Goal: Communication & Community: Answer question/provide support

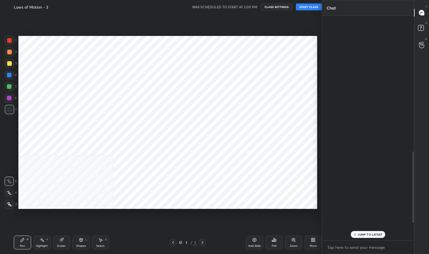
scroll to position [28523, 28442]
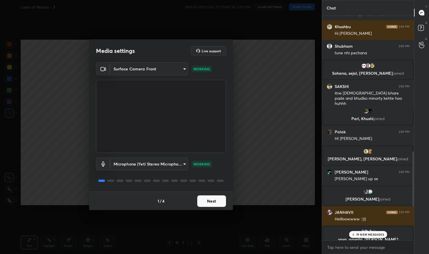
click at [162, 71] on body "1 2 3 4 5 6 7 C X Z C X Z E E Erase all H H Laws of Motion - 3 WAS SCHEDULED TO…" at bounding box center [214, 127] width 429 height 254
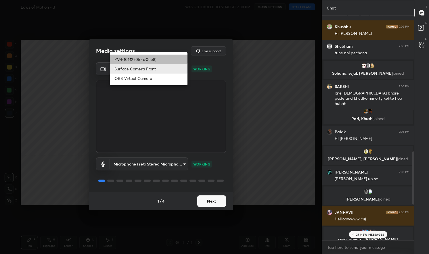
click at [148, 61] on li "ZV-E10M2 (054c:0ee8)" at bounding box center [149, 59] width 78 height 9
type input "37d5beaac07466201fa83db2c786347b214c78108732feddb30ebe05aa982fea"
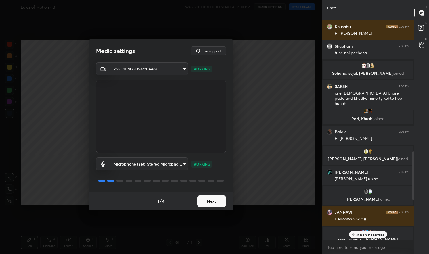
click at [221, 203] on button "Next" at bounding box center [211, 200] width 29 height 11
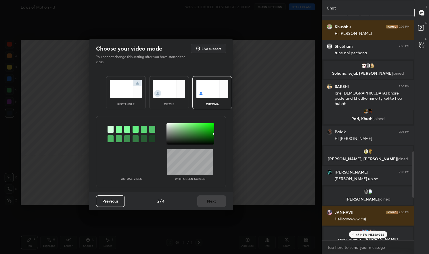
click at [125, 97] on img at bounding box center [126, 89] width 32 height 18
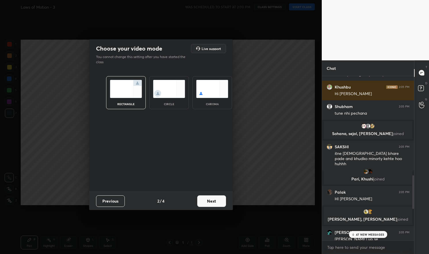
scroll to position [2, 2]
click at [208, 199] on button "Next" at bounding box center [211, 200] width 29 height 11
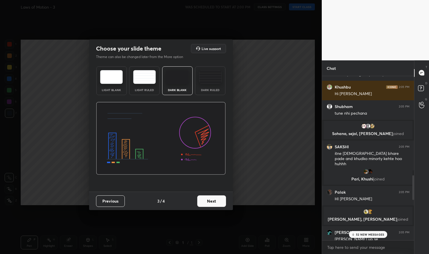
click at [219, 201] on button "Next" at bounding box center [211, 200] width 29 height 11
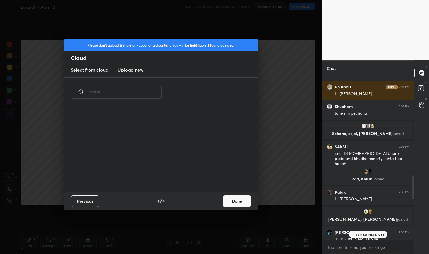
click at [235, 197] on button "Done" at bounding box center [236, 200] width 29 height 11
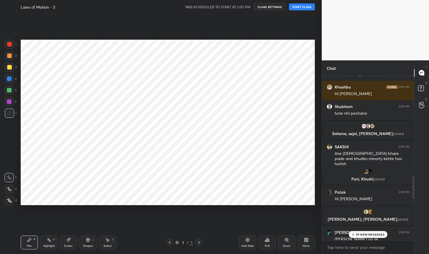
click at [8, 201] on icon at bounding box center [9, 201] width 5 height 4
click at [293, 7] on button "START CLASS" at bounding box center [302, 6] width 26 height 7
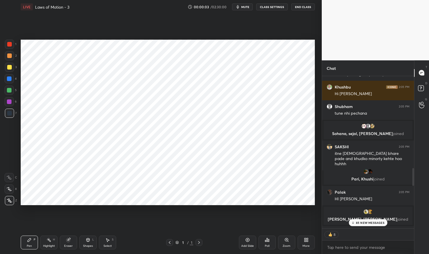
click at [375, 224] on p "85 NEW MESSAGES" at bounding box center [370, 222] width 28 height 3
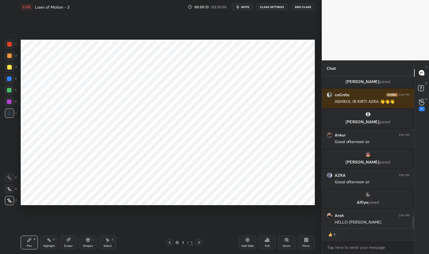
scroll to position [0, 0]
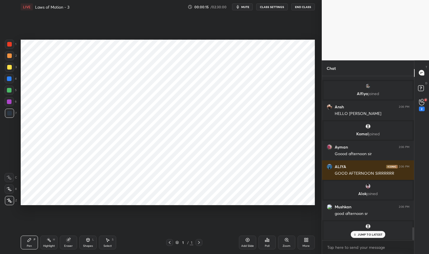
click at [11, 200] on icon at bounding box center [9, 201] width 5 height 4
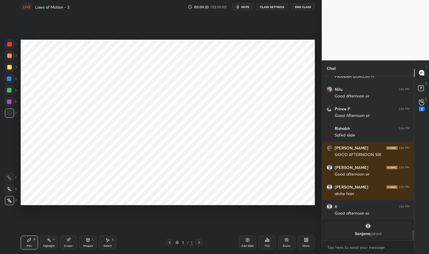
click at [254, 237] on div "Add Slide" at bounding box center [247, 243] width 17 height 14
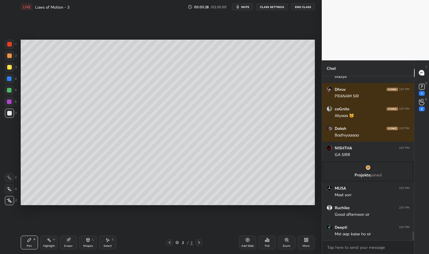
click at [250, 4] on button "mute" at bounding box center [242, 6] width 21 height 7
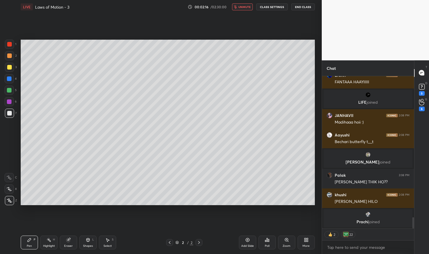
scroll to position [151, 90]
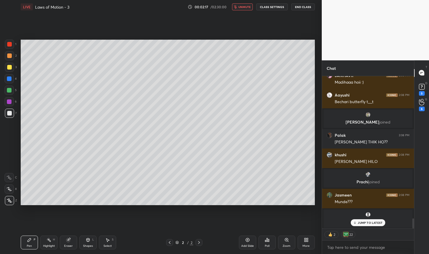
click at [307, 241] on icon at bounding box center [306, 240] width 1 height 1
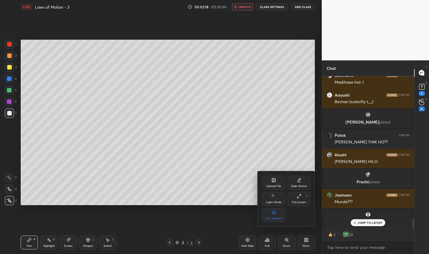
scroll to position [2094, 0]
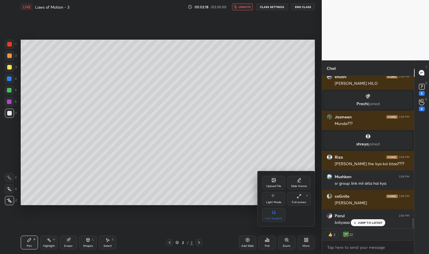
click at [277, 183] on div "Upload File" at bounding box center [273, 183] width 23 height 14
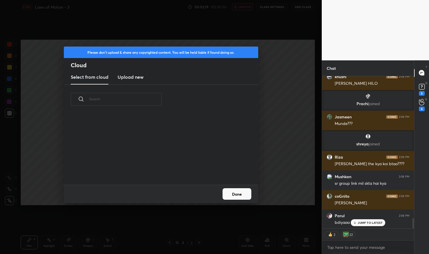
scroll to position [71, 185]
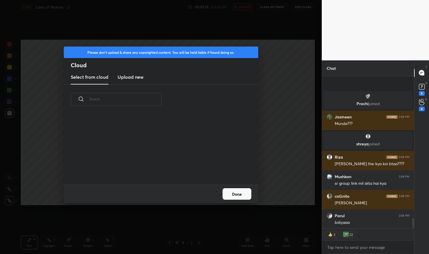
click at [137, 80] on h3 "Upload new" at bounding box center [131, 77] width 26 height 7
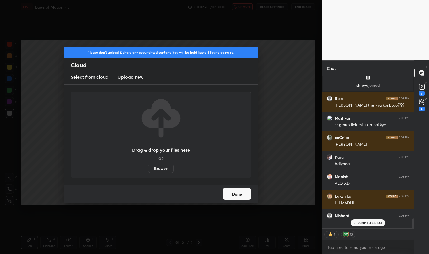
click at [163, 170] on label "Browse" at bounding box center [161, 168] width 26 height 9
click at [148, 170] on input "Browse" at bounding box center [148, 168] width 0 height 9
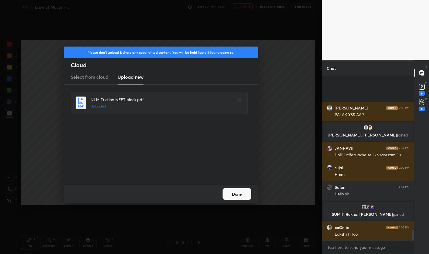
scroll to position [2350, 0]
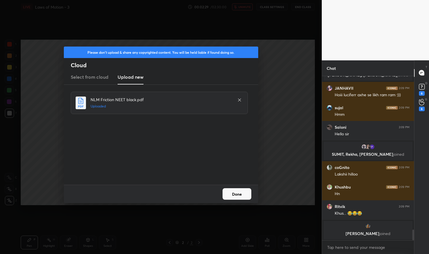
click at [240, 193] on button "Done" at bounding box center [236, 193] width 29 height 11
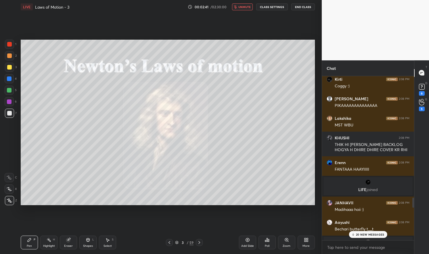
scroll to position [1920, 0]
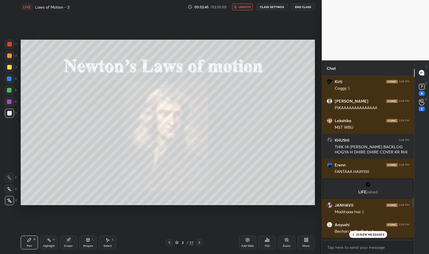
click at [245, 9] on button "unmute" at bounding box center [242, 6] width 21 height 7
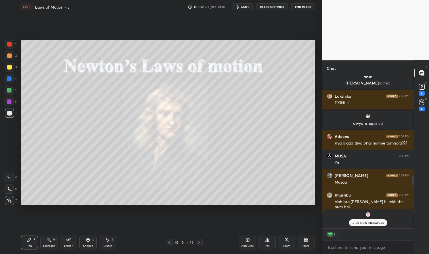
scroll to position [2, 2]
click at [370, 232] on div "1" at bounding box center [368, 234] width 92 height 11
click at [372, 222] on p "30 NEW MESSAGES" at bounding box center [370, 222] width 28 height 3
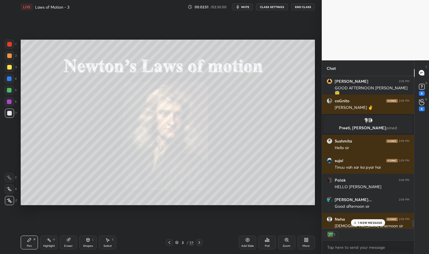
click at [367, 224] on p "1 NEW MESSAGE" at bounding box center [370, 222] width 24 height 3
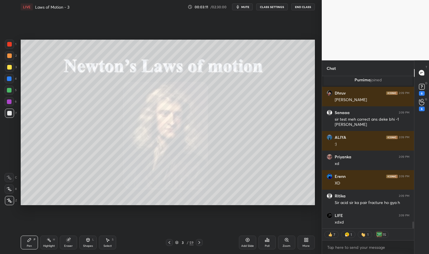
scroll to position [3321, 0]
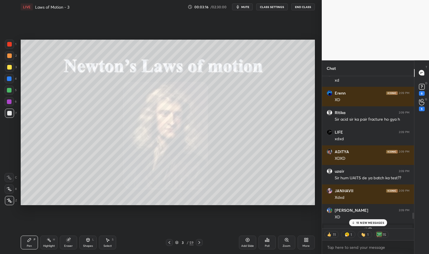
click at [377, 224] on p "15 NEW MESSAGES" at bounding box center [370, 222] width 28 height 3
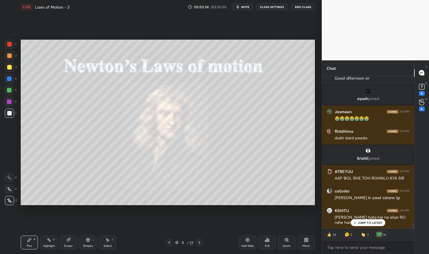
scroll to position [4692, 0]
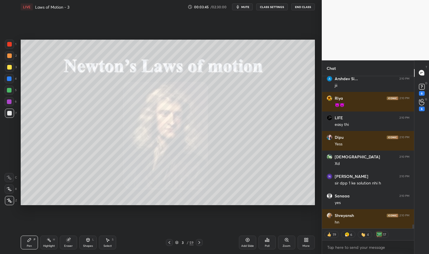
click at [28, 247] on div "Pen" at bounding box center [29, 246] width 5 height 3
click at [24, 242] on div "Pen P" at bounding box center [29, 243] width 17 height 14
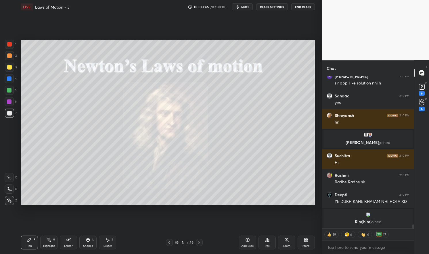
click at [9, 77] on div at bounding box center [9, 78] width 5 height 5
click at [1, 77] on div "1 2 3 4 5 6 7 C X Z C X Z E E Erase all H H" at bounding box center [9, 122] width 18 height 165
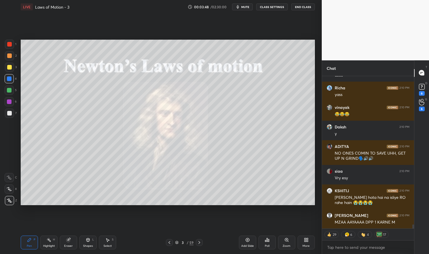
click at [201, 241] on div at bounding box center [199, 242] width 7 height 7
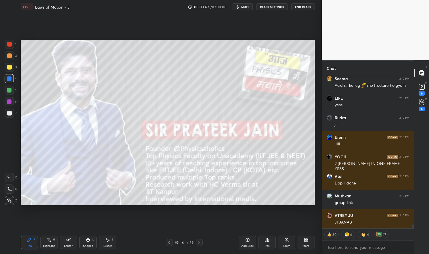
click at [201, 241] on div at bounding box center [199, 242] width 7 height 7
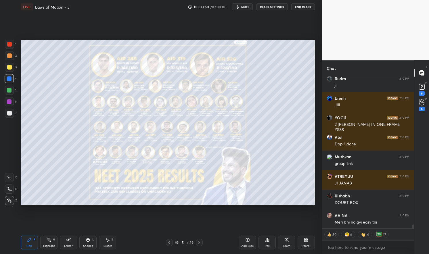
click at [201, 242] on icon at bounding box center [199, 242] width 5 height 5
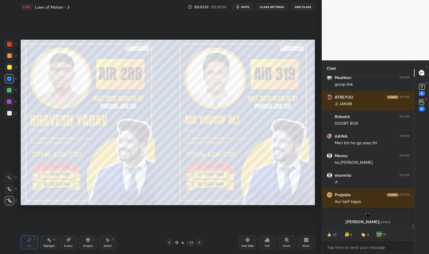
click at [201, 243] on icon at bounding box center [199, 242] width 5 height 5
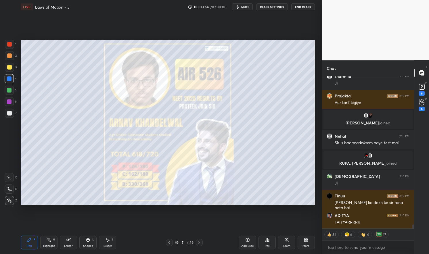
click at [200, 243] on icon at bounding box center [199, 242] width 5 height 5
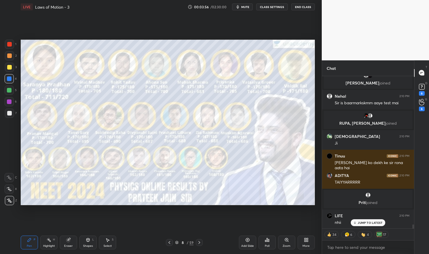
click at [198, 241] on icon at bounding box center [199, 242] width 5 height 5
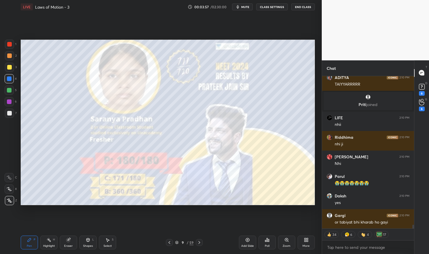
click at [200, 243] on icon at bounding box center [199, 242] width 5 height 5
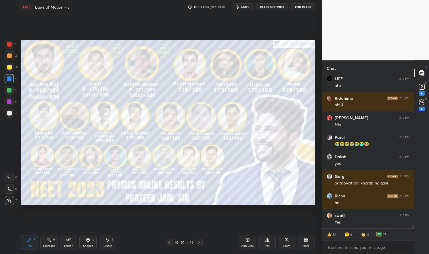
click at [199, 244] on icon at bounding box center [199, 242] width 5 height 5
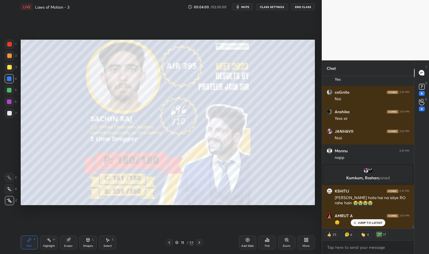
click at [197, 241] on icon at bounding box center [199, 242] width 5 height 5
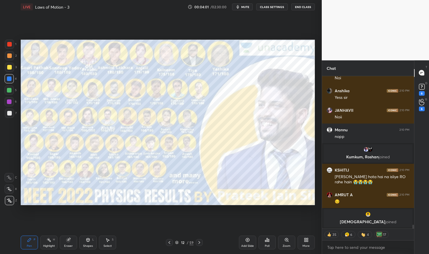
click at [200, 242] on icon at bounding box center [199, 242] width 5 height 5
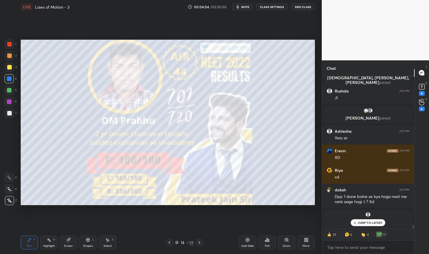
click at [373, 222] on p "JUMP TO LATEST" at bounding box center [370, 222] width 25 height 3
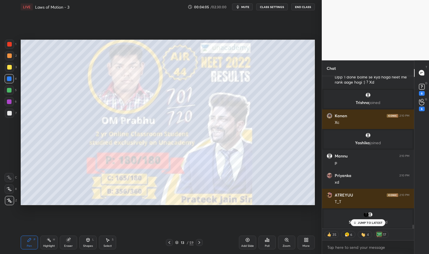
click at [194, 241] on div "13 / 59" at bounding box center [184, 242] width 37 height 7
click at [203, 241] on div "13 / 59" at bounding box center [184, 242] width 109 height 7
click at [202, 242] on div at bounding box center [199, 242] width 7 height 7
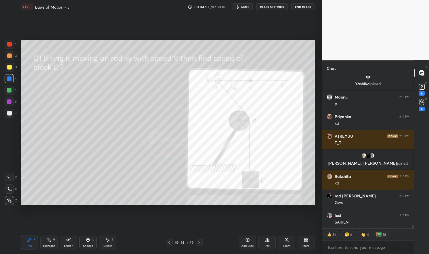
click at [169, 240] on div at bounding box center [169, 242] width 7 height 7
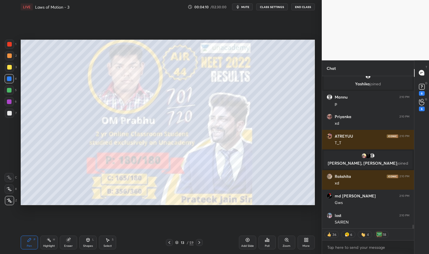
click at [245, 241] on icon at bounding box center [247, 240] width 5 height 5
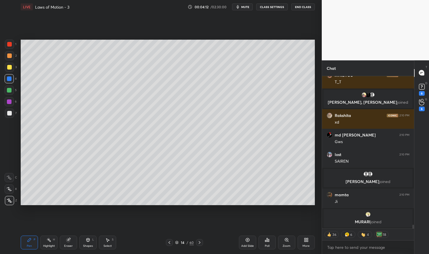
click at [28, 250] on div "Pen P Highlight H Eraser Shapes L Select S 14 / 60 Add Slide Poll Zoom More" at bounding box center [168, 242] width 294 height 23
click at [28, 249] on div "Pen P" at bounding box center [29, 243] width 17 height 14
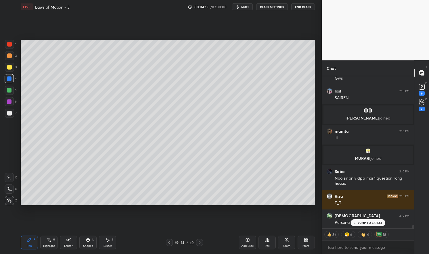
type textarea "x"
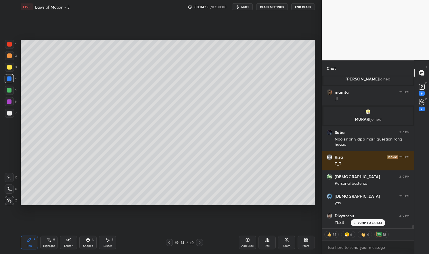
click at [10, 69] on div at bounding box center [9, 67] width 5 height 5
click at [8, 69] on div at bounding box center [9, 67] width 5 height 5
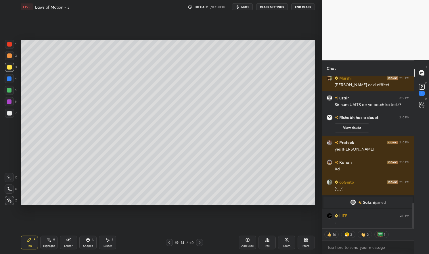
scroll to position [753, 0]
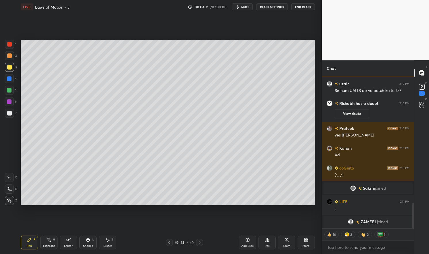
click at [70, 245] on div "Eraser" at bounding box center [68, 246] width 9 height 3
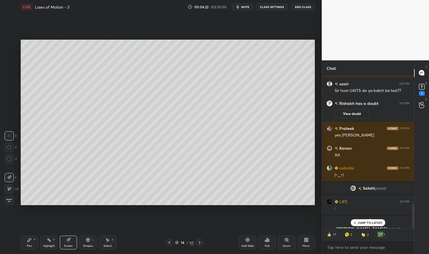
scroll to position [800, 0]
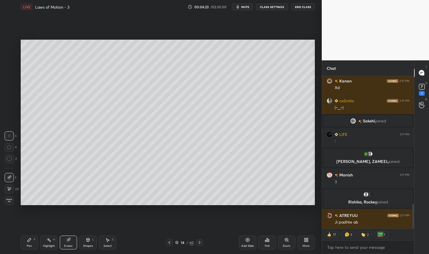
click at [11, 192] on div at bounding box center [9, 189] width 9 height 9
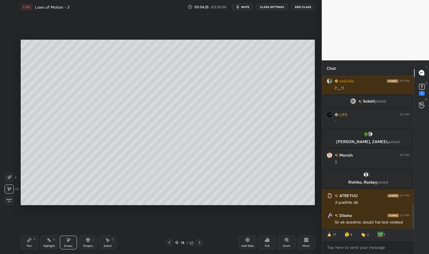
click at [24, 243] on div "Pen P" at bounding box center [29, 243] width 17 height 14
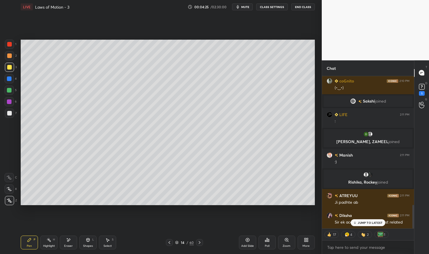
scroll to position [838, 0]
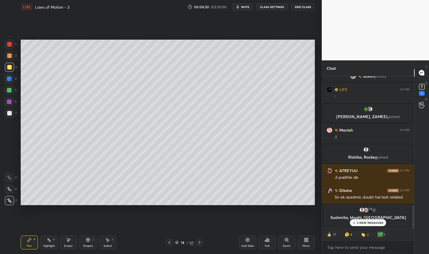
click at [374, 223] on p "3 NEW MESSAGES" at bounding box center [370, 222] width 26 height 3
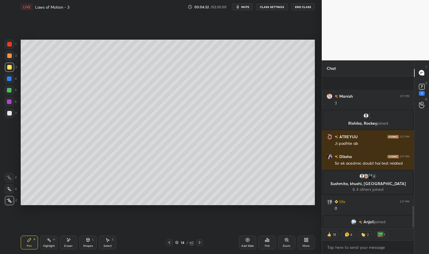
scroll to position [900, 0]
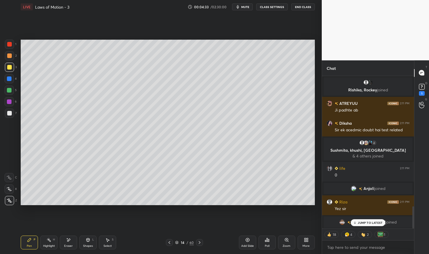
click at [369, 220] on div "JUMP TO LATEST" at bounding box center [368, 222] width 34 height 7
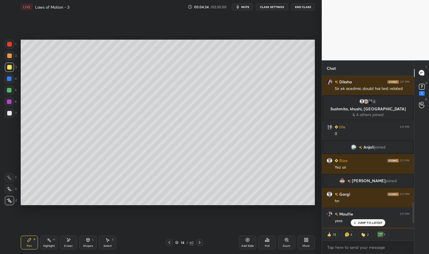
click at [201, 241] on icon at bounding box center [199, 242] width 5 height 5
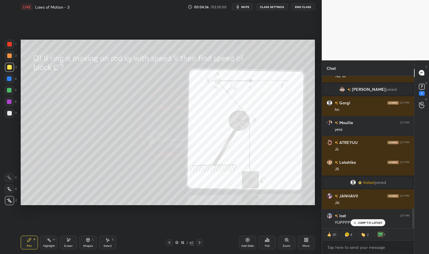
scroll to position [1069, 0]
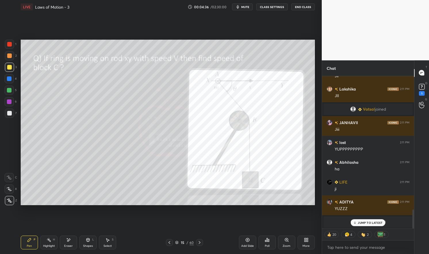
click at [31, 245] on div "Pen" at bounding box center [29, 246] width 5 height 3
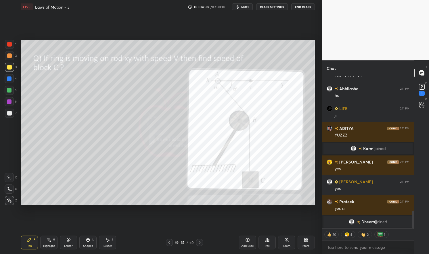
scroll to position [0, 0]
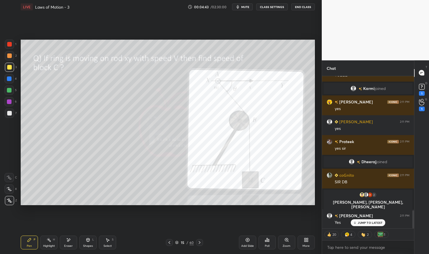
click at [29, 240] on icon at bounding box center [29, 239] width 3 height 3
click at [22, 236] on div "Pen P" at bounding box center [29, 243] width 17 height 14
click at [11, 41] on div at bounding box center [9, 44] width 9 height 9
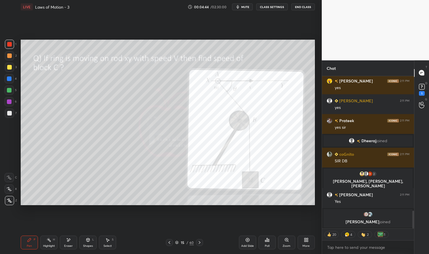
click at [7, 42] on div at bounding box center [9, 44] width 9 height 9
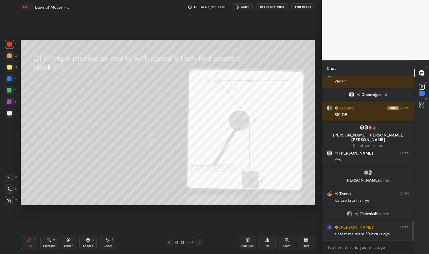
click at [70, 243] on div "Eraser" at bounding box center [68, 243] width 17 height 14
click at [72, 243] on div "Eraser" at bounding box center [68, 243] width 17 height 14
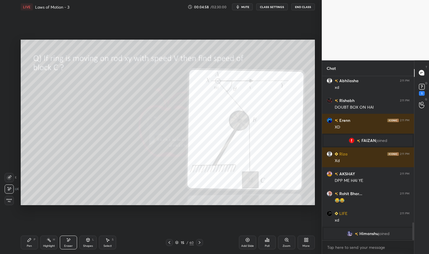
click at [31, 245] on div "Pen" at bounding box center [29, 246] width 5 height 3
click at [27, 235] on div "Pen P Highlight H Eraser Shapes L Select S 15 / 60 Add Slide Poll Zoom More" at bounding box center [168, 242] width 294 height 23
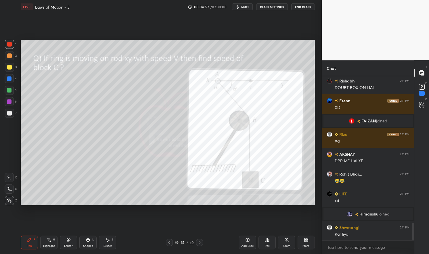
click at [9, 78] on div at bounding box center [9, 78] width 5 height 5
click at [5, 80] on div at bounding box center [9, 78] width 9 height 9
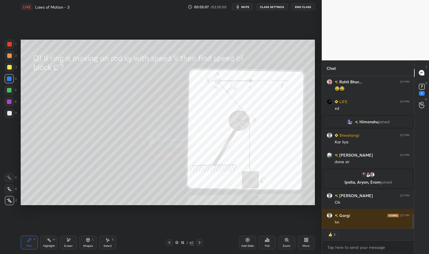
click at [5, 45] on div at bounding box center [9, 44] width 9 height 9
click at [8, 46] on div at bounding box center [9, 44] width 5 height 5
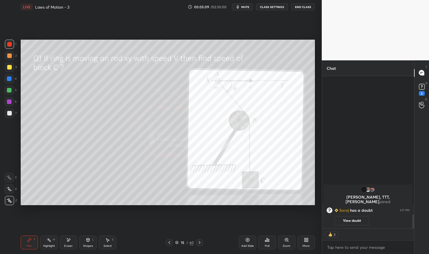
click at [66, 243] on div "Eraser" at bounding box center [68, 243] width 17 height 14
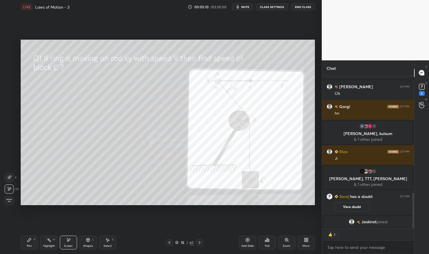
click at [32, 246] on div "Pen P" at bounding box center [29, 243] width 17 height 14
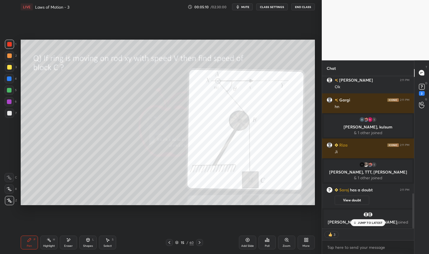
click at [28, 246] on div "Pen" at bounding box center [29, 246] width 5 height 3
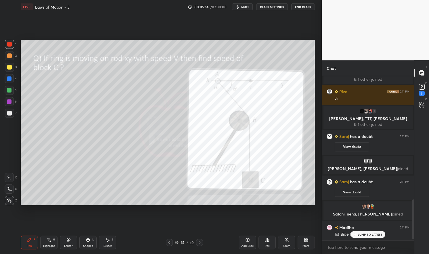
click at [9, 80] on div at bounding box center [9, 78] width 5 height 5
click at [7, 80] on div at bounding box center [9, 78] width 5 height 5
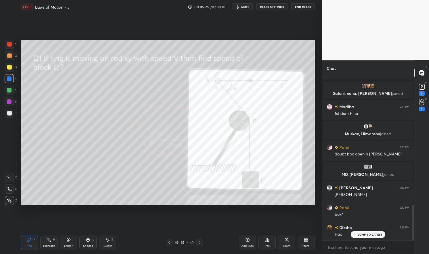
click at [12, 47] on div at bounding box center [9, 44] width 9 height 9
click at [11, 46] on div at bounding box center [9, 44] width 5 height 5
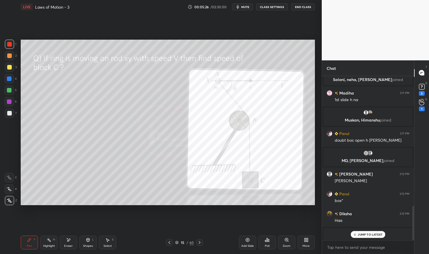
click at [89, 246] on div "Shapes" at bounding box center [88, 246] width 10 height 3
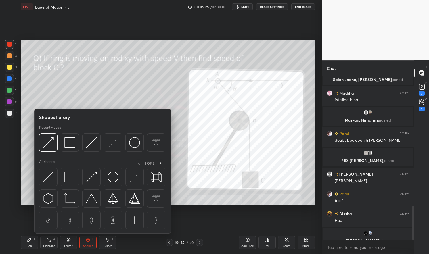
click at [67, 176] on img at bounding box center [69, 177] width 11 height 11
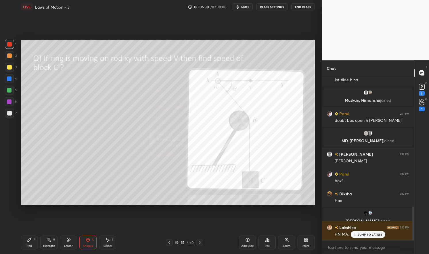
click at [28, 242] on icon at bounding box center [29, 240] width 5 height 5
click at [26, 242] on div "Pen P" at bounding box center [29, 243] width 17 height 14
click at [10, 41] on div at bounding box center [9, 44] width 9 height 9
click at [6, 42] on div at bounding box center [9, 44] width 9 height 9
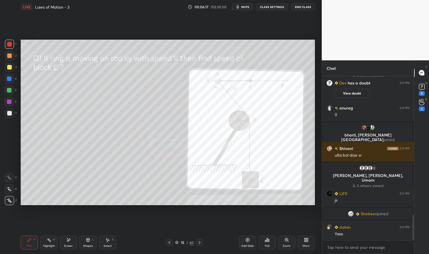
scroll to position [914, 0]
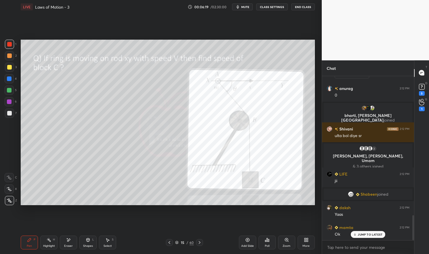
click at [28, 245] on div "Pen" at bounding box center [29, 246] width 5 height 3
click at [25, 239] on div "Pen P" at bounding box center [29, 243] width 17 height 14
click at [8, 69] on div at bounding box center [9, 67] width 5 height 5
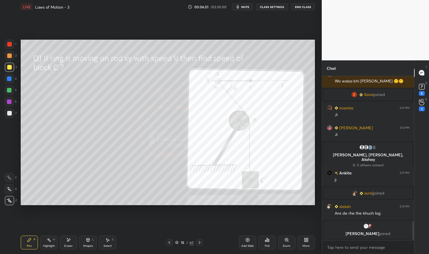
scroll to position [1231, 0]
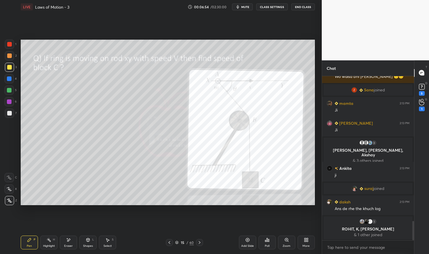
click at [112, 243] on div "Select S" at bounding box center [107, 243] width 17 height 14
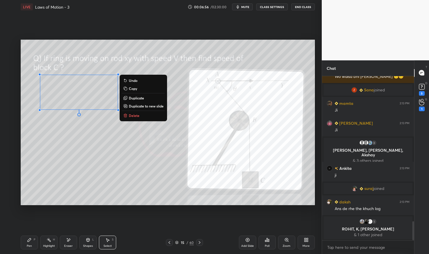
scroll to position [1251, 0]
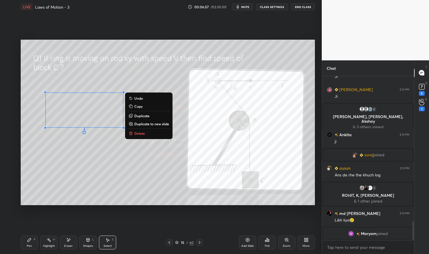
click at [27, 246] on div "Pen" at bounding box center [29, 246] width 5 height 3
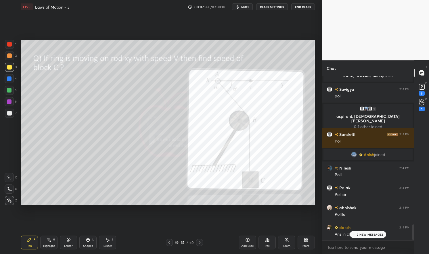
scroll to position [1595, 0]
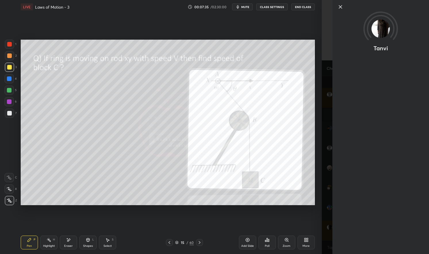
click at [278, 210] on div "Setting up your live class Poll for secs No correct answer Start poll" at bounding box center [167, 122] width 299 height 217
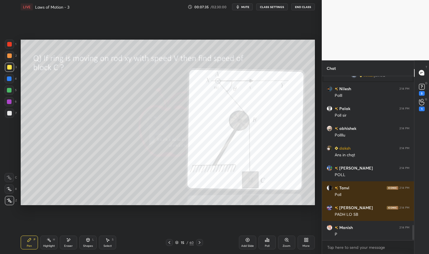
click at [281, 211] on div "Setting up your live class Poll for secs No correct answer Start poll" at bounding box center [167, 122] width 299 height 217
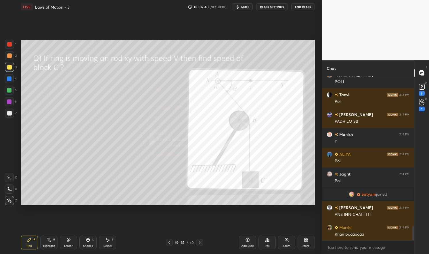
scroll to position [1748, 0]
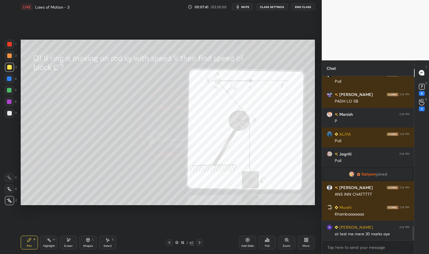
click at [175, 242] on icon at bounding box center [176, 241] width 3 height 1
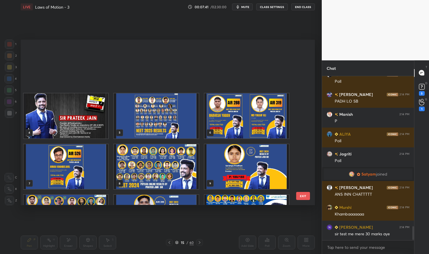
scroll to position [164, 291]
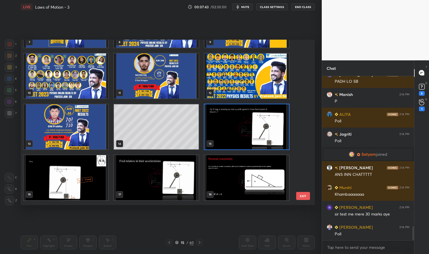
click at [247, 127] on img "grid" at bounding box center [246, 127] width 84 height 45
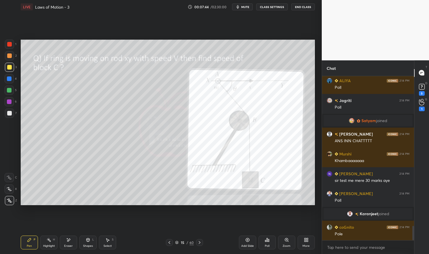
click at [272, 243] on div "Poll" at bounding box center [266, 243] width 17 height 14
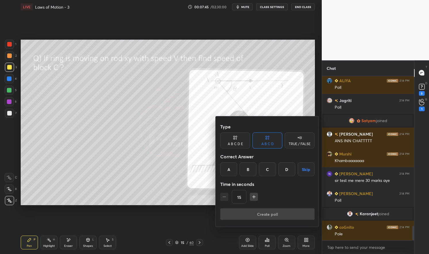
click at [290, 167] on div "D" at bounding box center [286, 169] width 17 height 14
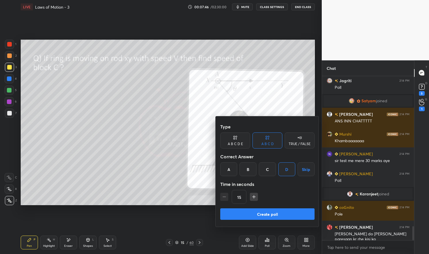
click at [286, 212] on button "Create poll" at bounding box center [267, 213] width 94 height 11
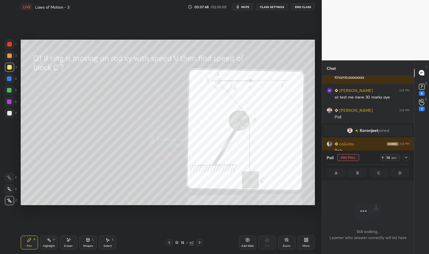
click at [406, 157] on icon at bounding box center [406, 157] width 5 height 5
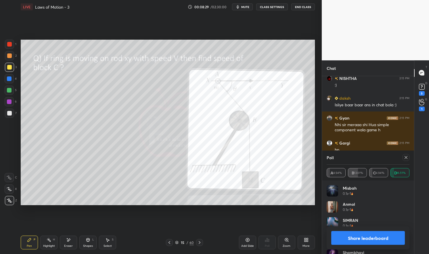
click at [408, 157] on div at bounding box center [405, 157] width 7 height 7
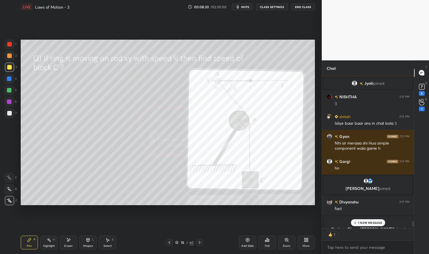
click at [371, 224] on p "1 NEW MESSAGE" at bounding box center [370, 222] width 24 height 3
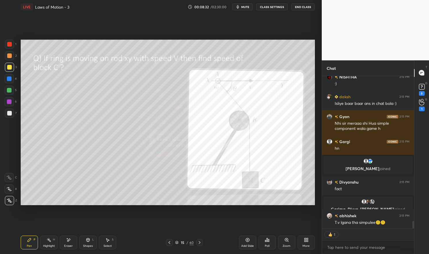
click at [28, 245] on div "Pen" at bounding box center [29, 246] width 5 height 3
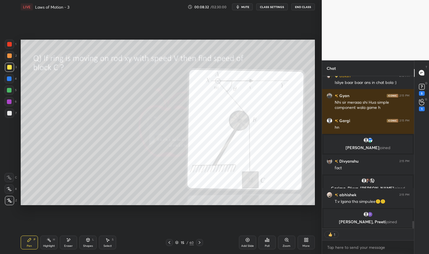
click at [32, 237] on div "Pen P" at bounding box center [29, 243] width 17 height 14
click at [8, 42] on div at bounding box center [9, 44] width 9 height 9
click at [7, 43] on div at bounding box center [9, 44] width 9 height 9
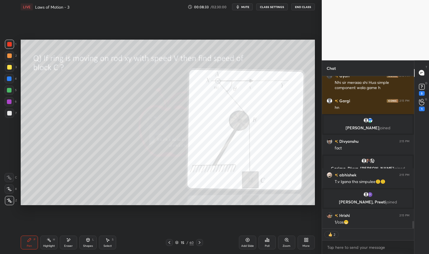
click at [9, 99] on div at bounding box center [9, 101] width 9 height 9
click at [7, 101] on div at bounding box center [9, 101] width 9 height 9
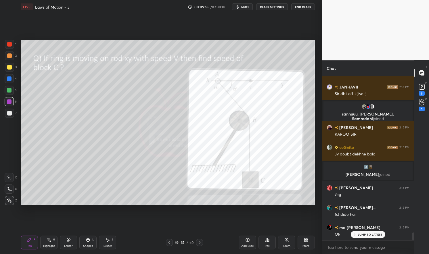
click at [366, 232] on div "JUMP TO LATEST" at bounding box center [368, 234] width 34 height 7
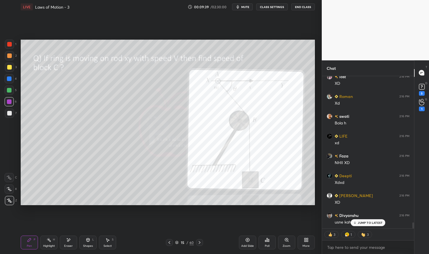
scroll to position [3670, 0]
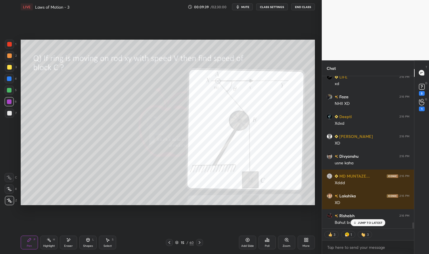
click at [30, 238] on div "Pen P" at bounding box center [29, 243] width 17 height 14
click at [12, 66] on div at bounding box center [9, 67] width 9 height 9
click at [8, 66] on div at bounding box center [9, 67] width 5 height 5
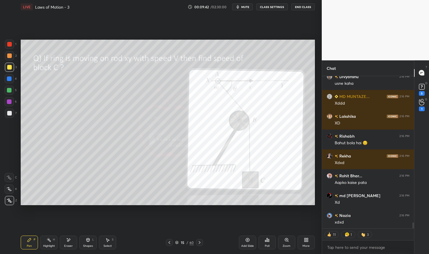
scroll to position [3783, 0]
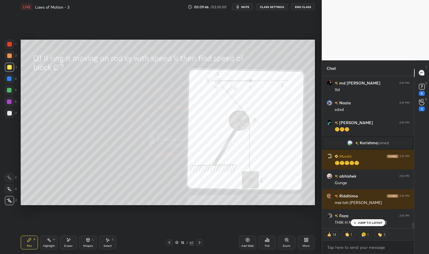
click at [249, 242] on icon at bounding box center [247, 240] width 5 height 5
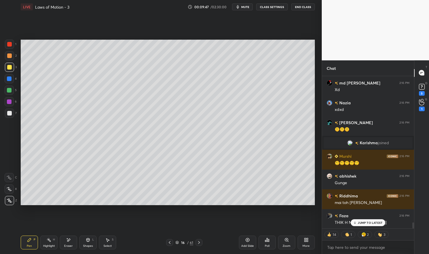
click at [29, 244] on div "Pen P" at bounding box center [29, 243] width 17 height 14
click at [24, 242] on div "Pen P" at bounding box center [29, 243] width 17 height 14
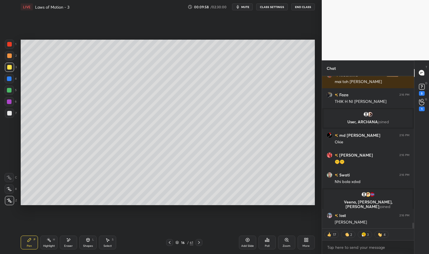
scroll to position [3870, 0]
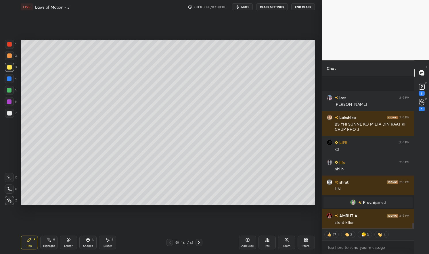
click at [172, 240] on div at bounding box center [169, 242] width 7 height 7
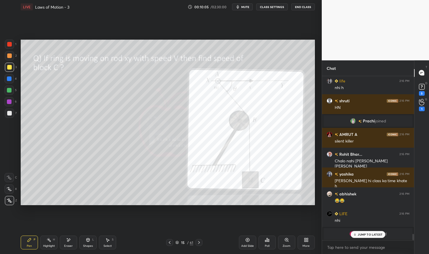
click at [9, 91] on div at bounding box center [9, 90] width 5 height 5
click at [11, 90] on div at bounding box center [9, 90] width 5 height 5
click at [31, 243] on div "Pen P" at bounding box center [29, 243] width 17 height 14
click at [30, 240] on icon at bounding box center [29, 239] width 3 height 3
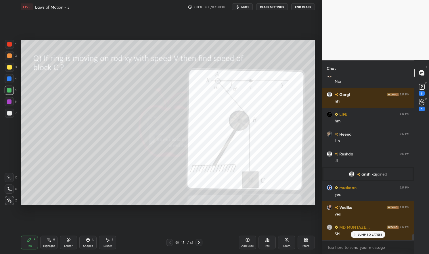
click at [197, 244] on icon at bounding box center [199, 242] width 5 height 5
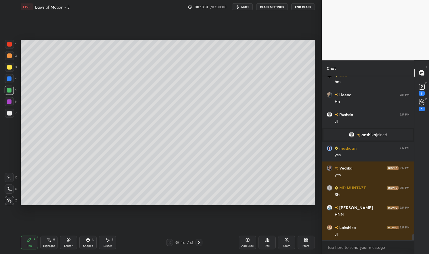
click at [23, 246] on div "Pen P" at bounding box center [29, 243] width 17 height 14
click at [24, 243] on div "Pen P" at bounding box center [29, 243] width 17 height 14
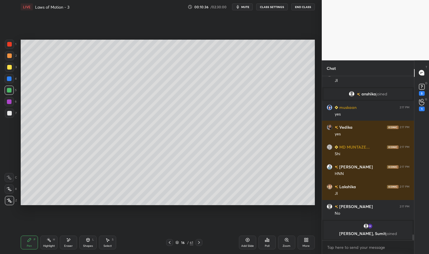
click at [170, 241] on icon at bounding box center [169, 242] width 5 height 5
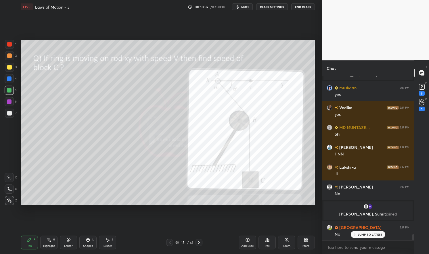
click at [48, 246] on div "Highlight" at bounding box center [49, 246] width 12 height 3
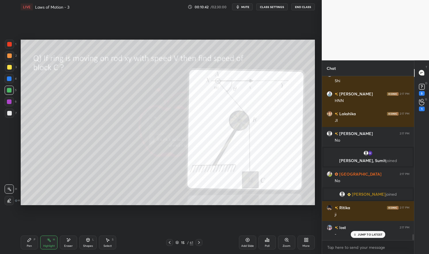
click at [200, 243] on icon at bounding box center [199, 242] width 5 height 5
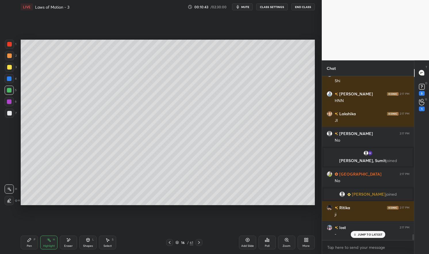
click at [25, 247] on div "Pen P" at bounding box center [29, 243] width 17 height 14
click at [26, 244] on div "Pen P" at bounding box center [29, 243] width 17 height 14
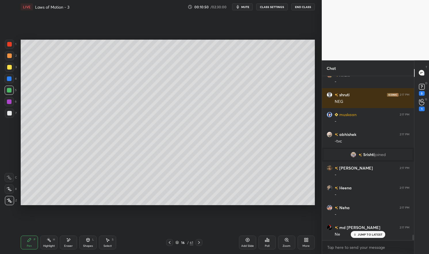
click at [169, 243] on icon at bounding box center [170, 242] width 2 height 3
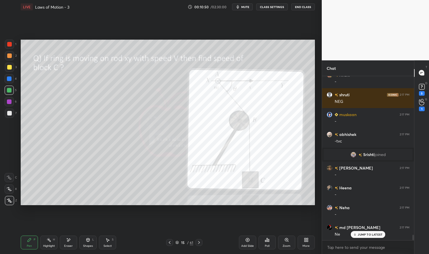
click at [46, 245] on div "Highlight" at bounding box center [49, 246] width 12 height 3
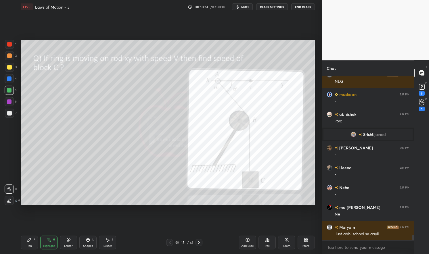
click at [31, 246] on div "Pen" at bounding box center [29, 246] width 5 height 3
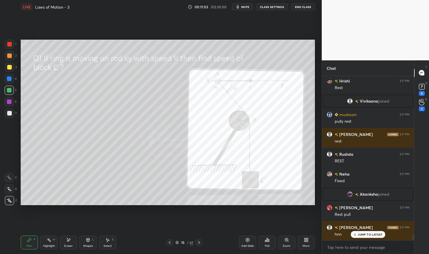
click at [45, 242] on div "Highlight H" at bounding box center [48, 243] width 17 height 14
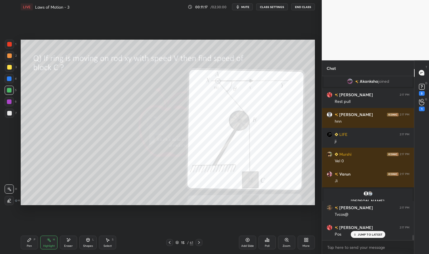
click at [201, 243] on icon at bounding box center [199, 242] width 5 height 5
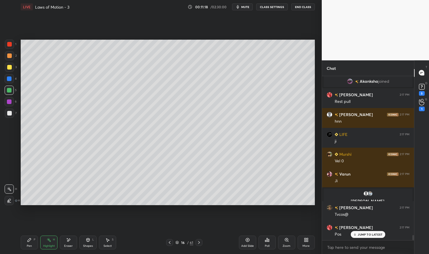
click at [24, 246] on div "Pen P" at bounding box center [29, 243] width 17 height 14
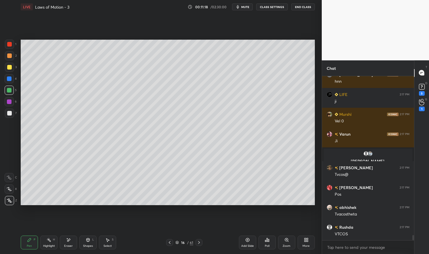
click at [22, 243] on div "Pen P" at bounding box center [29, 243] width 17 height 14
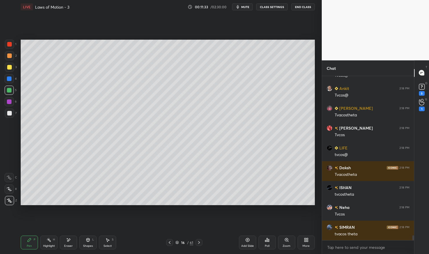
click at [9, 115] on div at bounding box center [9, 113] width 5 height 5
click at [9, 116] on div at bounding box center [9, 113] width 9 height 9
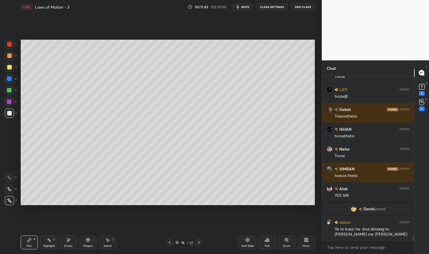
scroll to position [5224, 0]
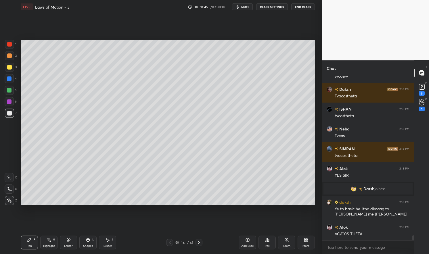
click at [172, 243] on icon at bounding box center [169, 242] width 5 height 5
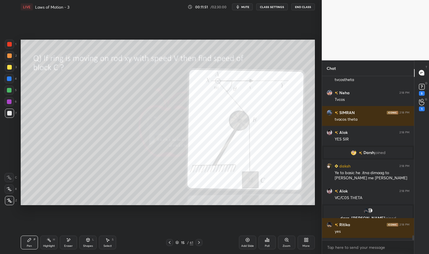
scroll to position [5254, 0]
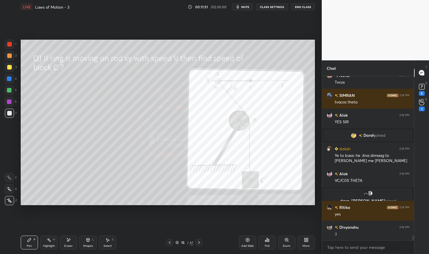
click at [197, 242] on icon at bounding box center [199, 242] width 5 height 5
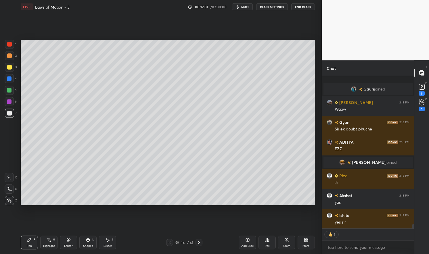
scroll to position [5423, 0]
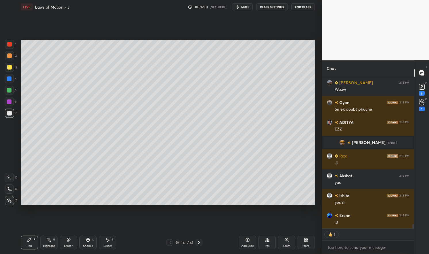
click at [170, 242] on icon at bounding box center [170, 242] width 2 height 3
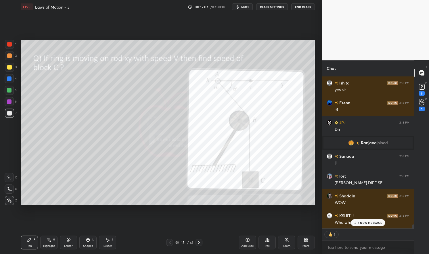
scroll to position [5507, 0]
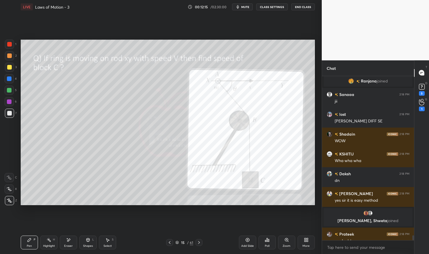
click at [198, 241] on icon at bounding box center [199, 242] width 5 height 5
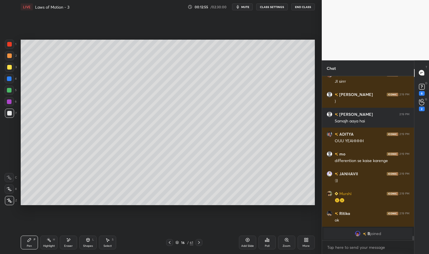
click at [169, 241] on icon at bounding box center [169, 242] width 5 height 5
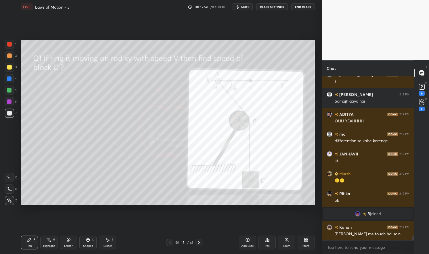
click at [199, 240] on icon at bounding box center [199, 242] width 5 height 5
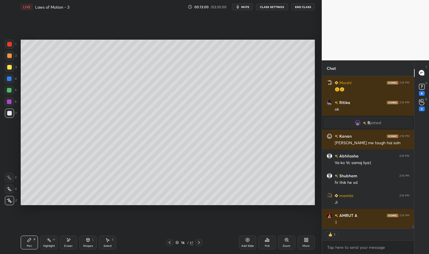
click at [167, 242] on icon at bounding box center [169, 242] width 5 height 5
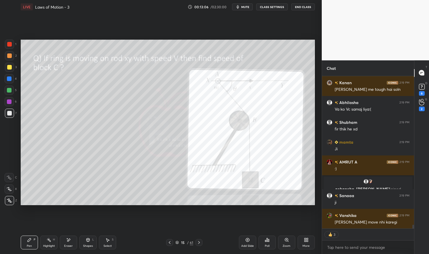
click at [198, 243] on icon at bounding box center [199, 242] width 5 height 5
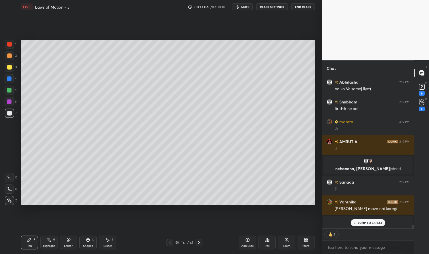
click at [42, 251] on div "Pen P Highlight H Eraser Shapes L Select S 16 / 61 Add Slide Poll Zoom More" at bounding box center [168, 242] width 294 height 23
click at [51, 243] on div "Highlight H" at bounding box center [48, 243] width 17 height 14
click at [46, 240] on div "Highlight H" at bounding box center [48, 243] width 17 height 14
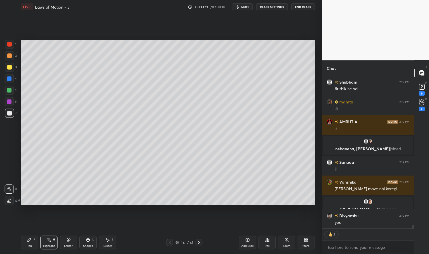
click at [168, 244] on icon at bounding box center [169, 242] width 5 height 5
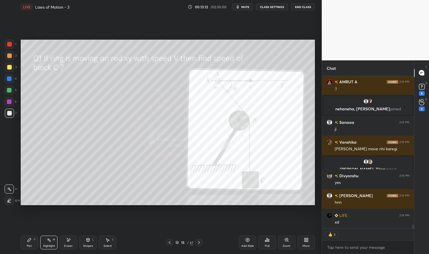
click at [198, 243] on icon at bounding box center [199, 242] width 5 height 5
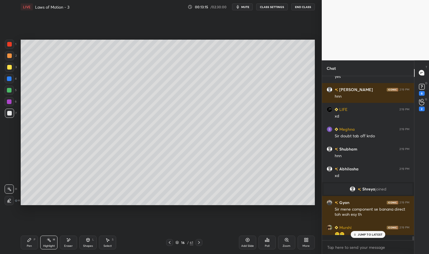
click at [170, 243] on icon at bounding box center [169, 242] width 5 height 5
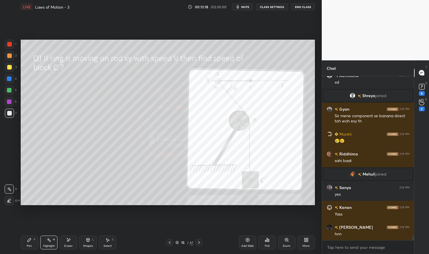
click at [199, 241] on icon at bounding box center [199, 242] width 5 height 5
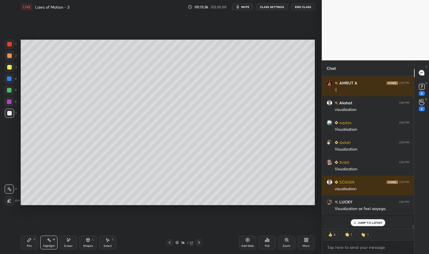
click at [171, 243] on icon at bounding box center [169, 242] width 5 height 5
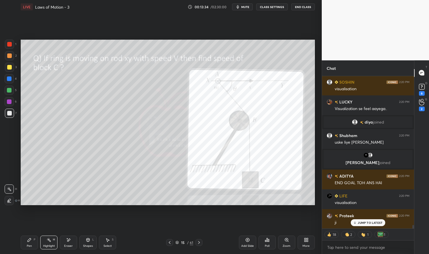
click at [198, 241] on icon at bounding box center [199, 242] width 5 height 5
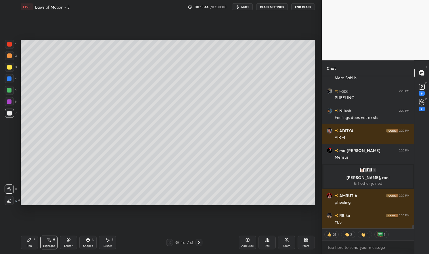
click at [168, 241] on icon at bounding box center [169, 242] width 5 height 5
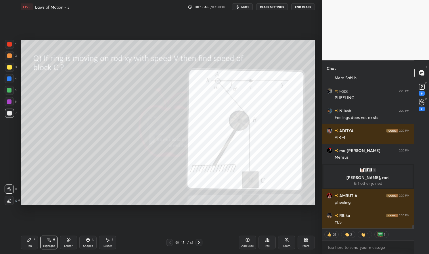
click at [58, 242] on div "Pen P Highlight H Eraser Shapes L Select S" at bounding box center [75, 243] width 109 height 14
click at [53, 241] on div "H" at bounding box center [54, 239] width 2 height 3
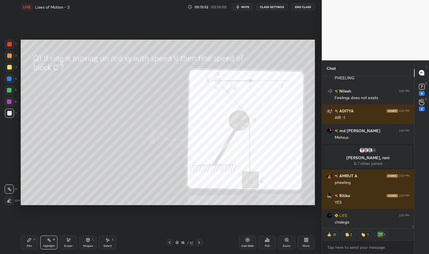
click at [11, 44] on div at bounding box center [9, 44] width 5 height 5
click at [9, 45] on div at bounding box center [9, 44] width 5 height 5
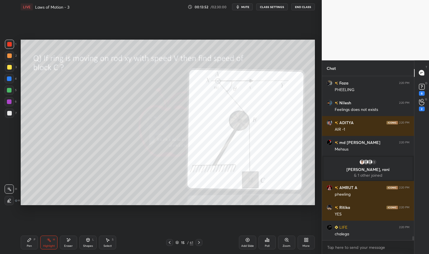
click at [46, 245] on div "Highlight" at bounding box center [49, 246] width 12 height 3
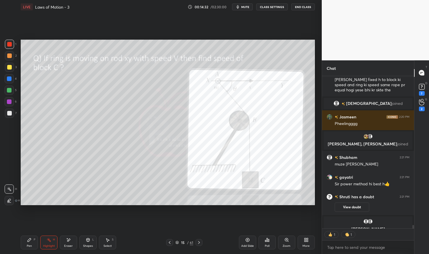
scroll to position [6838, 0]
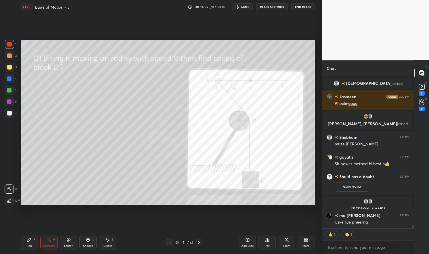
click at [202, 242] on div at bounding box center [198, 242] width 7 height 7
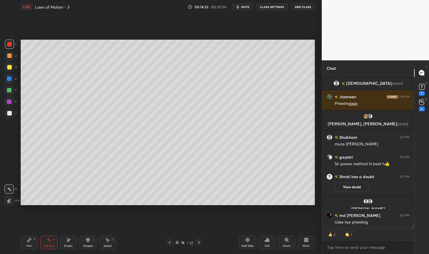
click at [250, 242] on div "Add Slide" at bounding box center [247, 243] width 17 height 14
click at [33, 240] on div "Pen P" at bounding box center [29, 243] width 17 height 14
click at [29, 239] on icon at bounding box center [29, 240] width 5 height 5
click at [9, 45] on div at bounding box center [9, 44] width 5 height 5
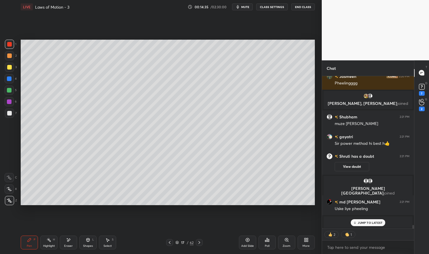
click at [10, 46] on div at bounding box center [9, 44] width 5 height 5
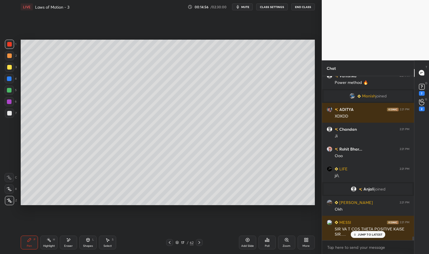
scroll to position [7038, 0]
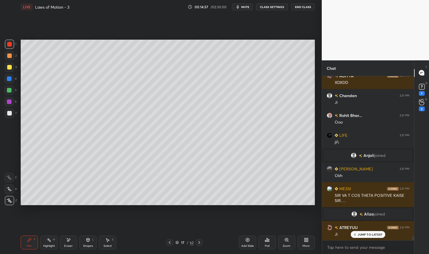
click at [371, 233] on p "JUMP TO LATEST" at bounding box center [370, 234] width 25 height 3
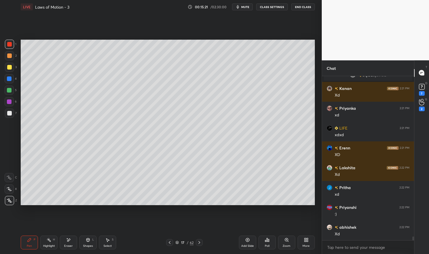
scroll to position [151, 90]
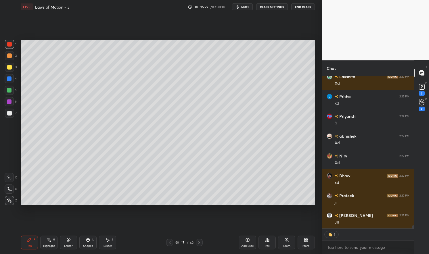
click at [32, 241] on div "Pen P" at bounding box center [29, 243] width 17 height 14
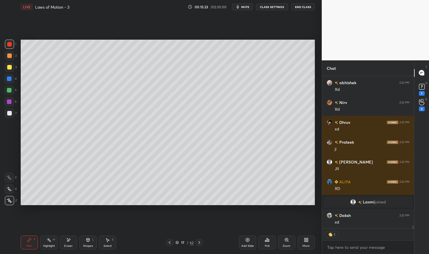
click at [9, 43] on div at bounding box center [9, 44] width 5 height 5
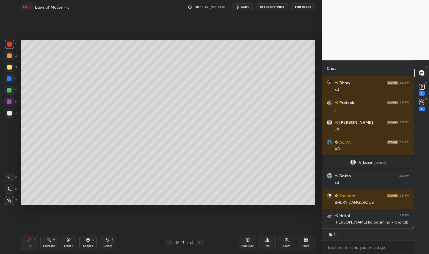
click at [170, 242] on icon at bounding box center [170, 242] width 2 height 3
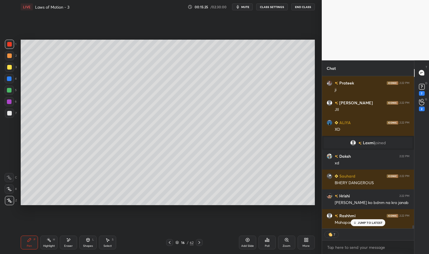
click at [170, 243] on icon at bounding box center [170, 242] width 2 height 3
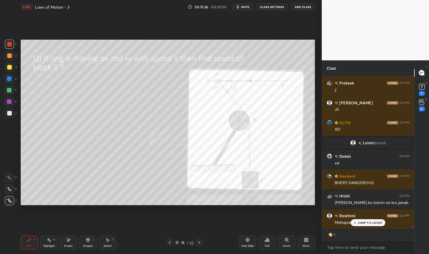
scroll to position [7399, 0]
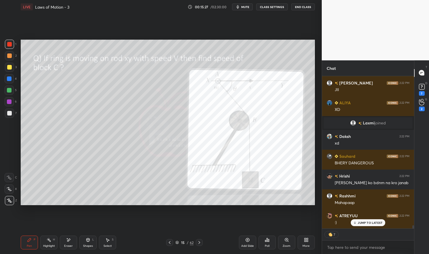
click at [199, 243] on icon at bounding box center [199, 242] width 5 height 5
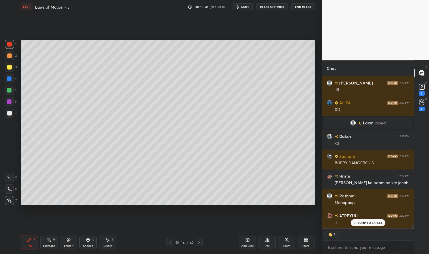
click at [49, 243] on div "Highlight H" at bounding box center [48, 243] width 17 height 14
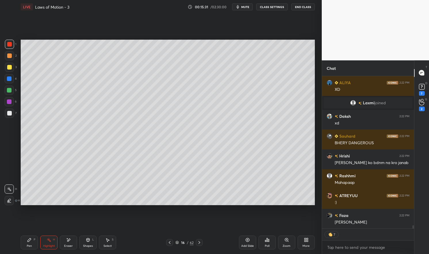
scroll to position [7439, 0]
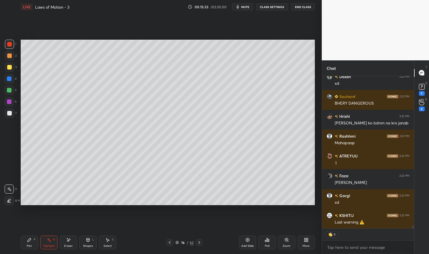
click at [170, 242] on icon at bounding box center [169, 242] width 5 height 5
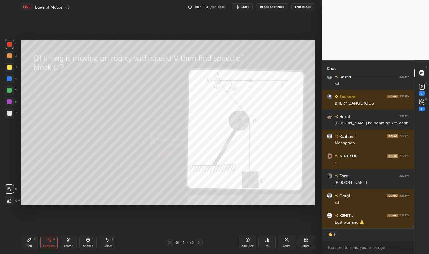
click at [201, 241] on icon at bounding box center [199, 242] width 5 height 5
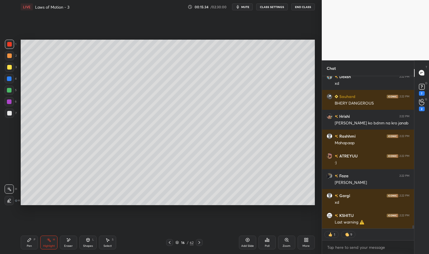
scroll to position [7518, 0]
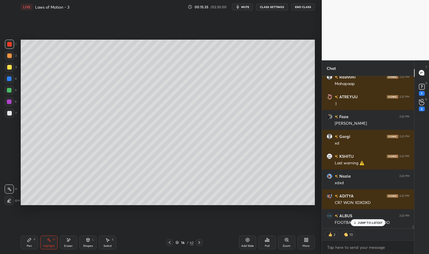
click at [199, 243] on icon at bounding box center [199, 242] width 2 height 3
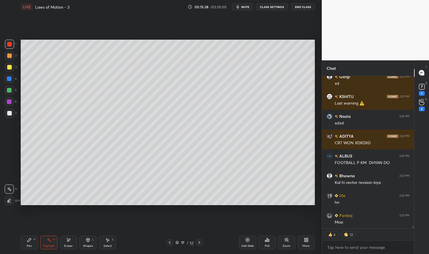
click at [27, 243] on div "Pen P" at bounding box center [29, 243] width 17 height 14
click at [21, 236] on div "Pen P" at bounding box center [29, 243] width 17 height 14
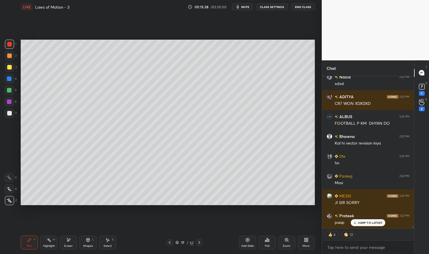
click at [9, 43] on div at bounding box center [9, 44] width 5 height 5
click at [8, 41] on div at bounding box center [9, 44] width 9 height 9
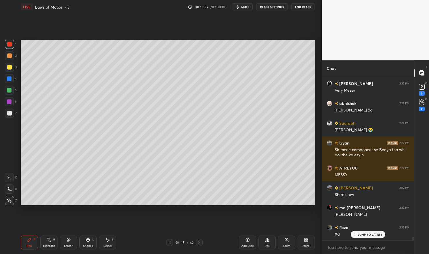
scroll to position [7849, 0]
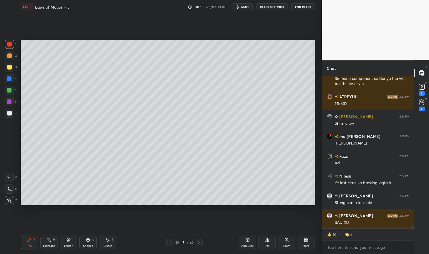
click at [169, 241] on icon at bounding box center [169, 242] width 5 height 5
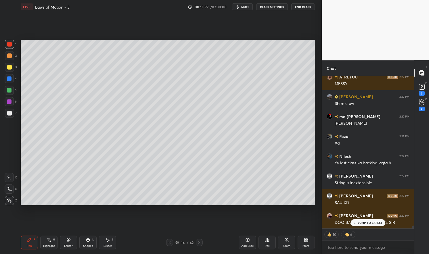
click at [169, 243] on icon at bounding box center [169, 242] width 5 height 5
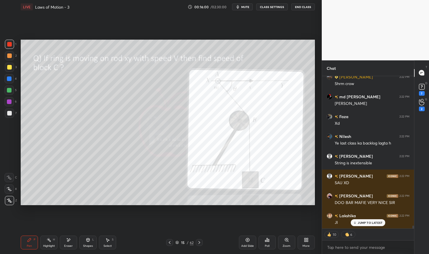
click at [47, 243] on div "Highlight H" at bounding box center [48, 243] width 17 height 14
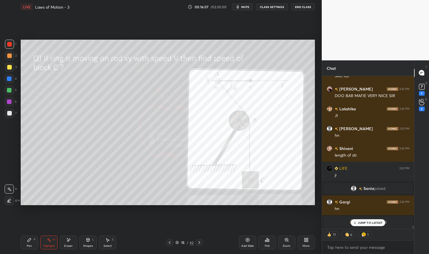
click at [199, 243] on icon at bounding box center [199, 242] width 5 height 5
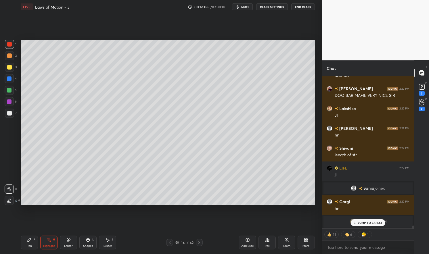
click at [200, 243] on icon at bounding box center [199, 242] width 5 height 5
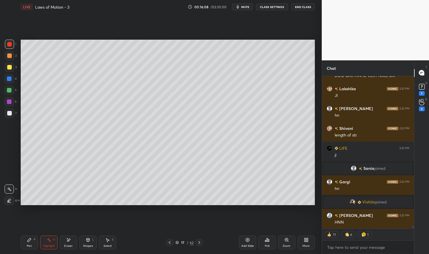
click at [27, 242] on icon at bounding box center [29, 240] width 5 height 5
click at [26, 239] on div "Pen P" at bounding box center [29, 243] width 17 height 14
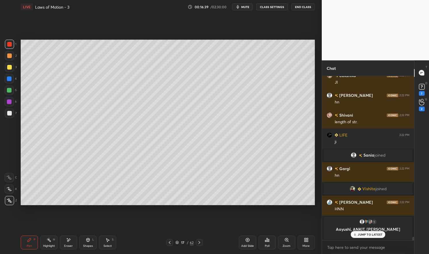
click at [9, 91] on div at bounding box center [9, 90] width 5 height 5
click at [9, 68] on div at bounding box center [9, 67] width 5 height 5
click at [10, 89] on div at bounding box center [9, 90] width 5 height 5
click at [6, 91] on div at bounding box center [9, 90] width 9 height 9
click at [9, 46] on div at bounding box center [9, 44] width 5 height 5
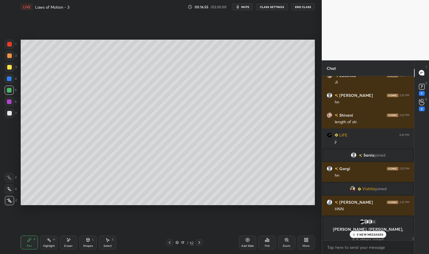
click at [10, 47] on div at bounding box center [9, 44] width 9 height 9
click at [72, 242] on div "Eraser" at bounding box center [68, 243] width 17 height 14
click at [36, 245] on div "Pen P" at bounding box center [29, 243] width 17 height 14
click at [24, 243] on div "Pen P" at bounding box center [29, 243] width 17 height 14
click at [9, 114] on div at bounding box center [9, 113] width 5 height 5
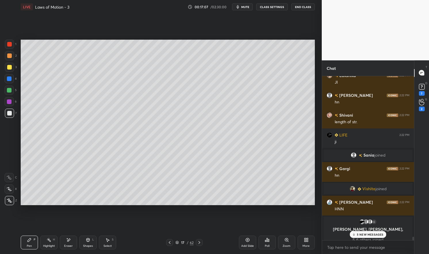
click at [6, 115] on div at bounding box center [9, 113] width 9 height 9
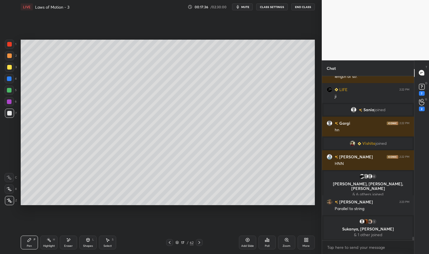
scroll to position [7950, 0]
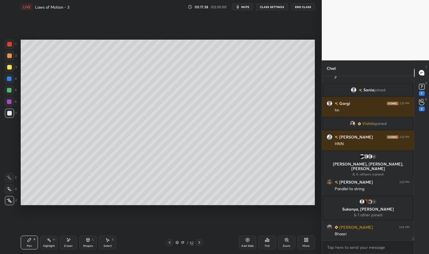
click at [15, 89] on div "5" at bounding box center [11, 90] width 12 height 9
click at [9, 89] on div at bounding box center [9, 90] width 5 height 5
click at [84, 247] on div "Shapes" at bounding box center [88, 246] width 10 height 3
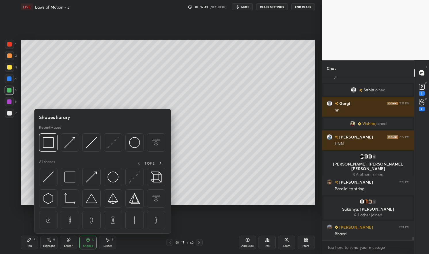
scroll to position [7969, 0]
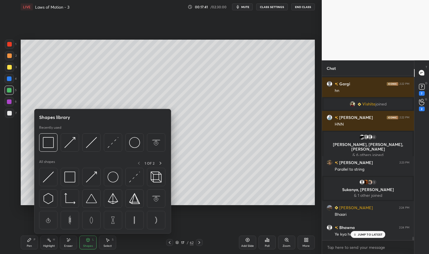
click at [49, 177] on img at bounding box center [48, 177] width 11 height 11
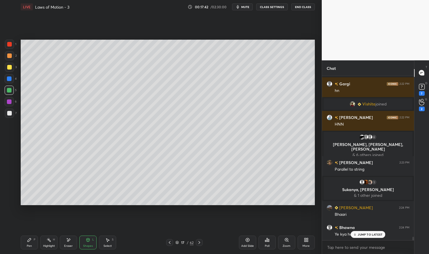
click at [10, 81] on div at bounding box center [9, 78] width 9 height 9
click at [31, 240] on icon at bounding box center [29, 240] width 5 height 5
click at [28, 243] on div "Pen P" at bounding box center [29, 243] width 17 height 14
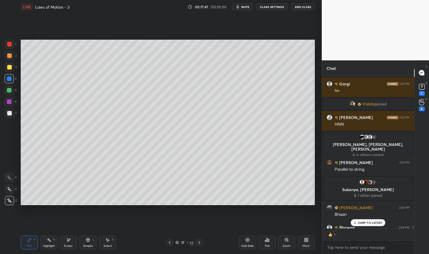
scroll to position [2, 2]
click at [10, 114] on div at bounding box center [9, 113] width 5 height 5
click at [11, 115] on div at bounding box center [9, 113] width 5 height 5
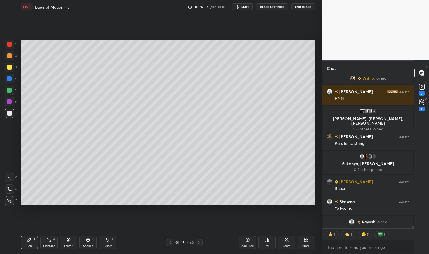
click at [9, 91] on div at bounding box center [9, 90] width 5 height 5
click at [9, 90] on div at bounding box center [9, 90] width 5 height 5
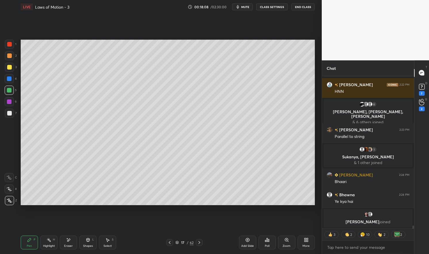
click at [110, 244] on div "Select S" at bounding box center [107, 243] width 17 height 14
click at [70, 243] on div "Eraser" at bounding box center [68, 243] width 17 height 14
click at [25, 243] on div "Pen P" at bounding box center [29, 243] width 17 height 14
click at [70, 240] on icon at bounding box center [68, 240] width 5 height 5
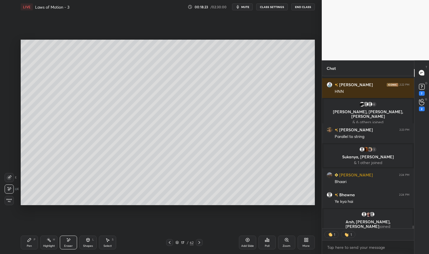
click at [68, 233] on div "Pen P Highlight H Eraser Shapes L Select S 17 / 62 Add Slide Poll Zoom More" at bounding box center [168, 242] width 294 height 23
click at [32, 238] on div "Pen P" at bounding box center [29, 243] width 17 height 14
click at [33, 240] on div "Pen P" at bounding box center [29, 243] width 17 height 14
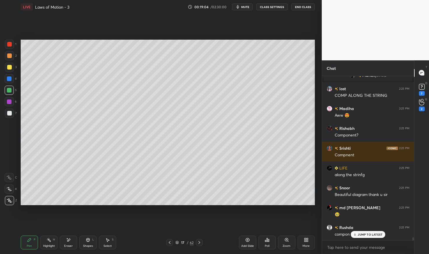
scroll to position [8809, 0]
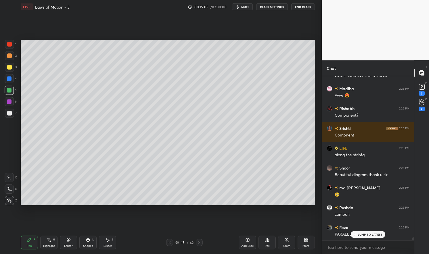
click at [86, 241] on icon at bounding box center [88, 240] width 5 height 5
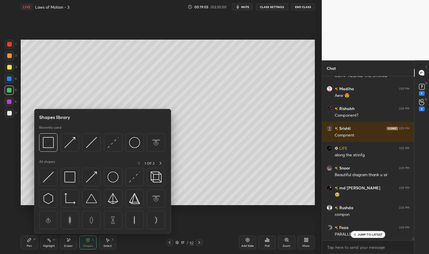
scroll to position [8823, 0]
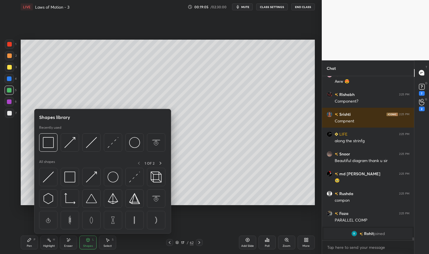
click at [110, 146] on img at bounding box center [112, 142] width 11 height 11
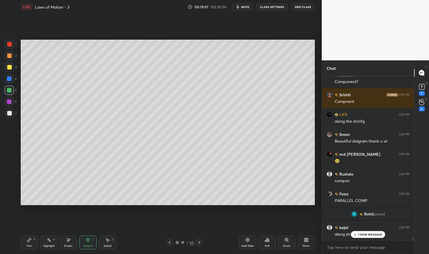
scroll to position [8862, 0]
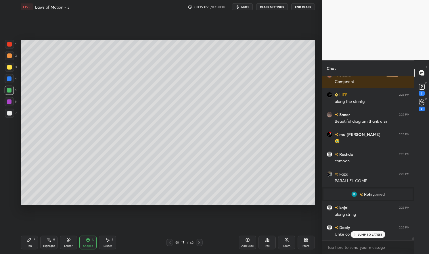
click at [48, 243] on div "Highlight H" at bounding box center [48, 243] width 17 height 14
click at [66, 245] on div "Eraser" at bounding box center [68, 246] width 9 height 3
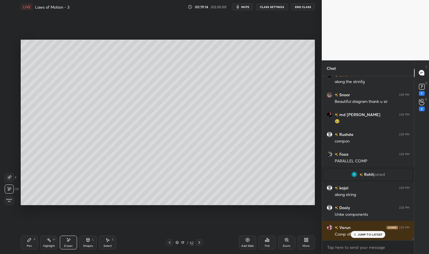
click at [93, 245] on div "Shapes L" at bounding box center [87, 243] width 17 height 14
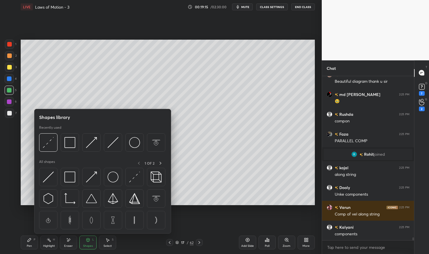
click at [47, 147] on img at bounding box center [48, 142] width 11 height 11
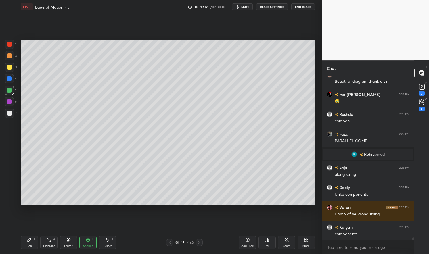
click at [8, 79] on div at bounding box center [9, 78] width 5 height 5
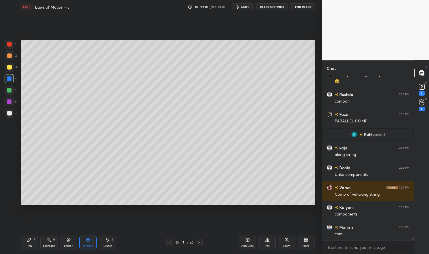
click at [26, 242] on div "Pen P" at bounding box center [29, 243] width 17 height 14
click at [24, 242] on div "Pen P" at bounding box center [29, 243] width 17 height 14
click at [11, 103] on div at bounding box center [9, 101] width 5 height 5
click at [9, 101] on div at bounding box center [9, 101] width 5 height 5
click at [87, 245] on div "Shapes" at bounding box center [88, 246] width 10 height 3
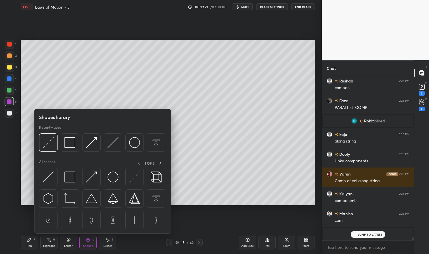
click at [54, 146] on div at bounding box center [48, 142] width 18 height 18
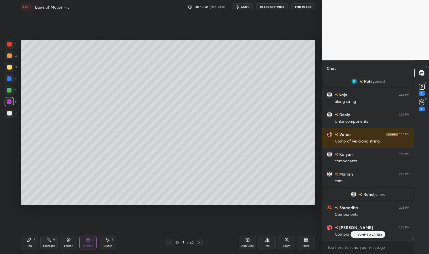
click at [31, 245] on div "Pen" at bounding box center [29, 246] width 5 height 3
click at [29, 244] on div "Pen P" at bounding box center [29, 243] width 17 height 14
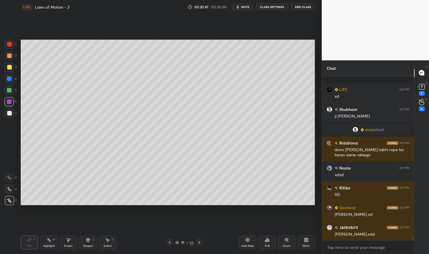
scroll to position [9451, 0]
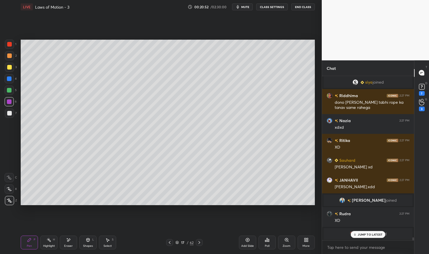
click at [244, 244] on div "Add Slide" at bounding box center [247, 243] width 17 height 14
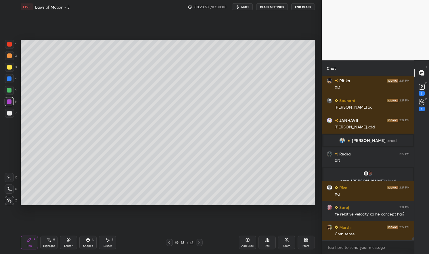
click at [25, 240] on div "Pen P" at bounding box center [29, 243] width 17 height 14
click at [10, 80] on div at bounding box center [9, 78] width 5 height 5
click at [11, 77] on div at bounding box center [9, 78] width 5 height 5
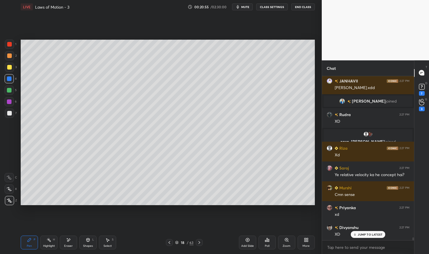
click at [170, 243] on icon at bounding box center [169, 242] width 5 height 5
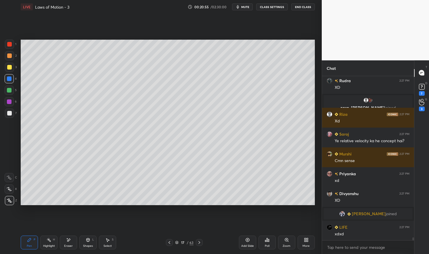
click at [46, 245] on div "Highlight" at bounding box center [49, 246] width 12 height 3
click at [47, 242] on icon at bounding box center [49, 240] width 5 height 5
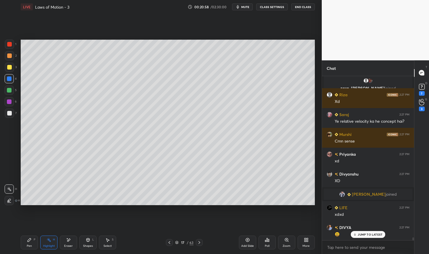
scroll to position [9583, 0]
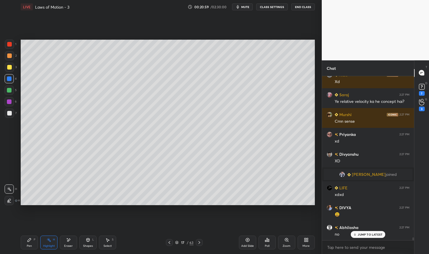
click at [245, 241] on icon at bounding box center [247, 240] width 5 height 5
click at [27, 242] on icon at bounding box center [29, 240] width 5 height 5
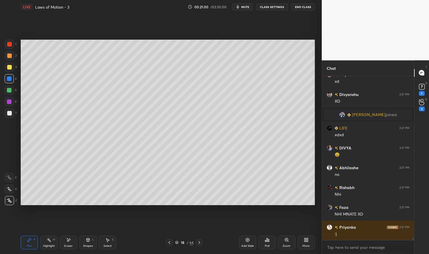
click at [27, 236] on div "Pen P" at bounding box center [29, 243] width 17 height 14
click at [10, 69] on div at bounding box center [9, 67] width 5 height 5
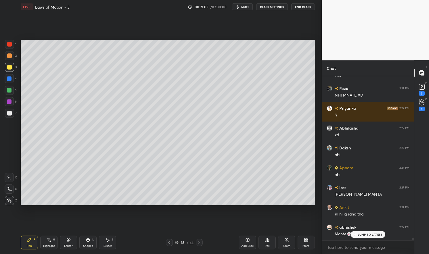
scroll to position [9821, 0]
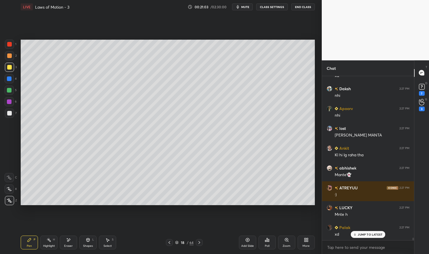
click at [84, 241] on div "Shapes L" at bounding box center [87, 243] width 17 height 14
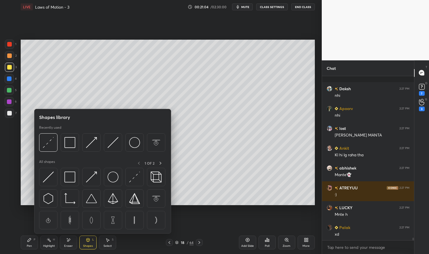
scroll to position [9861, 0]
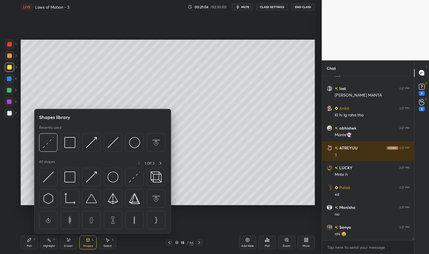
click at [50, 174] on img at bounding box center [48, 177] width 11 height 11
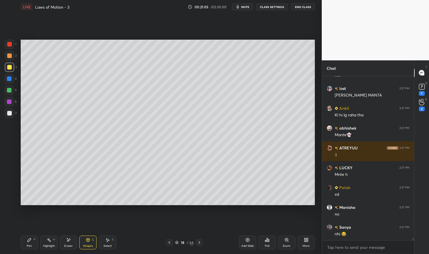
click at [13, 80] on div at bounding box center [9, 78] width 9 height 9
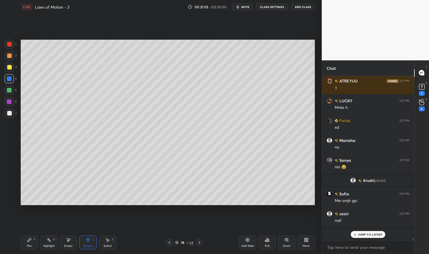
click at [11, 77] on div at bounding box center [9, 78] width 9 height 9
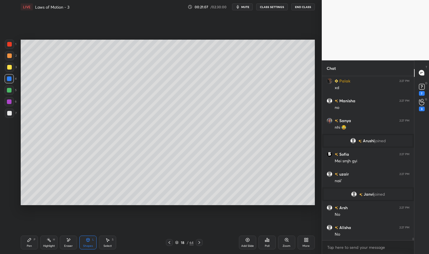
click at [32, 245] on div "Pen" at bounding box center [29, 246] width 5 height 3
click at [24, 241] on div "Pen P" at bounding box center [29, 243] width 17 height 14
click at [9, 91] on div at bounding box center [9, 90] width 5 height 5
click at [8, 91] on div at bounding box center [9, 90] width 5 height 5
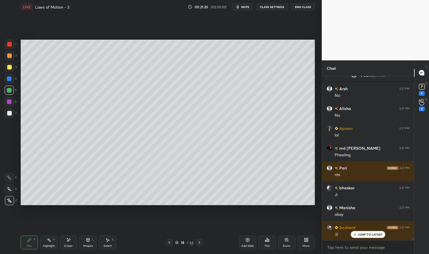
scroll to position [9978, 0]
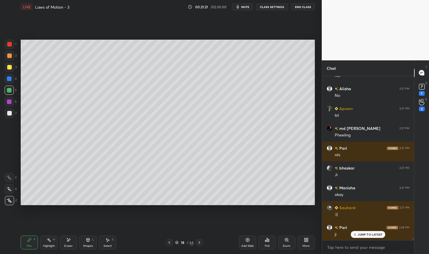
click at [10, 113] on div at bounding box center [9, 113] width 5 height 5
click at [10, 114] on div at bounding box center [9, 113] width 5 height 5
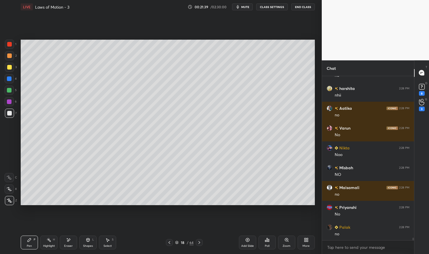
scroll to position [10537, 0]
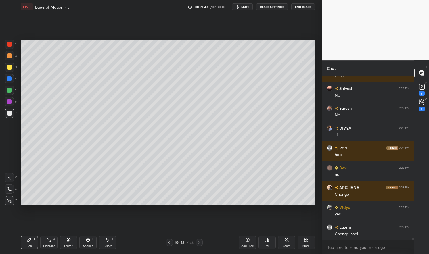
click at [11, 70] on div at bounding box center [9, 67] width 9 height 9
click at [9, 71] on div at bounding box center [9, 67] width 9 height 9
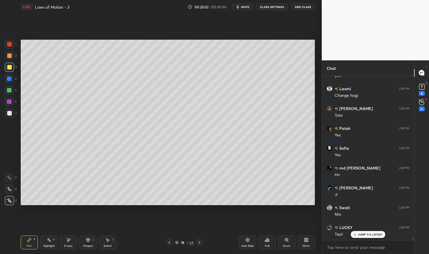
scroll to position [10652, 0]
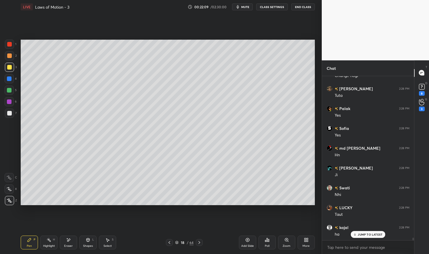
click at [49, 249] on div "Highlight H" at bounding box center [48, 243] width 17 height 14
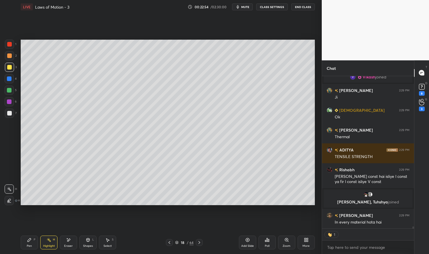
scroll to position [11065, 0]
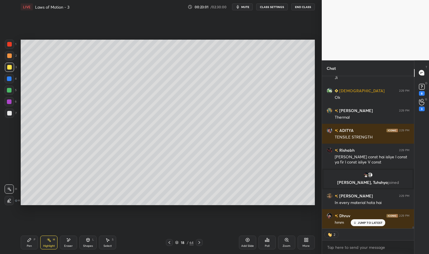
click at [250, 242] on div "Add Slide" at bounding box center [247, 243] width 17 height 14
click at [29, 239] on icon at bounding box center [29, 239] width 3 height 3
click at [30, 235] on div "Pen P Highlight H Eraser Shapes L Select S 19 / 65 Add Slide Poll Zoom More" at bounding box center [168, 242] width 294 height 23
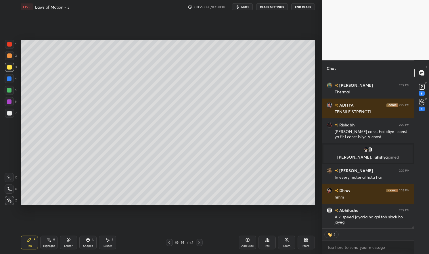
click at [11, 76] on div at bounding box center [9, 78] width 9 height 9
click at [11, 77] on div at bounding box center [9, 78] width 9 height 9
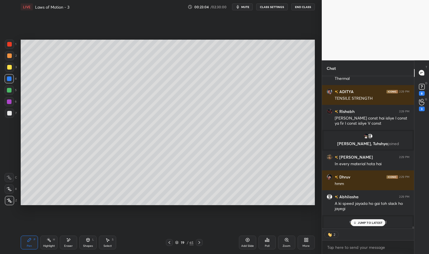
click at [28, 242] on icon at bounding box center [29, 239] width 3 height 3
click at [91, 243] on div "Shapes L" at bounding box center [87, 243] width 17 height 14
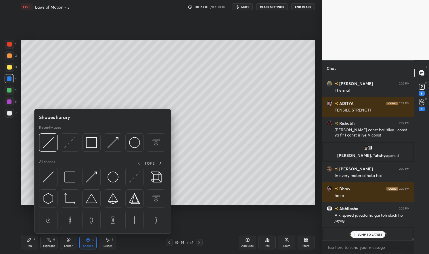
scroll to position [11111, 0]
click at [117, 175] on img at bounding box center [112, 177] width 11 height 11
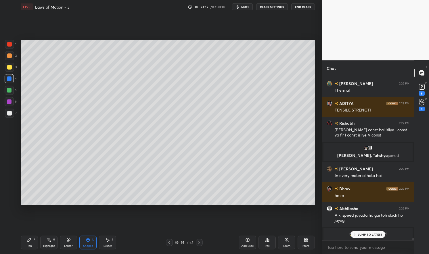
click at [9, 67] on div at bounding box center [9, 67] width 5 height 5
click at [94, 240] on div "Shapes L" at bounding box center [87, 243] width 17 height 14
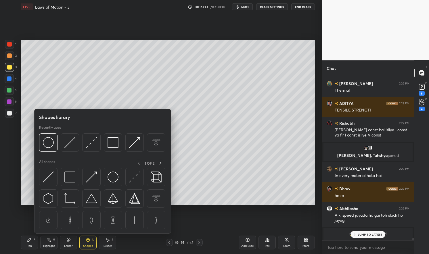
click at [74, 140] on img at bounding box center [69, 142] width 11 height 11
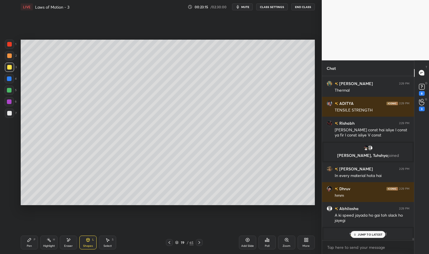
scroll to position [11110, 0]
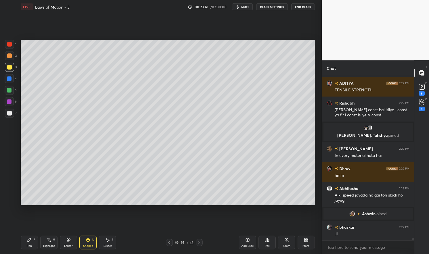
click at [26, 245] on div "Pen P" at bounding box center [29, 243] width 17 height 14
click at [20, 245] on div "LIVE Laws of Motion - 3 00:23:16 / 02:30:00 mute CLASS SETTINGS End Class Setti…" at bounding box center [167, 127] width 299 height 254
click at [9, 70] on div at bounding box center [9, 67] width 9 height 9
click at [7, 67] on div at bounding box center [9, 67] width 5 height 5
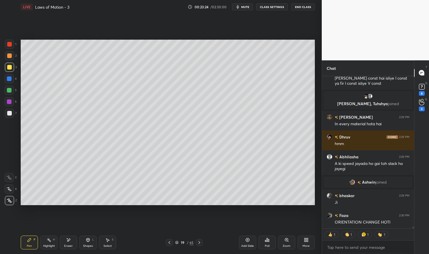
scroll to position [11155, 0]
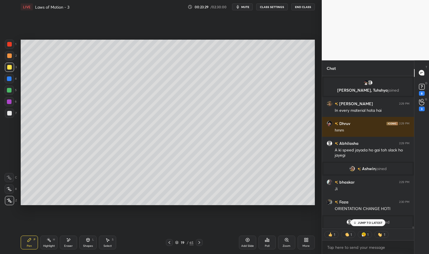
click at [11, 115] on div at bounding box center [9, 113] width 5 height 5
click at [7, 115] on div at bounding box center [9, 113] width 9 height 9
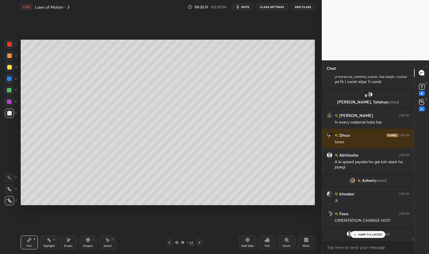
click at [9, 64] on div at bounding box center [9, 67] width 9 height 9
click at [9, 66] on div at bounding box center [9, 67] width 5 height 5
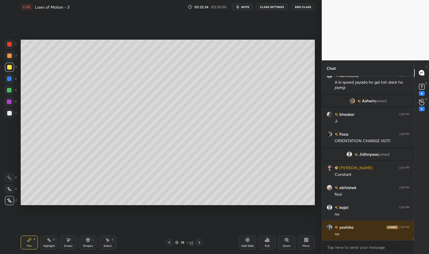
click at [13, 114] on div at bounding box center [9, 113] width 9 height 9
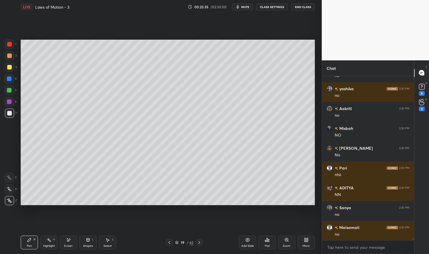
click at [8, 113] on div at bounding box center [9, 113] width 5 height 5
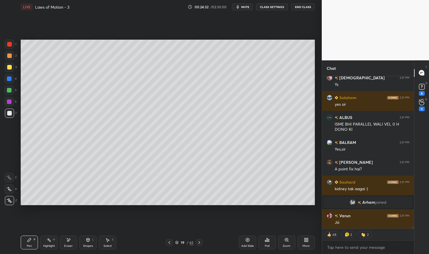
click at [43, 242] on div "Highlight H" at bounding box center [48, 243] width 17 height 14
click at [39, 241] on div "Pen P Highlight H Eraser Shapes L Select S" at bounding box center [75, 243] width 109 height 14
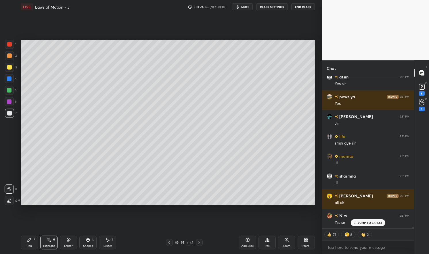
scroll to position [12837, 0]
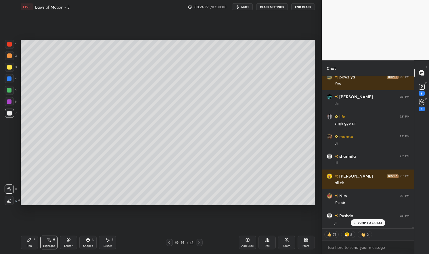
click at [169, 241] on icon at bounding box center [169, 242] width 5 height 5
click at [169, 242] on icon at bounding box center [169, 242] width 5 height 5
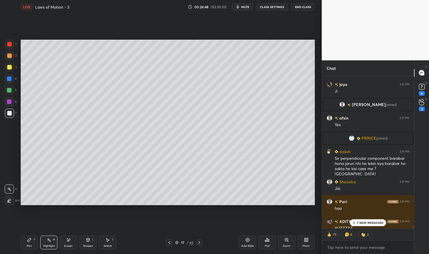
scroll to position [12524, 0]
click at [368, 220] on div "22 NEW MESSAGES" at bounding box center [368, 222] width 38 height 7
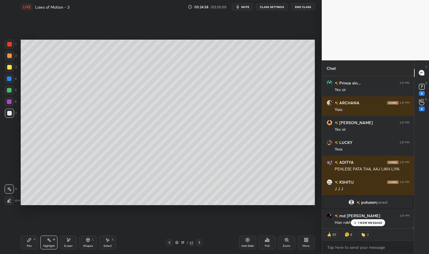
scroll to position [13079, 0]
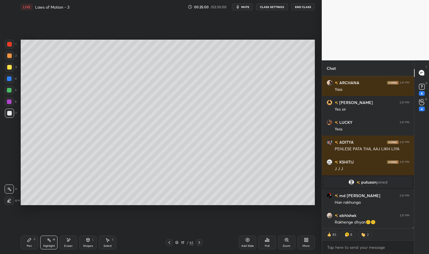
click at [169, 242] on icon at bounding box center [169, 242] width 2 height 3
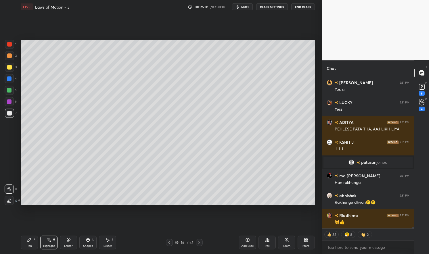
scroll to position [13119, 0]
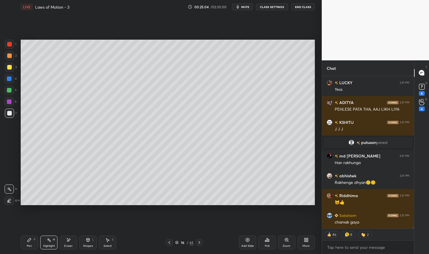
click at [11, 71] on div at bounding box center [9, 67] width 9 height 9
click at [9, 70] on div at bounding box center [9, 67] width 5 height 5
click at [44, 241] on div "Highlight H" at bounding box center [48, 243] width 17 height 14
click at [24, 246] on div "Pen P" at bounding box center [29, 243] width 17 height 14
click at [197, 242] on div at bounding box center [199, 242] width 7 height 7
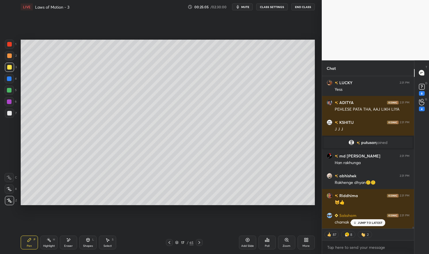
scroll to position [13138, 0]
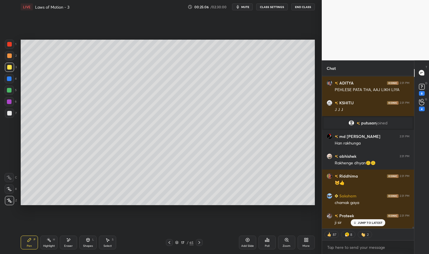
click at [200, 243] on icon at bounding box center [199, 242] width 5 height 5
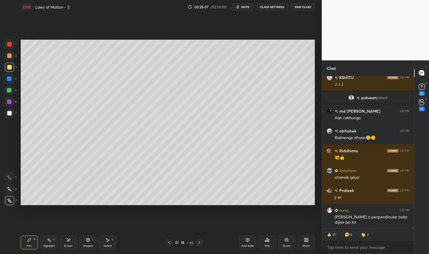
click at [198, 243] on icon at bounding box center [199, 242] width 5 height 5
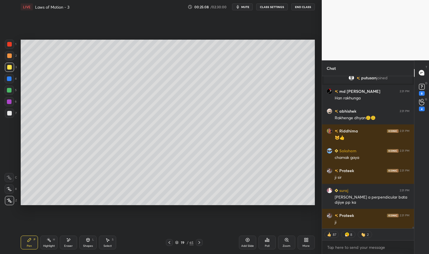
click at [199, 242] on icon at bounding box center [199, 242] width 2 height 3
click at [169, 242] on icon at bounding box center [169, 242] width 5 height 5
click at [248, 241] on icon at bounding box center [247, 240] width 4 height 4
click at [33, 240] on div "Pen P" at bounding box center [29, 243] width 17 height 14
click at [26, 241] on div "Pen P" at bounding box center [29, 243] width 17 height 14
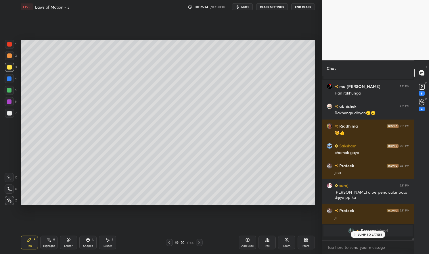
scroll to position [163, 90]
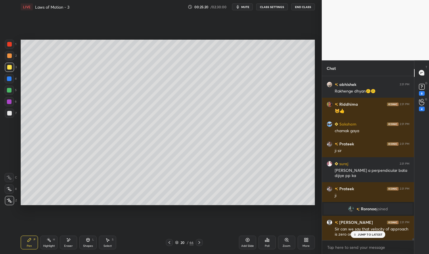
click at [10, 79] on div at bounding box center [9, 78] width 5 height 5
click at [7, 69] on div at bounding box center [9, 67] width 5 height 5
click at [9, 80] on div at bounding box center [9, 78] width 5 height 5
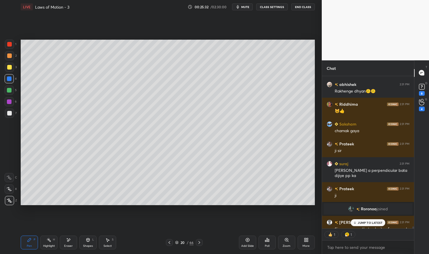
click at [12, 114] on div at bounding box center [9, 113] width 9 height 9
click at [7, 113] on div at bounding box center [9, 113] width 5 height 5
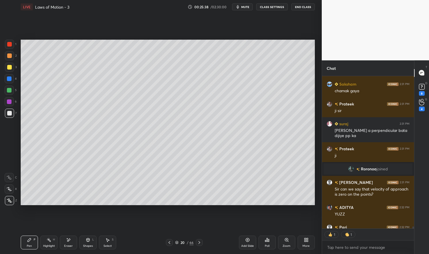
scroll to position [13077, 0]
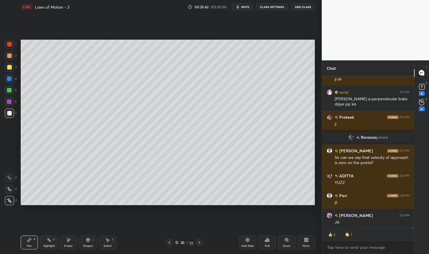
click at [14, 82] on div "4" at bounding box center [11, 78] width 12 height 9
click at [13, 82] on div at bounding box center [9, 78] width 9 height 9
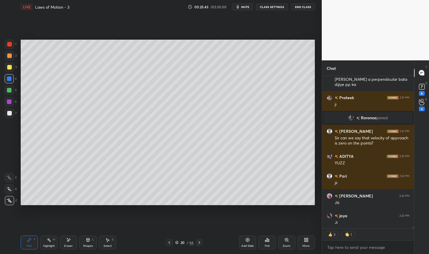
click at [28, 244] on div "Pen P" at bounding box center [29, 243] width 17 height 14
click at [29, 243] on div "Pen P" at bounding box center [29, 243] width 17 height 14
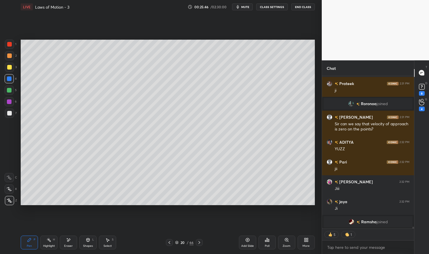
scroll to position [13103, 0]
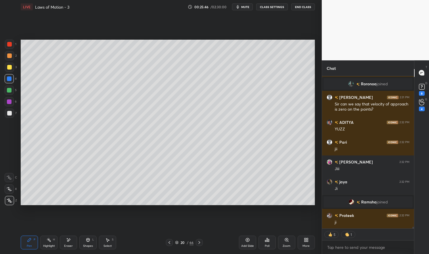
click at [71, 243] on div "Eraser" at bounding box center [68, 243] width 17 height 14
click at [87, 243] on div "Shapes L" at bounding box center [87, 243] width 17 height 14
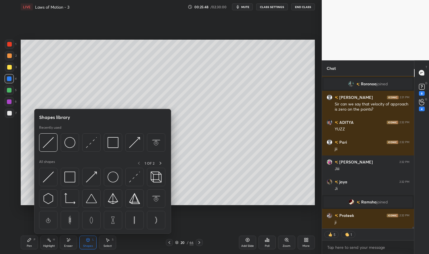
click at [47, 145] on img at bounding box center [48, 142] width 11 height 11
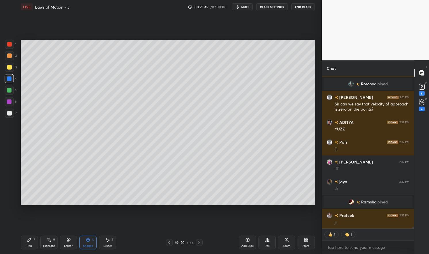
click at [12, 78] on div at bounding box center [9, 78] width 9 height 9
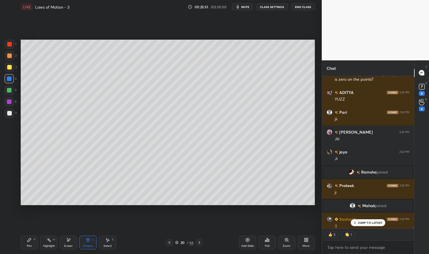
scroll to position [13120, 0]
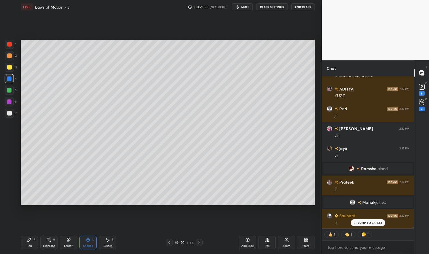
click at [32, 244] on div "Pen P" at bounding box center [29, 243] width 17 height 14
click at [25, 235] on div "Pen P Highlight H Eraser Shapes L Select S 20 / 66 Add Slide Poll Zoom More" at bounding box center [168, 242] width 294 height 23
click at [10, 81] on div at bounding box center [9, 78] width 9 height 9
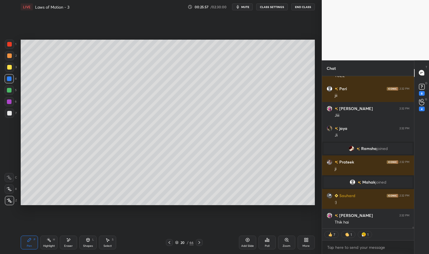
click at [30, 247] on div "Pen" at bounding box center [29, 246] width 5 height 3
click at [25, 240] on div "Pen P" at bounding box center [29, 243] width 17 height 14
click at [10, 114] on div at bounding box center [9, 113] width 5 height 5
click at [9, 114] on div at bounding box center [9, 113] width 5 height 5
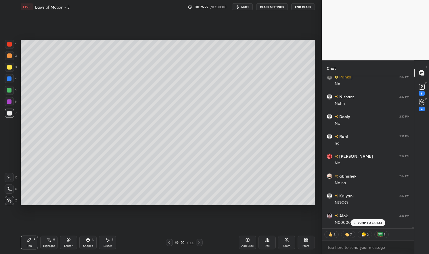
scroll to position [14239, 0]
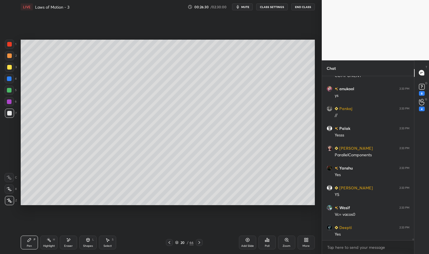
click at [47, 243] on div "Highlight H" at bounding box center [48, 243] width 17 height 14
click at [48, 243] on div "Highlight H" at bounding box center [48, 243] width 17 height 14
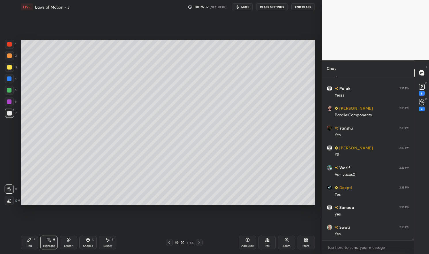
click at [32, 240] on div "Pen P" at bounding box center [29, 243] width 17 height 14
click at [26, 245] on div "Pen P" at bounding box center [29, 243] width 17 height 14
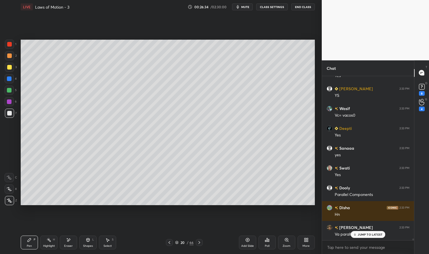
click at [12, 47] on div at bounding box center [9, 44] width 9 height 9
click at [90, 243] on div "Shapes L" at bounding box center [87, 243] width 17 height 14
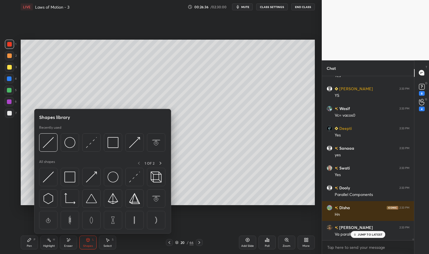
click at [93, 146] on img at bounding box center [91, 142] width 11 height 11
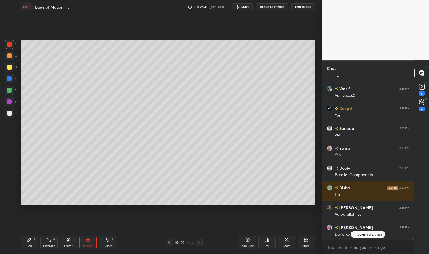
click at [11, 114] on div at bounding box center [9, 113] width 5 height 5
click at [10, 115] on div at bounding box center [9, 113] width 5 height 5
click at [86, 245] on div "Shapes" at bounding box center [88, 246] width 10 height 3
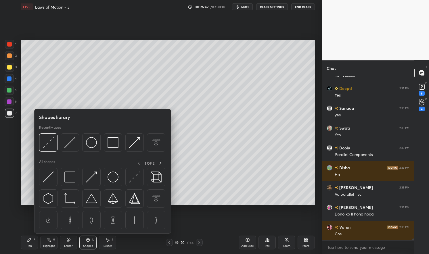
click at [96, 176] on img at bounding box center [91, 177] width 11 height 11
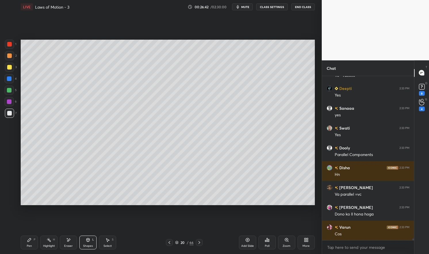
click at [10, 45] on div at bounding box center [9, 44] width 5 height 5
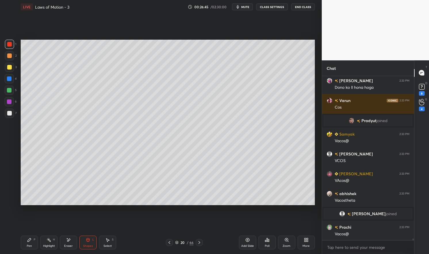
click at [30, 243] on div "Pen P" at bounding box center [29, 243] width 17 height 14
click at [26, 245] on div "Pen P" at bounding box center [29, 243] width 17 height 14
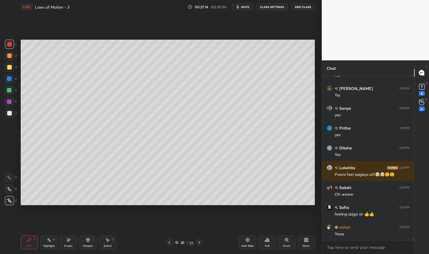
click at [46, 241] on div "Highlight H" at bounding box center [48, 243] width 17 height 14
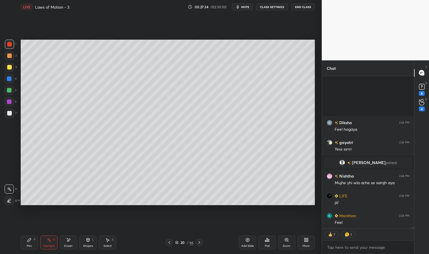
scroll to position [14989, 0]
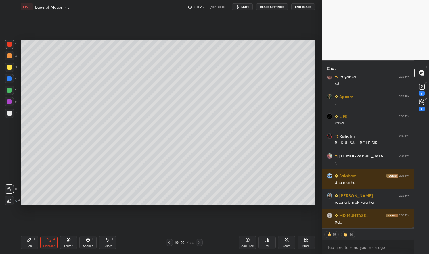
click at [9, 92] on div at bounding box center [9, 90] width 5 height 5
click at [9, 91] on div at bounding box center [9, 90] width 5 height 5
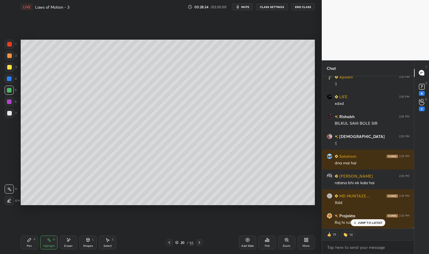
click at [32, 244] on div "Pen P" at bounding box center [29, 243] width 17 height 14
click at [25, 242] on div "Pen P" at bounding box center [29, 243] width 17 height 14
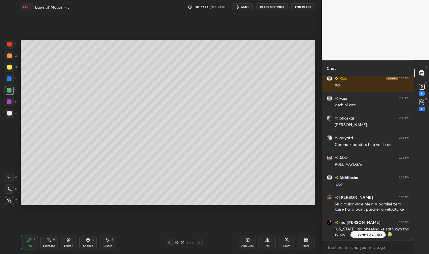
click at [51, 247] on div "Highlight" at bounding box center [49, 246] width 12 height 3
click at [45, 244] on div "Highlight H" at bounding box center [48, 243] width 17 height 14
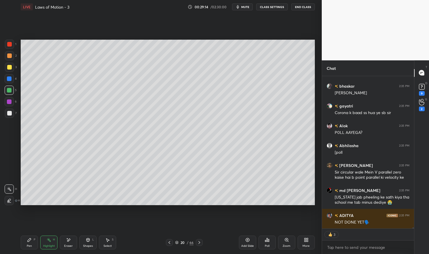
click at [361, 198] on div "[US_STATE] jab pheeling ke sath kiya tha school me tab minus dediye 😭" at bounding box center [372, 200] width 75 height 11
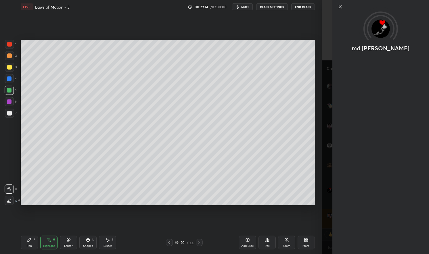
click at [360, 196] on div "md [PERSON_NAME]" at bounding box center [375, 127] width 107 height 254
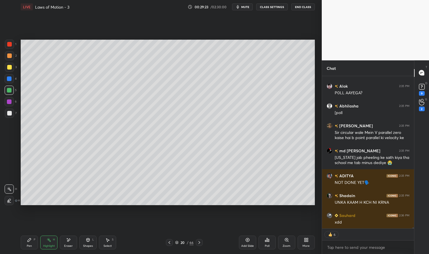
click at [199, 243] on icon at bounding box center [199, 242] width 5 height 5
click at [199, 243] on icon at bounding box center [199, 242] width 2 height 3
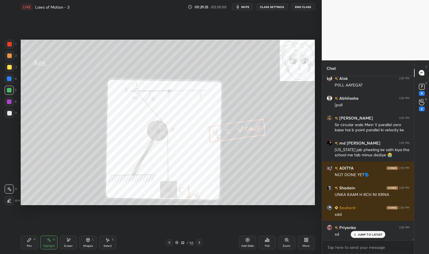
click at [168, 241] on icon at bounding box center [169, 242] width 5 height 5
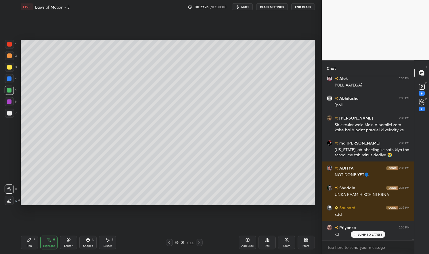
click at [169, 242] on icon at bounding box center [169, 242] width 5 height 5
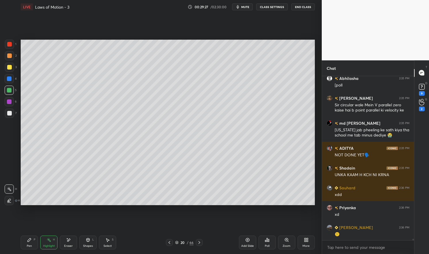
click at [168, 243] on icon at bounding box center [169, 242] width 5 height 5
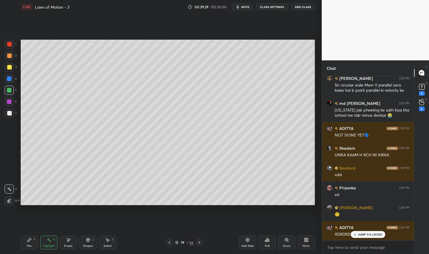
click at [167, 242] on icon at bounding box center [169, 242] width 5 height 5
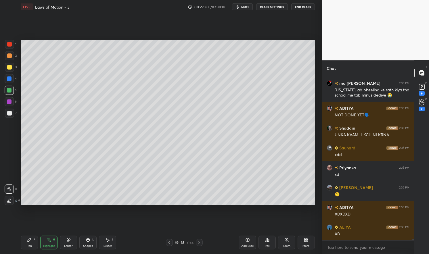
click at [201, 243] on icon at bounding box center [199, 242] width 5 height 5
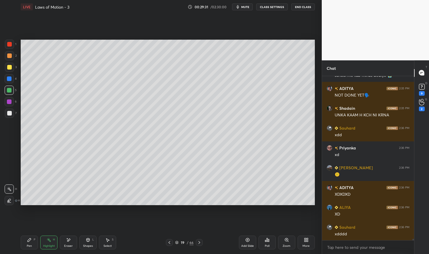
click at [45, 242] on div "Highlight H" at bounding box center [48, 243] width 17 height 14
click at [52, 241] on div "Highlight H" at bounding box center [48, 243] width 17 height 14
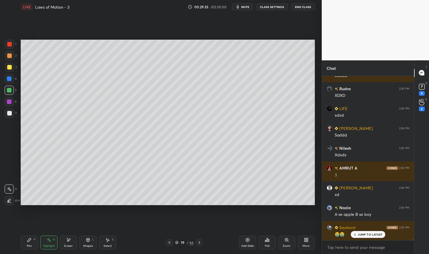
click at [52, 243] on div "Highlight H" at bounding box center [48, 243] width 17 height 14
click at [36, 244] on div "Pen P" at bounding box center [29, 243] width 17 height 14
click at [30, 246] on div "Pen" at bounding box center [29, 246] width 5 height 3
click at [31, 247] on div "Pen" at bounding box center [29, 246] width 5 height 3
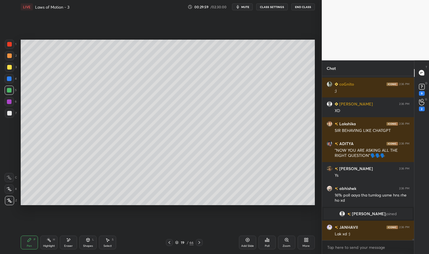
click at [46, 244] on div "Highlight H" at bounding box center [48, 243] width 17 height 14
click at [45, 247] on div "Highlight" at bounding box center [49, 246] width 12 height 3
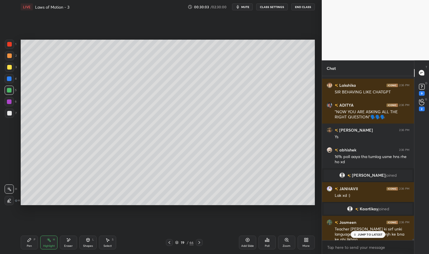
click at [25, 244] on div "Pen P" at bounding box center [29, 243] width 17 height 14
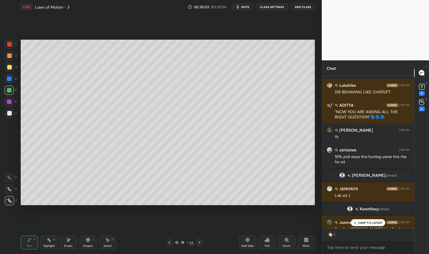
click at [24, 247] on div "Pen P" at bounding box center [29, 243] width 17 height 14
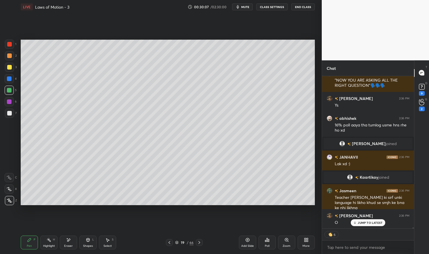
click at [368, 224] on p "JUMP TO LATEST" at bounding box center [370, 222] width 25 height 3
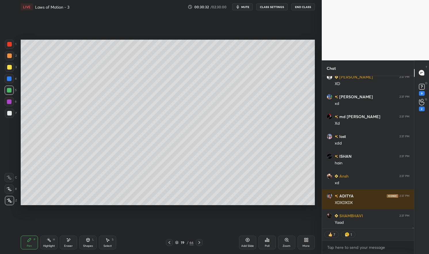
click at [372, 239] on p "JUMP TO LATEST" at bounding box center [370, 240] width 25 height 3
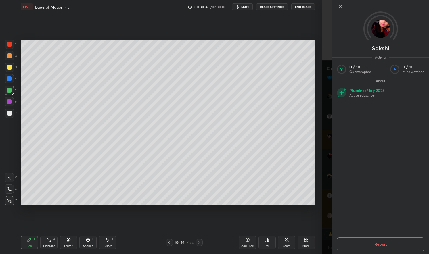
click at [302, 215] on div "Setting up your live class Poll for secs No correct answer Start poll" at bounding box center [167, 122] width 299 height 217
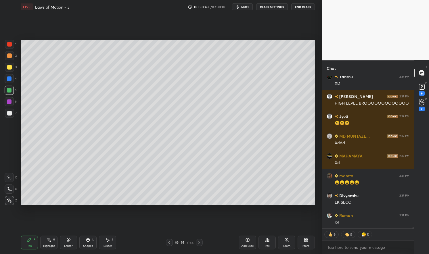
click at [373, 223] on div "lol" at bounding box center [372, 223] width 75 height 6
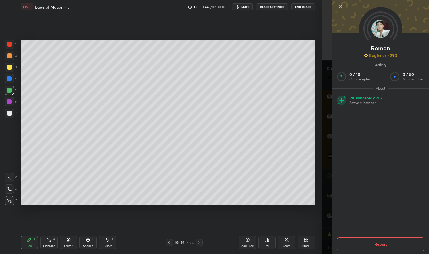
click at [283, 222] on div "Setting up your live class Poll for secs No correct answer Start poll" at bounding box center [167, 122] width 299 height 217
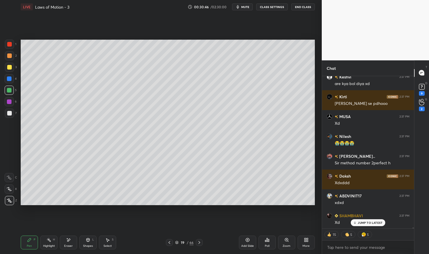
click at [171, 242] on icon at bounding box center [169, 242] width 5 height 5
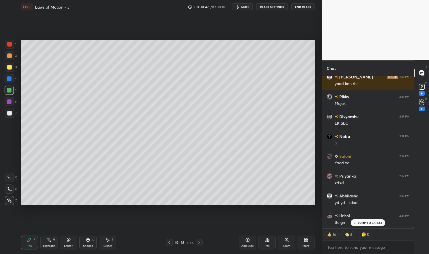
click at [199, 241] on icon at bounding box center [199, 242] width 5 height 5
click at [200, 241] on icon at bounding box center [199, 242] width 5 height 5
click at [199, 243] on icon at bounding box center [199, 242] width 5 height 5
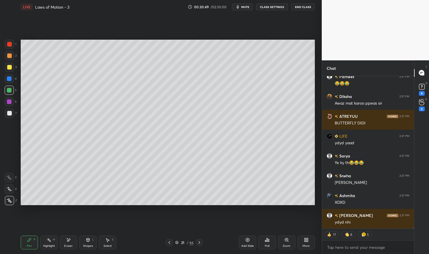
click at [168, 244] on icon at bounding box center [169, 242] width 5 height 5
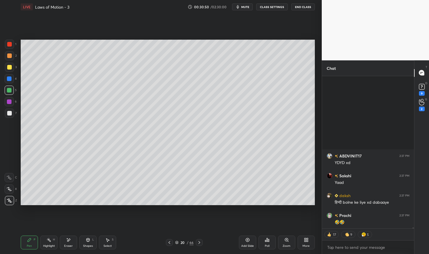
click at [41, 243] on div "Highlight H" at bounding box center [48, 243] width 17 height 14
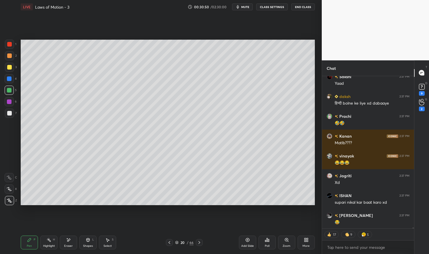
click at [45, 237] on div "Highlight H" at bounding box center [48, 243] width 17 height 14
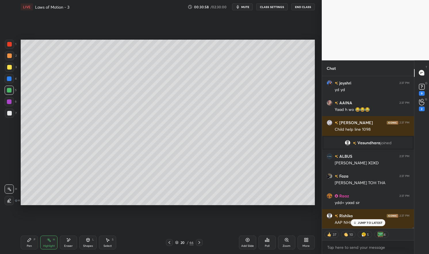
click at [368, 224] on p "JUMP TO LATEST" at bounding box center [370, 222] width 25 height 3
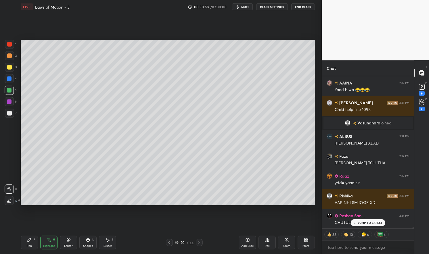
click at [180, 213] on div "Setting up your live class Poll for secs No correct answer Start poll" at bounding box center [167, 122] width 299 height 217
click at [178, 214] on div "Setting up your live class Poll for secs No correct answer Start poll" at bounding box center [167, 122] width 299 height 217
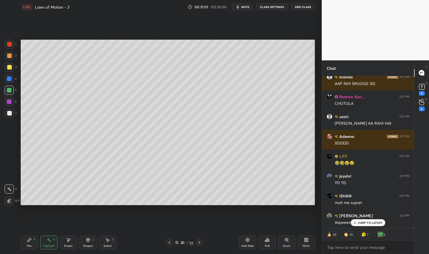
click at [250, 242] on div "Add Slide" at bounding box center [247, 243] width 17 height 14
click at [31, 247] on div "Pen" at bounding box center [29, 246] width 5 height 3
click at [25, 240] on div "Pen P" at bounding box center [29, 243] width 17 height 14
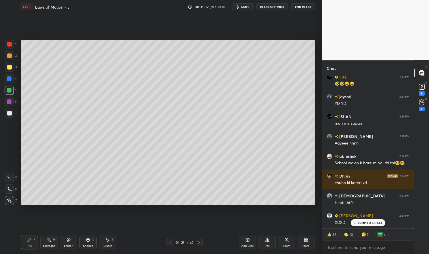
click at [10, 115] on div at bounding box center [9, 113] width 5 height 5
click at [10, 113] on div at bounding box center [9, 113] width 5 height 5
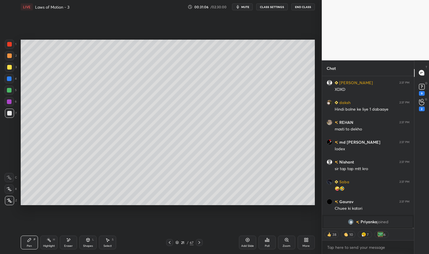
click at [69, 245] on div "Eraser" at bounding box center [68, 246] width 9 height 3
click at [30, 245] on div "Pen" at bounding box center [29, 246] width 5 height 3
click at [30, 244] on div "Pen P" at bounding box center [29, 243] width 17 height 14
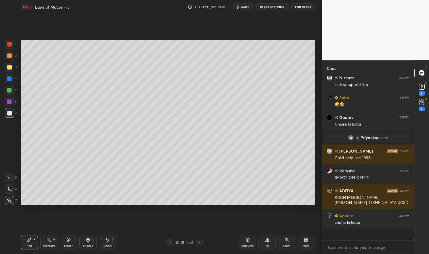
click at [169, 244] on icon at bounding box center [169, 242] width 5 height 5
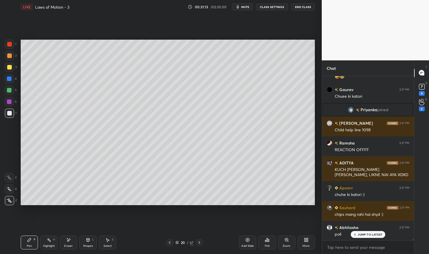
click at [198, 242] on icon at bounding box center [199, 242] width 5 height 5
click at [68, 240] on icon at bounding box center [68, 240] width 3 height 3
click at [32, 241] on div "Pen P" at bounding box center [29, 243] width 17 height 14
click at [37, 239] on div "Pen P" at bounding box center [29, 243] width 17 height 14
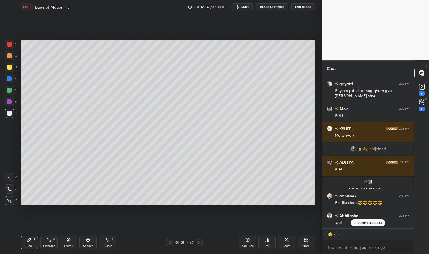
click at [365, 223] on p "JUMP TO LATEST" at bounding box center [370, 222] width 25 height 3
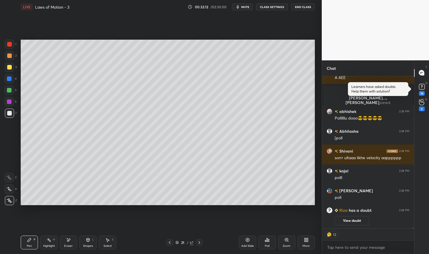
click at [170, 242] on icon at bounding box center [169, 242] width 5 height 5
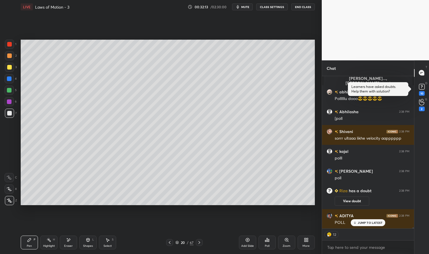
click at [51, 246] on div "Highlight" at bounding box center [49, 246] width 12 height 3
click at [48, 245] on div "Highlight" at bounding box center [49, 246] width 12 height 3
click at [201, 241] on icon at bounding box center [199, 242] width 5 height 5
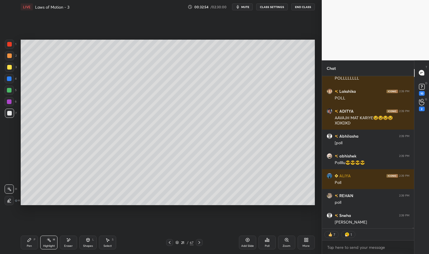
click at [271, 243] on div "Poll" at bounding box center [266, 243] width 17 height 14
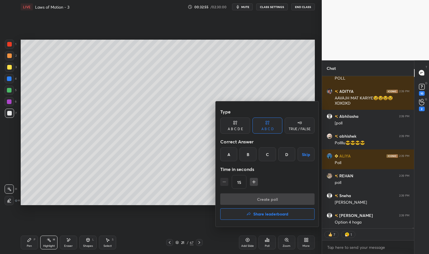
click at [288, 154] on div "D" at bounding box center [286, 154] width 17 height 14
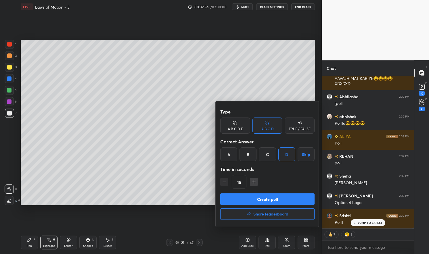
click at [285, 198] on button "Create poll" at bounding box center [267, 198] width 94 height 11
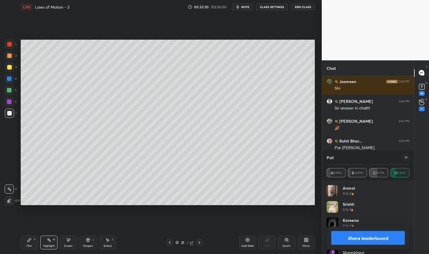
click at [403, 158] on div at bounding box center [405, 157] width 7 height 7
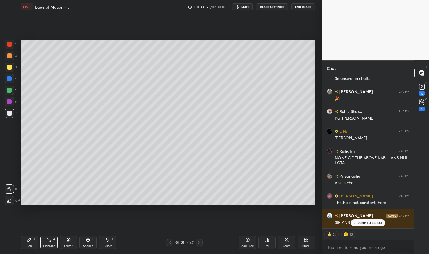
click at [26, 241] on div "Pen P" at bounding box center [29, 243] width 17 height 14
click at [22, 239] on div "Pen P" at bounding box center [29, 243] width 17 height 14
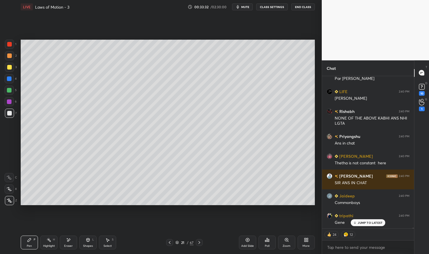
click at [7, 77] on div at bounding box center [9, 78] width 5 height 5
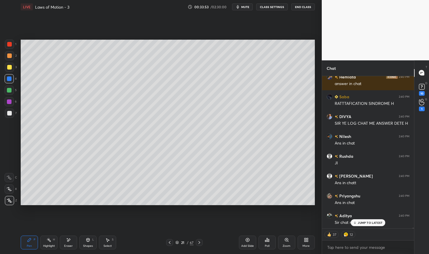
click at [11, 114] on div at bounding box center [9, 113] width 5 height 5
click at [9, 114] on div at bounding box center [9, 113] width 5 height 5
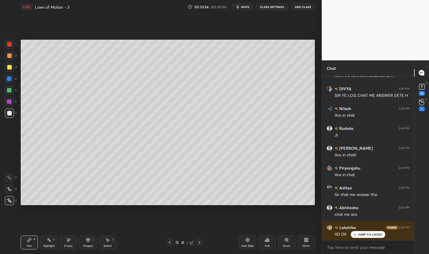
click at [14, 68] on div "3" at bounding box center [11, 67] width 12 height 9
click at [11, 67] on div at bounding box center [9, 67] width 5 height 5
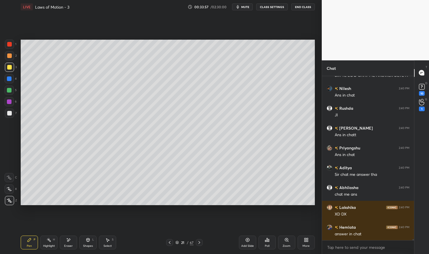
click at [370, 234] on div "Saba 2:40 PM RATTTAFICATION SINDROME H DIVYA 2:40 PM SIR YE LOG CHAT ME ANSWER …" at bounding box center [368, 158] width 92 height 164
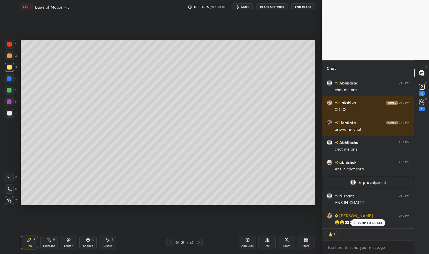
click at [372, 226] on div "JUMP TO LATEST" at bounding box center [368, 222] width 34 height 7
click at [23, 241] on div "Pen P" at bounding box center [29, 243] width 17 height 14
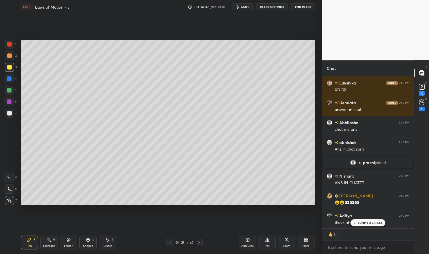
click at [25, 241] on div "Pen P" at bounding box center [29, 243] width 17 height 14
click at [11, 67] on div at bounding box center [9, 67] width 9 height 9
click at [10, 67] on div at bounding box center [9, 67] width 5 height 5
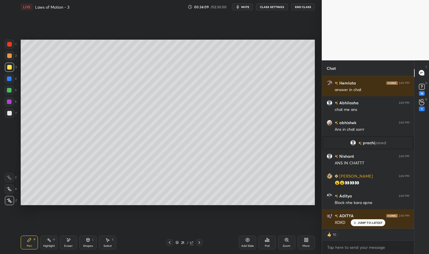
click at [372, 223] on p "JUMP TO LATEST" at bounding box center [370, 222] width 25 height 3
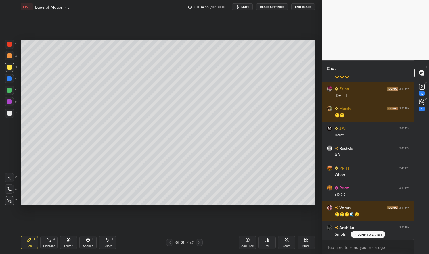
click at [372, 234] on p "JUMP TO LATEST" at bounding box center [370, 234] width 25 height 3
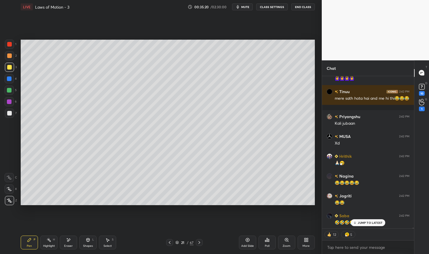
click at [24, 245] on div "Pen P" at bounding box center [29, 243] width 17 height 14
click at [21, 242] on div "Pen P" at bounding box center [29, 243] width 17 height 14
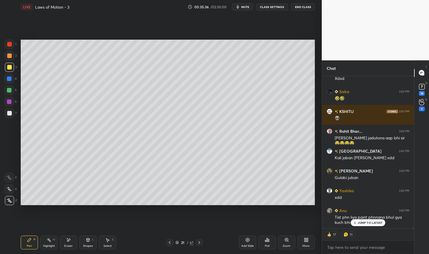
click at [370, 225] on div "JUMP TO LATEST" at bounding box center [368, 222] width 34 height 7
click at [49, 243] on div "Highlight H" at bounding box center [48, 243] width 17 height 14
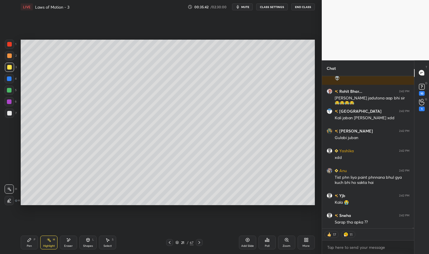
click at [30, 243] on div "Pen P" at bounding box center [29, 243] width 17 height 14
click at [12, 45] on div at bounding box center [9, 44] width 9 height 9
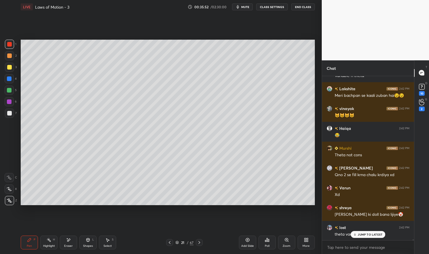
click at [50, 244] on div "Highlight H" at bounding box center [48, 243] width 17 height 14
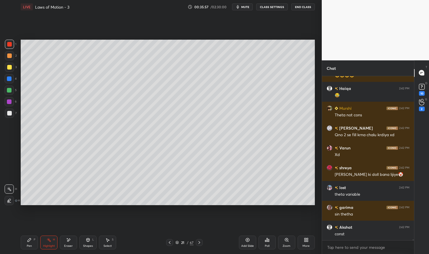
click at [169, 242] on icon at bounding box center [169, 242] width 5 height 5
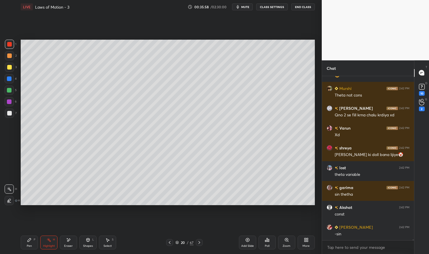
click at [28, 240] on icon at bounding box center [29, 239] width 3 height 3
click at [30, 245] on div "Pen" at bounding box center [29, 246] width 5 height 3
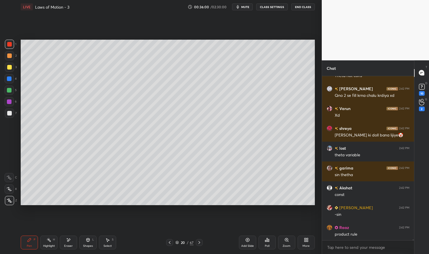
click at [9, 45] on div at bounding box center [9, 44] width 5 height 5
click at [12, 44] on div at bounding box center [9, 44] width 9 height 9
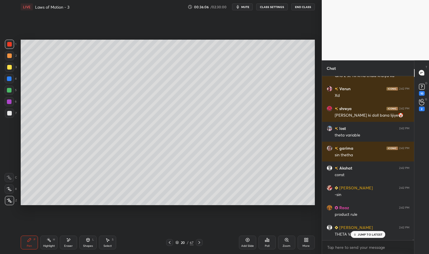
click at [370, 236] on p "JUMP TO LATEST" at bounding box center [370, 234] width 25 height 3
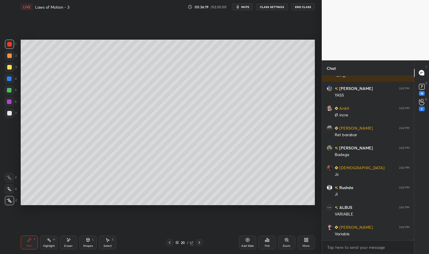
click at [46, 245] on div "Highlight" at bounding box center [49, 246] width 12 height 3
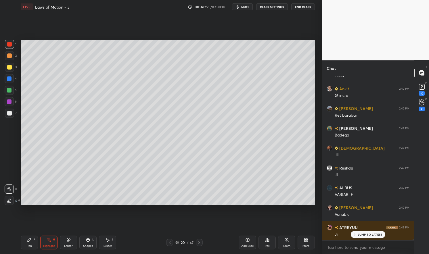
click at [47, 242] on icon at bounding box center [49, 240] width 5 height 5
click at [29, 243] on div "Pen P" at bounding box center [29, 243] width 17 height 14
click at [11, 79] on div at bounding box center [9, 78] width 5 height 5
click at [12, 78] on div at bounding box center [9, 78] width 9 height 9
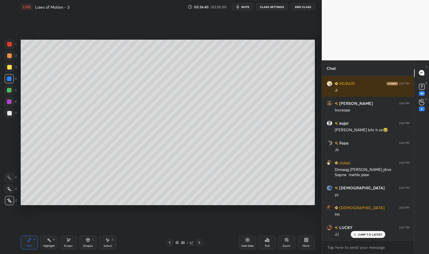
scroll to position [31261, 0]
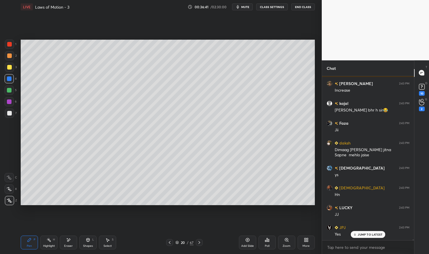
click at [71, 245] on div "Eraser" at bounding box center [68, 246] width 9 height 3
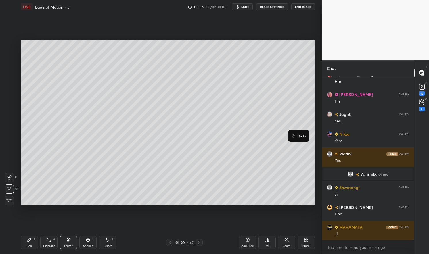
scroll to position [2, 2]
click at [72, 240] on div "Eraser" at bounding box center [68, 243] width 17 height 14
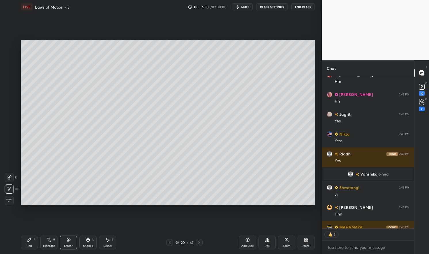
scroll to position [31585, 0]
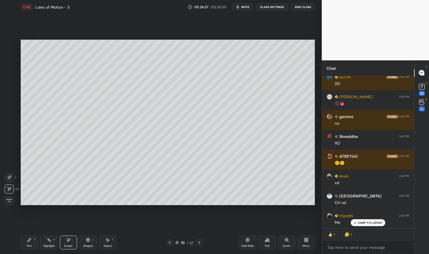
click at [30, 243] on div "Pen P" at bounding box center [29, 243] width 17 height 14
click at [32, 243] on div "Pen P" at bounding box center [29, 243] width 17 height 14
click at [7, 81] on div at bounding box center [9, 78] width 9 height 9
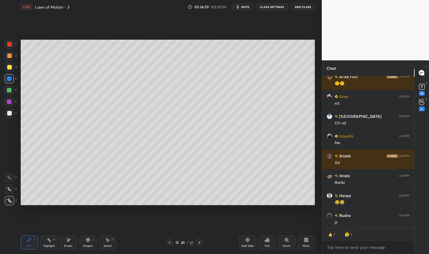
click at [198, 242] on icon at bounding box center [199, 242] width 2 height 3
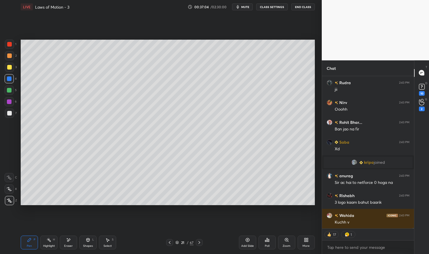
click at [52, 241] on div "Highlight H" at bounding box center [48, 243] width 17 height 14
click at [49, 242] on icon at bounding box center [49, 240] width 5 height 5
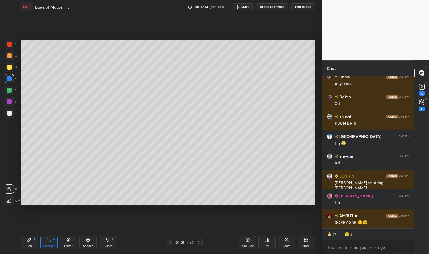
click at [28, 251] on div "Pen P Highlight H Eraser Shapes L Select S 21 / 67 Add Slide Poll Zoom More" at bounding box center [168, 242] width 294 height 23
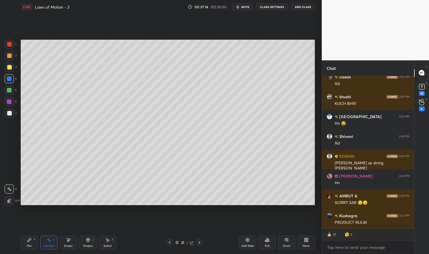
click at [24, 244] on div "Pen P" at bounding box center [29, 243] width 17 height 14
click at [7, 41] on div at bounding box center [9, 44] width 9 height 9
click at [9, 41] on div at bounding box center [9, 44] width 9 height 9
click at [8, 43] on div at bounding box center [9, 44] width 5 height 5
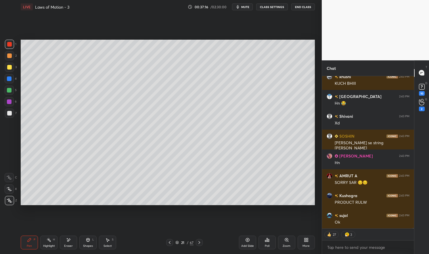
click at [9, 67] on div at bounding box center [9, 67] width 5 height 5
click at [5, 66] on div at bounding box center [9, 67] width 9 height 9
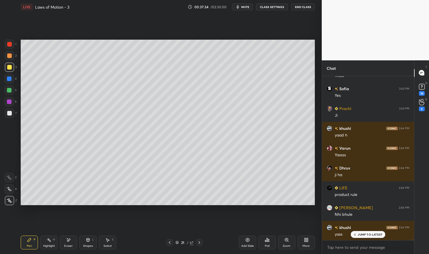
click at [317, 170] on div "1 2 3 4 5 6 7 C X Z E E Erase all H H LIVE Laws of Motion - 3 00:37:34 / 02:30:…" at bounding box center [161, 127] width 322 height 254
click at [319, 167] on div "1 2 3 4 5 6 7 C X Z E E Erase all H H LIVE Laws of Motion - 3 00:37:34 / 02:30:…" at bounding box center [161, 127] width 322 height 254
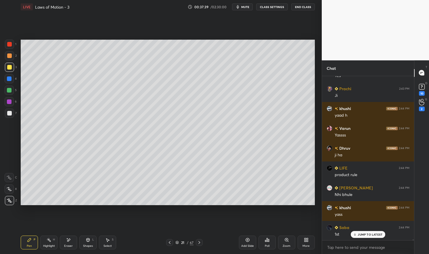
click at [45, 243] on div "Highlight H" at bounding box center [48, 243] width 17 height 14
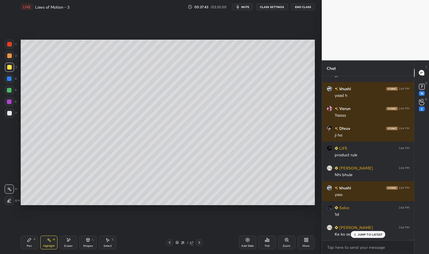
click at [9, 79] on div at bounding box center [9, 78] width 5 height 5
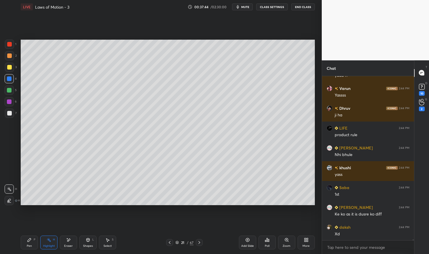
click at [31, 244] on div "Pen P" at bounding box center [29, 243] width 17 height 14
click at [28, 245] on div "Pen" at bounding box center [29, 246] width 5 height 3
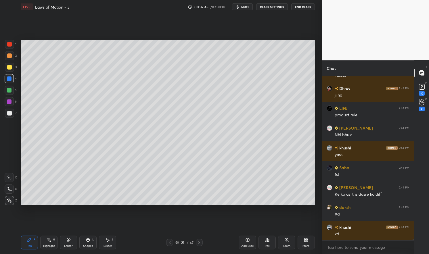
click at [53, 242] on div "Highlight H" at bounding box center [48, 243] width 17 height 14
click at [50, 239] on icon at bounding box center [49, 240] width 5 height 5
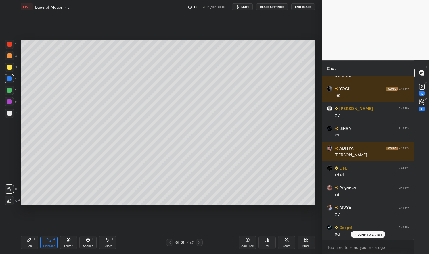
scroll to position [31268, 0]
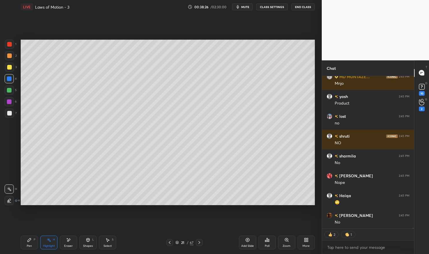
click at [30, 247] on div "Pen" at bounding box center [29, 246] width 5 height 3
click at [30, 243] on div "Pen P" at bounding box center [29, 243] width 17 height 14
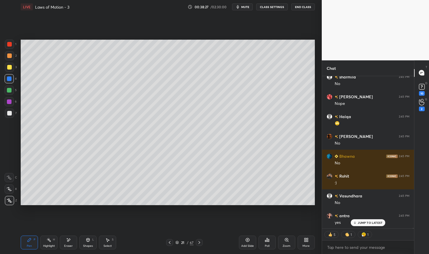
click at [11, 42] on div at bounding box center [9, 44] width 9 height 9
click at [11, 43] on div at bounding box center [9, 44] width 5 height 5
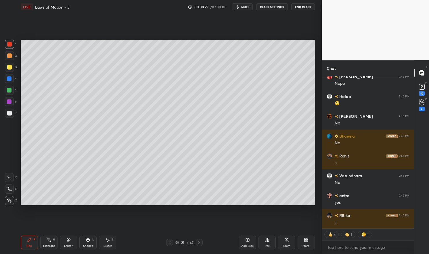
click at [250, 243] on div "Add Slide" at bounding box center [247, 243] width 17 height 14
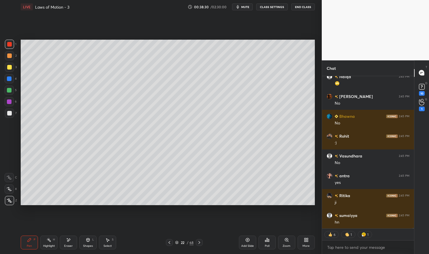
click at [33, 242] on div "Pen P" at bounding box center [29, 243] width 17 height 14
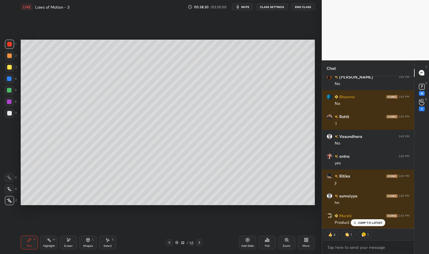
click at [10, 67] on div at bounding box center [9, 67] width 5 height 5
click at [14, 68] on div "3" at bounding box center [11, 67] width 12 height 9
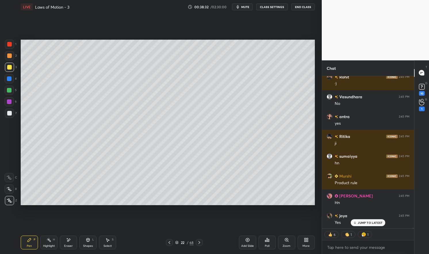
click at [171, 241] on icon at bounding box center [169, 242] width 5 height 5
click at [200, 243] on icon at bounding box center [199, 242] width 5 height 5
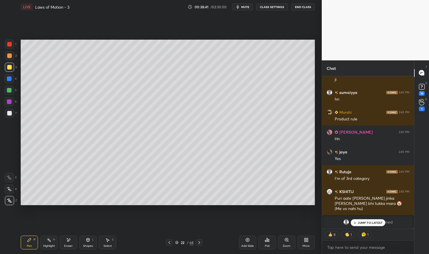
click at [169, 242] on icon at bounding box center [169, 242] width 5 height 5
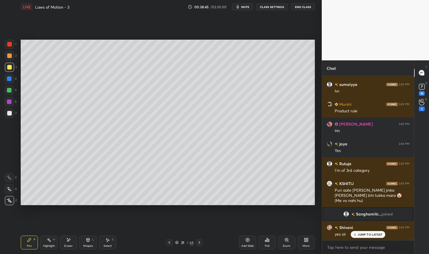
click at [197, 244] on icon at bounding box center [199, 242] width 5 height 5
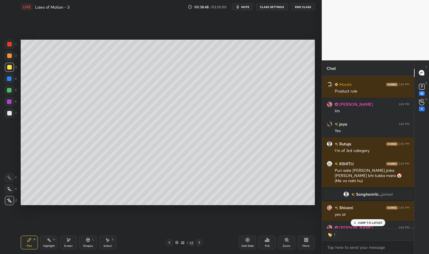
click at [170, 243] on icon at bounding box center [169, 242] width 5 height 5
click at [200, 243] on icon at bounding box center [199, 242] width 5 height 5
click at [45, 244] on div "Highlight H" at bounding box center [48, 243] width 17 height 14
click at [44, 244] on div "Highlight H" at bounding box center [48, 243] width 17 height 14
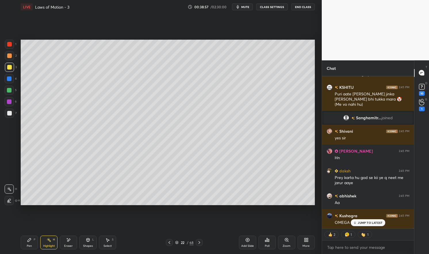
click at [30, 245] on div "Pen" at bounding box center [29, 246] width 5 height 3
click at [28, 243] on div "Pen P" at bounding box center [29, 243] width 17 height 14
click at [167, 243] on icon at bounding box center [169, 242] width 5 height 5
click at [201, 241] on icon at bounding box center [199, 242] width 5 height 5
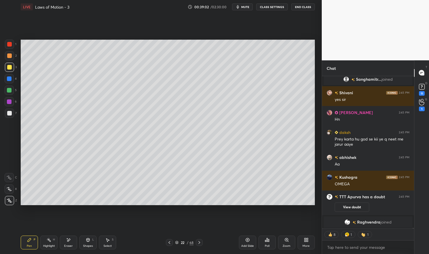
click at [174, 240] on div "22 / 68" at bounding box center [184, 242] width 37 height 7
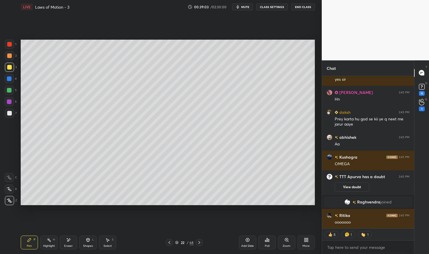
click at [167, 243] on icon at bounding box center [169, 242] width 5 height 5
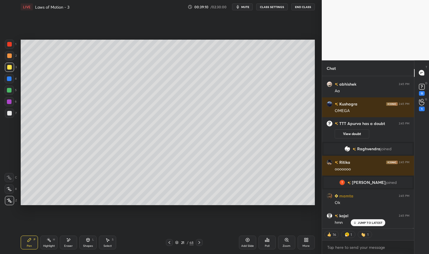
click at [369, 221] on div "[PERSON_NAME] 2:45 PM ji sumaiyya 2:45 PM [PERSON_NAME] 2:45 PM Product rule [P…" at bounding box center [368, 152] width 92 height 153
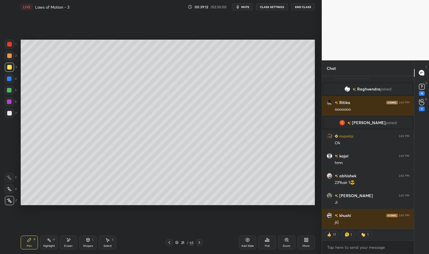
click at [12, 48] on div at bounding box center [9, 44] width 9 height 9
click at [7, 45] on div at bounding box center [9, 44] width 5 height 5
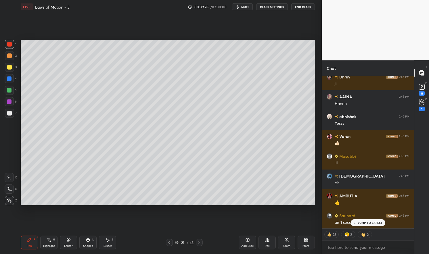
scroll to position [32827, 0]
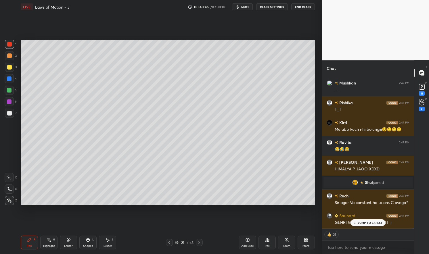
click at [371, 224] on p "JUMP TO LATEST" at bounding box center [370, 222] width 25 height 3
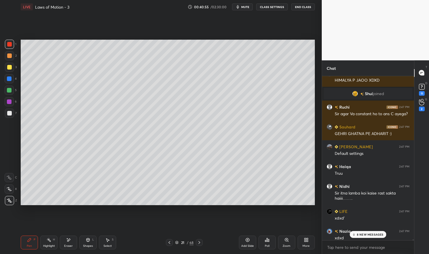
click at [200, 242] on icon at bounding box center [199, 242] width 2 height 3
click at [44, 245] on div "Highlight" at bounding box center [49, 246] width 12 height 3
click at [52, 239] on div "Highlight H" at bounding box center [48, 243] width 17 height 14
click at [170, 243] on icon at bounding box center [169, 242] width 5 height 5
click at [201, 243] on icon at bounding box center [199, 242] width 5 height 5
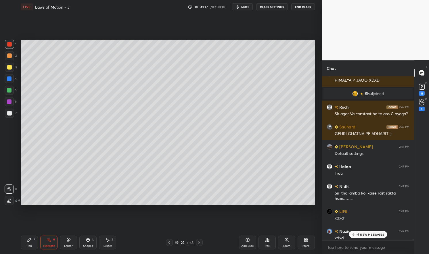
click at [370, 235] on p "16 NEW MESSAGES" at bounding box center [370, 234] width 28 height 3
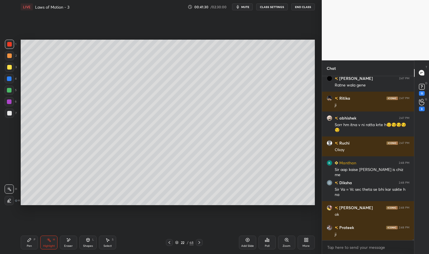
scroll to position [35831, 0]
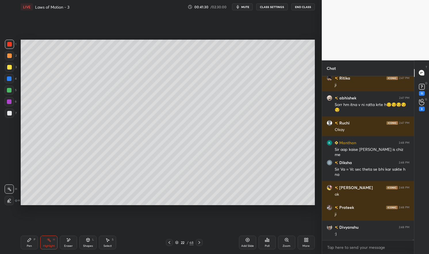
click at [7, 101] on div at bounding box center [9, 101] width 5 height 5
click at [30, 234] on div "Pen P Highlight H Eraser Shapes L Select S 22 / 68 Add Slide Poll Zoom More" at bounding box center [168, 242] width 294 height 23
click at [30, 243] on div "Pen P" at bounding box center [29, 243] width 17 height 14
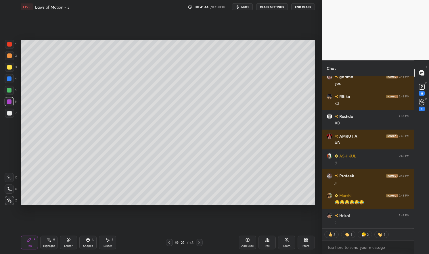
scroll to position [36219, 0]
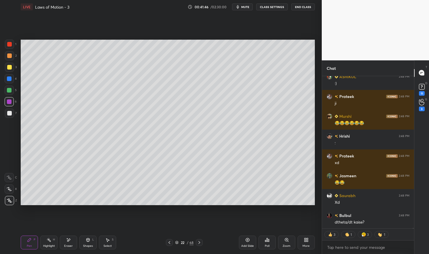
click at [171, 241] on icon at bounding box center [169, 242] width 5 height 5
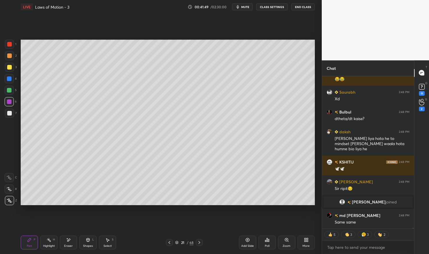
scroll to position [36402, 0]
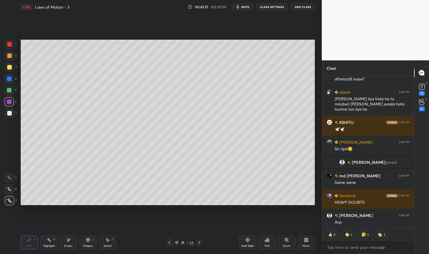
click at [47, 242] on icon at bounding box center [49, 240] width 5 height 5
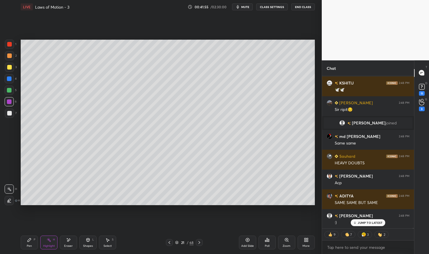
scroll to position [36560, 0]
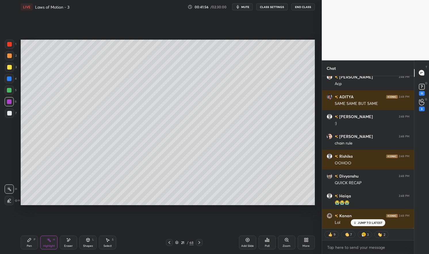
click at [200, 243] on icon at bounding box center [199, 242] width 5 height 5
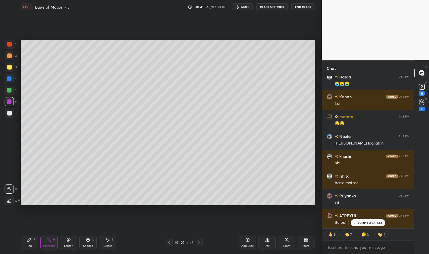
click at [251, 241] on div "Add Slide" at bounding box center [247, 243] width 17 height 14
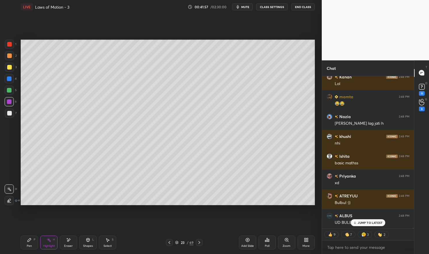
click at [28, 241] on icon at bounding box center [29, 239] width 3 height 3
click at [28, 243] on div "Pen P" at bounding box center [29, 243] width 17 height 14
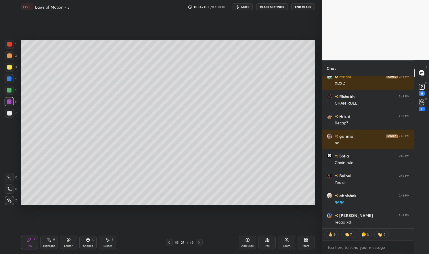
scroll to position [36878, 0]
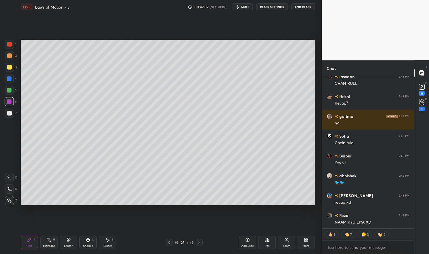
click at [71, 243] on div "Eraser" at bounding box center [68, 243] width 17 height 14
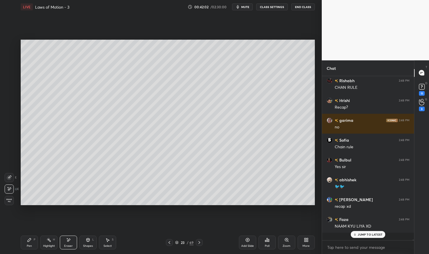
scroll to position [2, 2]
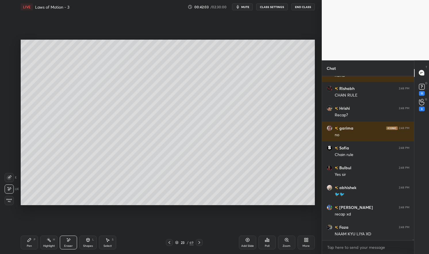
click at [34, 243] on div "Pen P" at bounding box center [29, 243] width 17 height 14
click at [33, 243] on div "Pen P" at bounding box center [29, 243] width 17 height 14
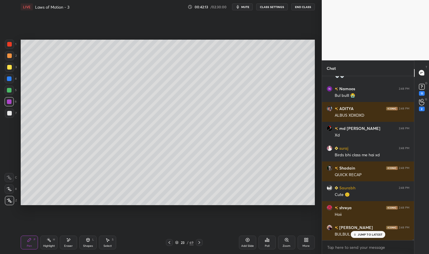
click at [5, 59] on div "1 2 3 4 5 6 7" at bounding box center [11, 80] width 12 height 80
click at [8, 65] on div at bounding box center [9, 67] width 5 height 5
click at [9, 71] on div at bounding box center [9, 67] width 9 height 9
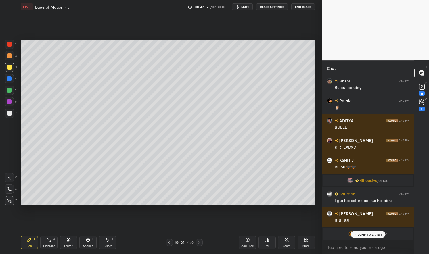
click at [51, 243] on div "Highlight H" at bounding box center [48, 243] width 17 height 14
click at [47, 245] on div "Highlight" at bounding box center [49, 246] width 12 height 3
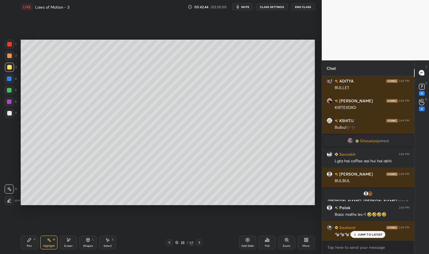
click at [27, 246] on div "Pen" at bounding box center [29, 246] width 5 height 3
click at [27, 245] on div "Pen" at bounding box center [29, 246] width 5 height 3
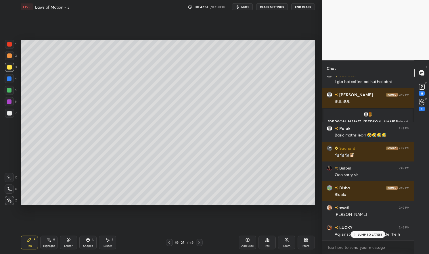
click at [108, 240] on icon at bounding box center [107, 240] width 3 height 3
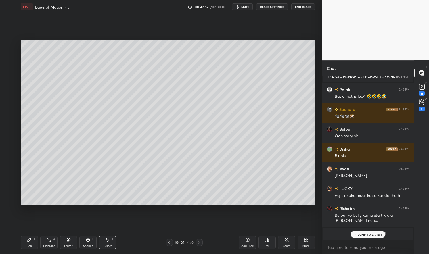
click at [106, 242] on icon at bounding box center [107, 240] width 5 height 5
click at [30, 238] on icon at bounding box center [29, 240] width 5 height 5
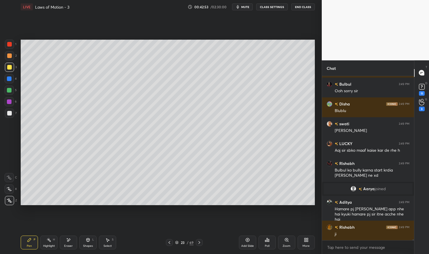
click at [11, 47] on div at bounding box center [9, 44] width 9 height 9
click at [12, 49] on div "1" at bounding box center [10, 45] width 11 height 11
click at [105, 241] on icon at bounding box center [107, 240] width 5 height 5
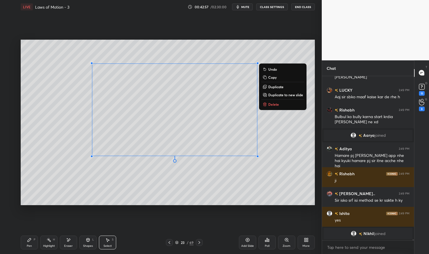
click at [174, 182] on div "0 ° Undo Copy Duplicate Duplicate to new slide Delete" at bounding box center [168, 122] width 294 height 165
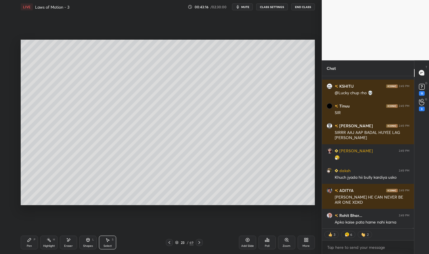
click at [169, 242] on icon at bounding box center [169, 242] width 5 height 5
click at [171, 243] on icon at bounding box center [169, 242] width 5 height 5
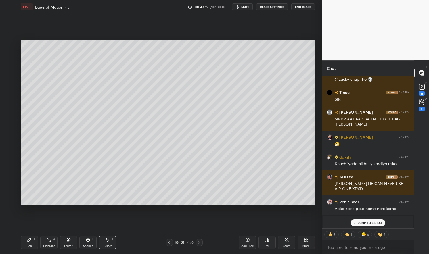
click at [170, 241] on icon at bounding box center [169, 242] width 5 height 5
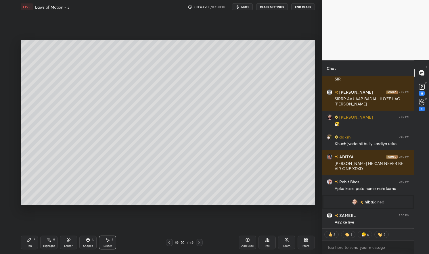
click at [368, 223] on div "Air2 ke liye" at bounding box center [372, 223] width 75 height 6
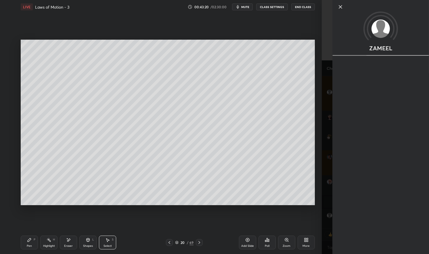
click at [151, 214] on div "0 ° Undo Copy Duplicate Duplicate to new slide Delete Setting up your live clas…" at bounding box center [167, 122] width 299 height 217
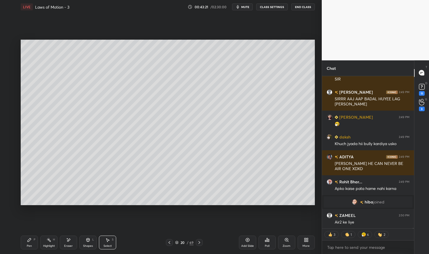
click at [155, 214] on div "0 ° Undo Copy Duplicate Duplicate to new slide Delete Setting up your live clas…" at bounding box center [167, 122] width 299 height 217
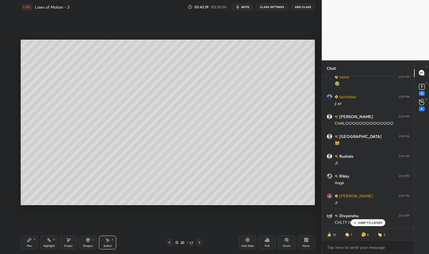
click at [199, 243] on icon at bounding box center [199, 242] width 5 height 5
click at [200, 244] on icon at bounding box center [199, 242] width 5 height 5
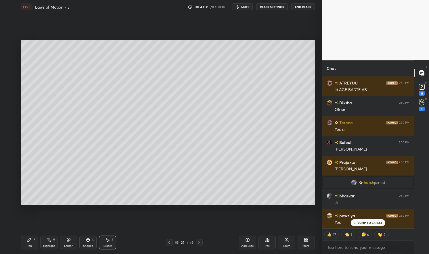
click at [201, 243] on icon at bounding box center [199, 242] width 5 height 5
click at [200, 244] on icon at bounding box center [199, 242] width 5 height 5
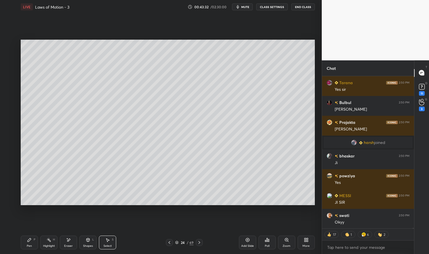
click at [200, 244] on icon at bounding box center [199, 242] width 5 height 5
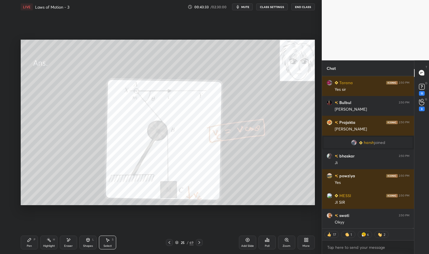
click at [201, 243] on icon at bounding box center [199, 242] width 5 height 5
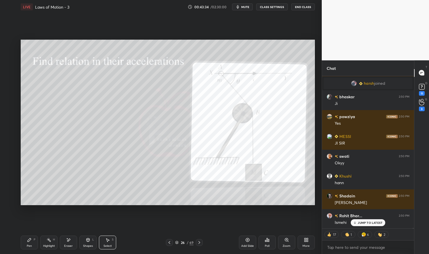
click at [201, 245] on div at bounding box center [199, 242] width 7 height 7
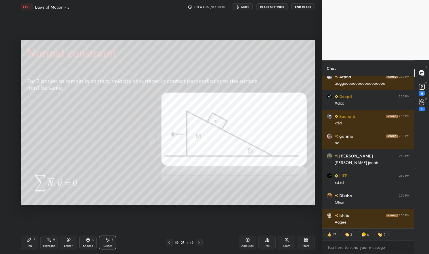
click at [32, 247] on div "Pen P" at bounding box center [29, 243] width 17 height 14
click at [29, 246] on div "Pen" at bounding box center [29, 246] width 5 height 3
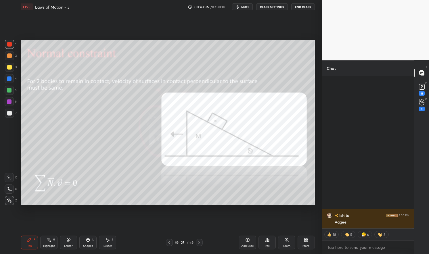
click at [10, 68] on div at bounding box center [9, 67] width 5 height 5
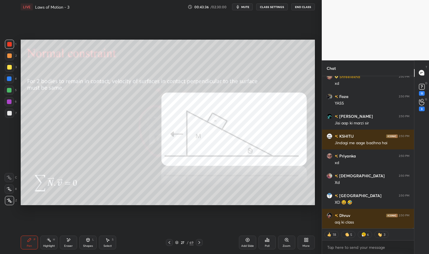
click at [9, 68] on div at bounding box center [9, 67] width 5 height 5
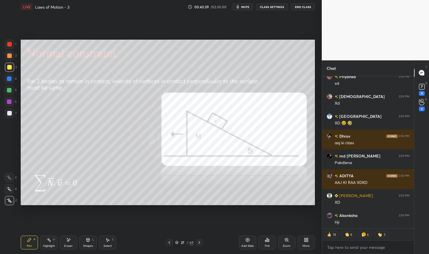
click at [372, 222] on div "Hji" at bounding box center [372, 223] width 75 height 6
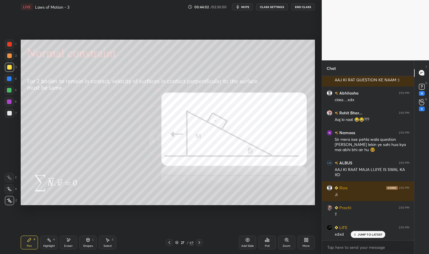
click at [29, 245] on div "Pen" at bounding box center [29, 246] width 5 height 3
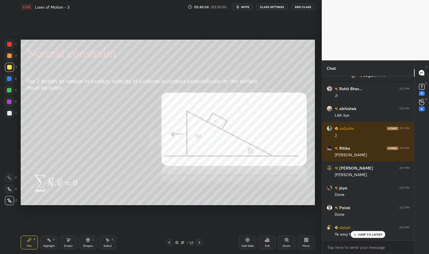
scroll to position [39450, 0]
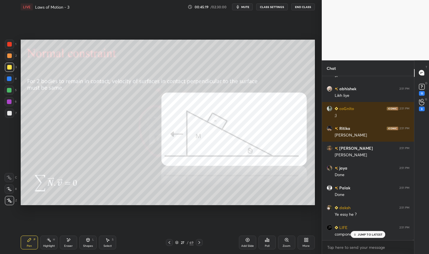
click at [358, 233] on div "JUMP TO LATEST" at bounding box center [368, 234] width 34 height 7
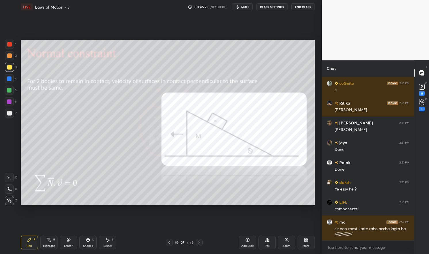
scroll to position [39495, 0]
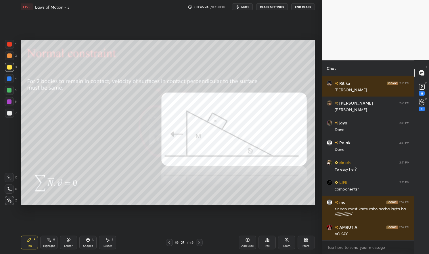
click at [28, 245] on div "Pen" at bounding box center [29, 246] width 5 height 3
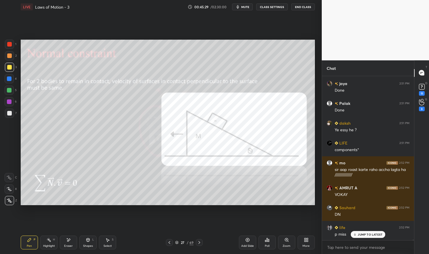
scroll to position [39575, 0]
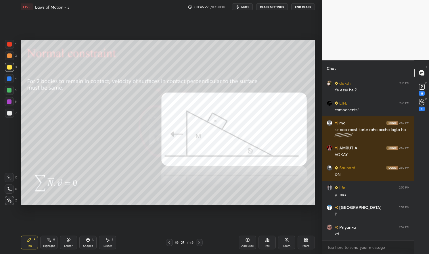
click at [70, 243] on icon at bounding box center [68, 240] width 5 height 5
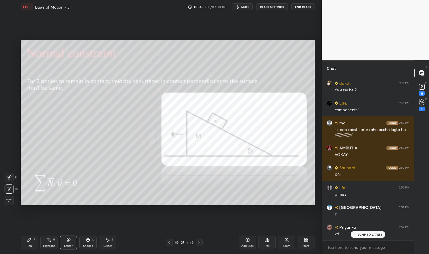
scroll to position [39634, 0]
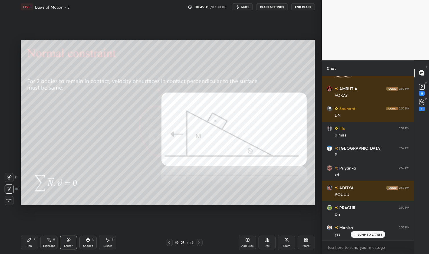
click at [31, 244] on div "Pen P" at bounding box center [29, 243] width 17 height 14
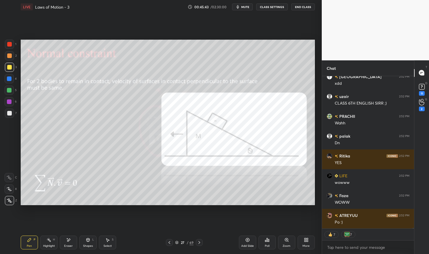
scroll to position [39285, 0]
click at [9, 68] on div at bounding box center [9, 67] width 5 height 5
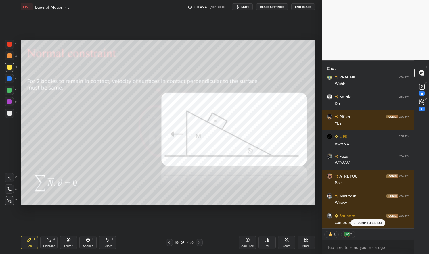
click at [2, 68] on div "1 2 3 4 5 6 7 C X Z E E Erase all H H" at bounding box center [9, 122] width 18 height 165
click at [250, 242] on div "Add Slide" at bounding box center [247, 243] width 17 height 14
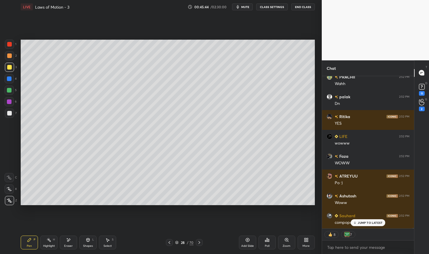
click at [89, 242] on icon at bounding box center [88, 240] width 5 height 5
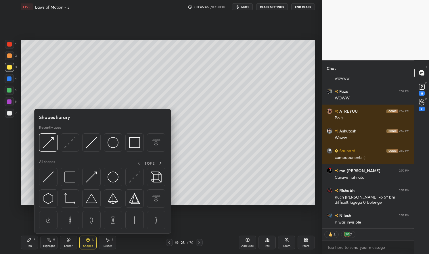
click at [72, 173] on img at bounding box center [69, 177] width 11 height 11
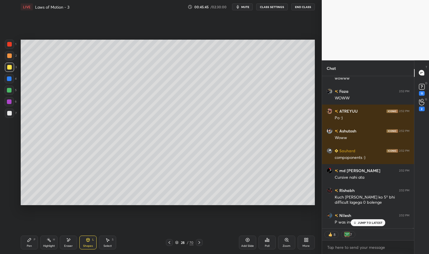
scroll to position [39369, 0]
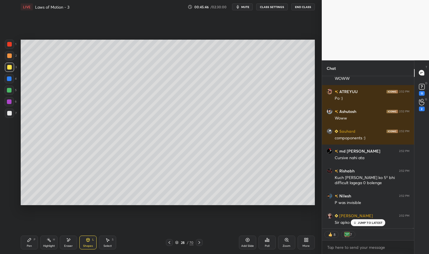
click at [4, 67] on div "1 2 3 4 5 6 7 C X Z E E Erase all H H" at bounding box center [9, 122] width 18 height 165
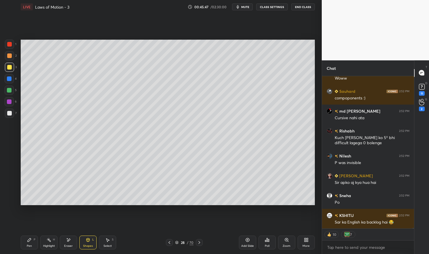
scroll to position [39429, 0]
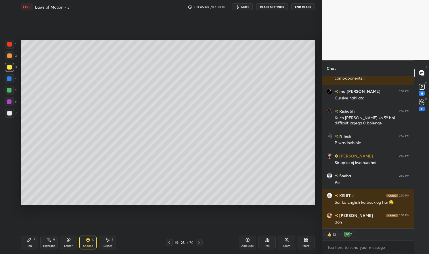
click at [13, 79] on div at bounding box center [9, 78] width 9 height 9
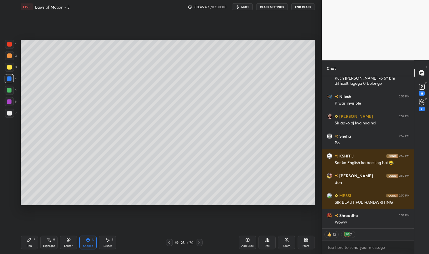
click at [9, 79] on div at bounding box center [9, 78] width 5 height 5
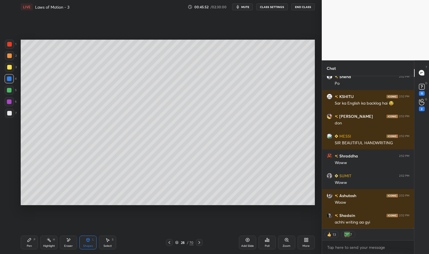
scroll to position [39542, 0]
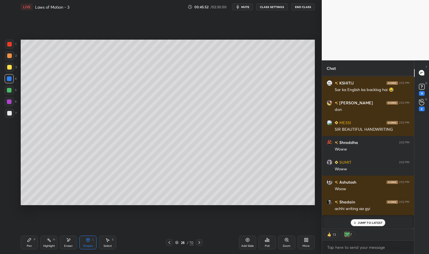
click at [9, 90] on div at bounding box center [9, 90] width 5 height 5
click at [12, 70] on div at bounding box center [9, 67] width 9 height 9
click at [9, 71] on div at bounding box center [9, 67] width 9 height 9
click at [28, 240] on icon at bounding box center [29, 239] width 3 height 3
click at [10, 114] on div at bounding box center [9, 113] width 5 height 5
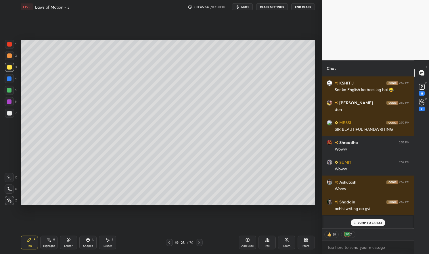
click at [9, 112] on div at bounding box center [9, 113] width 5 height 5
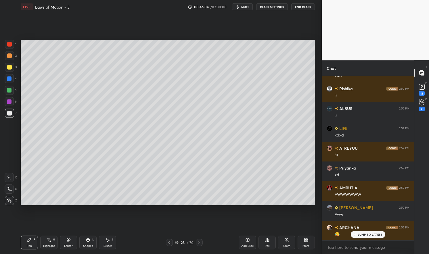
scroll to position [39690, 0]
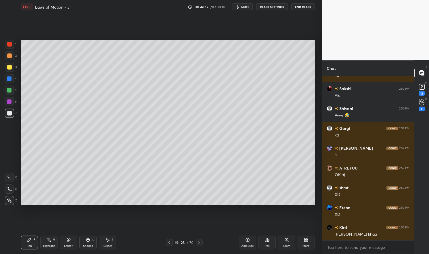
click at [9, 79] on div at bounding box center [9, 78] width 5 height 5
click at [11, 78] on div at bounding box center [9, 78] width 5 height 5
click at [11, 91] on div at bounding box center [9, 90] width 5 height 5
click at [9, 90] on div at bounding box center [9, 90] width 5 height 5
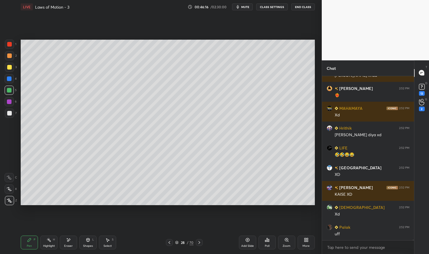
click at [13, 80] on div at bounding box center [9, 78] width 9 height 9
click at [13, 77] on div at bounding box center [9, 78] width 9 height 9
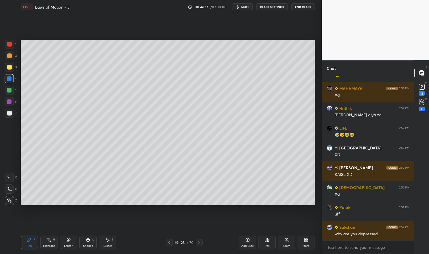
click at [90, 243] on div "Shapes L" at bounding box center [87, 243] width 17 height 14
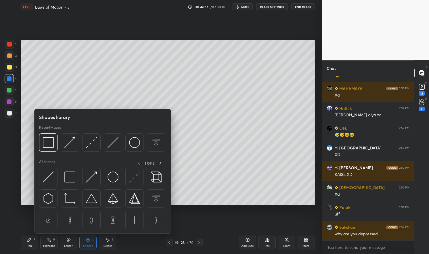
click at [74, 137] on img at bounding box center [69, 142] width 11 height 11
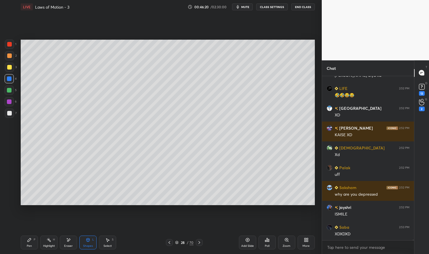
click at [28, 245] on div "Pen" at bounding box center [29, 246] width 5 height 3
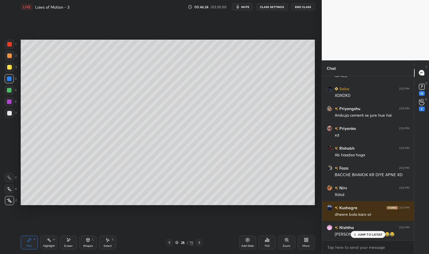
click at [5, 70] on div at bounding box center [9, 67] width 9 height 9
click at [10, 68] on div at bounding box center [9, 67] width 5 height 5
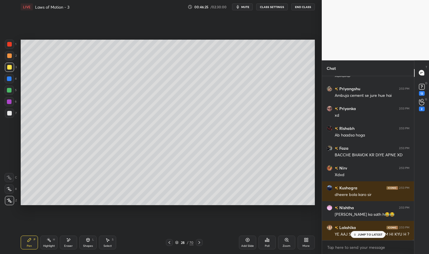
click at [87, 243] on div "Shapes L" at bounding box center [87, 243] width 17 height 14
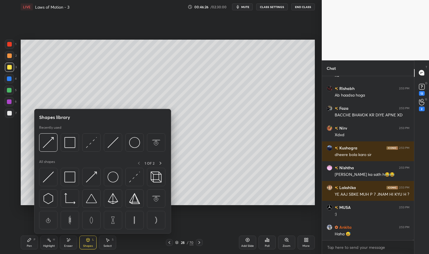
click at [93, 178] on img at bounding box center [91, 177] width 11 height 11
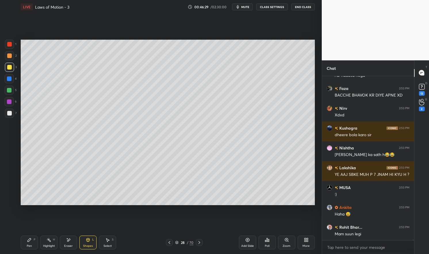
click at [24, 241] on div "Pen P" at bounding box center [29, 243] width 17 height 14
click at [21, 240] on div "Pen P" at bounding box center [29, 243] width 17 height 14
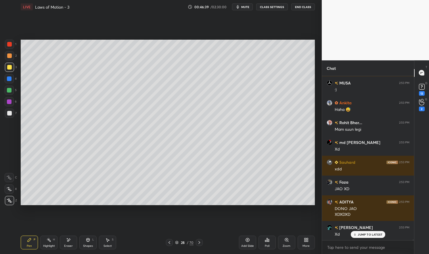
click at [11, 47] on div at bounding box center [9, 44] width 9 height 9
click at [11, 46] on div at bounding box center [9, 44] width 5 height 5
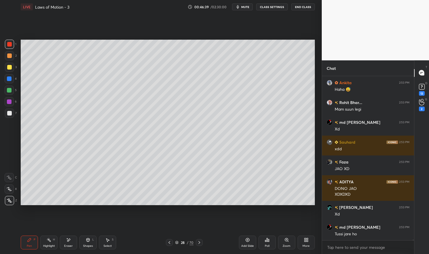
click at [87, 240] on icon at bounding box center [88, 239] width 3 height 3
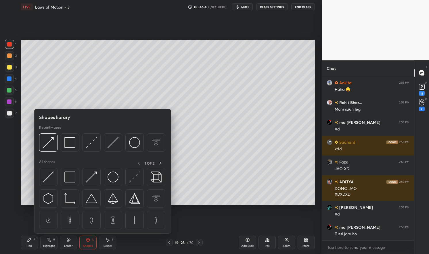
click at [92, 140] on img at bounding box center [91, 142] width 11 height 11
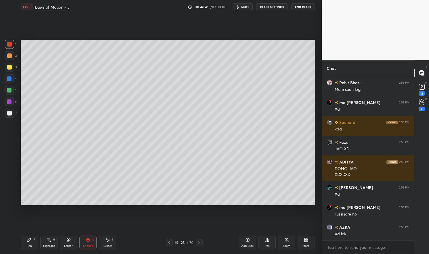
click at [51, 241] on div "Highlight H" at bounding box center [48, 243] width 17 height 14
click at [51, 238] on div "Highlight H" at bounding box center [48, 243] width 17 height 14
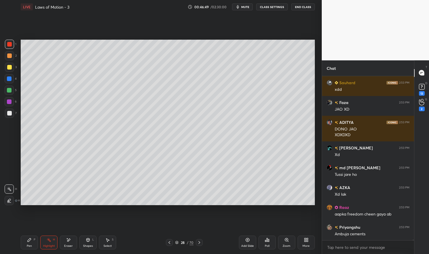
click at [90, 246] on div "Shapes" at bounding box center [88, 246] width 10 height 3
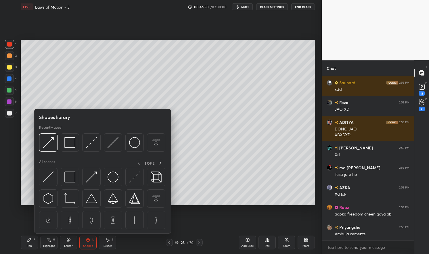
click at [89, 145] on img at bounding box center [91, 142] width 11 height 11
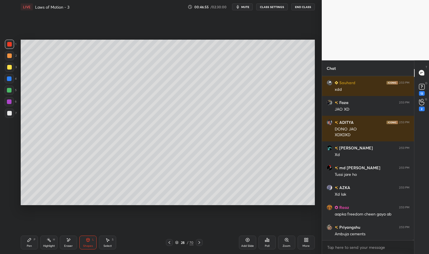
click at [32, 245] on div "Pen P" at bounding box center [29, 243] width 17 height 14
click at [25, 245] on div "Pen P" at bounding box center [29, 243] width 17 height 14
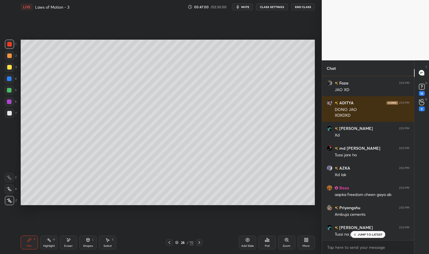
click at [54, 246] on div "Highlight" at bounding box center [49, 246] width 12 height 3
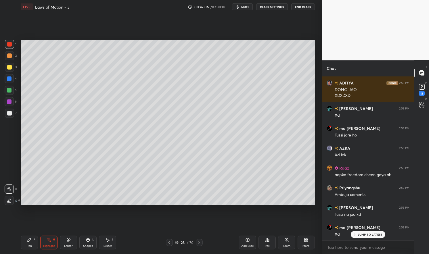
click at [14, 78] on div at bounding box center [9, 78] width 9 height 9
click at [11, 78] on div at bounding box center [9, 78] width 5 height 5
click at [92, 245] on div "Shapes" at bounding box center [88, 246] width 10 height 3
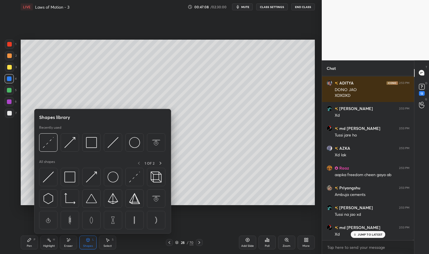
click at [72, 141] on img at bounding box center [69, 142] width 11 height 11
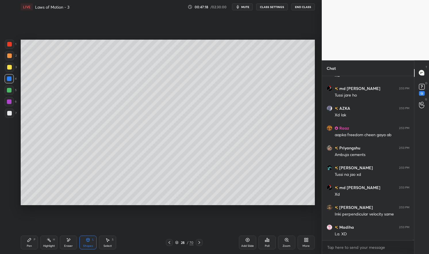
scroll to position [41005, 0]
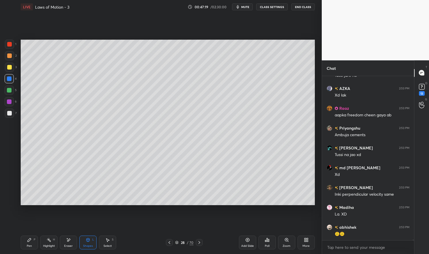
click at [26, 247] on div "Pen P" at bounding box center [29, 243] width 17 height 14
click at [24, 249] on div "Pen P" at bounding box center [29, 243] width 17 height 14
click at [9, 72] on div "3" at bounding box center [11, 68] width 12 height 11
click at [9, 69] on div at bounding box center [9, 67] width 5 height 5
click at [89, 241] on icon at bounding box center [88, 239] width 3 height 3
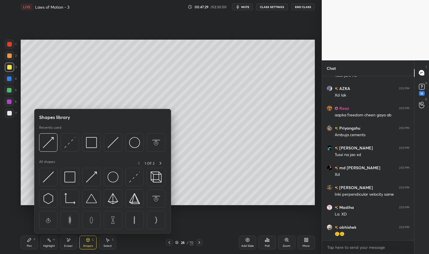
click at [54, 143] on div at bounding box center [48, 142] width 18 height 18
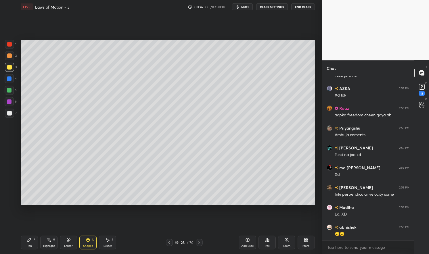
scroll to position [41019, 0]
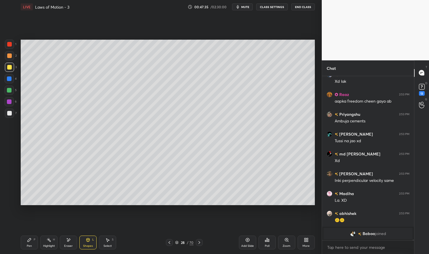
click at [26, 244] on div "Pen P" at bounding box center [29, 243] width 17 height 14
click at [20, 244] on div "LIVE Laws of Motion - 3 00:47:35 / 02:30:00 mute CLASS SETTINGS End Class Setti…" at bounding box center [167, 127] width 299 height 254
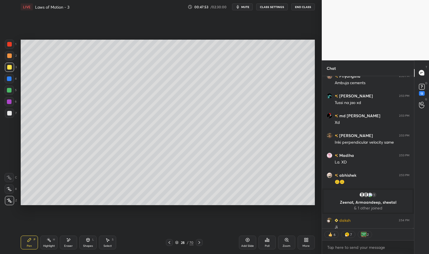
scroll to position [40630, 0]
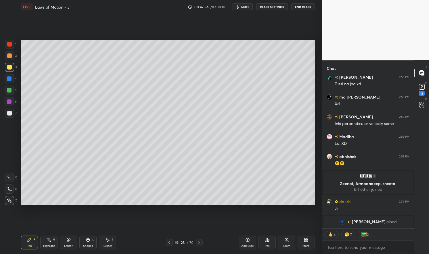
click at [11, 72] on div at bounding box center [9, 67] width 9 height 9
click at [12, 68] on div at bounding box center [9, 67] width 9 height 9
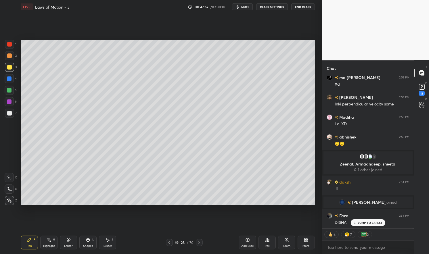
click at [25, 246] on div "Pen P" at bounding box center [29, 243] width 17 height 14
click at [24, 239] on div "Pen P" at bounding box center [29, 243] width 17 height 14
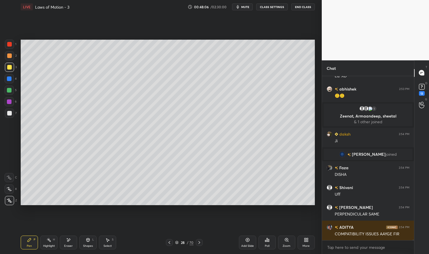
scroll to position [40711, 0]
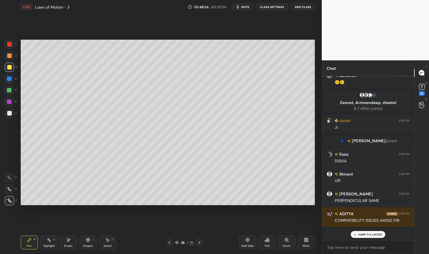
click at [8, 92] on div at bounding box center [9, 90] width 5 height 5
click at [8, 94] on div at bounding box center [9, 90] width 9 height 9
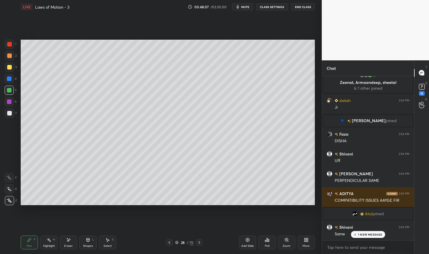
scroll to position [40703, 0]
click at [367, 235] on p "JUMP TO LATEST" at bounding box center [370, 234] width 25 height 3
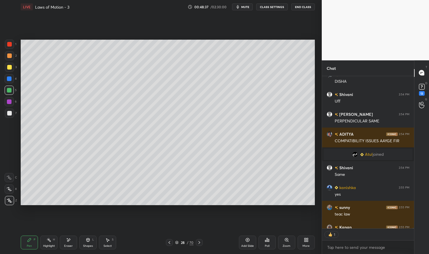
scroll to position [2, 2]
click at [9, 77] on div at bounding box center [9, 78] width 5 height 5
click at [10, 79] on div at bounding box center [9, 78] width 5 height 5
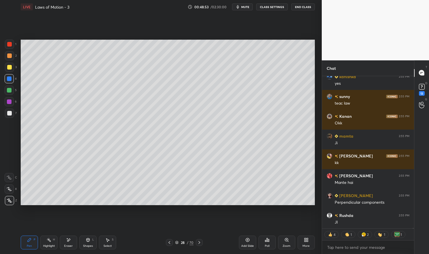
scroll to position [40894, 0]
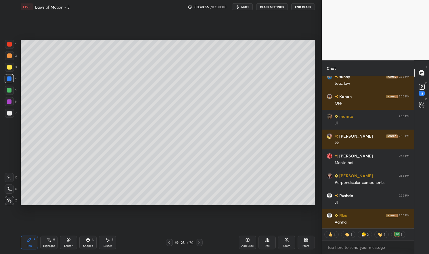
click at [251, 241] on div "Add Slide" at bounding box center [247, 243] width 17 height 14
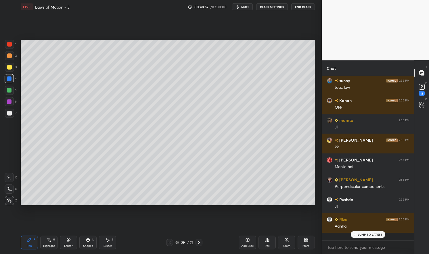
scroll to position [40882, 0]
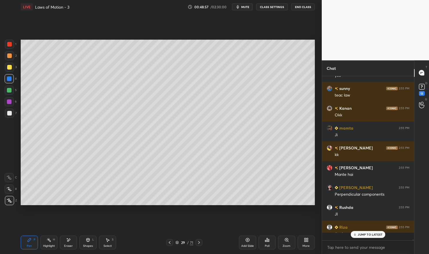
click at [26, 244] on div "Pen P" at bounding box center [29, 243] width 17 height 14
click at [22, 241] on div "Pen P" at bounding box center [29, 243] width 17 height 14
click at [9, 91] on div at bounding box center [9, 90] width 5 height 5
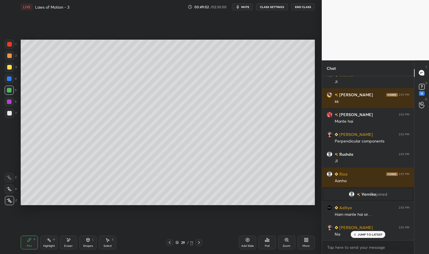
scroll to position [151, 90]
click at [91, 241] on div "Shapes L" at bounding box center [87, 243] width 17 height 14
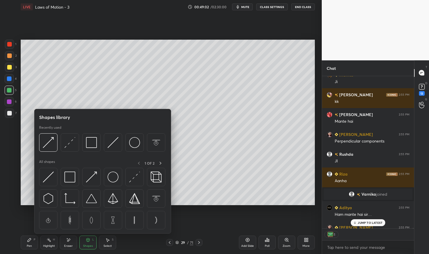
click at [76, 176] on div at bounding box center [70, 177] width 18 height 18
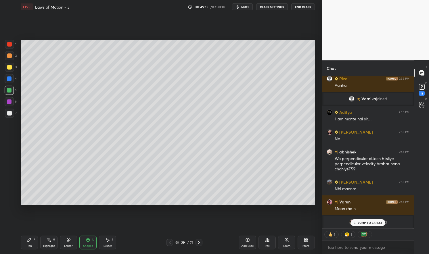
scroll to position [40941, 0]
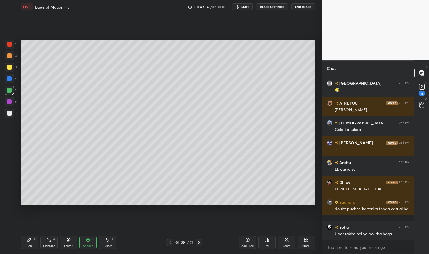
click at [8, 88] on div at bounding box center [9, 90] width 5 height 5
click at [91, 241] on div "Shapes L" at bounding box center [87, 243] width 17 height 14
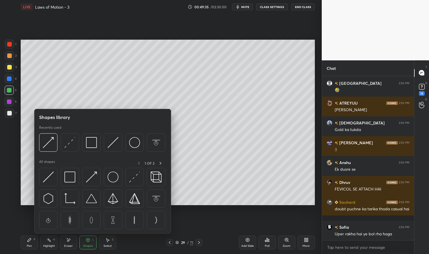
click at [74, 177] on img at bounding box center [69, 177] width 11 height 11
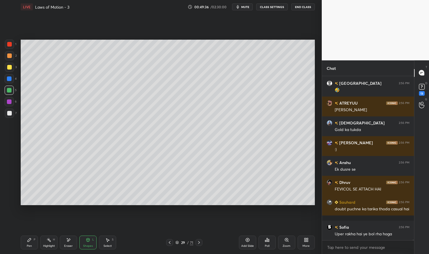
click at [10, 75] on div at bounding box center [9, 78] width 9 height 9
click at [9, 78] on div at bounding box center [9, 78] width 5 height 5
click at [13, 91] on div at bounding box center [9, 90] width 9 height 9
click at [8, 91] on div at bounding box center [9, 90] width 5 height 5
click at [25, 245] on div "Pen P" at bounding box center [29, 243] width 17 height 14
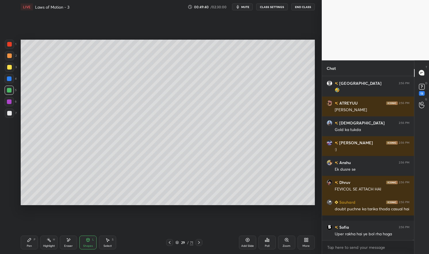
click at [24, 241] on div "Pen P" at bounding box center [29, 243] width 17 height 14
click at [10, 91] on div at bounding box center [9, 90] width 5 height 5
click at [10, 92] on div at bounding box center [9, 90] width 5 height 5
click at [10, 112] on div at bounding box center [9, 113] width 5 height 5
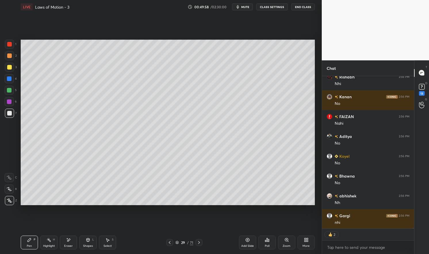
click at [9, 43] on div at bounding box center [9, 44] width 5 height 5
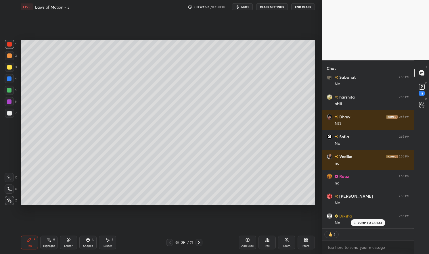
click at [8, 42] on div at bounding box center [9, 44] width 5 height 5
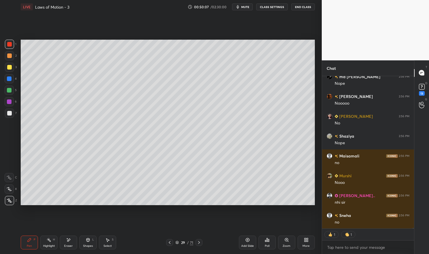
click at [110, 245] on div "Select" at bounding box center [107, 246] width 8 height 3
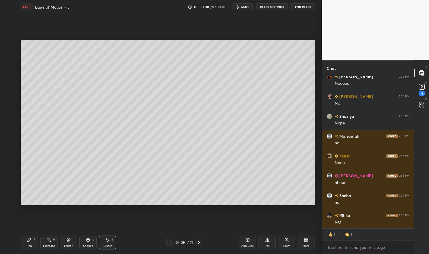
type textarea "x"
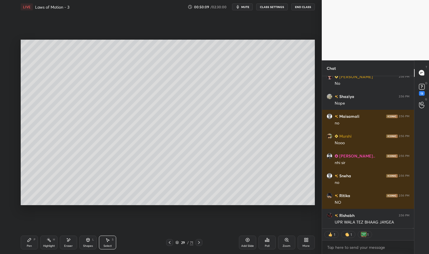
click at [44, 245] on div "Highlight" at bounding box center [49, 246] width 12 height 3
click at [46, 243] on div "Highlight H" at bounding box center [48, 243] width 17 height 14
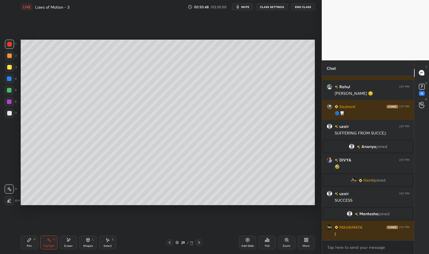
click at [245, 6] on span "mute" at bounding box center [245, 7] width 8 height 4
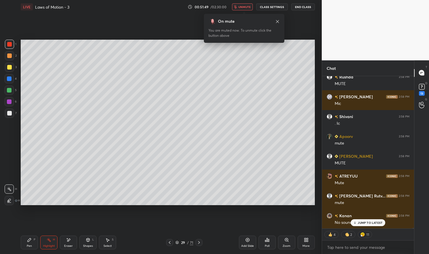
click at [245, 6] on span "unmute" at bounding box center [244, 7] width 12 height 4
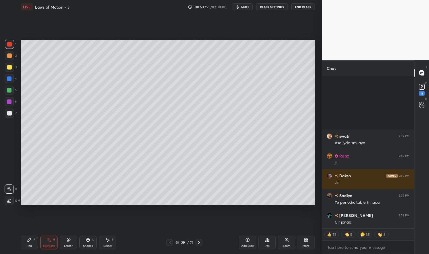
scroll to position [53385, 0]
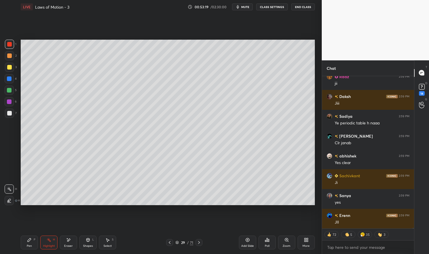
click at [171, 245] on icon at bounding box center [169, 242] width 5 height 5
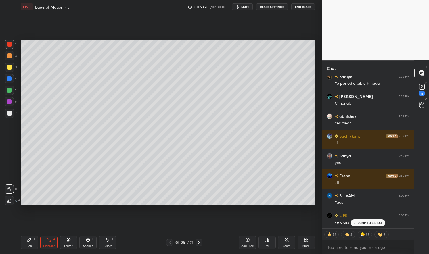
scroll to position [53444, 0]
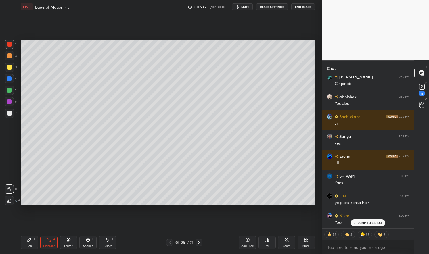
click at [372, 223] on p "JUMP TO LATEST" at bounding box center [370, 222] width 25 height 3
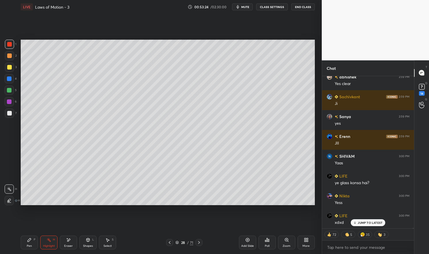
click at [169, 243] on icon at bounding box center [169, 242] width 5 height 5
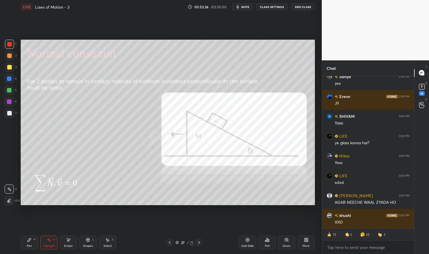
click at [11, 42] on div at bounding box center [9, 44] width 9 height 9
click at [4, 43] on div "1 2 3 4 5 6 7 C X Z E E Erase all H H" at bounding box center [9, 122] width 18 height 165
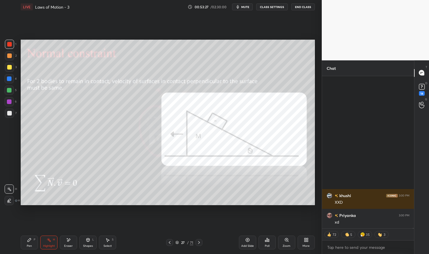
scroll to position [53662, 0]
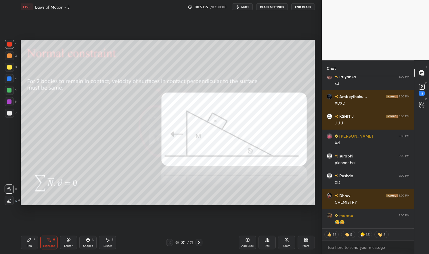
click at [48, 245] on div "Highlight" at bounding box center [49, 246] width 12 height 3
click at [43, 243] on div "Highlight H" at bounding box center [48, 243] width 17 height 14
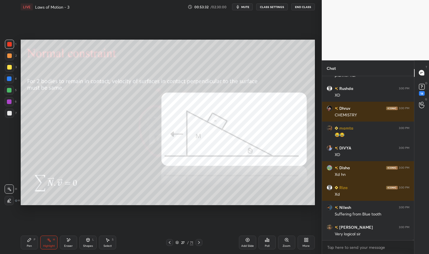
scroll to position [53770, 0]
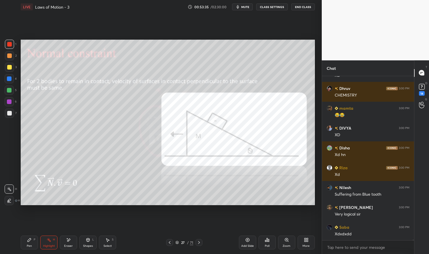
click at [29, 245] on div "Pen" at bounding box center [29, 246] width 5 height 3
click at [35, 237] on div "Pen P" at bounding box center [29, 243] width 17 height 14
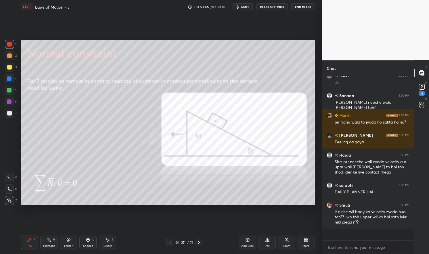
scroll to position [2, 2]
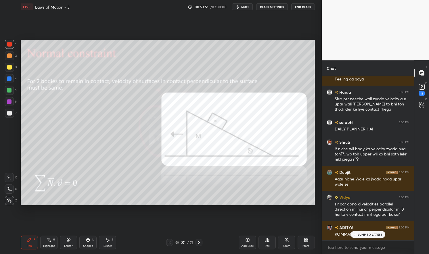
click at [374, 232] on div "JUMP TO LATEST" at bounding box center [368, 234] width 34 height 7
click at [201, 241] on icon at bounding box center [199, 242] width 5 height 5
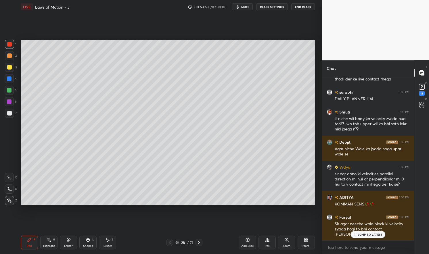
click at [199, 243] on icon at bounding box center [199, 242] width 5 height 5
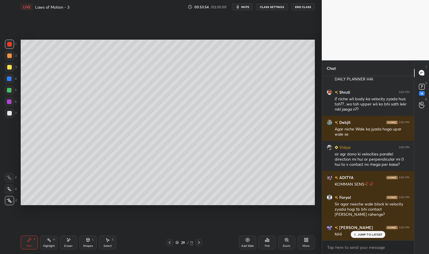
click at [47, 246] on div "Highlight" at bounding box center [49, 246] width 12 height 3
click at [48, 243] on div "Highlight H" at bounding box center [48, 243] width 17 height 14
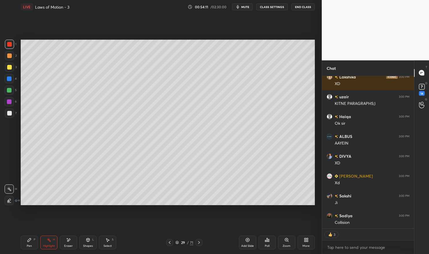
click at [28, 244] on div "Pen P" at bounding box center [29, 243] width 17 height 14
click at [26, 243] on div "Pen P" at bounding box center [29, 243] width 17 height 14
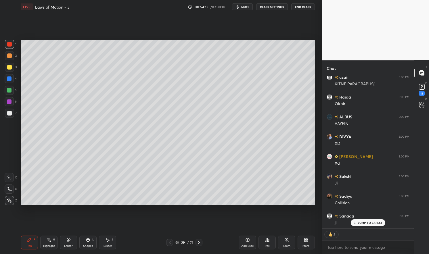
click at [200, 241] on icon at bounding box center [199, 242] width 5 height 5
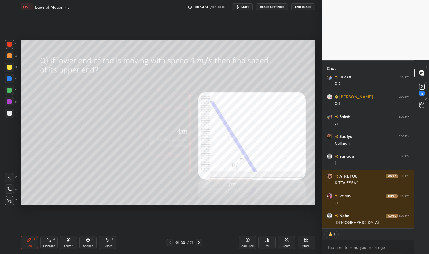
click at [169, 245] on div at bounding box center [169, 242] width 7 height 7
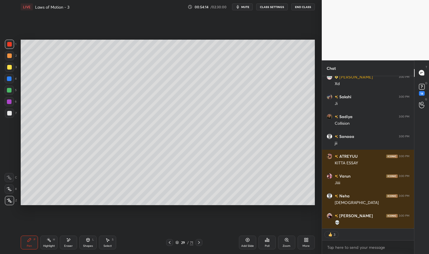
click at [249, 242] on icon at bounding box center [247, 240] width 5 height 5
click at [24, 244] on div "Pen P" at bounding box center [29, 243] width 17 height 14
click at [22, 251] on div "Pen P Highlight H Eraser Shapes L Select S 30 / 72 Add Slide Poll Zoom More" at bounding box center [168, 242] width 294 height 23
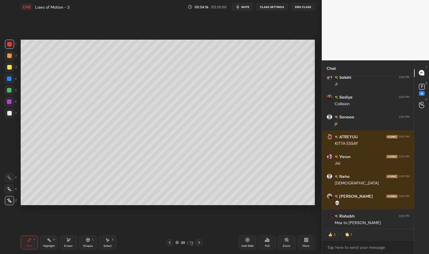
click at [11, 68] on div at bounding box center [9, 67] width 5 height 5
click at [10, 68] on div at bounding box center [9, 67] width 5 height 5
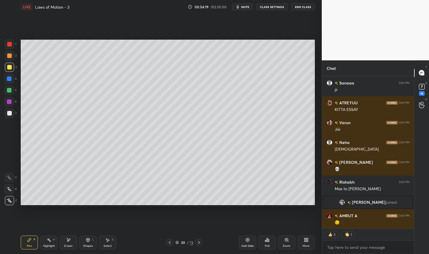
click at [86, 243] on div "Shapes L" at bounding box center [87, 243] width 17 height 14
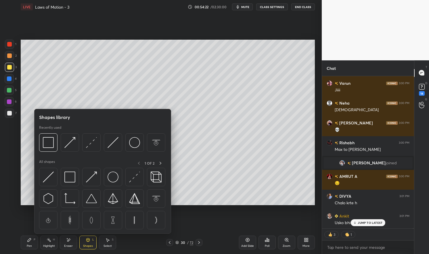
click at [164, 163] on div at bounding box center [160, 163] width 7 height 7
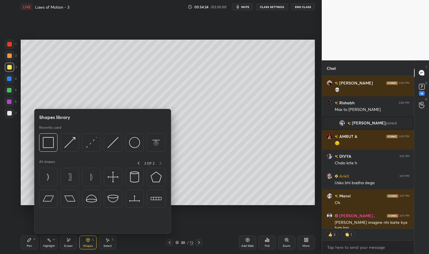
click at [141, 164] on div at bounding box center [138, 163] width 7 height 7
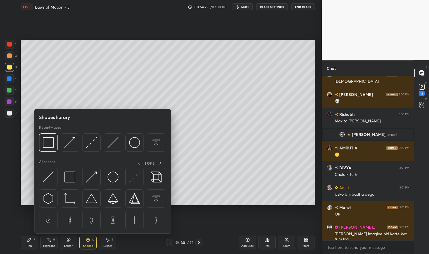
click at [139, 163] on div "1 OF 2" at bounding box center [149, 163] width 29 height 7
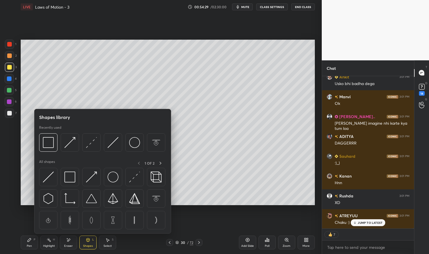
click at [50, 182] on img at bounding box center [48, 177] width 11 height 11
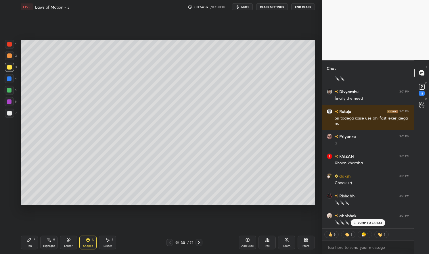
click at [27, 245] on div "Pen" at bounding box center [29, 246] width 5 height 3
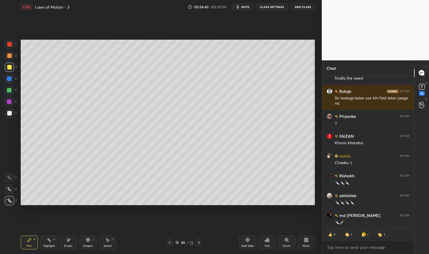
click at [9, 90] on div at bounding box center [9, 90] width 5 height 5
click at [7, 91] on div at bounding box center [9, 90] width 5 height 5
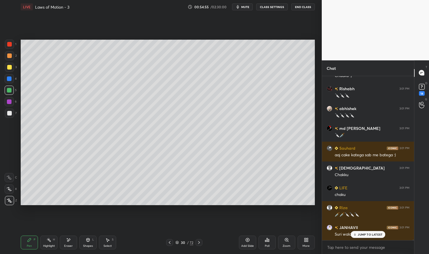
click at [374, 234] on p "JUMP TO LATEST" at bounding box center [370, 234] width 25 height 3
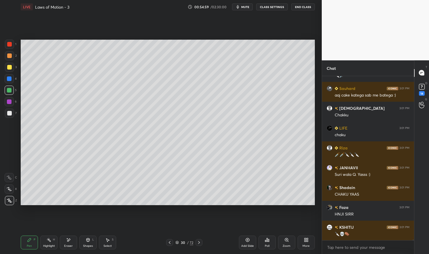
click at [9, 67] on div at bounding box center [9, 67] width 5 height 5
click at [9, 57] on div at bounding box center [9, 55] width 5 height 5
click at [88, 240] on icon at bounding box center [88, 241] width 0 height 2
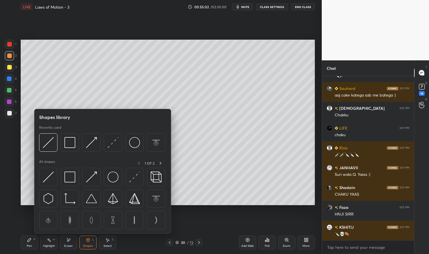
click at [51, 145] on img at bounding box center [48, 142] width 11 height 11
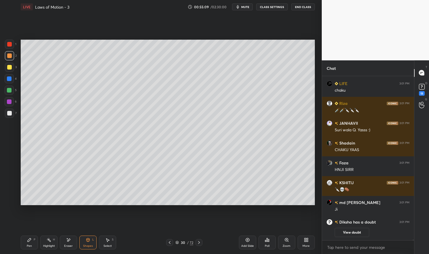
click at [11, 91] on div at bounding box center [9, 90] width 5 height 5
click at [9, 88] on div at bounding box center [9, 90] width 9 height 9
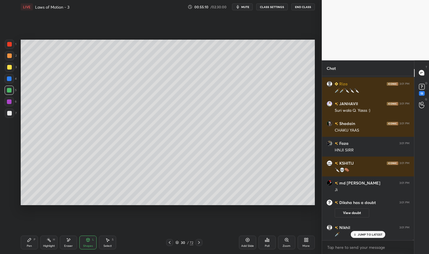
click at [7, 43] on div at bounding box center [9, 44] width 5 height 5
click at [7, 44] on div at bounding box center [9, 44] width 5 height 5
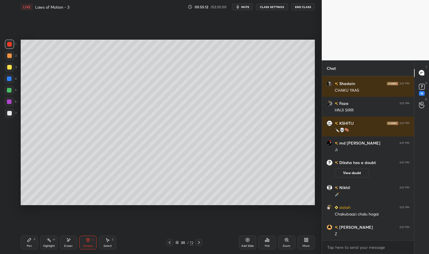
click at [90, 243] on div "Shapes L" at bounding box center [87, 243] width 17 height 14
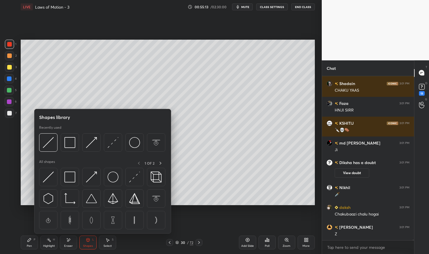
click at [51, 139] on img at bounding box center [48, 142] width 11 height 11
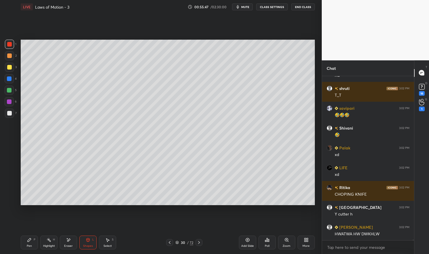
click at [10, 47] on div at bounding box center [9, 44] width 5 height 5
click at [9, 44] on div at bounding box center [9, 44] width 5 height 5
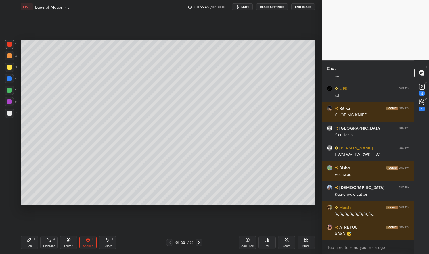
click at [9, 92] on div at bounding box center [9, 90] width 5 height 5
click at [9, 93] on div at bounding box center [9, 90] width 9 height 9
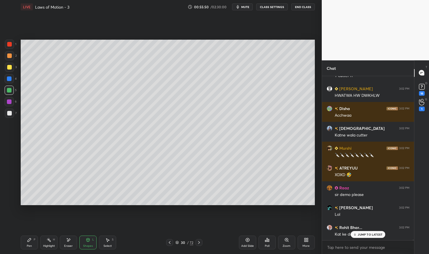
click at [34, 240] on div "P" at bounding box center [35, 239] width 2 height 3
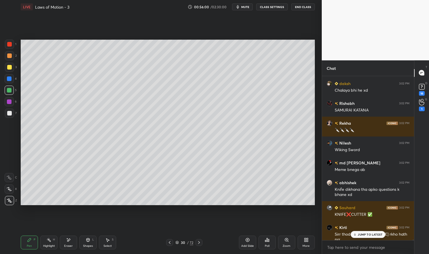
click at [50, 243] on div "Highlight H" at bounding box center [48, 243] width 17 height 14
click at [51, 241] on icon at bounding box center [49, 240] width 5 height 5
click at [29, 245] on div "Pen" at bounding box center [29, 246] width 5 height 3
click at [28, 245] on div "Pen" at bounding box center [29, 246] width 5 height 3
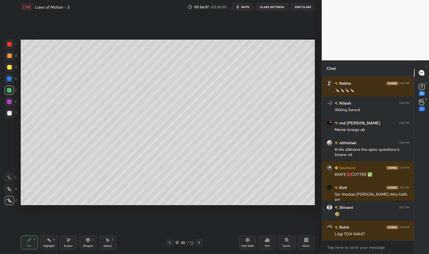
click at [11, 68] on div at bounding box center [9, 67] width 5 height 5
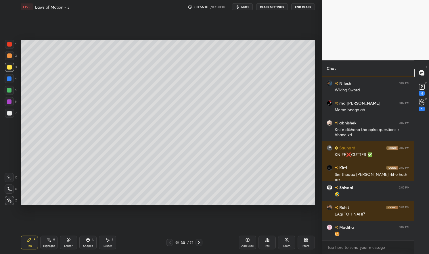
click at [9, 67] on div at bounding box center [9, 67] width 5 height 5
click at [5, 70] on div at bounding box center [9, 67] width 9 height 9
click at [10, 55] on div at bounding box center [9, 55] width 5 height 5
click at [9, 58] on div at bounding box center [9, 55] width 5 height 5
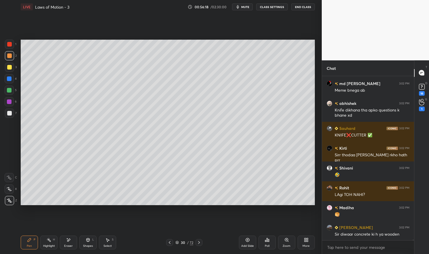
click at [66, 245] on div "Eraser" at bounding box center [68, 246] width 9 height 3
click at [24, 246] on div "Pen P" at bounding box center [29, 243] width 17 height 14
click at [27, 248] on div "Pen P" at bounding box center [29, 243] width 17 height 14
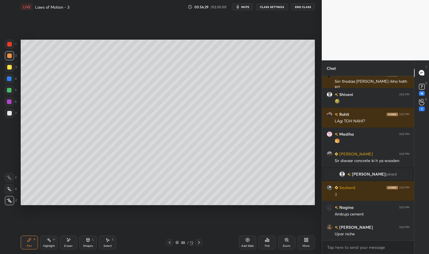
click at [44, 243] on div "Highlight H" at bounding box center [48, 243] width 17 height 14
click at [53, 239] on div "H" at bounding box center [54, 239] width 2 height 3
click at [10, 68] on div at bounding box center [9, 67] width 5 height 5
click at [8, 68] on div at bounding box center [9, 67] width 5 height 5
click at [31, 242] on icon at bounding box center [29, 240] width 5 height 5
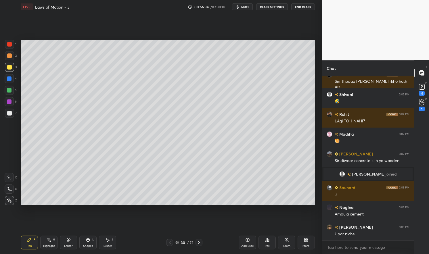
click at [21, 245] on div "Pen P" at bounding box center [29, 243] width 17 height 14
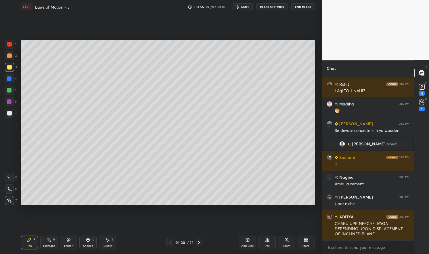
scroll to position [53965, 0]
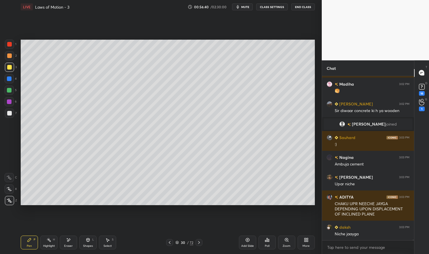
click at [45, 246] on div "Highlight" at bounding box center [49, 246] width 12 height 3
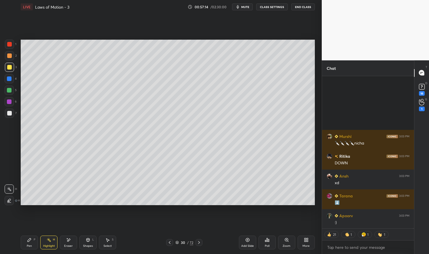
scroll to position [57303, 0]
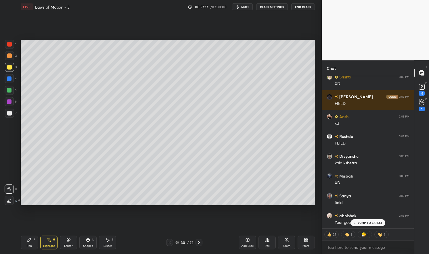
click at [30, 243] on div "Pen P" at bounding box center [29, 243] width 17 height 14
click at [30, 238] on icon at bounding box center [29, 240] width 5 height 5
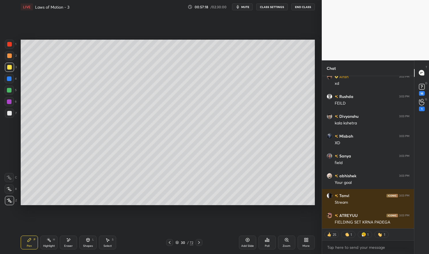
click at [9, 59] on div at bounding box center [9, 55] width 9 height 9
click at [8, 57] on div at bounding box center [9, 55] width 5 height 5
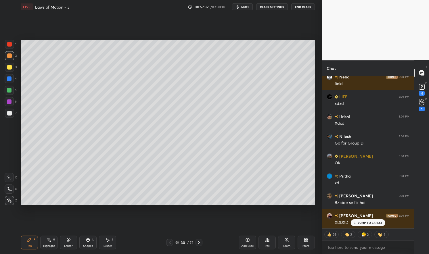
click at [11, 43] on div at bounding box center [9, 44] width 5 height 5
click at [8, 45] on div at bounding box center [9, 44] width 5 height 5
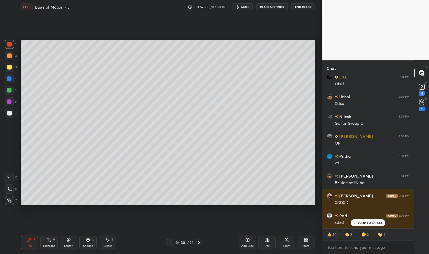
click at [68, 246] on div "Eraser" at bounding box center [68, 246] width 9 height 3
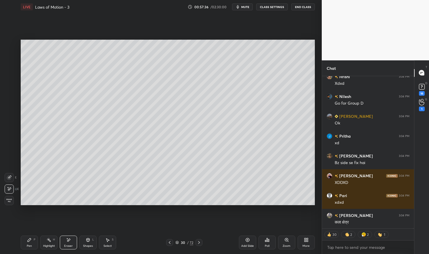
click at [32, 246] on div "Pen" at bounding box center [29, 246] width 5 height 3
click at [31, 247] on div "Pen" at bounding box center [29, 246] width 5 height 3
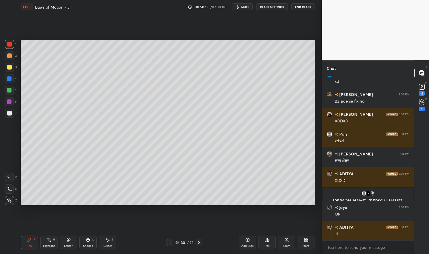
click at [33, 238] on div "Pen P" at bounding box center [29, 243] width 17 height 14
click at [11, 80] on div at bounding box center [9, 78] width 5 height 5
click at [11, 77] on div at bounding box center [9, 78] width 9 height 9
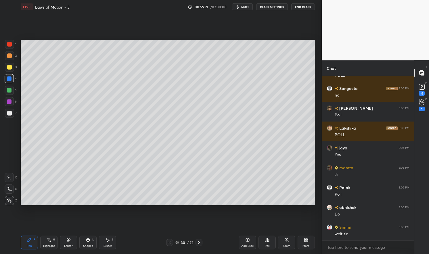
scroll to position [151, 90]
click at [269, 244] on div "Poll" at bounding box center [266, 243] width 17 height 14
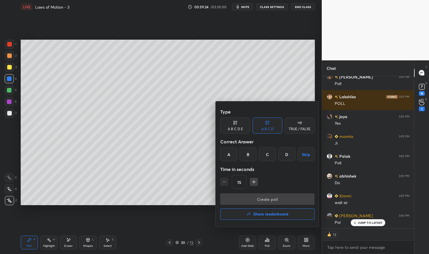
click at [231, 155] on div "A" at bounding box center [228, 154] width 17 height 14
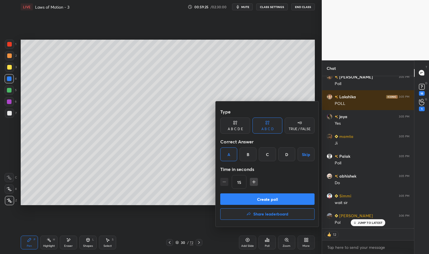
click at [262, 200] on button "Create poll" at bounding box center [267, 198] width 94 height 11
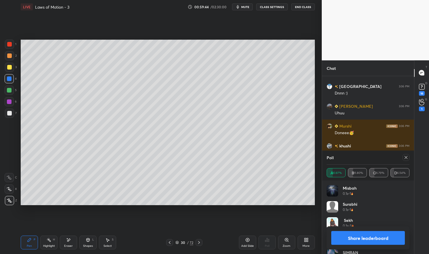
click at [404, 157] on icon at bounding box center [406, 157] width 5 height 5
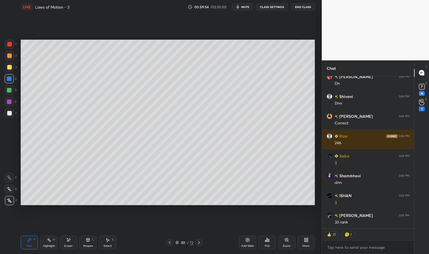
click at [26, 246] on div "Pen P" at bounding box center [29, 243] width 17 height 14
click at [26, 237] on div "Pen P" at bounding box center [29, 243] width 17 height 14
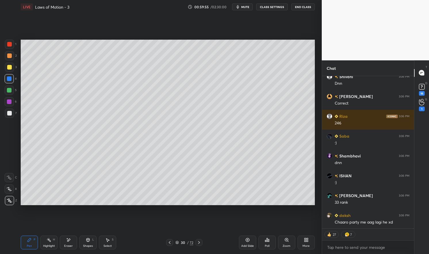
click at [10, 91] on div at bounding box center [9, 90] width 5 height 5
click at [7, 87] on div at bounding box center [9, 90] width 9 height 9
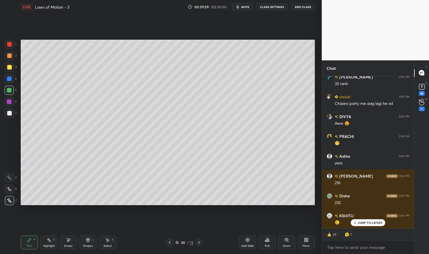
click at [68, 242] on icon at bounding box center [68, 240] width 5 height 5
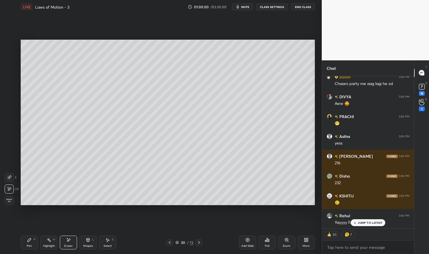
click at [88, 242] on icon at bounding box center [88, 240] width 5 height 5
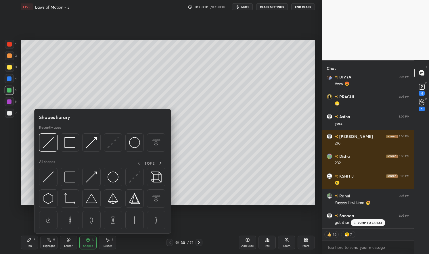
click at [118, 141] on img at bounding box center [112, 142] width 11 height 11
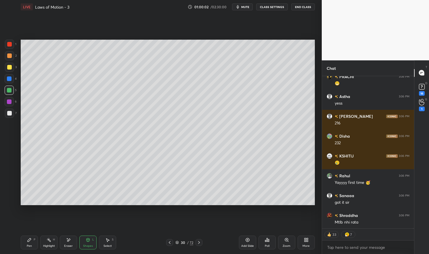
click at [10, 114] on div at bounding box center [9, 113] width 5 height 5
click at [8, 114] on div at bounding box center [9, 113] width 5 height 5
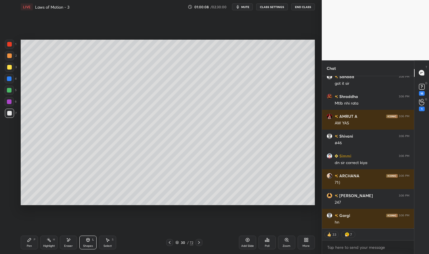
click at [28, 244] on div "Pen P" at bounding box center [29, 243] width 17 height 14
click at [25, 244] on div "Pen P" at bounding box center [29, 243] width 17 height 14
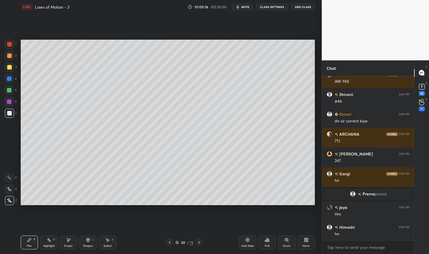
click at [10, 67] on div at bounding box center [9, 67] width 5 height 5
click at [9, 67] on div at bounding box center [9, 67] width 5 height 5
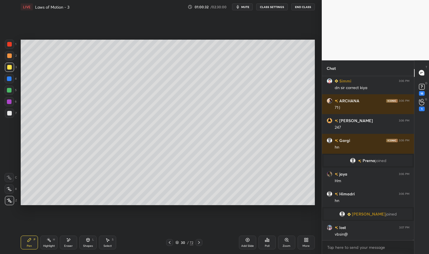
click at [11, 46] on div at bounding box center [9, 44] width 5 height 5
click at [4, 46] on div "1 2 3 4 5 6 7 C X Z E E Erase all H H" at bounding box center [9, 122] width 18 height 165
click at [45, 243] on div "Highlight H" at bounding box center [48, 243] width 17 height 14
click at [47, 244] on div "Highlight H" at bounding box center [48, 243] width 17 height 14
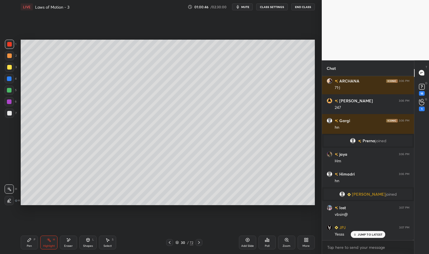
click at [49, 245] on div "Highlight" at bounding box center [49, 246] width 12 height 3
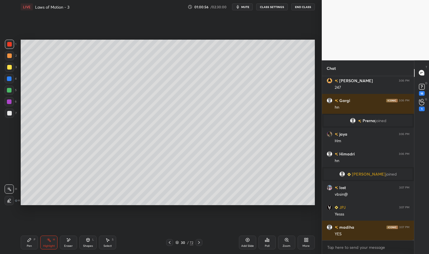
click at [67, 243] on div "Eraser" at bounding box center [68, 243] width 17 height 14
click at [87, 245] on div "Shapes" at bounding box center [88, 246] width 10 height 3
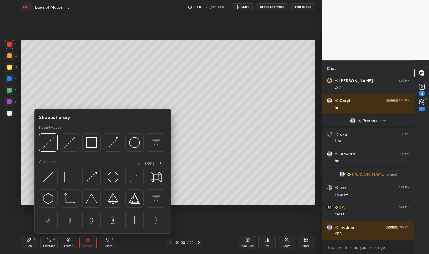
click at [93, 176] on img at bounding box center [91, 177] width 11 height 11
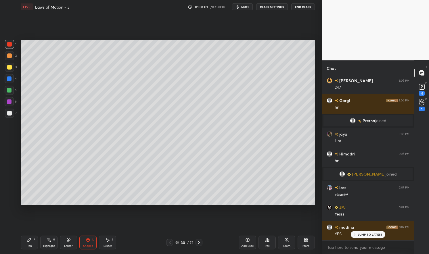
scroll to position [59059, 0]
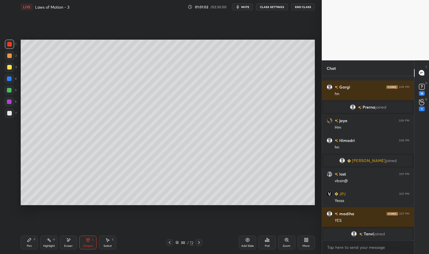
click at [28, 246] on div "Pen" at bounding box center [29, 246] width 5 height 3
click at [26, 246] on div "Pen P" at bounding box center [29, 243] width 17 height 14
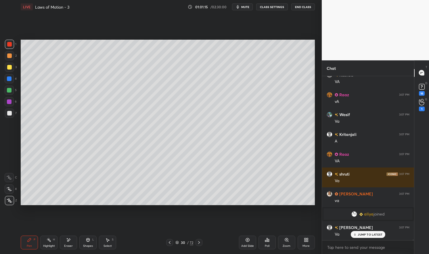
scroll to position [59243, 0]
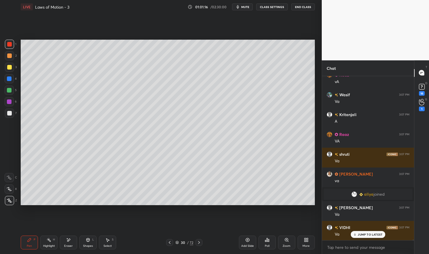
click at [72, 241] on div "Eraser" at bounding box center [68, 243] width 17 height 14
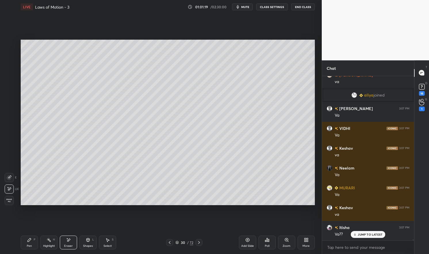
scroll to position [59383, 0]
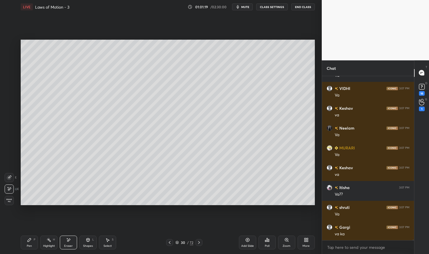
click at [28, 245] on div "Pen" at bounding box center [29, 246] width 5 height 3
click at [25, 247] on div "Pen P" at bounding box center [29, 243] width 17 height 14
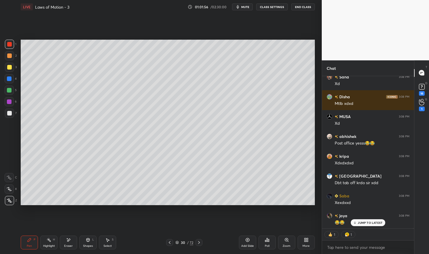
scroll to position [60153, 0]
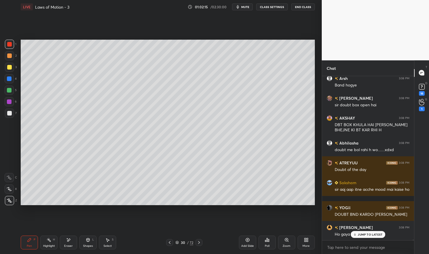
click at [362, 234] on p "JUMP TO LATEST" at bounding box center [370, 234] width 25 height 3
click at [272, 5] on button "CLASS SETTINGS" at bounding box center [272, 6] width 32 height 7
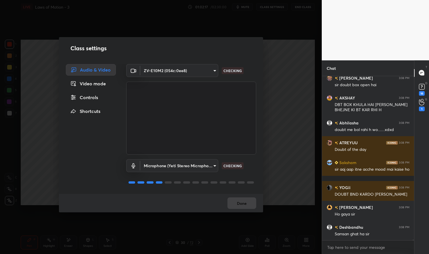
click at [93, 102] on div "Controls" at bounding box center [91, 97] width 50 height 11
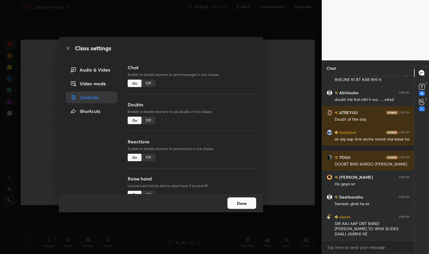
click at [149, 121] on div "Off" at bounding box center [148, 120] width 14 height 7
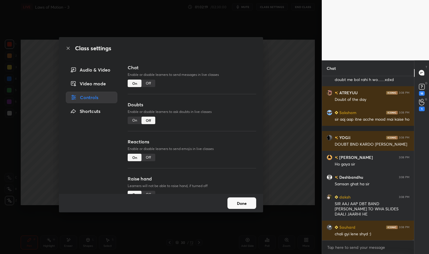
click at [147, 160] on div "Off" at bounding box center [148, 157] width 14 height 7
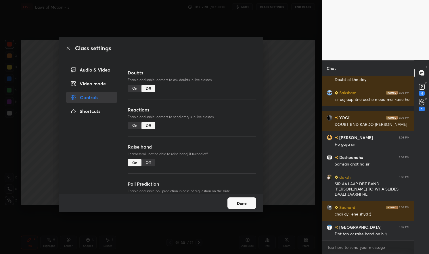
click at [150, 163] on div "Off" at bounding box center [148, 162] width 14 height 7
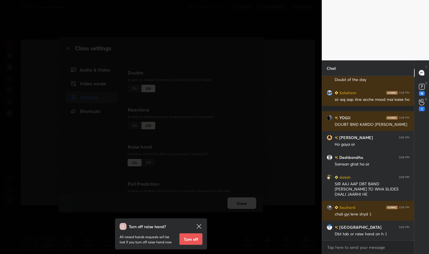
click at [186, 240] on button "Turn off" at bounding box center [190, 238] width 23 height 11
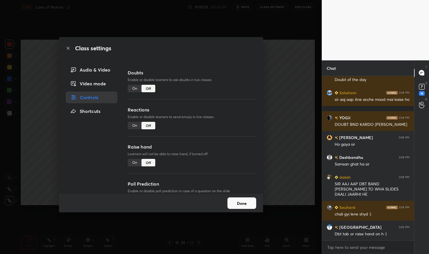
click at [239, 206] on button "Done" at bounding box center [241, 202] width 29 height 11
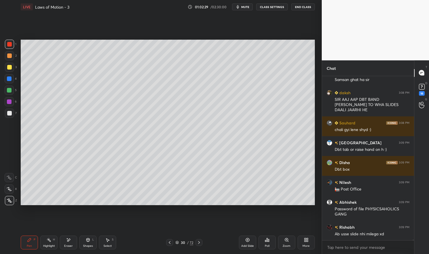
click at [17, 246] on div "1 2 3 4 5 6 7 C X Z E E Erase all H H LIVE Laws of Motion - 3 01:02:29 / 02:30:…" at bounding box center [158, 127] width 317 height 254
click at [25, 249] on div "Pen P" at bounding box center [29, 243] width 17 height 14
click at [11, 42] on div at bounding box center [9, 44] width 5 height 5
click at [10, 40] on div at bounding box center [9, 44] width 9 height 9
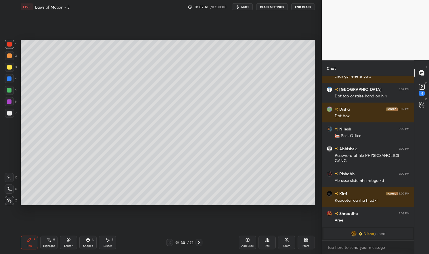
click at [49, 245] on div "Highlight" at bounding box center [49, 246] width 12 height 3
click at [48, 245] on div "Highlight" at bounding box center [49, 246] width 12 height 3
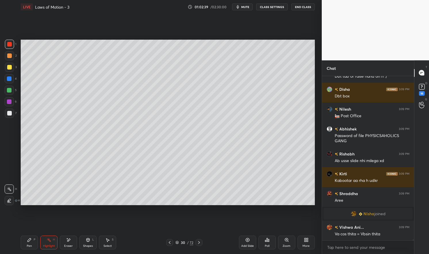
click at [28, 245] on div "Pen" at bounding box center [29, 246] width 5 height 3
click at [25, 246] on div "Pen P" at bounding box center [29, 243] width 17 height 14
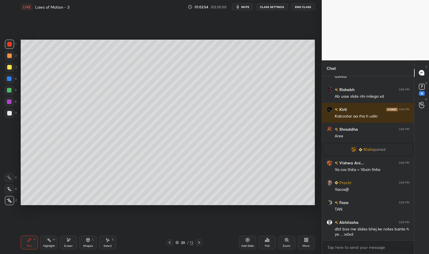
click at [10, 116] on div at bounding box center [9, 113] width 9 height 9
click at [11, 116] on div at bounding box center [9, 113] width 9 height 9
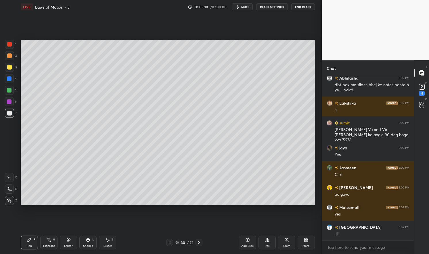
scroll to position [60687, 0]
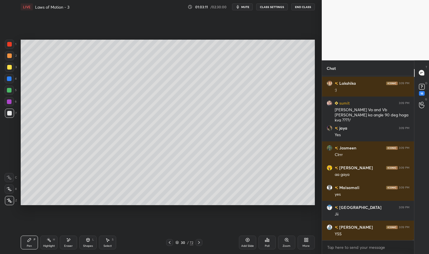
click at [53, 240] on div "H" at bounding box center [54, 239] width 2 height 3
click at [57, 237] on div "Highlight H" at bounding box center [48, 243] width 17 height 14
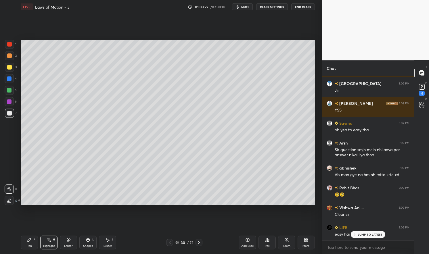
scroll to position [60824, 0]
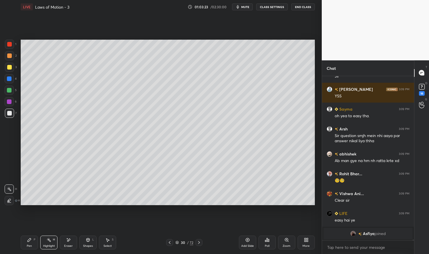
click at [28, 243] on div "Pen P" at bounding box center [29, 243] width 17 height 14
click at [26, 242] on div "Pen P" at bounding box center [29, 243] width 17 height 14
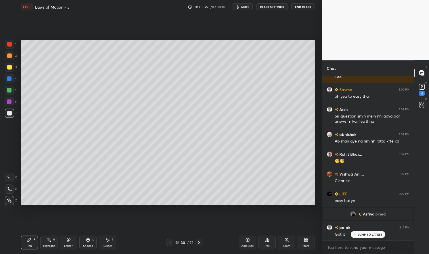
click at [10, 43] on div at bounding box center [9, 44] width 5 height 5
click at [108, 245] on div "Select" at bounding box center [107, 246] width 8 height 3
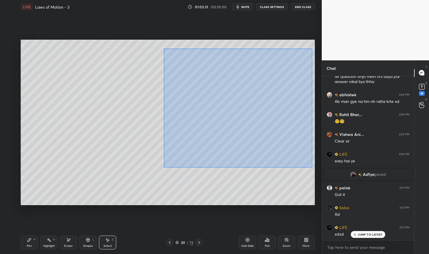
scroll to position [60924, 0]
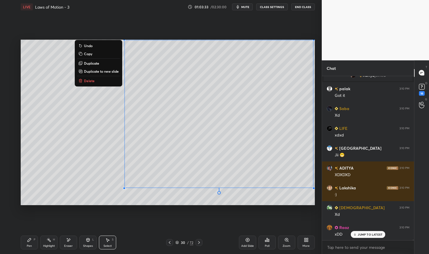
click at [107, 72] on p "Duplicate to new slide" at bounding box center [101, 71] width 35 height 5
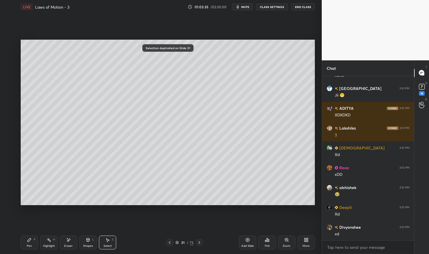
click at [51, 244] on div "Highlight H" at bounding box center [48, 243] width 17 height 14
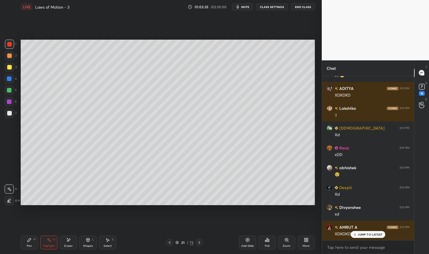
scroll to position [60879, 0]
click at [7, 45] on div at bounding box center [9, 44] width 5 height 5
click at [74, 246] on div "Eraser" at bounding box center [68, 243] width 17 height 14
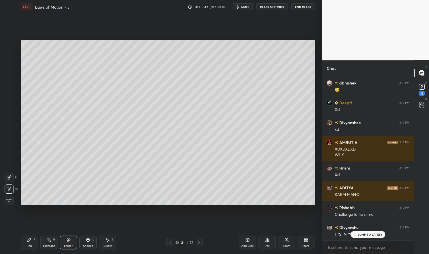
scroll to position [60968, 0]
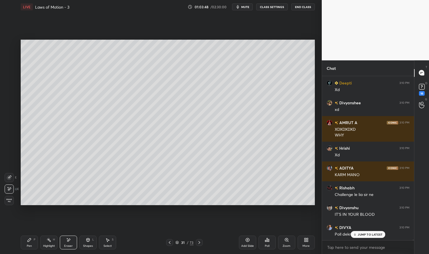
click at [28, 245] on div "Pen" at bounding box center [29, 246] width 5 height 3
click at [24, 242] on div "Pen P" at bounding box center [29, 243] width 17 height 14
click at [9, 66] on div at bounding box center [9, 67] width 5 height 5
click at [6, 68] on div at bounding box center [9, 67] width 9 height 9
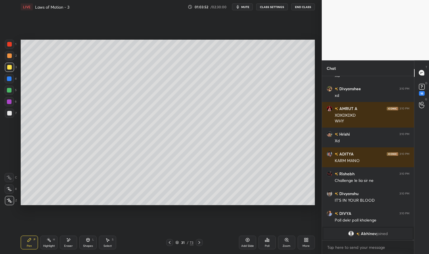
scroll to position [61001, 0]
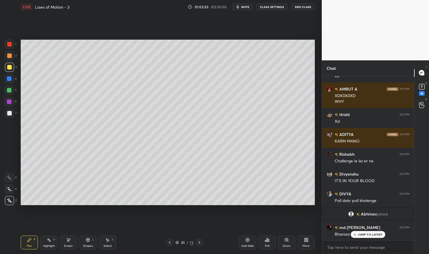
click at [6, 43] on div at bounding box center [9, 44] width 9 height 9
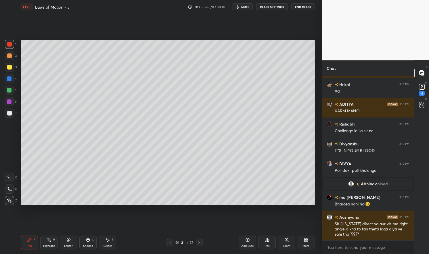
click at [67, 243] on div "Eraser" at bounding box center [68, 243] width 17 height 14
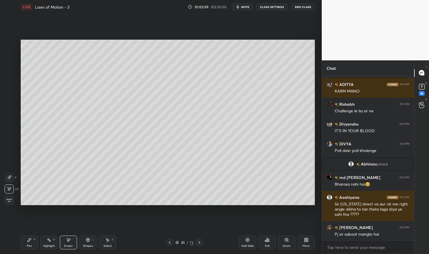
click at [29, 243] on div "Pen P" at bounding box center [29, 243] width 17 height 14
click at [169, 245] on icon at bounding box center [169, 242] width 5 height 5
click at [201, 244] on icon at bounding box center [199, 242] width 5 height 5
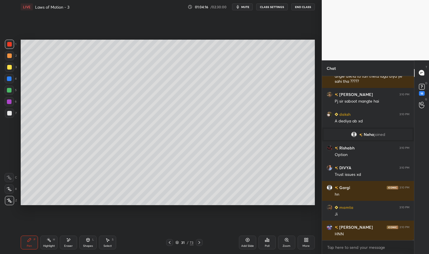
scroll to position [61161, 0]
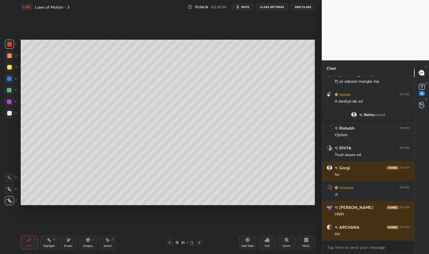
click at [9, 45] on div at bounding box center [9, 44] width 5 height 5
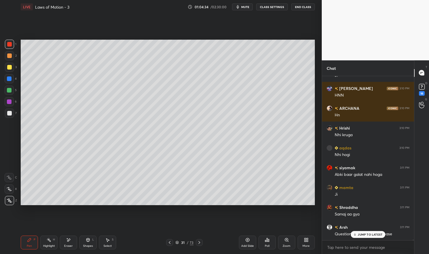
scroll to position [61300, 0]
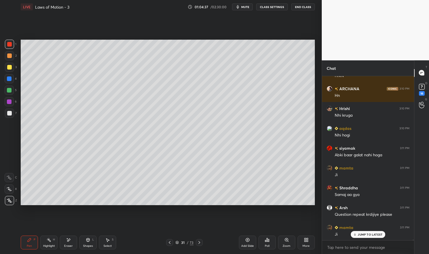
click at [47, 243] on div "Highlight H" at bounding box center [48, 243] width 17 height 14
click at [51, 238] on icon at bounding box center [49, 240] width 5 height 5
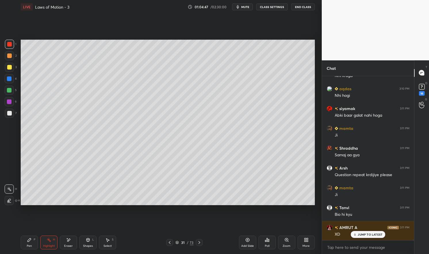
scroll to position [61360, 0]
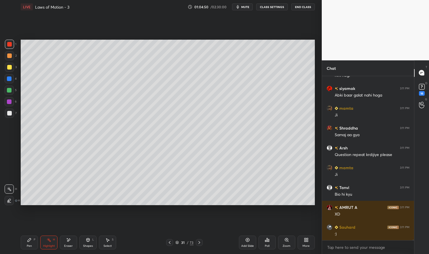
click at [31, 241] on icon at bounding box center [29, 240] width 5 height 5
click at [30, 241] on icon at bounding box center [29, 240] width 5 height 5
click at [10, 45] on div at bounding box center [9, 44] width 5 height 5
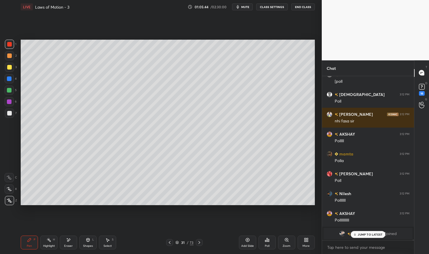
scroll to position [62021, 0]
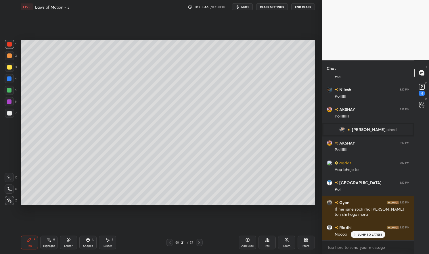
click at [269, 247] on div "Poll" at bounding box center [266, 243] width 17 height 14
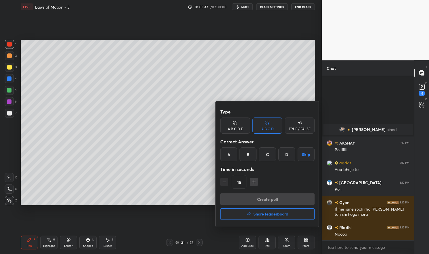
scroll to position [62185, 0]
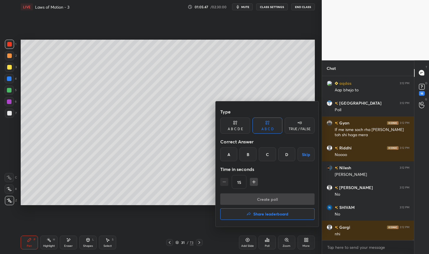
click at [250, 154] on div "B" at bounding box center [247, 154] width 17 height 14
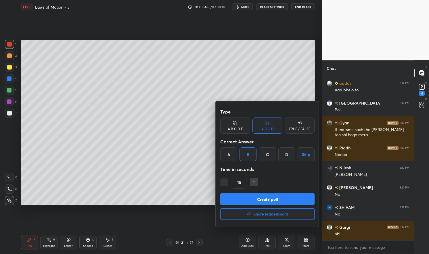
click at [262, 201] on button "Create poll" at bounding box center [267, 198] width 94 height 11
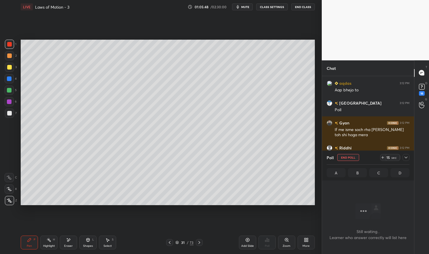
scroll to position [136, 90]
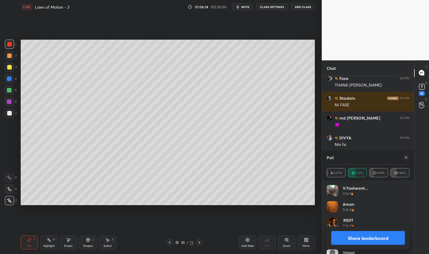
click at [406, 158] on icon at bounding box center [405, 157] width 3 height 3
type textarea "x"
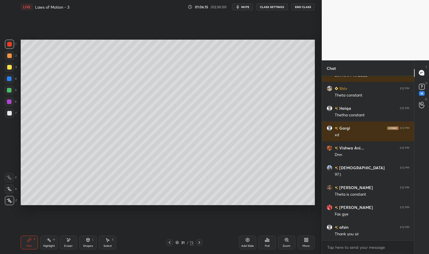
click at [26, 241] on div "Pen P" at bounding box center [29, 243] width 17 height 14
click at [27, 233] on div "Pen P Highlight H Eraser Shapes L Select S 31 / 73 Add Slide Poll Zoom More" at bounding box center [168, 242] width 294 height 23
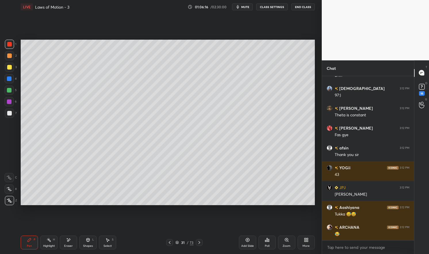
click at [10, 67] on div at bounding box center [9, 67] width 5 height 5
click at [8, 68] on div at bounding box center [9, 67] width 5 height 5
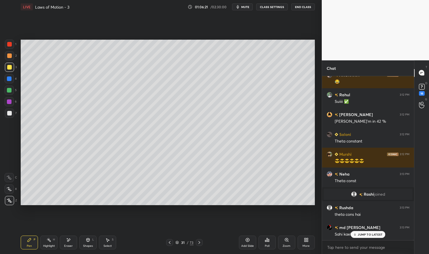
click at [11, 103] on div at bounding box center [9, 101] width 9 height 9
click at [7, 103] on div at bounding box center [9, 101] width 5 height 5
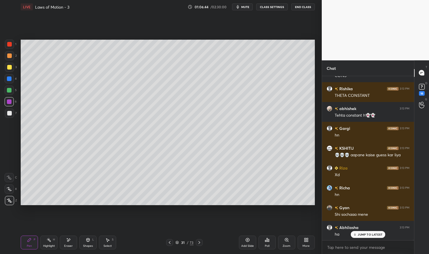
click at [53, 247] on div "Highlight" at bounding box center [49, 246] width 12 height 3
click at [48, 243] on div "Highlight H" at bounding box center [48, 243] width 17 height 14
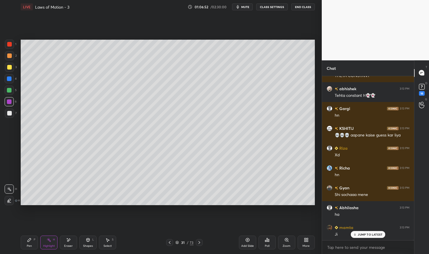
click at [368, 233] on p "JUMP TO LATEST" at bounding box center [370, 234] width 25 height 3
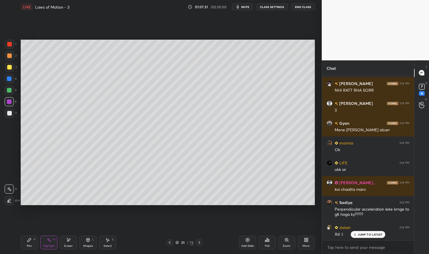
scroll to position [64765, 0]
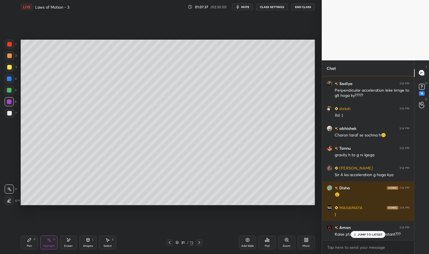
click at [372, 234] on p "JUMP TO LATEST" at bounding box center [370, 234] width 25 height 3
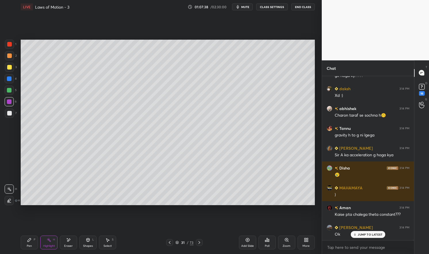
click at [170, 242] on icon at bounding box center [169, 242] width 5 height 5
click at [198, 243] on icon at bounding box center [199, 242] width 5 height 5
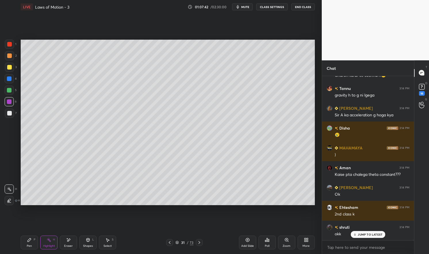
scroll to position [64948, 0]
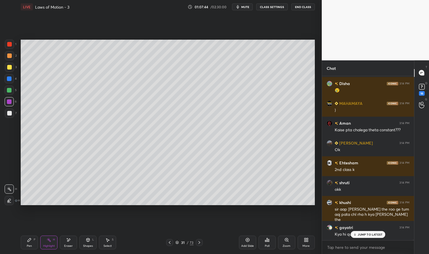
click at [200, 242] on icon at bounding box center [199, 242] width 5 height 5
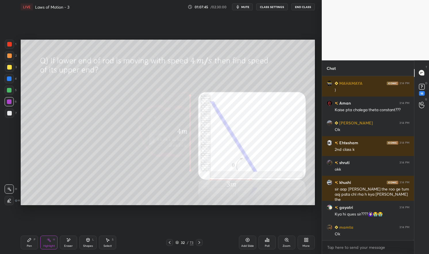
click at [28, 246] on div "Pen" at bounding box center [29, 246] width 5 height 3
click at [27, 245] on div "Pen" at bounding box center [29, 246] width 5 height 3
click at [13, 45] on div at bounding box center [9, 44] width 9 height 9
click at [9, 44] on div at bounding box center [9, 44] width 5 height 5
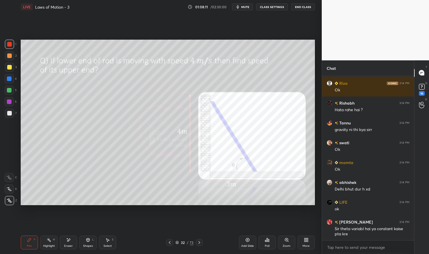
scroll to position [65212, 0]
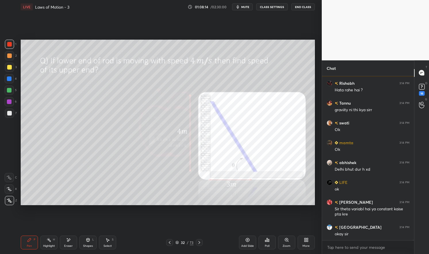
click at [47, 245] on div "Highlight" at bounding box center [49, 246] width 12 height 3
click at [47, 243] on div "Highlight H" at bounding box center [48, 243] width 17 height 14
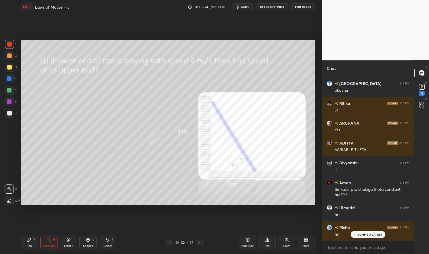
click at [31, 245] on div "Pen" at bounding box center [29, 246] width 5 height 3
click at [28, 245] on div "Pen" at bounding box center [29, 246] width 5 height 3
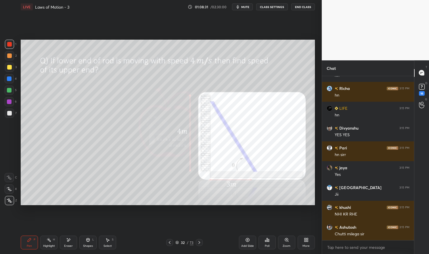
scroll to position [65514, 0]
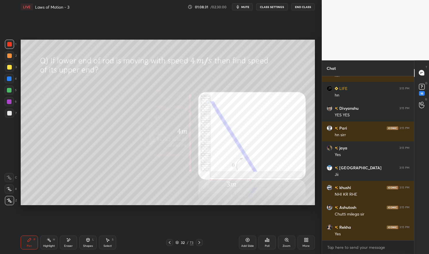
click at [70, 247] on div "Eraser" at bounding box center [68, 246] width 9 height 3
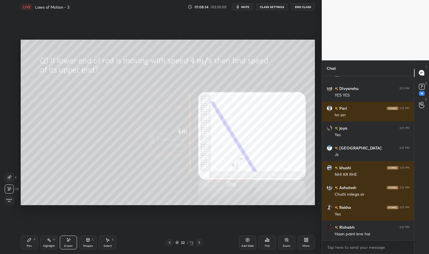
scroll to position [65574, 0]
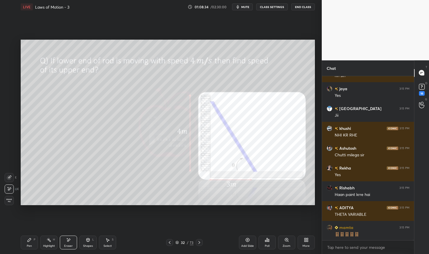
click at [32, 246] on div "Pen P" at bounding box center [29, 243] width 17 height 14
click at [29, 247] on div "Pen" at bounding box center [29, 246] width 5 height 3
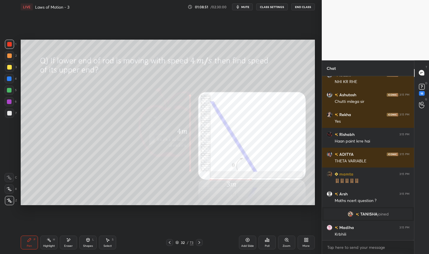
scroll to position [65299, 0]
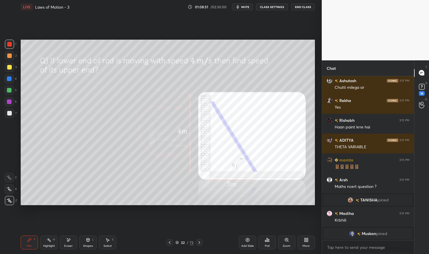
click at [30, 242] on icon at bounding box center [29, 240] width 5 height 5
click at [27, 234] on div "Pen P Highlight H Eraser Shapes L Select S 32 / 73 Add Slide Poll Zoom More" at bounding box center [168, 242] width 294 height 23
click at [10, 68] on div at bounding box center [9, 67] width 5 height 5
click at [5, 67] on div at bounding box center [9, 67] width 9 height 9
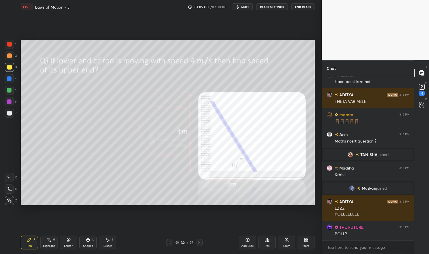
scroll to position [65365, 0]
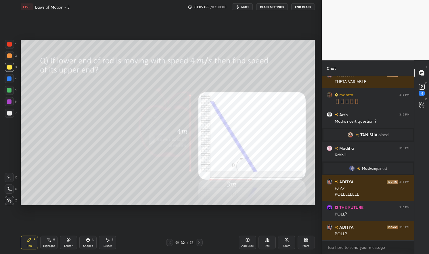
click at [251, 243] on div "Add Slide" at bounding box center [247, 243] width 17 height 14
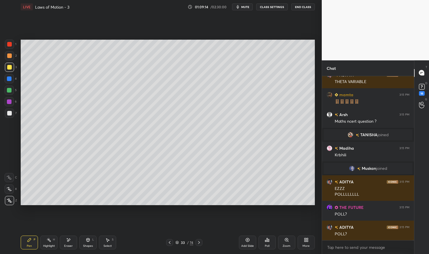
scroll to position [65389, 0]
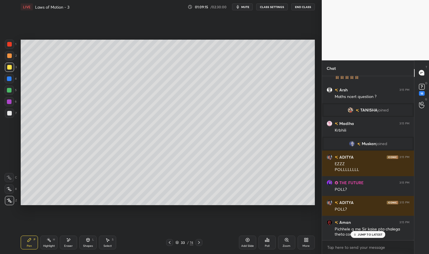
click at [169, 242] on icon at bounding box center [169, 242] width 5 height 5
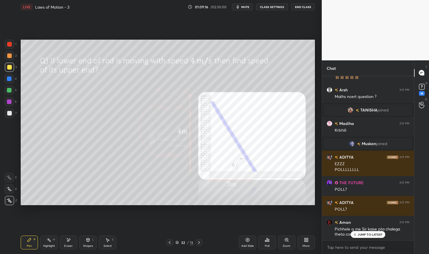
click at [368, 236] on p "JUMP TO LATEST" at bounding box center [370, 234] width 25 height 3
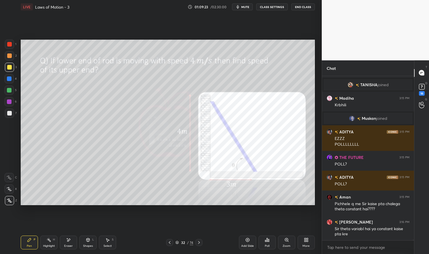
scroll to position [65434, 0]
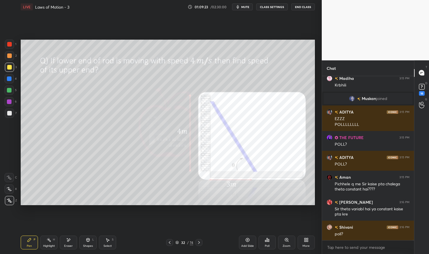
click at [247, 3] on button "mute" at bounding box center [242, 6] width 21 height 7
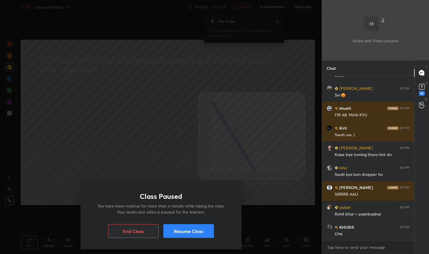
scroll to position [68790, 0]
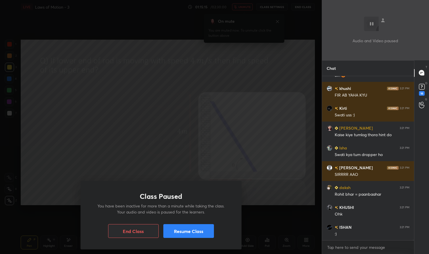
click at [197, 230] on button "Resume Class" at bounding box center [188, 231] width 51 height 14
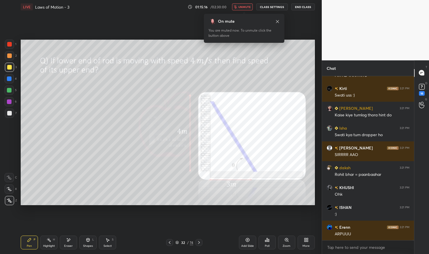
scroll to position [68835, 0]
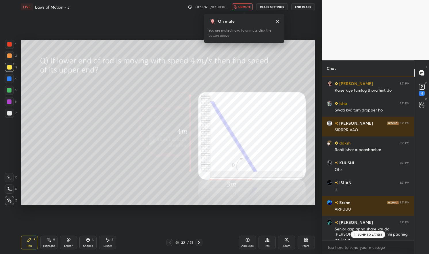
click at [247, 6] on span "unmute" at bounding box center [244, 7] width 12 height 4
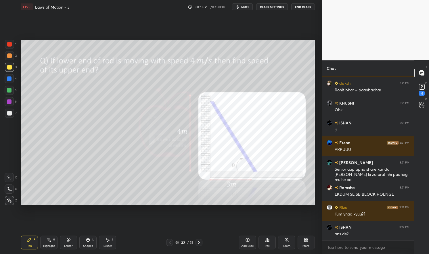
scroll to position [68914, 0]
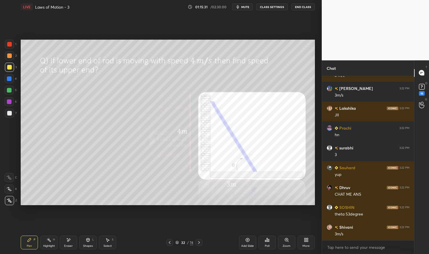
click at [28, 237] on div "Pen P" at bounding box center [29, 243] width 17 height 14
click at [28, 233] on div "Pen P Highlight H Eraser Shapes L Select S 32 / 74 Add Slide Poll Zoom More" at bounding box center [168, 242] width 294 height 23
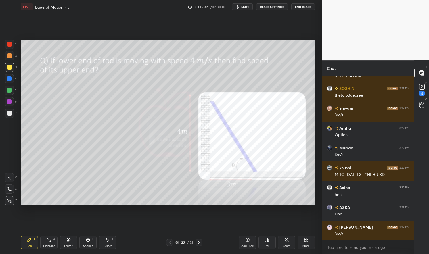
click at [7, 68] on div at bounding box center [9, 67] width 9 height 9
click at [5, 66] on div at bounding box center [9, 67] width 9 height 9
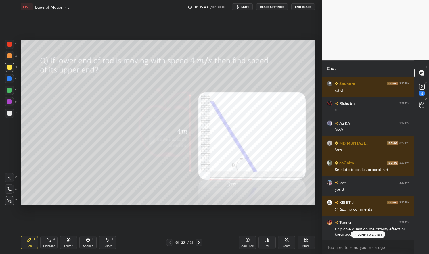
click at [28, 243] on div "Pen P" at bounding box center [29, 243] width 17 height 14
click at [27, 237] on div "Pen P" at bounding box center [29, 243] width 17 height 14
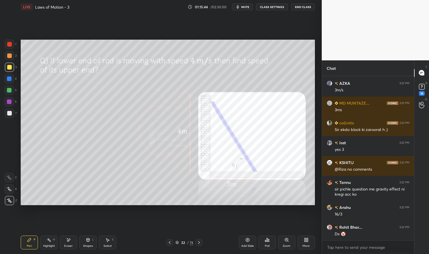
click at [9, 102] on div at bounding box center [9, 101] width 5 height 5
click at [7, 99] on div at bounding box center [9, 101] width 9 height 9
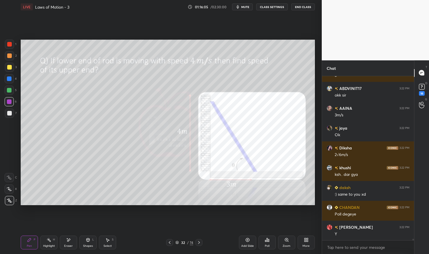
click at [30, 237] on div "Pen P" at bounding box center [29, 243] width 17 height 14
click at [32, 238] on div "Pen P" at bounding box center [29, 243] width 17 height 14
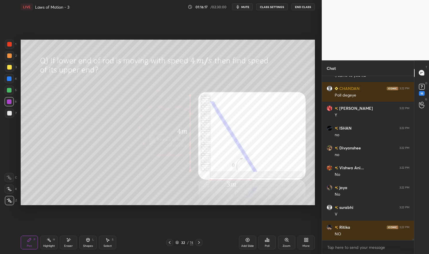
click at [50, 247] on div "Highlight" at bounding box center [49, 246] width 12 height 3
click at [49, 243] on div "Highlight H" at bounding box center [48, 243] width 17 height 14
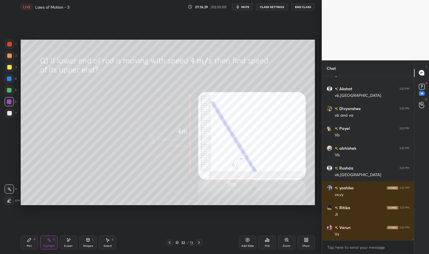
scroll to position [18042, 0]
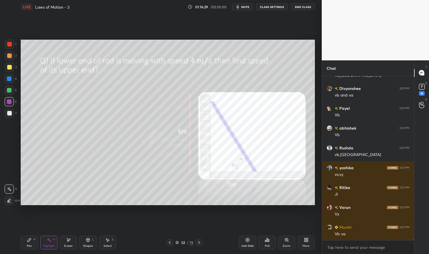
click at [28, 245] on div "Pen" at bounding box center [29, 246] width 5 height 3
click at [26, 244] on div "Pen P" at bounding box center [29, 243] width 17 height 14
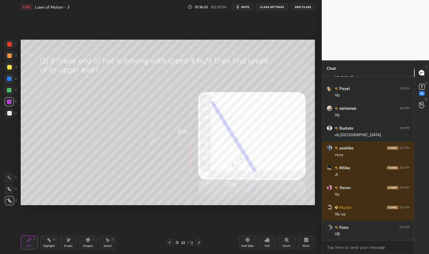
click at [44, 243] on div "Highlight H" at bounding box center [48, 243] width 17 height 14
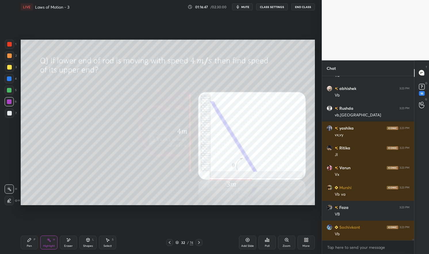
click at [25, 247] on div "Pen P" at bounding box center [29, 243] width 17 height 14
click at [27, 243] on div "Pen P" at bounding box center [29, 243] width 17 height 14
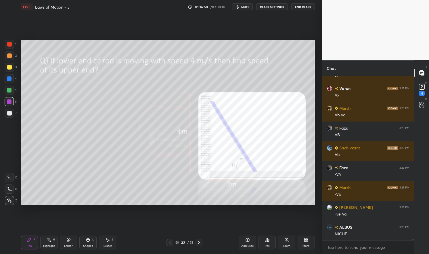
scroll to position [18181, 0]
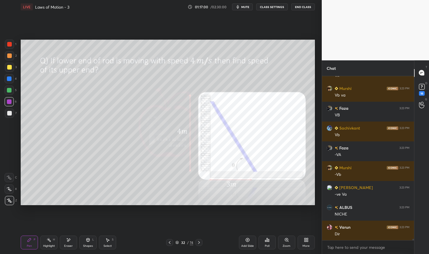
click at [49, 241] on rect at bounding box center [49, 240] width 3 height 3
click at [50, 240] on rect at bounding box center [49, 240] width 3 height 3
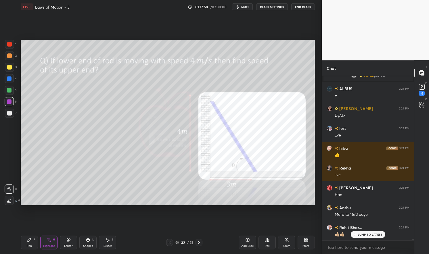
scroll to position [19493, 0]
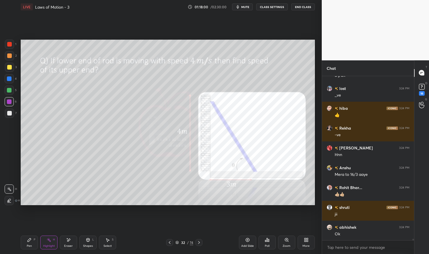
click at [50, 243] on div "Highlight H" at bounding box center [48, 243] width 17 height 14
click at [47, 243] on div "Highlight H" at bounding box center [48, 243] width 17 height 14
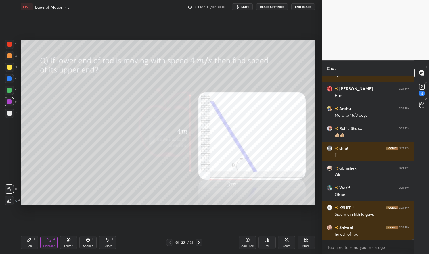
scroll to position [19592, 0]
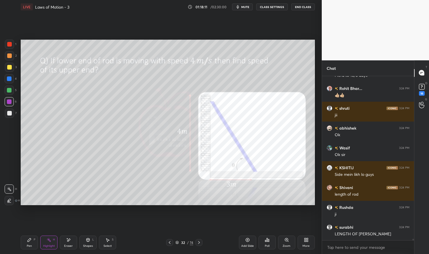
click at [28, 242] on icon at bounding box center [29, 240] width 5 height 5
click at [23, 235] on div "Pen P Highlight H Eraser Shapes L Select S 32 / 74 Add Slide Poll Zoom More" at bounding box center [168, 242] width 294 height 23
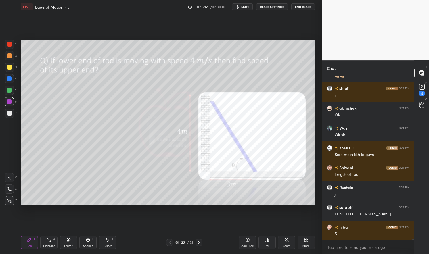
click at [12, 92] on div at bounding box center [9, 90] width 9 height 9
click at [8, 92] on div at bounding box center [9, 90] width 5 height 5
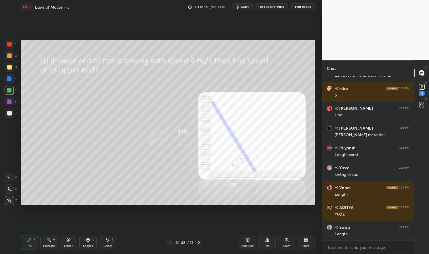
scroll to position [19791, 0]
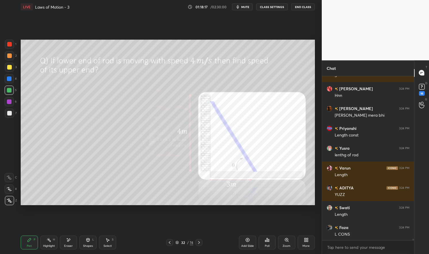
click at [39, 247] on div "Pen P Highlight H Eraser Shapes L Select S" at bounding box center [75, 243] width 109 height 14
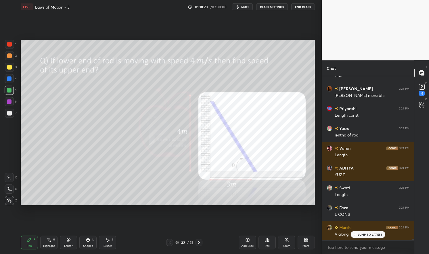
scroll to position [19830, 0]
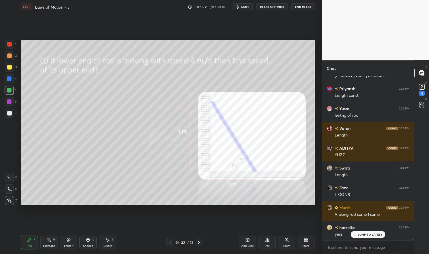
click at [251, 241] on div "Add Slide" at bounding box center [247, 243] width 17 height 14
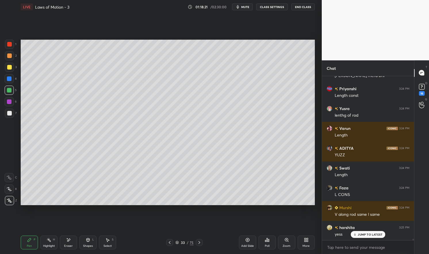
click at [24, 244] on div "Pen P" at bounding box center [29, 243] width 17 height 14
click at [22, 243] on div "Pen P" at bounding box center [29, 243] width 17 height 14
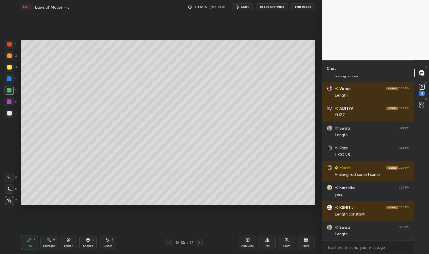
scroll to position [19890, 0]
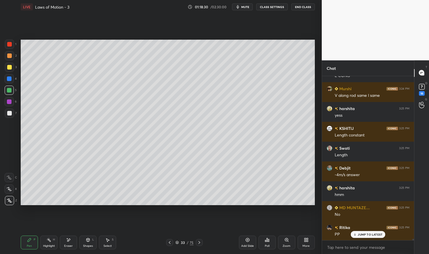
click at [168, 245] on div at bounding box center [169, 242] width 7 height 7
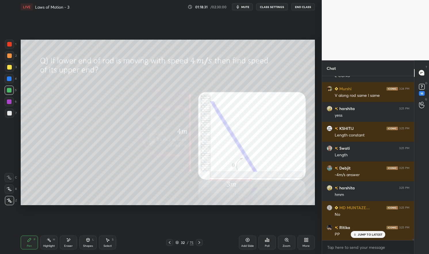
click at [49, 243] on div "Highlight H" at bounding box center [48, 243] width 17 height 14
click at [51, 243] on div "Highlight H" at bounding box center [48, 243] width 17 height 14
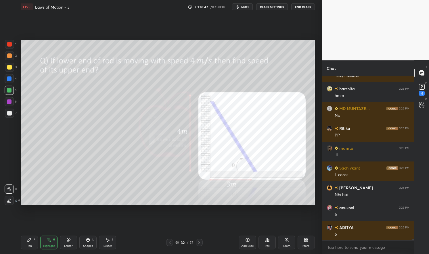
scroll to position [20069, 0]
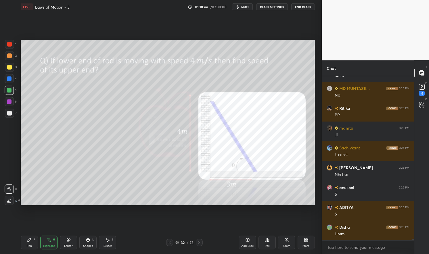
click at [199, 241] on icon at bounding box center [199, 242] width 5 height 5
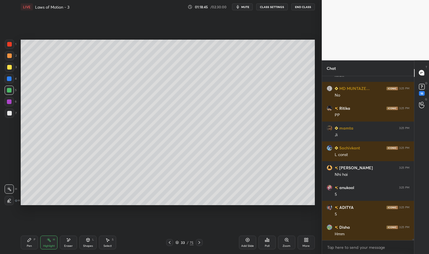
click at [29, 242] on icon at bounding box center [29, 240] width 5 height 5
click at [26, 241] on div "Pen P" at bounding box center [29, 243] width 17 height 14
click at [12, 115] on div at bounding box center [9, 113] width 9 height 9
click at [13, 114] on div at bounding box center [9, 113] width 9 height 9
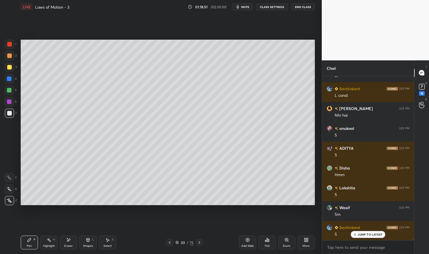
scroll to position [20148, 0]
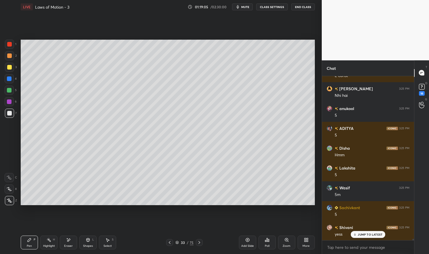
click at [7, 50] on div "1" at bounding box center [10, 45] width 11 height 11
click at [8, 47] on div at bounding box center [9, 44] width 9 height 9
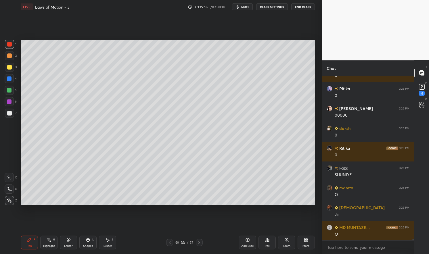
scroll to position [21046, 0]
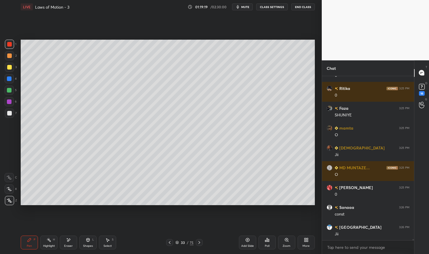
click at [48, 247] on div "Highlight" at bounding box center [49, 246] width 12 height 3
click at [46, 243] on div "Highlight H" at bounding box center [48, 243] width 17 height 14
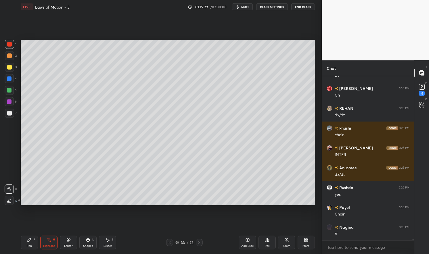
scroll to position [21522, 0]
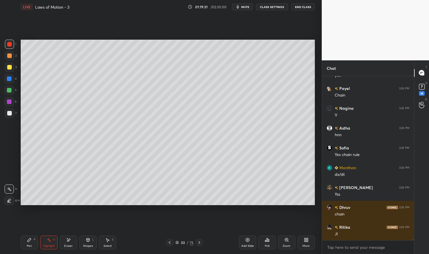
click at [23, 249] on div "Pen P" at bounding box center [29, 243] width 17 height 14
click at [21, 250] on div "Pen P Highlight H Eraser Shapes L Select S 33 / 75 Add Slide Poll Zoom More" at bounding box center [168, 242] width 294 height 23
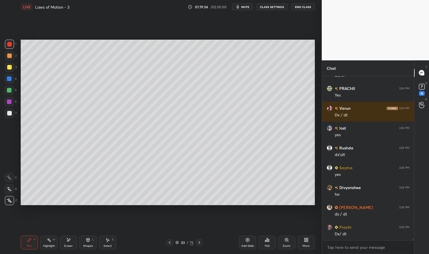
scroll to position [21814, 0]
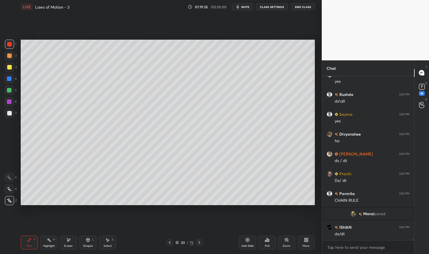
click at [39, 246] on div "Pen P Highlight H Eraser Shapes L Select S" at bounding box center [75, 243] width 109 height 14
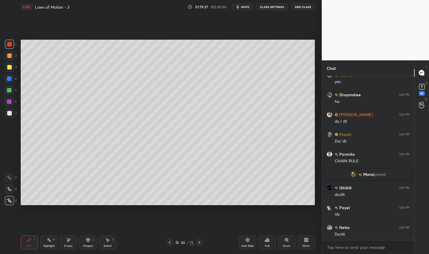
scroll to position [21873, 0]
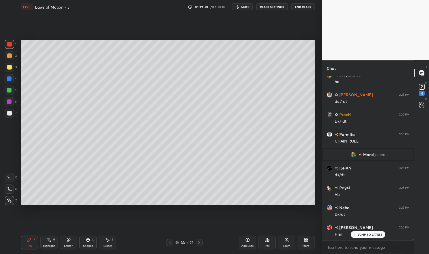
click at [66, 243] on div "Eraser" at bounding box center [68, 243] width 17 height 14
click at [70, 241] on icon at bounding box center [68, 240] width 5 height 5
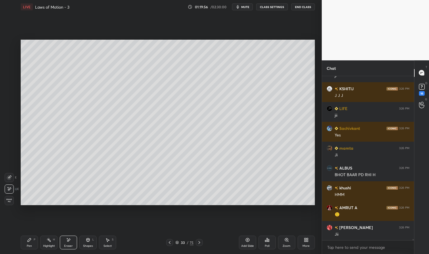
scroll to position [22131, 0]
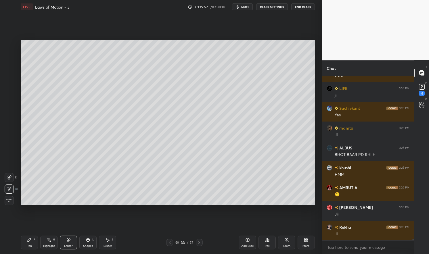
click at [27, 244] on div "Pen P" at bounding box center [29, 243] width 17 height 14
click at [25, 245] on div "Pen P" at bounding box center [29, 243] width 17 height 14
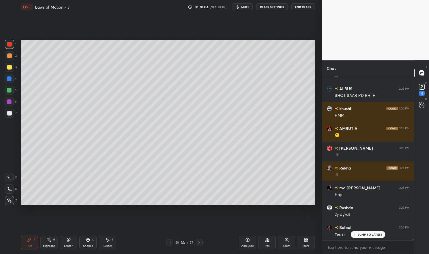
click at [9, 113] on div at bounding box center [9, 113] width 5 height 5
click at [6, 115] on div at bounding box center [9, 113] width 9 height 9
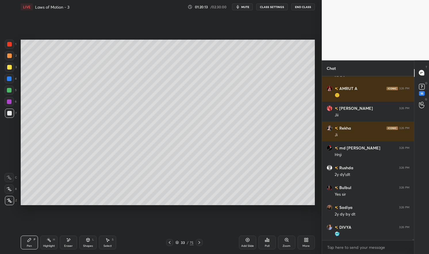
click at [168, 243] on icon at bounding box center [169, 242] width 5 height 5
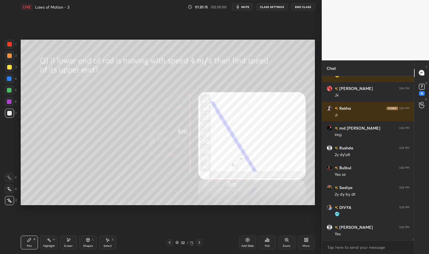
scroll to position [22270, 0]
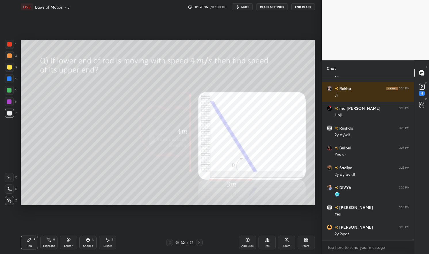
click at [200, 243] on icon at bounding box center [199, 242] width 5 height 5
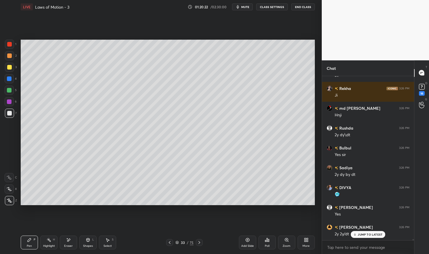
scroll to position [22289, 0]
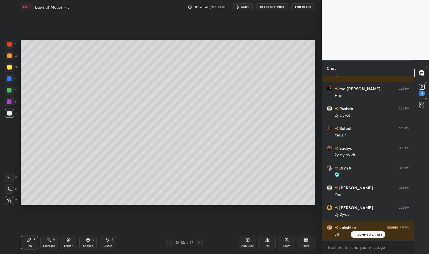
click at [247, 240] on icon at bounding box center [247, 240] width 5 height 5
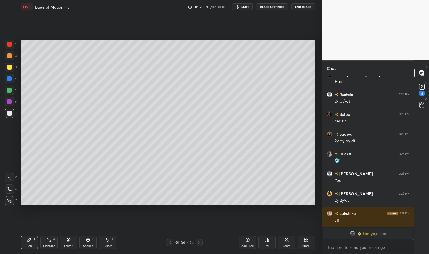
click at [171, 243] on icon at bounding box center [169, 242] width 5 height 5
click at [172, 244] on div at bounding box center [169, 242] width 7 height 7
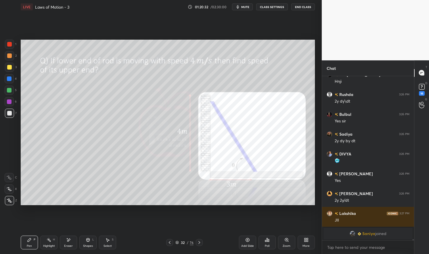
click at [49, 244] on div "Highlight H" at bounding box center [48, 243] width 17 height 14
click at [51, 238] on icon at bounding box center [49, 240] width 5 height 5
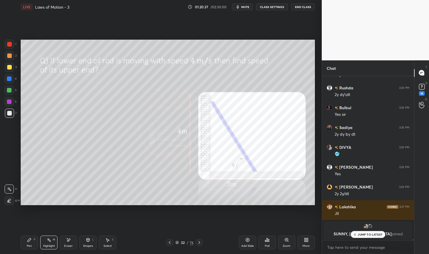
click at [200, 241] on icon at bounding box center [199, 242] width 5 height 5
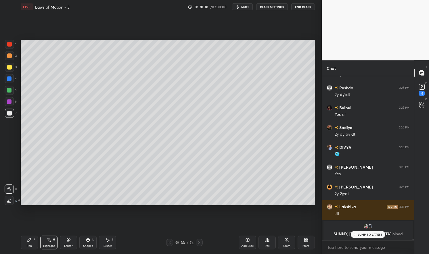
click at [199, 241] on icon at bounding box center [199, 242] width 5 height 5
click at [28, 245] on div "Pen" at bounding box center [29, 246] width 5 height 3
click at [27, 244] on div "Pen P" at bounding box center [29, 243] width 17 height 14
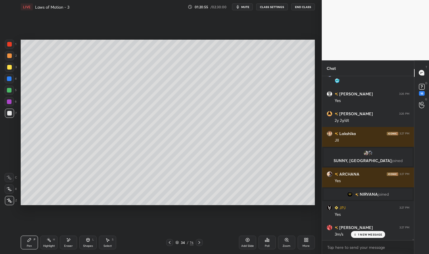
scroll to position [21459, 0]
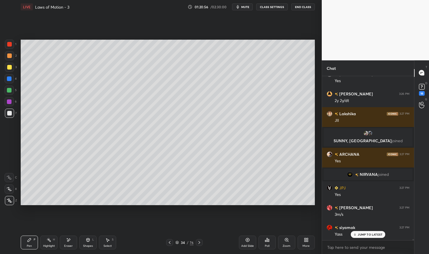
click at [11, 79] on div at bounding box center [9, 78] width 5 height 5
click at [9, 78] on div at bounding box center [9, 78] width 5 height 5
click at [166, 241] on div at bounding box center [169, 242] width 7 height 7
click at [170, 242] on icon at bounding box center [169, 242] width 5 height 5
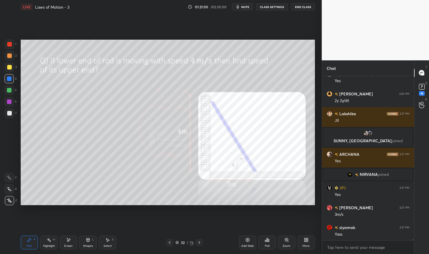
scroll to position [21479, 0]
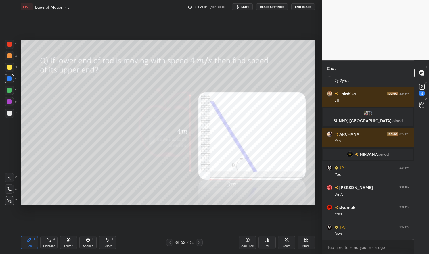
click at [42, 243] on div "Highlight H" at bounding box center [48, 243] width 17 height 14
click at [37, 244] on div "Pen P" at bounding box center [29, 243] width 17 height 14
click at [51, 245] on div "Highlight" at bounding box center [49, 246] width 12 height 3
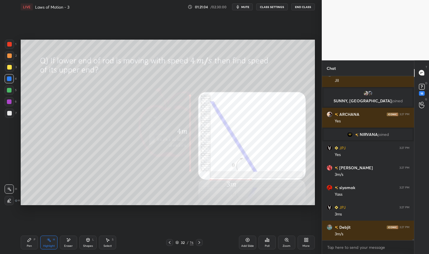
click at [199, 242] on icon at bounding box center [199, 242] width 2 height 3
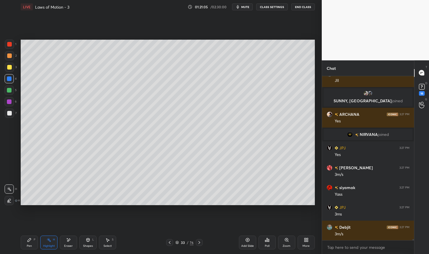
click at [201, 243] on icon at bounding box center [199, 242] width 5 height 5
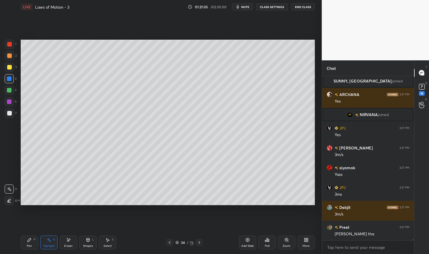
click at [20, 242] on div "LIVE Laws of Motion - 3 01:21:05 / 02:30:00 mute CLASS SETTINGS End Class Setti…" at bounding box center [167, 127] width 299 height 254
click at [26, 245] on div "Pen P" at bounding box center [29, 243] width 17 height 14
click at [168, 243] on icon at bounding box center [169, 242] width 5 height 5
click at [167, 243] on icon at bounding box center [169, 242] width 5 height 5
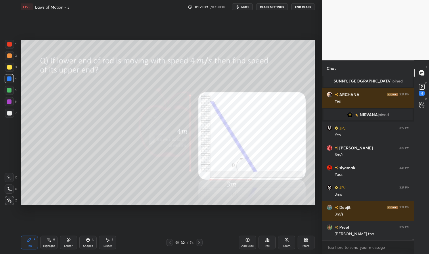
click at [200, 243] on icon at bounding box center [199, 242] width 5 height 5
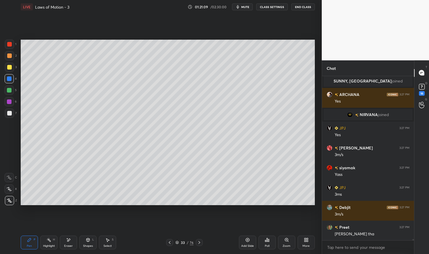
click at [198, 244] on icon at bounding box center [199, 242] width 2 height 3
click at [69, 244] on div "Eraser" at bounding box center [68, 243] width 17 height 14
click at [32, 242] on div "Pen P" at bounding box center [29, 243] width 17 height 14
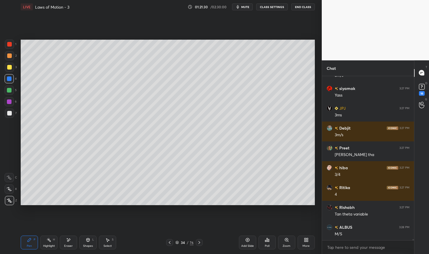
scroll to position [21568, 0]
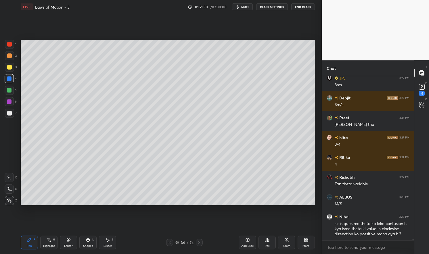
click at [48, 242] on icon at bounding box center [49, 240] width 5 height 5
click at [53, 241] on div "H" at bounding box center [54, 239] width 2 height 3
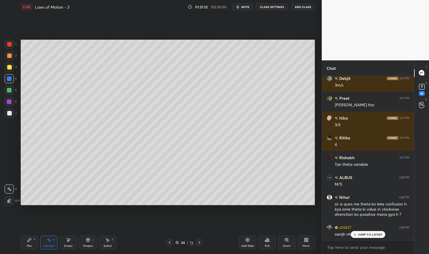
scroll to position [21618, 0]
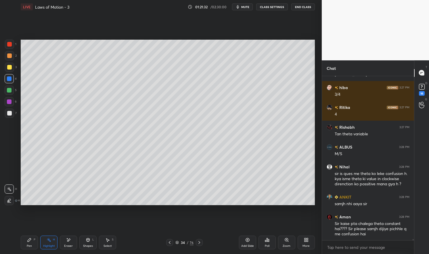
click at [171, 242] on icon at bounding box center [169, 242] width 5 height 5
click at [170, 243] on icon at bounding box center [169, 242] width 5 height 5
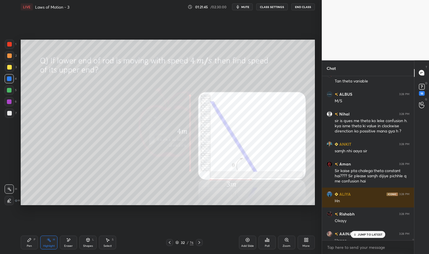
scroll to position [21667, 0]
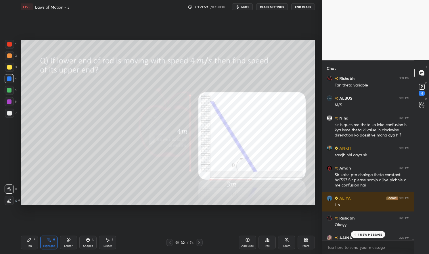
click at [373, 236] on p "1 NEW MESSAGE" at bounding box center [370, 234] width 24 height 3
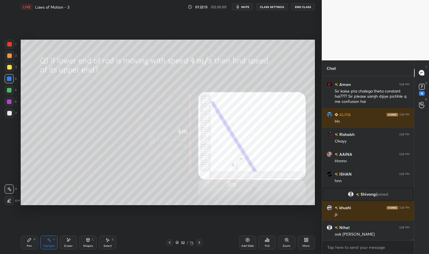
scroll to position [21745, 0]
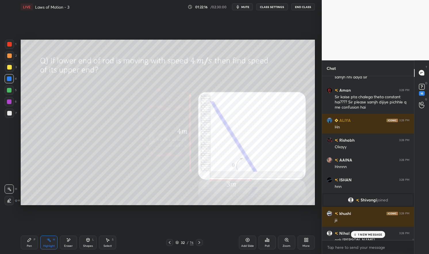
click at [369, 235] on p "1 NEW MESSAGE" at bounding box center [370, 234] width 24 height 3
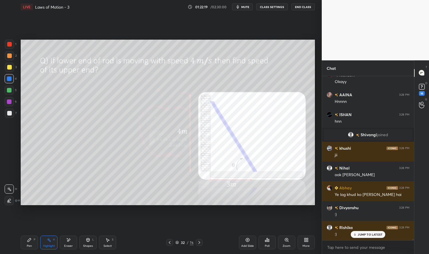
scroll to position [21830, 0]
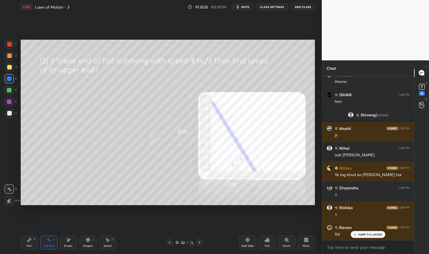
click at [48, 241] on icon at bounding box center [49, 240] width 5 height 5
click at [46, 241] on div "Highlight H" at bounding box center [48, 243] width 17 height 14
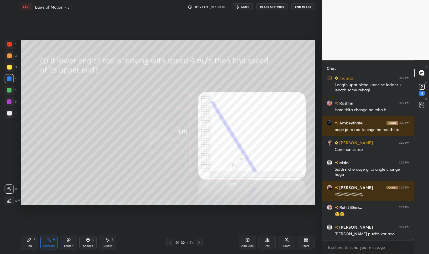
scroll to position [23431, 0]
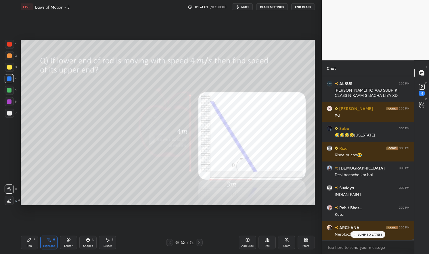
click at [10, 78] on div at bounding box center [9, 78] width 5 height 5
click at [8, 80] on div at bounding box center [9, 78] width 5 height 5
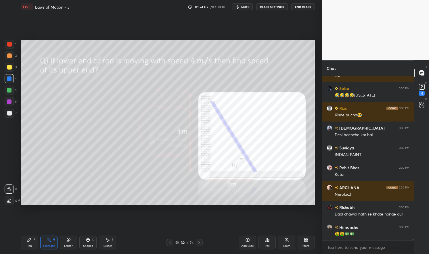
click at [93, 243] on div "Shapes L" at bounding box center [87, 243] width 17 height 14
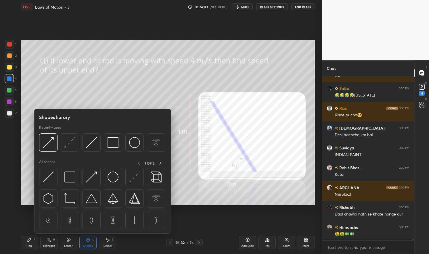
click at [53, 175] on img at bounding box center [48, 177] width 11 height 11
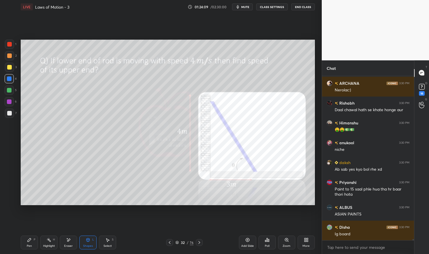
click at [28, 243] on div "Pen P" at bounding box center [29, 243] width 17 height 14
click at [28, 239] on icon at bounding box center [29, 240] width 5 height 5
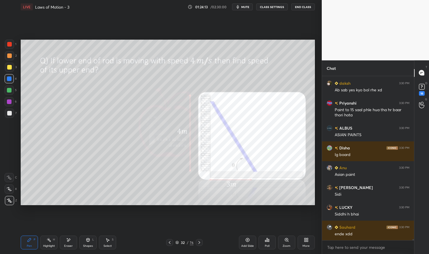
click at [51, 243] on div "Highlight H" at bounding box center [48, 243] width 17 height 14
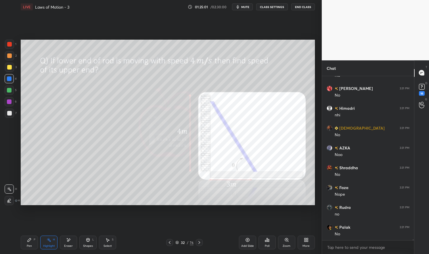
scroll to position [27494, 0]
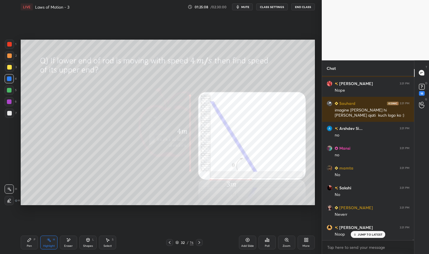
click at [362, 234] on p "JUMP TO LATEST" at bounding box center [370, 234] width 25 height 3
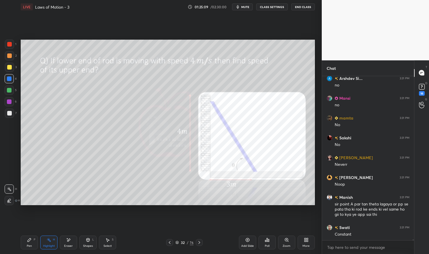
click at [197, 242] on icon at bounding box center [199, 242] width 5 height 5
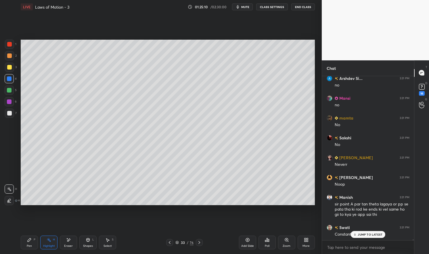
scroll to position [27866, 0]
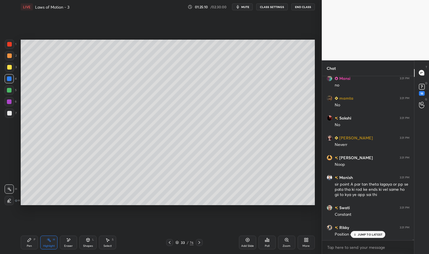
click at [167, 241] on div at bounding box center [169, 242] width 7 height 7
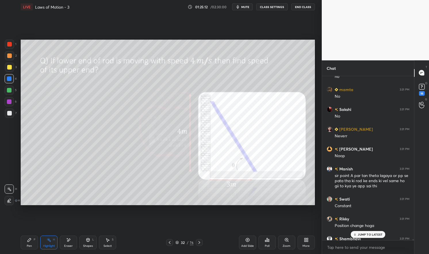
click at [369, 208] on div "Arshdev Si... 3:31 PM no Mansi 3:31 PM no mamta 3:31 PM No Sakshi 3:31 PM No su…" at bounding box center [368, 158] width 92 height 164
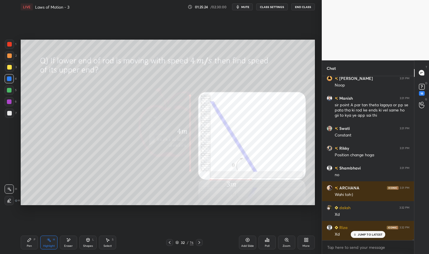
scroll to position [28005, 0]
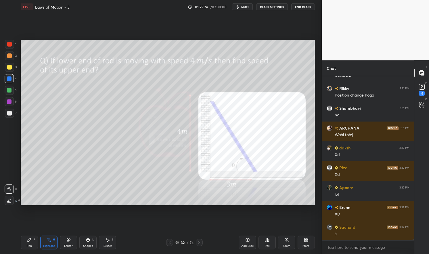
click at [367, 234] on div ":)" at bounding box center [372, 234] width 75 height 6
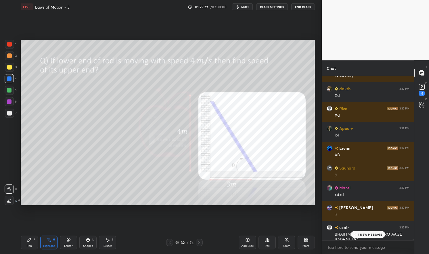
scroll to position [28084, 0]
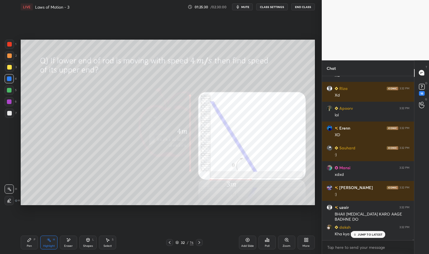
click at [370, 236] on div "Mansi 3:31 PM no mamta 3:31 PM No Sakshi 3:31 PM No sutrishna 3:31 PM Neverr DE…" at bounding box center [368, 158] width 92 height 164
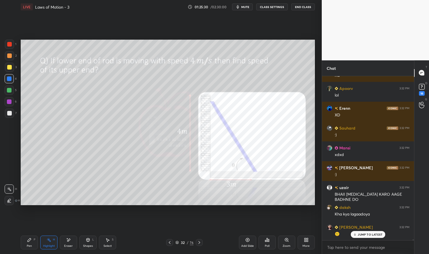
scroll to position [28129, 0]
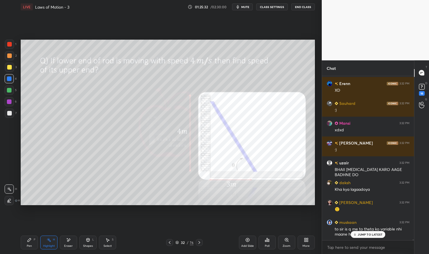
click at [200, 241] on icon at bounding box center [199, 242] width 5 height 5
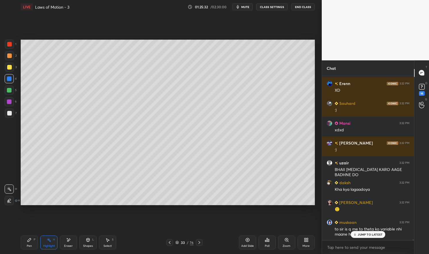
click at [200, 241] on icon at bounding box center [199, 242] width 5 height 5
click at [199, 241] on icon at bounding box center [199, 242] width 5 height 5
click at [20, 243] on div "LIVE Laws of Motion - 3 01:25:34 / 02:30:00 mute CLASS SETTINGS End Class Setti…" at bounding box center [167, 127] width 299 height 254
click at [6, 67] on div at bounding box center [9, 67] width 9 height 9
click at [8, 68] on div at bounding box center [9, 67] width 5 height 5
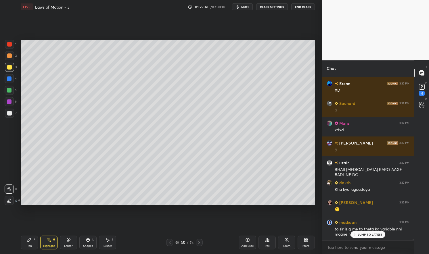
scroll to position [28149, 0]
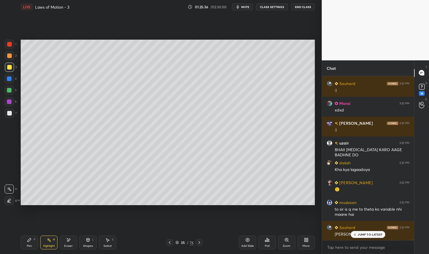
click at [174, 242] on div "35 / 76" at bounding box center [184, 242] width 37 height 7
click at [169, 244] on icon at bounding box center [169, 242] width 5 height 5
click at [169, 246] on div at bounding box center [169, 242] width 7 height 7
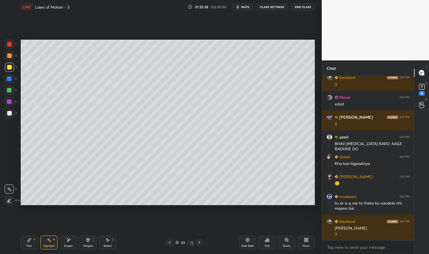
click at [46, 246] on div "Highlight" at bounding box center [49, 246] width 12 height 3
click at [43, 246] on div "Highlight H" at bounding box center [48, 243] width 17 height 14
click at [170, 242] on icon at bounding box center [169, 242] width 5 height 5
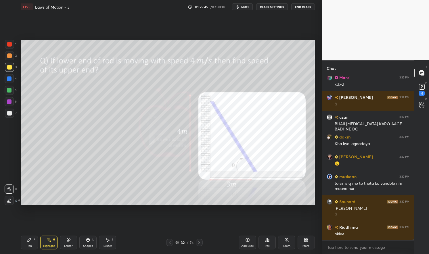
scroll to position [28194, 0]
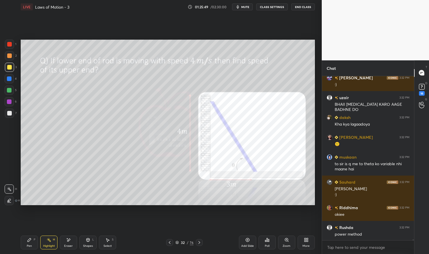
click at [367, 235] on div "Mansi 3:32 PM xdxd Rajnandani 3:32 PM :) uzair 3:32 PM BHAII BSS KARO AAGE BADH…" at bounding box center [368, 158] width 92 height 164
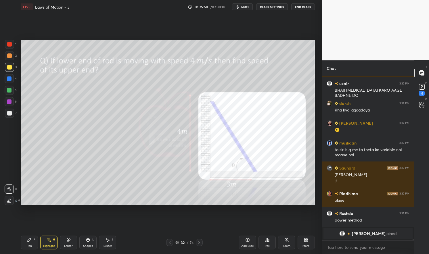
scroll to position [28228, 0]
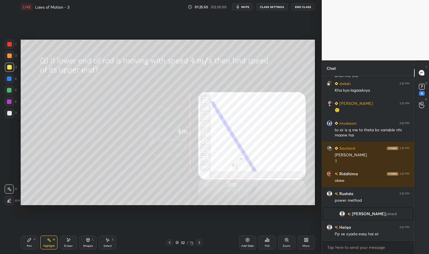
click at [198, 240] on div at bounding box center [199, 242] width 7 height 7
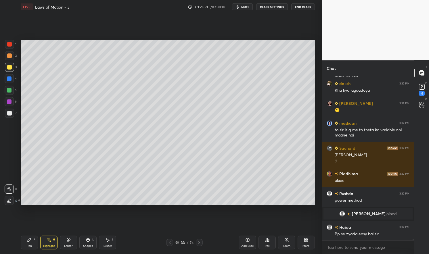
click at [201, 241] on div at bounding box center [199, 242] width 7 height 7
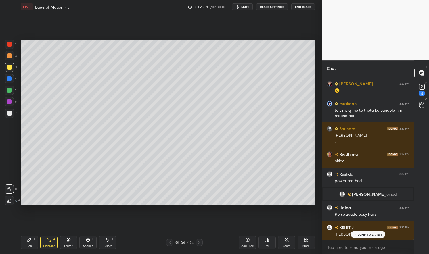
click at [199, 242] on icon at bounding box center [199, 242] width 2 height 3
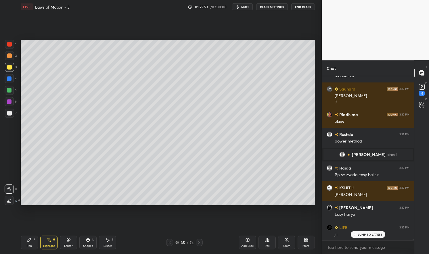
click at [31, 246] on div "Pen" at bounding box center [29, 246] width 5 height 3
click at [29, 243] on div "Pen P" at bounding box center [29, 243] width 17 height 14
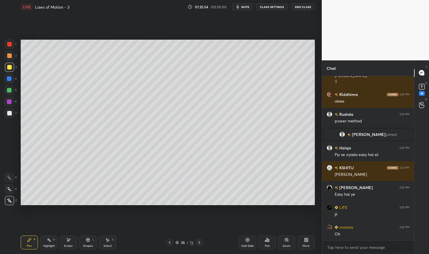
click at [12, 66] on div at bounding box center [9, 67] width 9 height 9
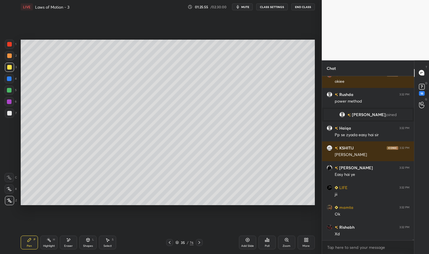
click at [9, 67] on div at bounding box center [9, 67] width 5 height 5
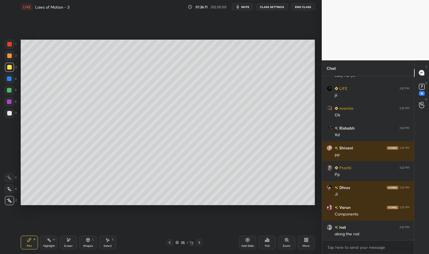
scroll to position [28466, 0]
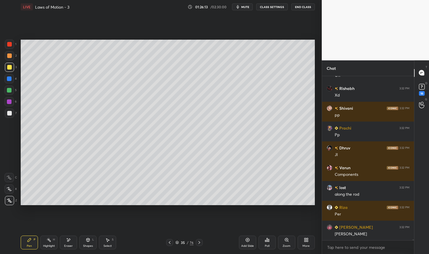
click at [168, 243] on icon at bounding box center [169, 242] width 5 height 5
click at [171, 243] on icon at bounding box center [169, 242] width 5 height 5
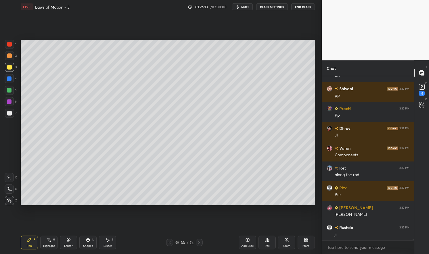
click at [172, 245] on div at bounding box center [169, 242] width 7 height 7
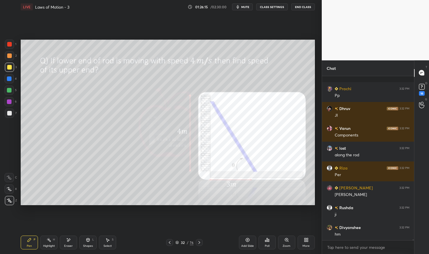
scroll to position [28546, 0]
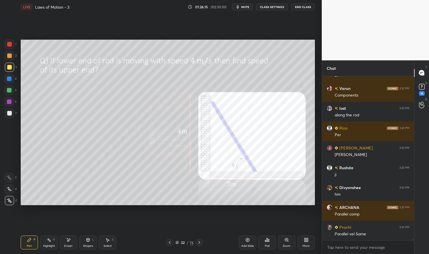
click at [11, 43] on div at bounding box center [9, 44] width 5 height 5
click at [6, 47] on div at bounding box center [9, 44] width 9 height 9
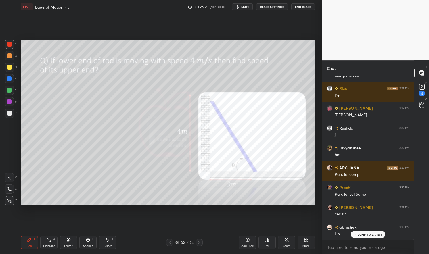
scroll to position [28605, 0]
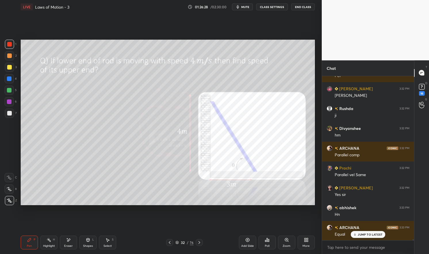
click at [68, 243] on div "Eraser" at bounding box center [68, 243] width 17 height 14
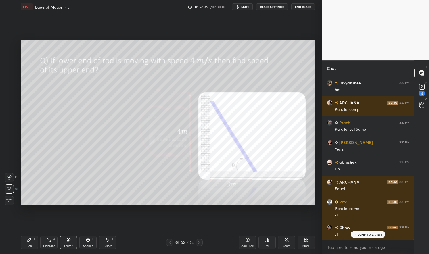
scroll to position [28664, 0]
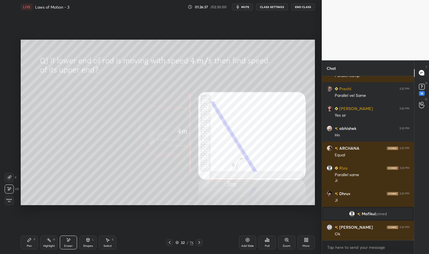
click at [47, 243] on div "Highlight H" at bounding box center [48, 243] width 17 height 14
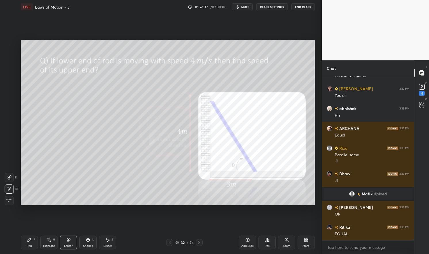
click at [45, 244] on div "Highlight H" at bounding box center [48, 243] width 17 height 14
click at [28, 247] on div "Pen" at bounding box center [29, 246] width 5 height 3
click at [26, 247] on div "Pen P" at bounding box center [29, 243] width 17 height 14
click at [46, 244] on div "Highlight H" at bounding box center [48, 243] width 17 height 14
click at [43, 243] on div "Highlight H" at bounding box center [48, 243] width 17 height 14
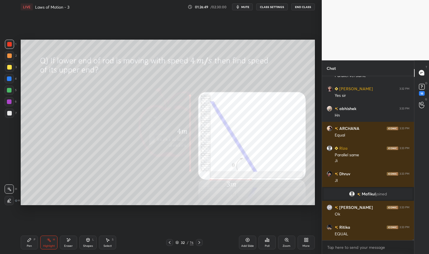
click at [27, 247] on div "Pen" at bounding box center [29, 246] width 5 height 3
click at [30, 246] on div "Pen" at bounding box center [29, 246] width 5 height 3
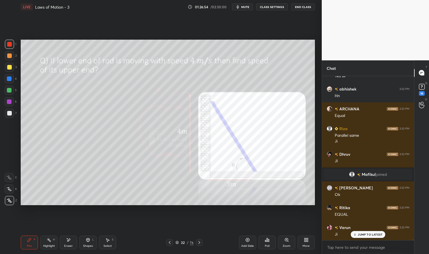
click at [200, 243] on icon at bounding box center [199, 242] width 5 height 5
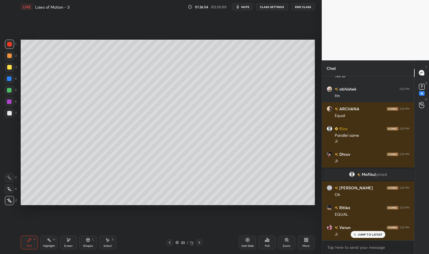
click at [197, 245] on icon at bounding box center [199, 242] width 5 height 5
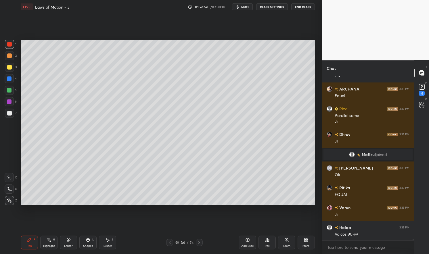
scroll to position [28758, 0]
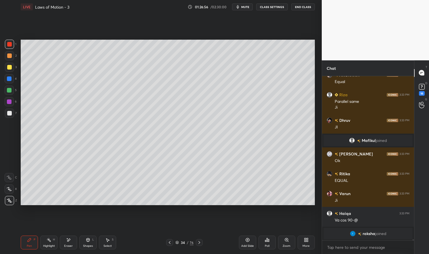
click at [198, 243] on icon at bounding box center [199, 242] width 5 height 5
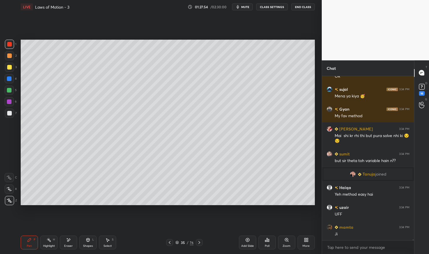
scroll to position [29252, 0]
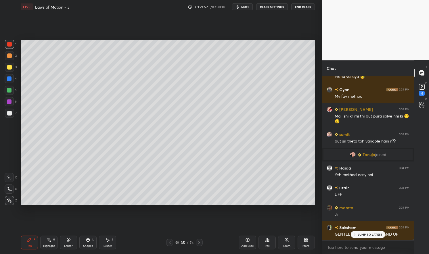
click at [11, 63] on div at bounding box center [9, 67] width 9 height 9
click at [12, 65] on div at bounding box center [9, 67] width 9 height 9
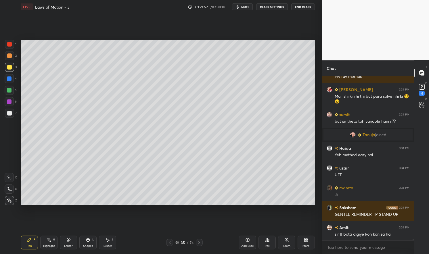
click at [28, 244] on div "Pen P" at bounding box center [29, 243] width 17 height 14
click at [29, 242] on icon at bounding box center [29, 240] width 5 height 5
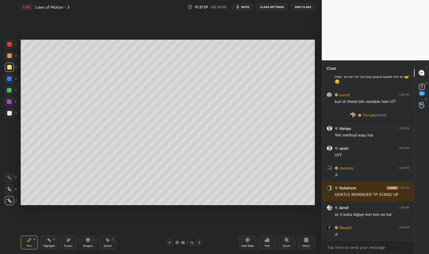
scroll to position [29312, 0]
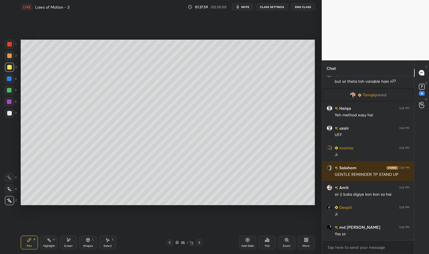
click at [10, 44] on div at bounding box center [9, 44] width 5 height 5
click at [9, 45] on div at bounding box center [9, 44] width 5 height 5
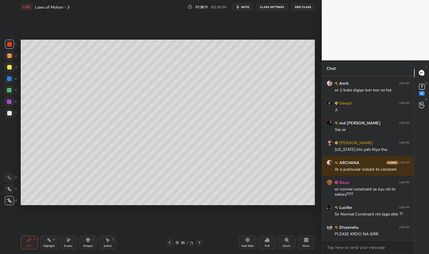
scroll to position [29436, 0]
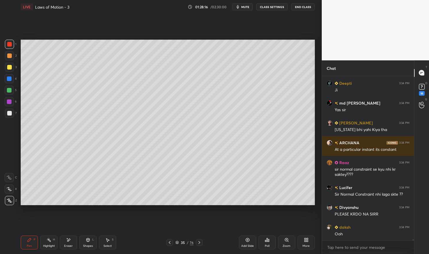
click at [199, 242] on icon at bounding box center [199, 242] width 5 height 5
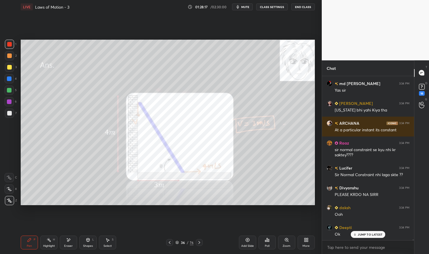
click at [197, 243] on icon at bounding box center [199, 242] width 5 height 5
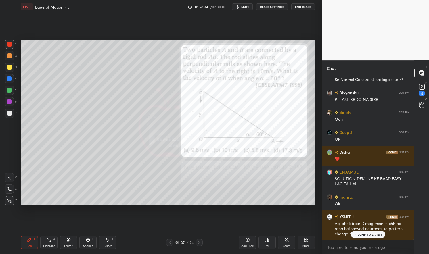
scroll to position [29575, 0]
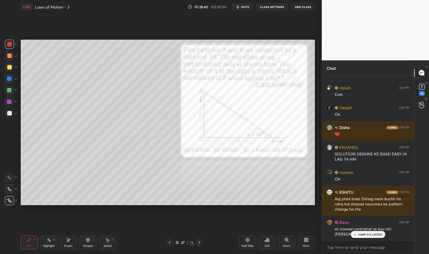
click at [370, 232] on div "JUMP TO LATEST" at bounding box center [368, 234] width 34 height 7
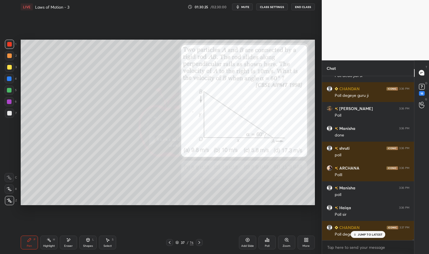
scroll to position [29414, 0]
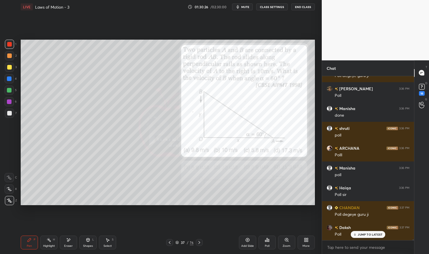
click at [175, 241] on icon at bounding box center [176, 242] width 3 height 3
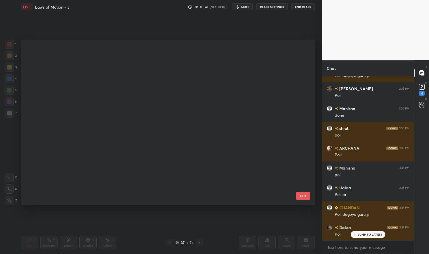
scroll to position [164, 291]
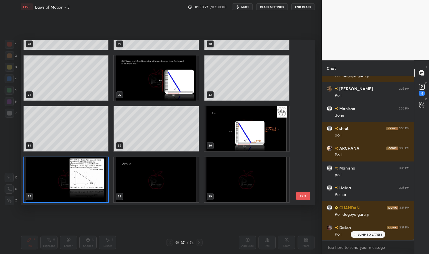
click at [100, 190] on img "grid" at bounding box center [66, 179] width 84 height 45
click at [96, 186] on img "grid" at bounding box center [66, 179] width 84 height 45
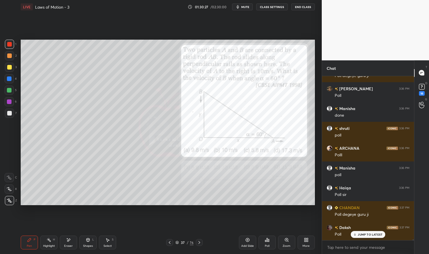
click at [267, 243] on div "Poll" at bounding box center [266, 243] width 17 height 14
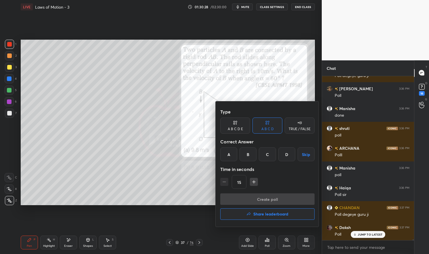
click at [267, 155] on div "C" at bounding box center [267, 154] width 17 height 14
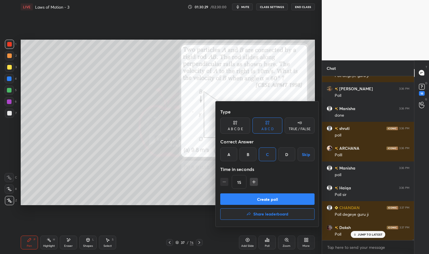
click at [280, 199] on button "Create poll" at bounding box center [267, 198] width 94 height 11
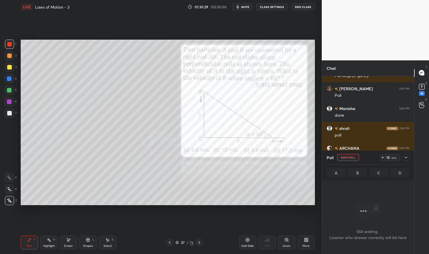
scroll to position [0, 0]
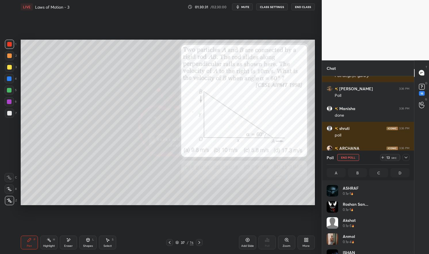
click at [408, 158] on div at bounding box center [405, 157] width 7 height 7
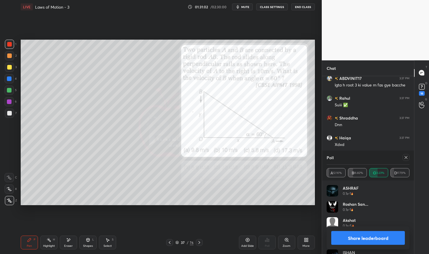
click at [402, 158] on div at bounding box center [404, 157] width 9 height 7
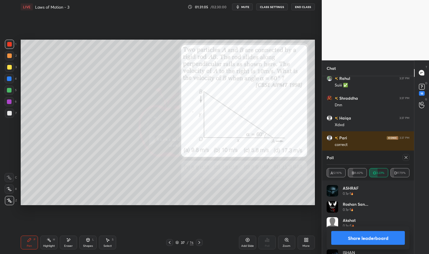
click at [405, 159] on icon at bounding box center [405, 157] width 3 height 3
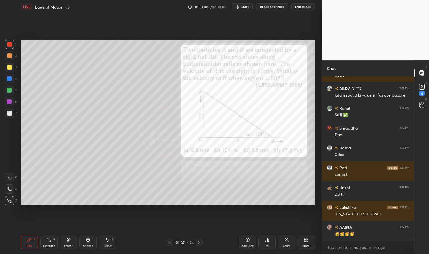
click at [27, 243] on div "Pen P" at bounding box center [29, 243] width 17 height 14
click at [27, 242] on icon at bounding box center [29, 240] width 5 height 5
click at [9, 90] on div at bounding box center [9, 90] width 5 height 5
click at [10, 91] on div at bounding box center [9, 90] width 5 height 5
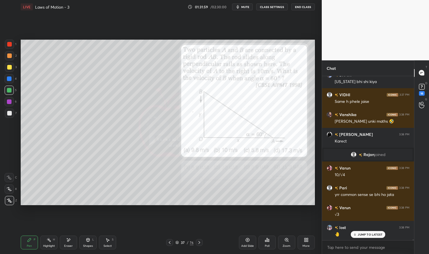
click at [197, 241] on icon at bounding box center [199, 242] width 5 height 5
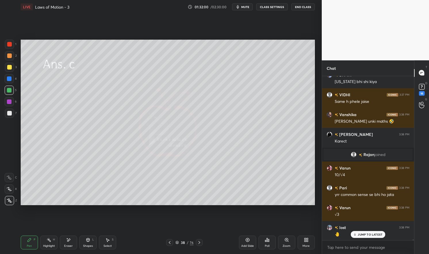
scroll to position [30373, 0]
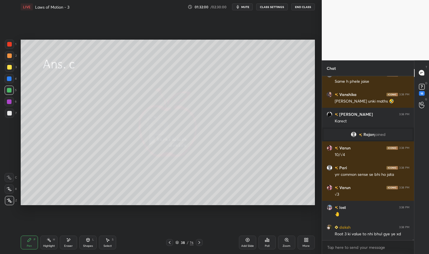
click at [169, 242] on icon at bounding box center [169, 242] width 5 height 5
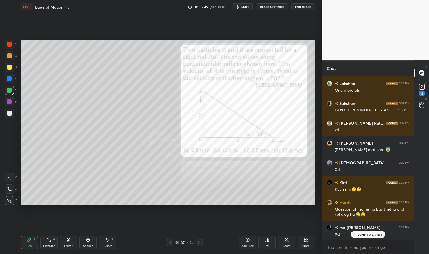
scroll to position [31350, 0]
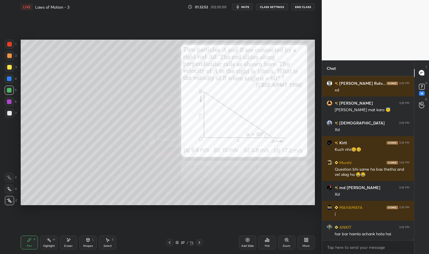
click at [197, 242] on icon at bounding box center [199, 242] width 5 height 5
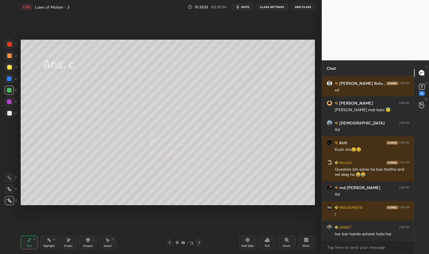
scroll to position [31390, 0]
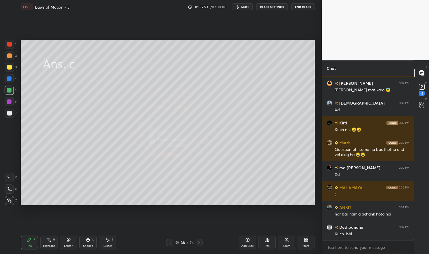
click at [198, 242] on icon at bounding box center [199, 242] width 5 height 5
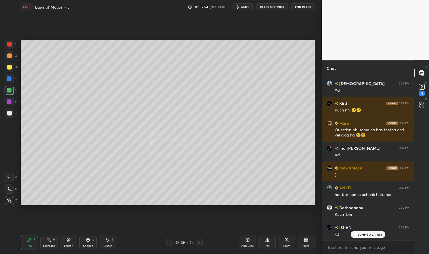
scroll to position [31429, 0]
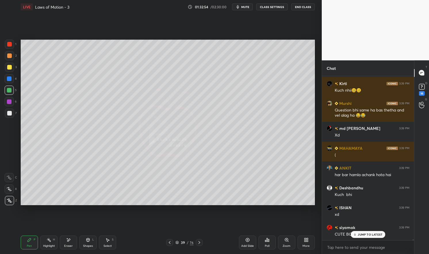
click at [198, 242] on icon at bounding box center [199, 242] width 5 height 5
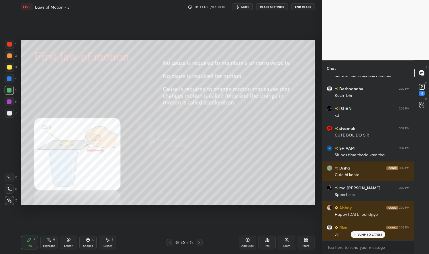
scroll to position [31548, 0]
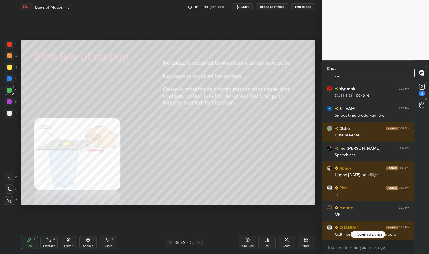
click at [374, 234] on p "JUMP TO LATEST" at bounding box center [370, 234] width 25 height 3
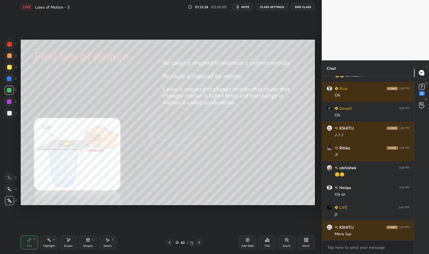
click at [25, 239] on div "Pen P" at bounding box center [29, 243] width 17 height 14
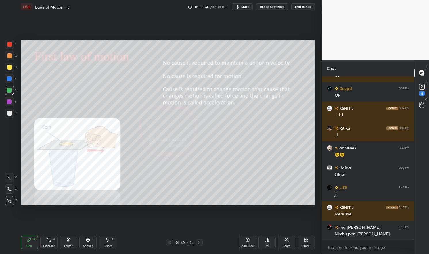
click at [23, 242] on div "Pen P" at bounding box center [29, 243] width 17 height 14
click at [7, 80] on div at bounding box center [9, 78] width 5 height 5
click at [5, 80] on div at bounding box center [9, 78] width 9 height 9
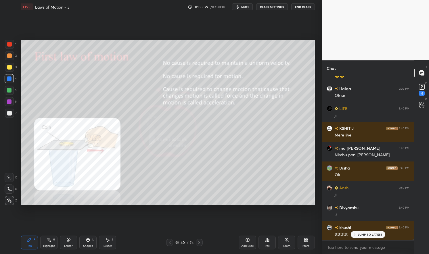
click at [85, 248] on div "Shapes L" at bounding box center [87, 243] width 17 height 14
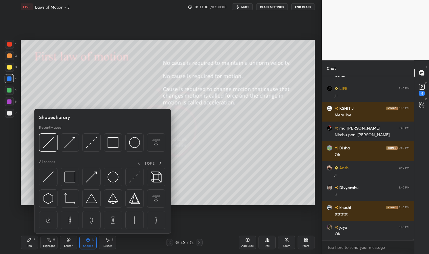
click at [42, 145] on div at bounding box center [48, 142] width 18 height 18
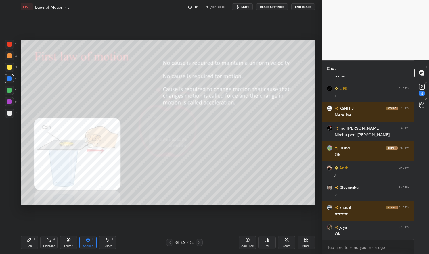
click at [30, 244] on div "Pen P" at bounding box center [29, 243] width 17 height 14
click at [27, 244] on div "Pen P" at bounding box center [29, 243] width 17 height 14
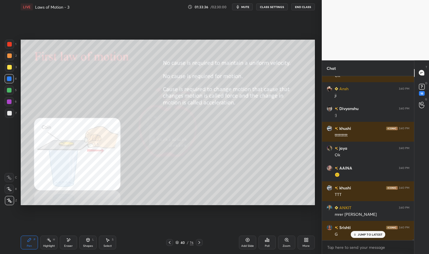
click at [25, 238] on div "Pen P" at bounding box center [29, 243] width 17 height 14
click at [24, 242] on div "Pen P" at bounding box center [29, 243] width 17 height 14
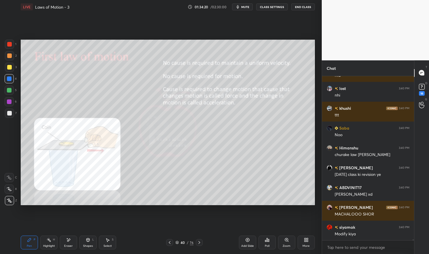
scroll to position [32103, 0]
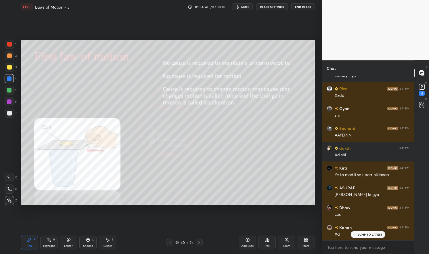
click at [61, 216] on div "Setting up your live class Poll for secs No correct answer Start poll" at bounding box center [167, 122] width 299 height 217
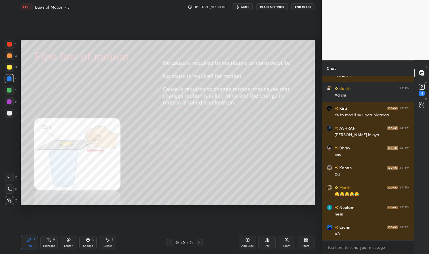
scroll to position [32321, 0]
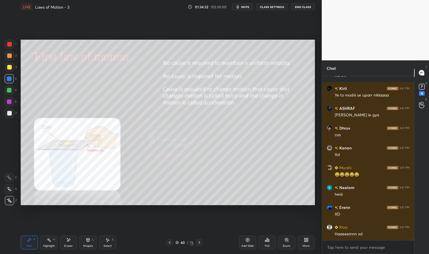
click at [49, 246] on div "Highlight" at bounding box center [49, 246] width 12 height 3
click at [47, 245] on div "Highlight" at bounding box center [49, 246] width 12 height 3
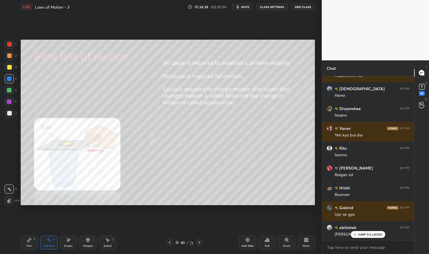
click at [29, 245] on div "Pen" at bounding box center [29, 246] width 5 height 3
click at [25, 246] on div "Pen P" at bounding box center [29, 243] width 17 height 14
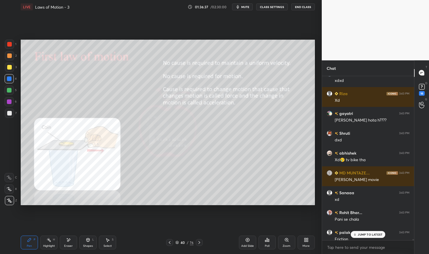
scroll to position [33278, 0]
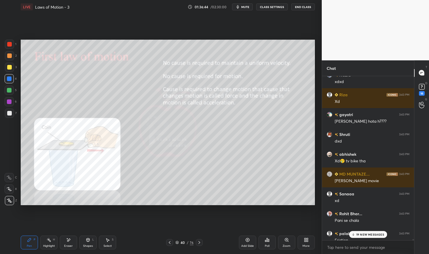
click at [368, 233] on p "19 NEW MESSAGES" at bounding box center [370, 234] width 28 height 3
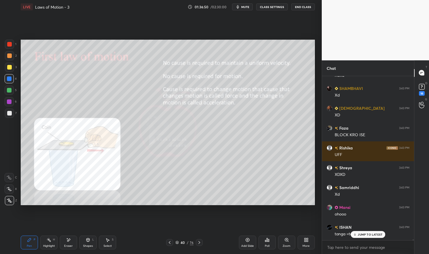
scroll to position [34276, 0]
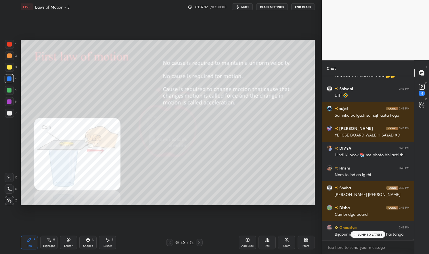
click at [49, 241] on icon at bounding box center [49, 240] width 5 height 5
click at [50, 243] on div "Highlight H" at bounding box center [48, 243] width 17 height 14
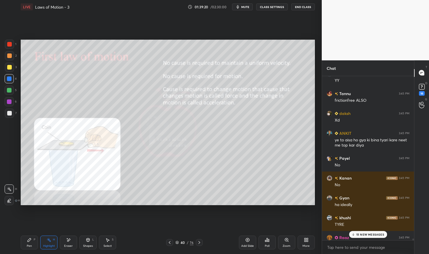
click at [371, 234] on p "15 NEW MESSAGES" at bounding box center [370, 234] width 28 height 3
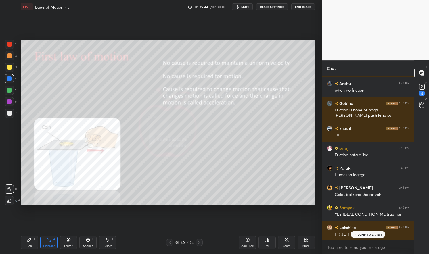
click at [35, 232] on div "Pen P Highlight H Eraser Shapes L Select S 40 / 76 Add Slide Poll Zoom More" at bounding box center [168, 242] width 294 height 23
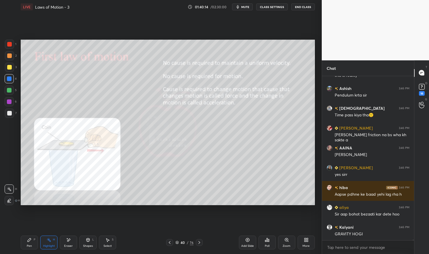
click at [49, 241] on rect at bounding box center [49, 240] width 3 height 3
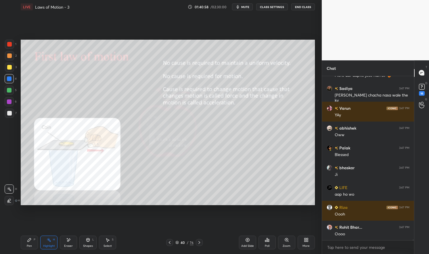
scroll to position [41235, 0]
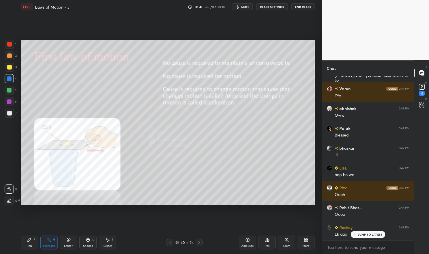
click at [30, 245] on div "Pen" at bounding box center [29, 246] width 5 height 3
click at [31, 239] on icon at bounding box center [29, 240] width 5 height 5
click at [11, 91] on div at bounding box center [9, 90] width 5 height 5
click at [10, 89] on div at bounding box center [9, 90] width 5 height 5
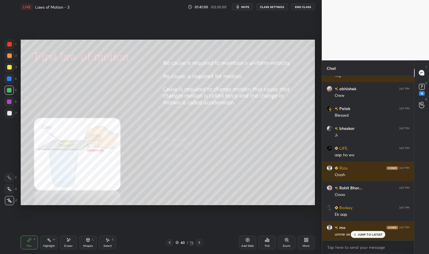
click at [49, 245] on div "Highlight" at bounding box center [49, 246] width 12 height 3
click at [51, 242] on div "Highlight H" at bounding box center [48, 243] width 17 height 14
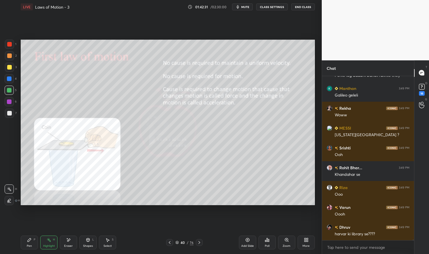
scroll to position [42519, 0]
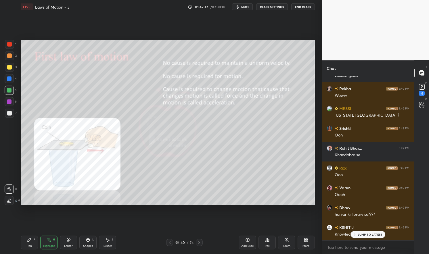
click at [370, 233] on p "JUMP TO LATEST" at bounding box center [370, 234] width 25 height 3
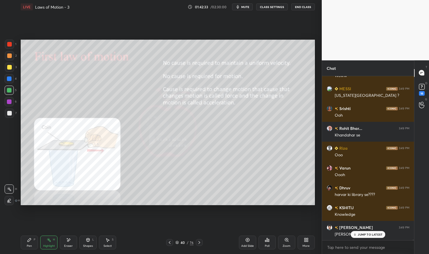
click at [245, 6] on span "mute" at bounding box center [245, 7] width 8 height 4
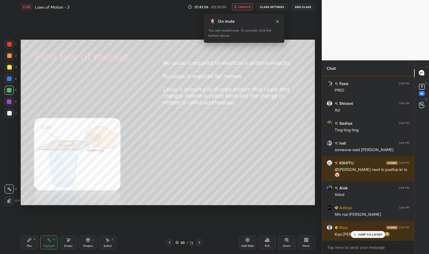
click at [241, 8] on span "unmute" at bounding box center [244, 7] width 12 height 4
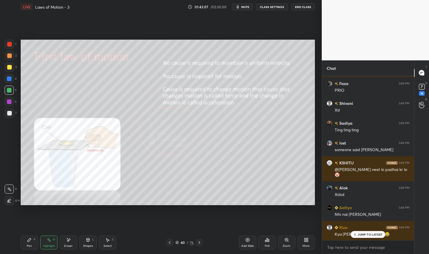
click at [371, 236] on p "JUMP TO LATEST" at bounding box center [370, 234] width 25 height 3
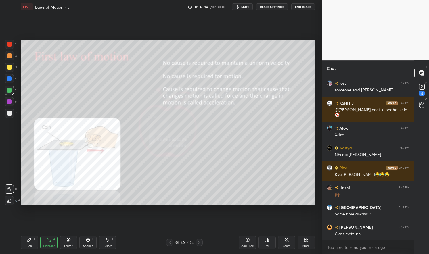
click at [32, 246] on div "Pen P" at bounding box center [29, 243] width 17 height 14
click at [28, 243] on div "Pen P" at bounding box center [29, 243] width 17 height 14
click at [13, 103] on div at bounding box center [9, 101] width 9 height 9
click at [12, 103] on div at bounding box center [9, 101] width 9 height 9
click at [87, 245] on div "Shapes" at bounding box center [88, 246] width 10 height 3
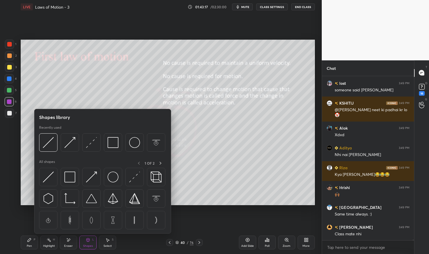
click at [74, 179] on img at bounding box center [69, 177] width 11 height 11
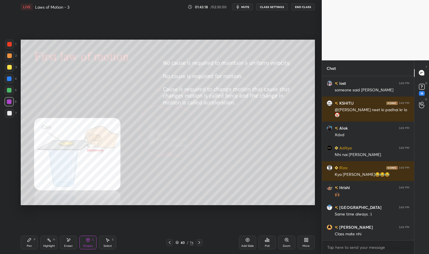
click at [87, 243] on div "Shapes L" at bounding box center [87, 243] width 17 height 14
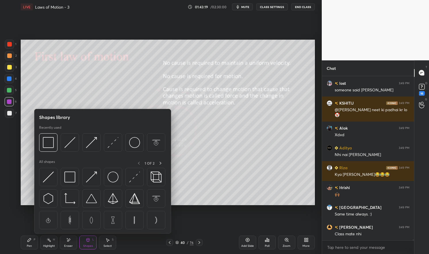
click at [53, 177] on img at bounding box center [48, 177] width 11 height 11
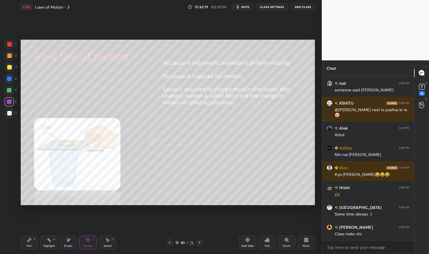
click at [11, 92] on div at bounding box center [9, 90] width 5 height 5
click at [11, 93] on div at bounding box center [9, 90] width 9 height 9
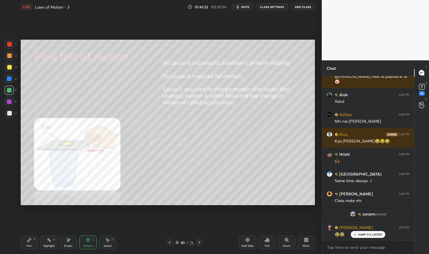
click at [28, 244] on div "Pen P" at bounding box center [29, 243] width 17 height 14
click at [26, 237] on div "Pen P" at bounding box center [29, 243] width 17 height 14
click at [8, 67] on div at bounding box center [9, 67] width 5 height 5
click at [9, 67] on div at bounding box center [9, 67] width 5 height 5
click at [9, 90] on div at bounding box center [9, 90] width 5 height 5
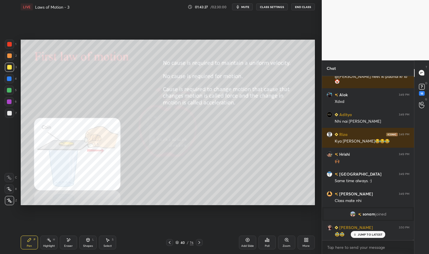
click at [9, 92] on div at bounding box center [9, 90] width 5 height 5
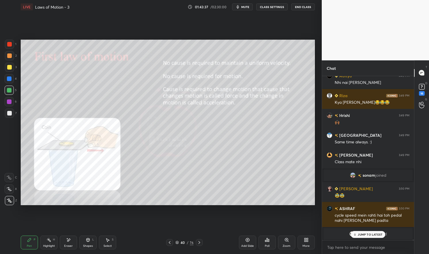
scroll to position [42667, 0]
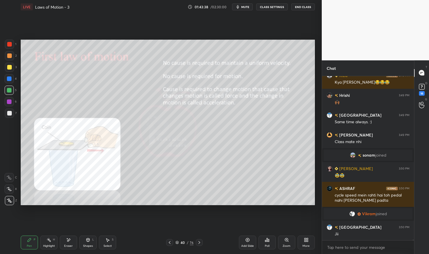
click at [13, 70] on div at bounding box center [9, 67] width 9 height 9
click at [8, 65] on div at bounding box center [9, 67] width 5 height 5
click at [27, 247] on div "Pen" at bounding box center [29, 246] width 5 height 3
click at [29, 247] on div "Pen" at bounding box center [29, 246] width 5 height 3
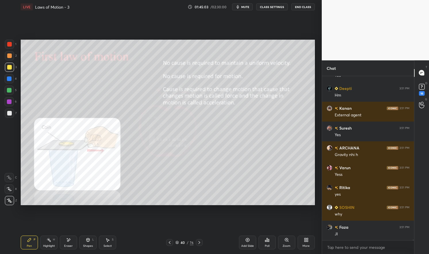
scroll to position [43194, 0]
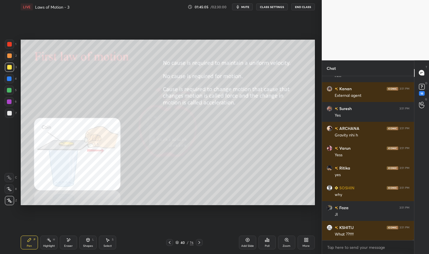
click at [377, 249] on div "JUMP TO LATEST" at bounding box center [368, 252] width 34 height 7
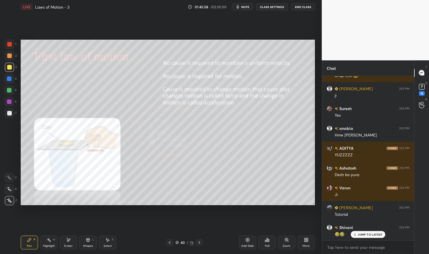
scroll to position [44567, 0]
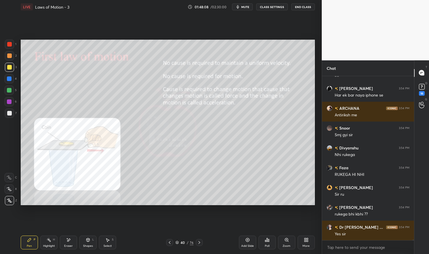
click at [247, 5] on span "mute" at bounding box center [245, 7] width 8 height 4
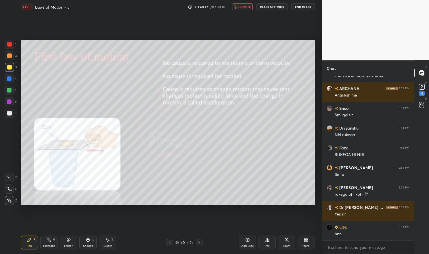
click at [244, 7] on span "unmute" at bounding box center [244, 7] width 12 height 4
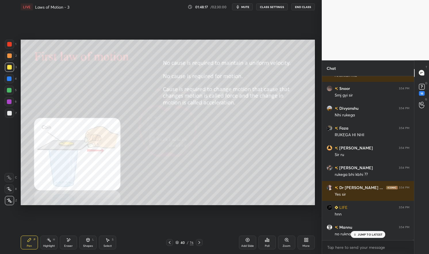
click at [48, 245] on div "Highlight" at bounding box center [49, 246] width 12 height 3
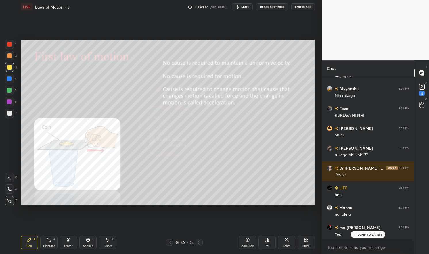
click at [45, 243] on div "Highlight H" at bounding box center [48, 243] width 17 height 14
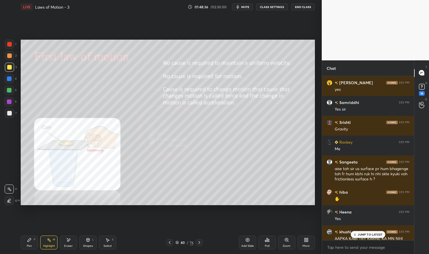
scroll to position [48647, 0]
click at [371, 234] on p "4 NEW MESSAGES" at bounding box center [370, 234] width 27 height 3
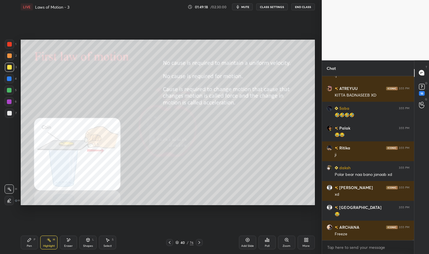
scroll to position [50005, 0]
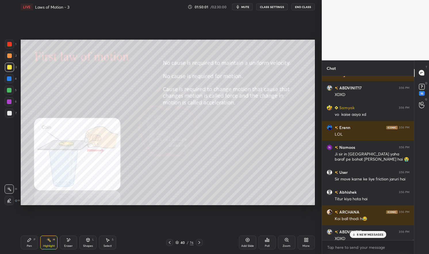
click at [364, 236] on p "6 NEW MESSAGES" at bounding box center [370, 234] width 27 height 3
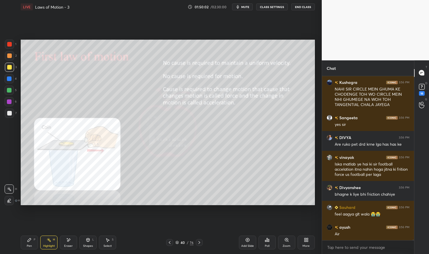
click at [30, 244] on div "Pen P" at bounding box center [29, 243] width 17 height 14
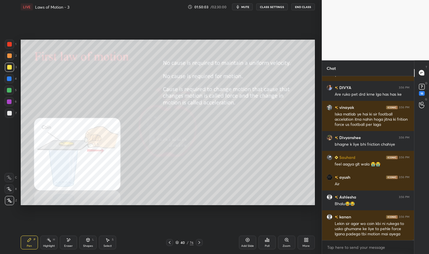
click at [30, 238] on icon at bounding box center [29, 239] width 3 height 3
click at [11, 68] on div at bounding box center [9, 67] width 5 height 5
click at [12, 67] on div at bounding box center [9, 67] width 9 height 9
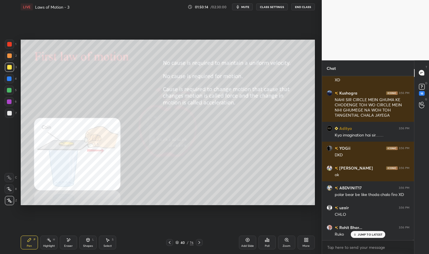
click at [198, 241] on icon at bounding box center [199, 242] width 2 height 3
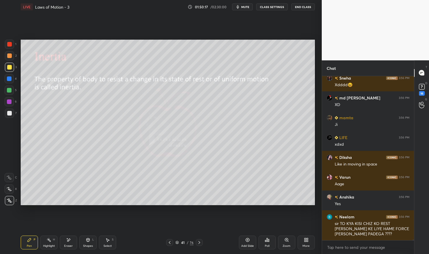
click at [23, 247] on div "Pen P" at bounding box center [29, 243] width 17 height 14
click at [25, 243] on div "Pen P" at bounding box center [29, 243] width 17 height 14
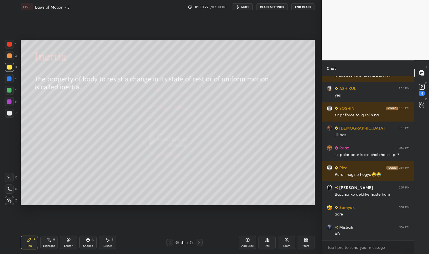
click at [170, 242] on icon at bounding box center [169, 242] width 5 height 5
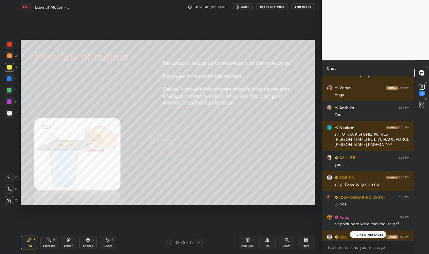
click at [368, 234] on p "2 NEW MESSAGES" at bounding box center [370, 234] width 26 height 3
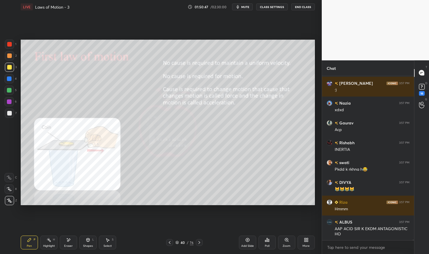
click at [249, 242] on icon at bounding box center [247, 240] width 5 height 5
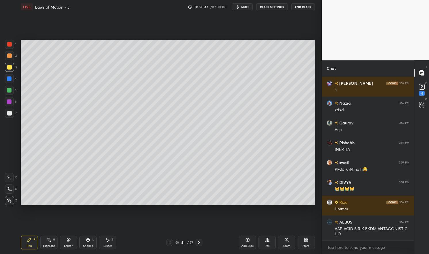
click at [32, 243] on div "Pen P" at bounding box center [29, 243] width 17 height 14
click at [26, 238] on div "Pen P" at bounding box center [29, 243] width 17 height 14
click at [10, 72] on div at bounding box center [9, 67] width 9 height 9
click at [7, 70] on div at bounding box center [9, 67] width 9 height 9
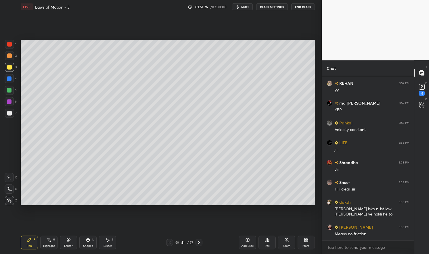
scroll to position [52825, 0]
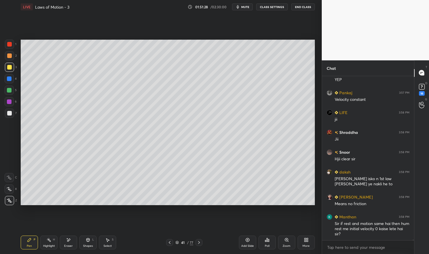
click at [169, 243] on icon at bounding box center [170, 242] width 2 height 3
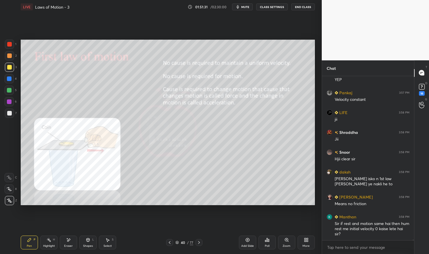
click at [47, 245] on div "Highlight" at bounding box center [49, 246] width 12 height 3
click at [48, 243] on div "Highlight H" at bounding box center [48, 243] width 17 height 14
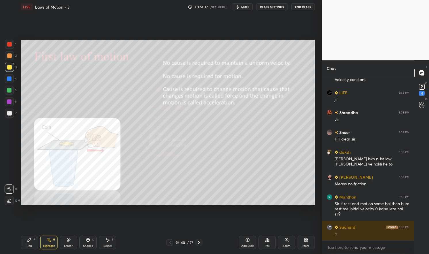
scroll to position [52865, 0]
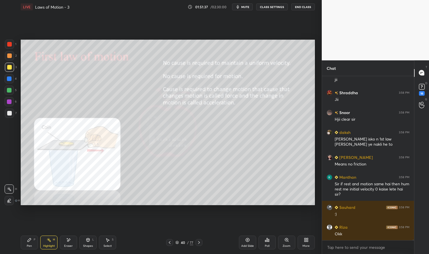
click at [74, 242] on div "Eraser" at bounding box center [68, 243] width 17 height 14
click at [85, 245] on div "Shapes" at bounding box center [88, 246] width 10 height 3
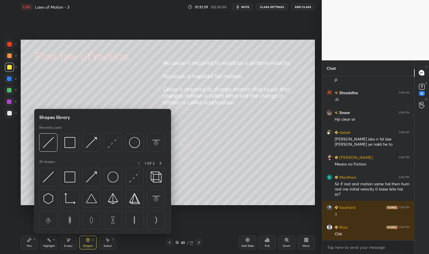
click at [46, 180] on img at bounding box center [48, 177] width 11 height 11
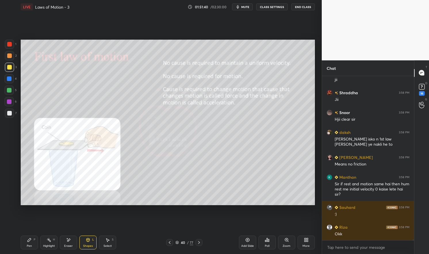
click at [9, 80] on div at bounding box center [9, 78] width 5 height 5
click at [10, 80] on div at bounding box center [9, 78] width 5 height 5
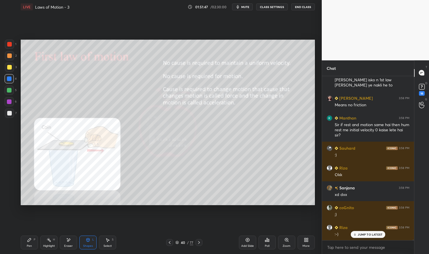
scroll to position [52944, 0]
click at [376, 235] on div "md daan 3:57 PM 0 Adeena 3:57 PM JII Faza 3:57 PM A zero mamta 3:57 PM O REHAN …" at bounding box center [368, 158] width 92 height 164
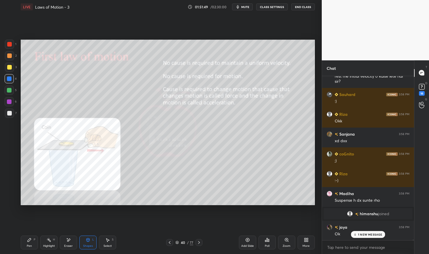
click at [199, 241] on icon at bounding box center [199, 242] width 5 height 5
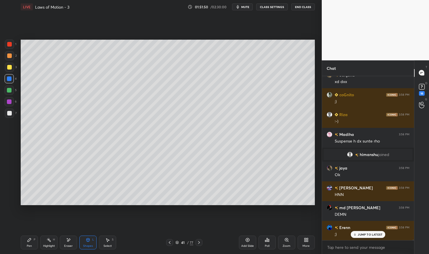
click at [199, 241] on icon at bounding box center [199, 242] width 5 height 5
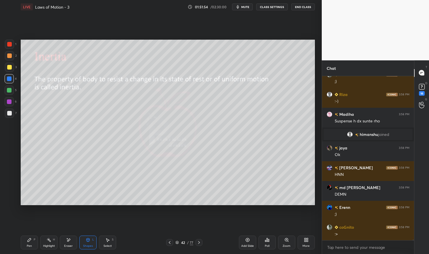
click at [18, 236] on div "1 2 3 4 5 6 7 C X Z E E Erase all H H LIVE Laws of Motion - 3 01:51:54 / 02:30:…" at bounding box center [158, 127] width 317 height 254
click at [27, 238] on icon at bounding box center [29, 240] width 5 height 5
click at [36, 230] on div "Setting up your live class Poll for secs No correct answer Start poll" at bounding box center [167, 122] width 299 height 217
click at [18, 71] on div "1 2 3 4 5 6 7 C X Z E E Erase all H H" at bounding box center [9, 122] width 18 height 165
click at [14, 70] on div "3" at bounding box center [11, 67] width 12 height 9
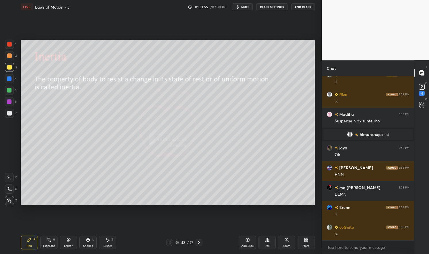
click at [10, 64] on div at bounding box center [9, 67] width 9 height 9
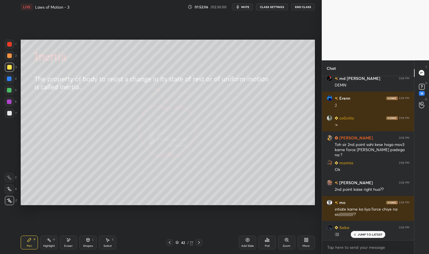
scroll to position [53077, 0]
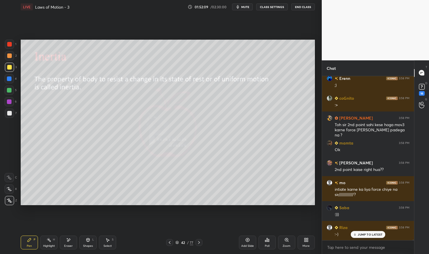
click at [26, 241] on div "Pen P" at bounding box center [29, 243] width 17 height 14
click at [27, 237] on div "Pen P" at bounding box center [29, 243] width 17 height 14
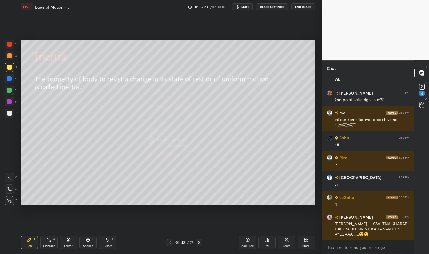
scroll to position [53102, 0]
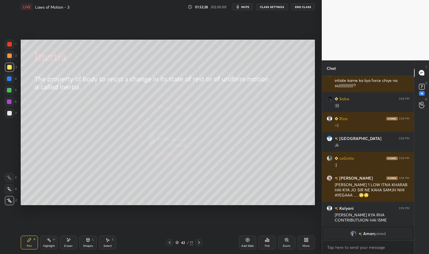
click at [8, 90] on div at bounding box center [9, 90] width 5 height 5
click at [7, 91] on div at bounding box center [9, 90] width 5 height 5
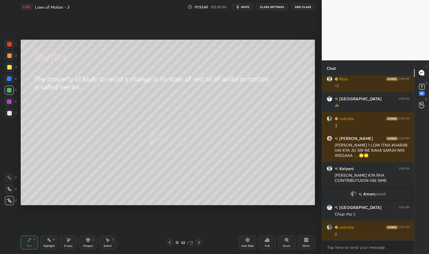
scroll to position [53165, 0]
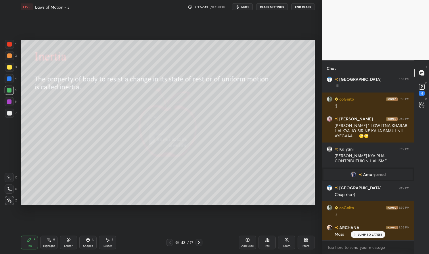
click at [46, 245] on div "Highlight" at bounding box center [49, 246] width 12 height 3
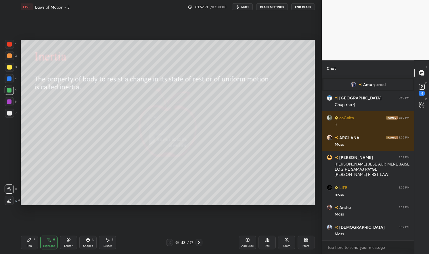
scroll to position [53274, 0]
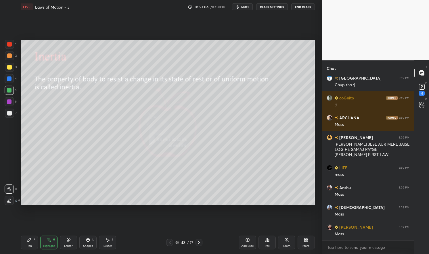
click at [11, 113] on div at bounding box center [9, 113] width 5 height 5
click at [12, 113] on div at bounding box center [9, 113] width 9 height 9
click at [39, 236] on div "Pen P Highlight H Eraser Shapes L Select S" at bounding box center [75, 243] width 109 height 14
click at [29, 241] on icon at bounding box center [29, 239] width 3 height 3
click at [49, 246] on div "Highlight" at bounding box center [49, 246] width 12 height 3
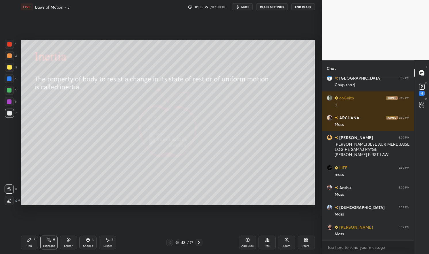
click at [49, 242] on icon at bounding box center [49, 240] width 5 height 5
click at [7, 89] on div at bounding box center [9, 90] width 5 height 5
click at [7, 90] on div at bounding box center [9, 90] width 5 height 5
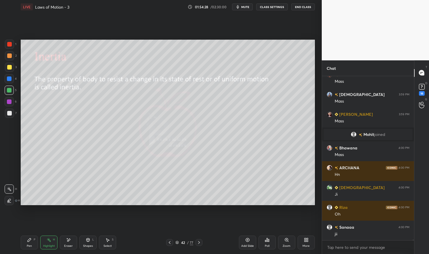
scroll to position [53375, 0]
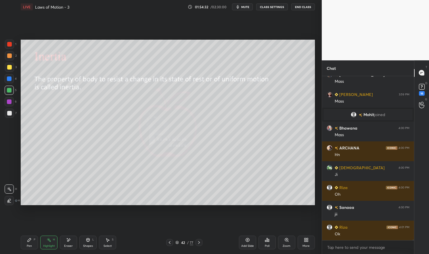
click at [169, 245] on div at bounding box center [169, 242] width 7 height 7
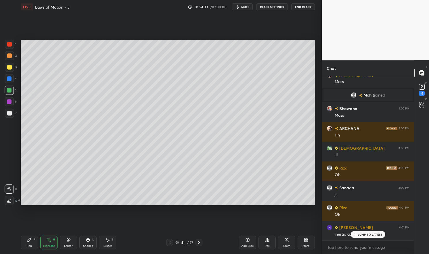
click at [169, 241] on icon at bounding box center [169, 242] width 5 height 5
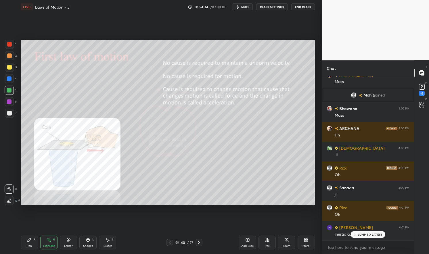
click at [43, 243] on div "Highlight H" at bounding box center [48, 243] width 17 height 14
click at [49, 239] on icon at bounding box center [49, 240] width 5 height 5
click at [200, 243] on icon at bounding box center [199, 242] width 5 height 5
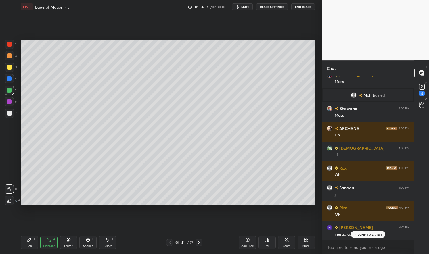
click at [199, 242] on icon at bounding box center [199, 242] width 5 height 5
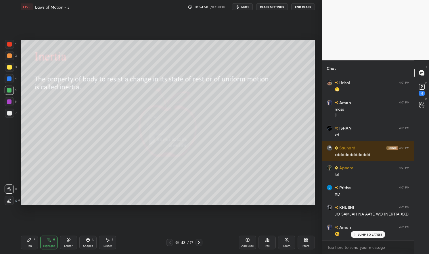
scroll to position [54015, 0]
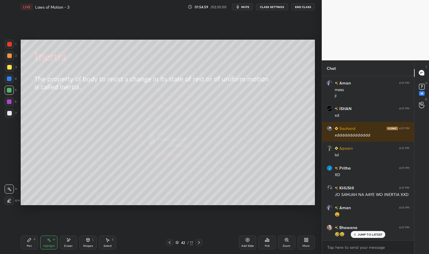
click at [170, 243] on icon at bounding box center [169, 242] width 5 height 5
click at [170, 246] on div "Pen P Highlight H Eraser Shapes L Select S 41 / 77 Add Slide Poll Zoom More" at bounding box center [168, 242] width 294 height 23
click at [170, 242] on icon at bounding box center [169, 242] width 5 height 5
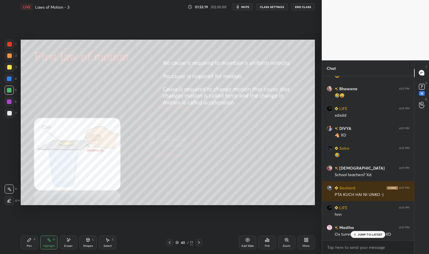
scroll to position [54174, 0]
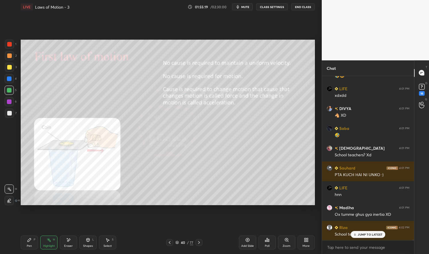
click at [372, 233] on p "JUMP TO LATEST" at bounding box center [370, 234] width 25 height 3
click at [199, 242] on icon at bounding box center [199, 242] width 5 height 5
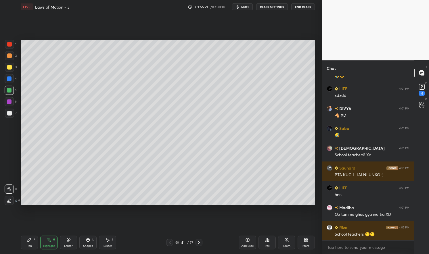
click at [199, 244] on icon at bounding box center [199, 242] width 5 height 5
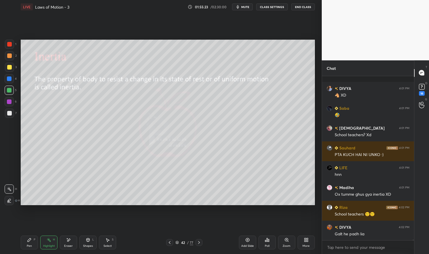
scroll to position [54238, 0]
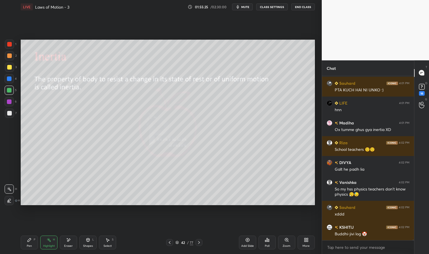
click at [372, 236] on div "Buddhi-jivi log 🤡" at bounding box center [372, 234] width 75 height 6
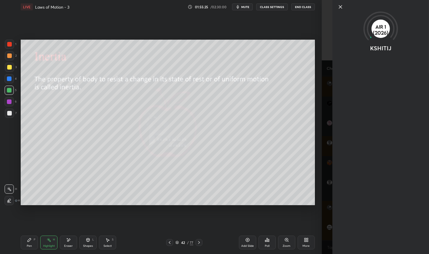
scroll to position [54272, 0]
click at [289, 220] on div "Setting up your live class Poll for secs No correct answer Start poll" at bounding box center [167, 122] width 299 height 217
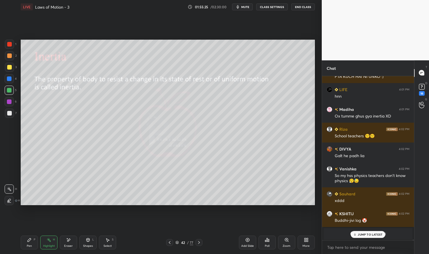
click at [288, 221] on div "Setting up your live class Poll for secs No correct answer Start poll" at bounding box center [167, 122] width 299 height 217
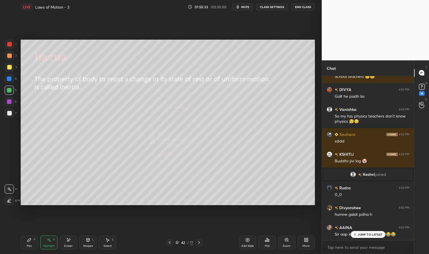
scroll to position [54035, 0]
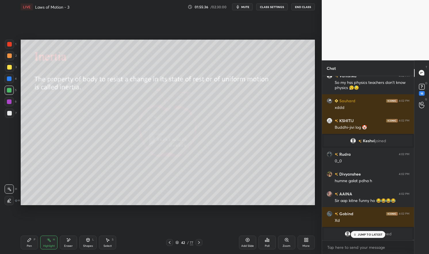
click at [368, 231] on div "JUMP TO LATEST" at bounding box center [368, 234] width 34 height 7
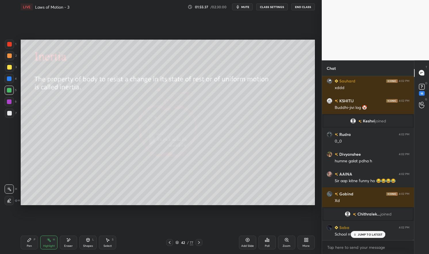
click at [198, 244] on icon at bounding box center [199, 242] width 2 height 3
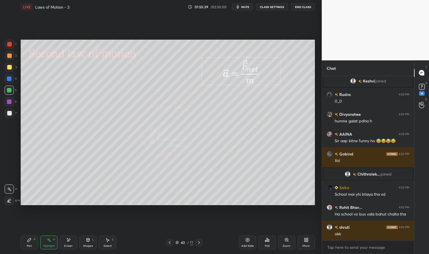
click at [26, 247] on div "Pen P" at bounding box center [29, 243] width 17 height 14
click at [26, 241] on div "Pen P" at bounding box center [29, 243] width 17 height 14
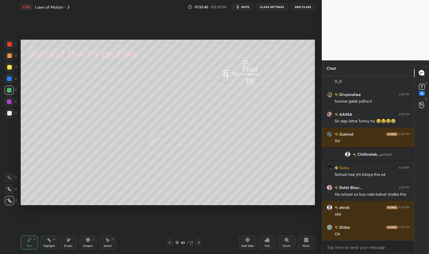
click at [12, 43] on div at bounding box center [9, 44] width 9 height 9
click at [9, 43] on div at bounding box center [9, 44] width 5 height 5
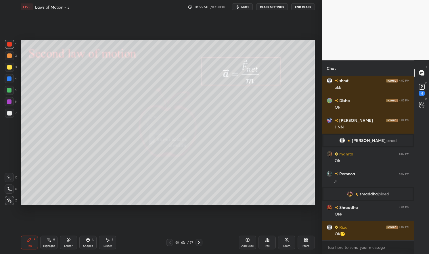
scroll to position [54255, 0]
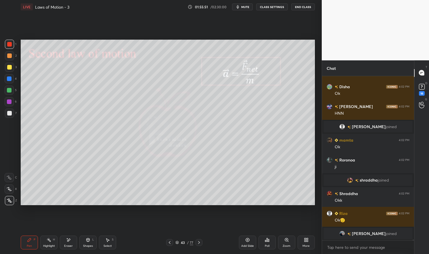
click at [14, 90] on div "5" at bounding box center [11, 90] width 12 height 9
click at [11, 90] on div at bounding box center [9, 90] width 9 height 9
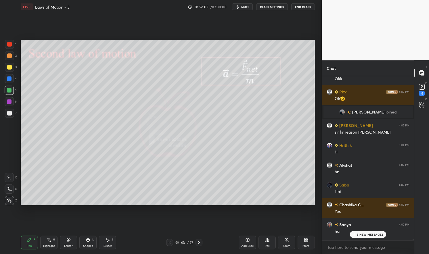
scroll to position [54294, 0]
click at [374, 233] on p "5 NEW MESSAGES" at bounding box center [370, 234] width 27 height 3
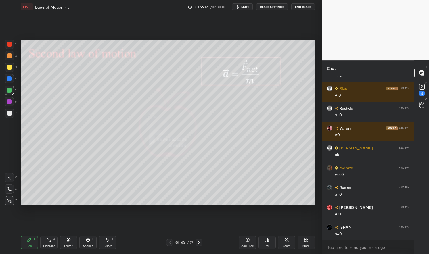
scroll to position [54980, 0]
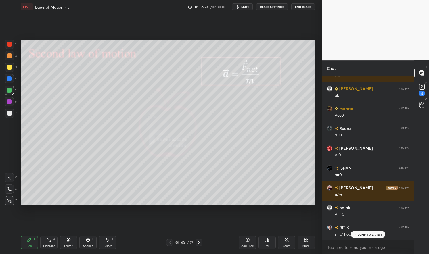
click at [53, 246] on div "Highlight" at bounding box center [49, 246] width 12 height 3
click at [48, 245] on div "Highlight" at bounding box center [49, 246] width 12 height 3
click at [31, 245] on div "Pen" at bounding box center [29, 246] width 5 height 3
click at [26, 245] on div "Pen P" at bounding box center [29, 243] width 17 height 14
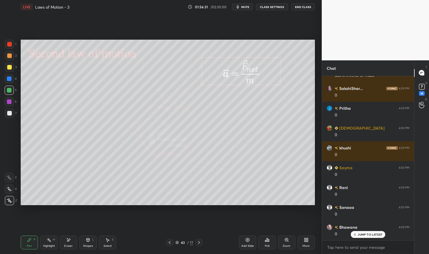
scroll to position [55238, 0]
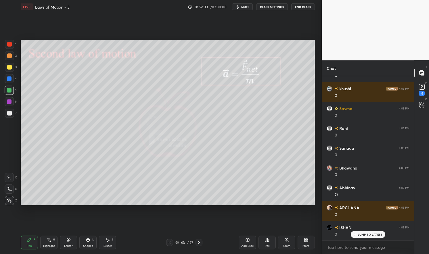
click at [50, 245] on div "Highlight" at bounding box center [49, 246] width 12 height 3
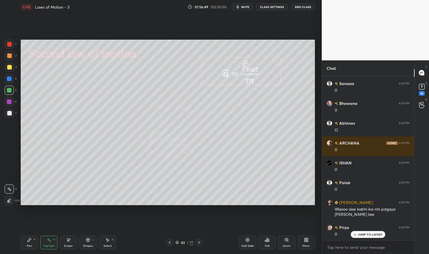
scroll to position [55342, 0]
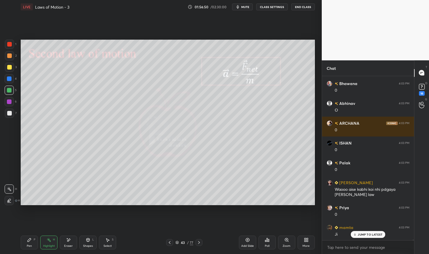
click at [368, 235] on p "JUMP TO LATEST" at bounding box center [370, 234] width 25 height 3
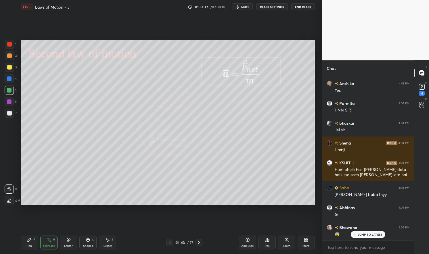
scroll to position [55828, 0]
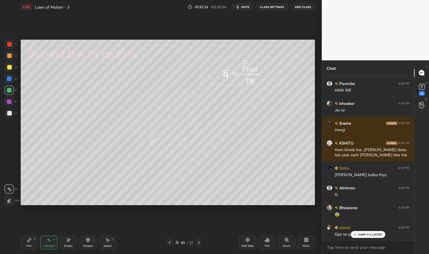
click at [373, 238] on div "JUMP TO LATEST" at bounding box center [368, 234] width 34 height 7
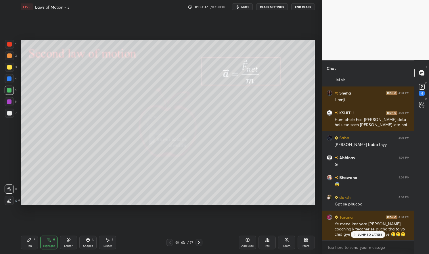
click at [249, 3] on div "LIVE Laws of Motion - 3 01:57:37 / 02:30:00 mute CLASS SETTINGS End Class" at bounding box center [168, 7] width 294 height 14
click at [251, 7] on button "mute" at bounding box center [242, 6] width 21 height 7
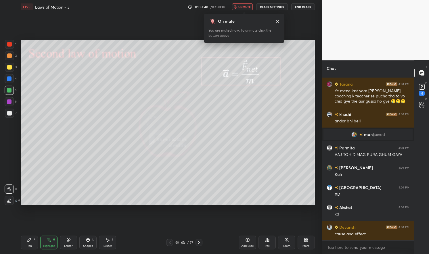
scroll to position [56011, 0]
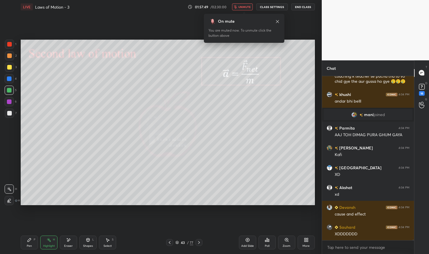
click at [248, 20] on div "On mute" at bounding box center [243, 21] width 71 height 6
click at [246, 8] on span "unmute" at bounding box center [244, 7] width 12 height 4
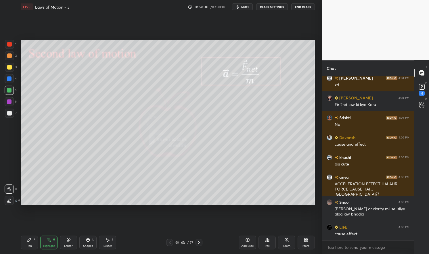
scroll to position [56517, 0]
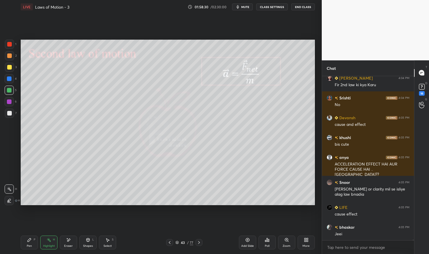
click at [6, 45] on div at bounding box center [9, 44] width 9 height 9
click at [11, 41] on div at bounding box center [9, 44] width 9 height 9
click at [14, 81] on div "4" at bounding box center [11, 78] width 12 height 9
click at [10, 81] on div at bounding box center [9, 78] width 9 height 9
click at [50, 246] on div "Highlight" at bounding box center [49, 246] width 12 height 3
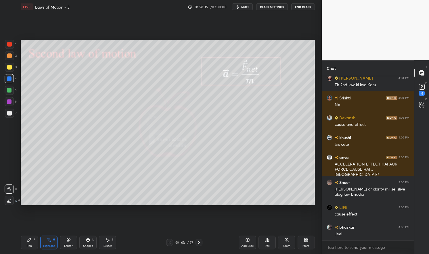
scroll to position [56537, 0]
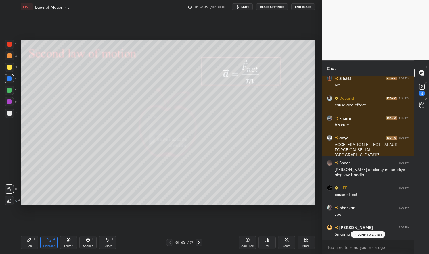
click at [200, 242] on icon at bounding box center [199, 242] width 5 height 5
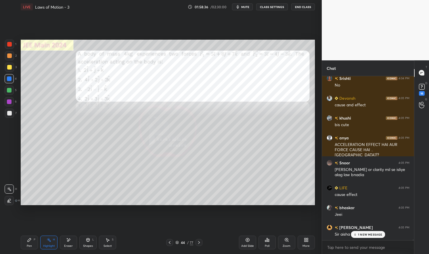
scroll to position [56557, 0]
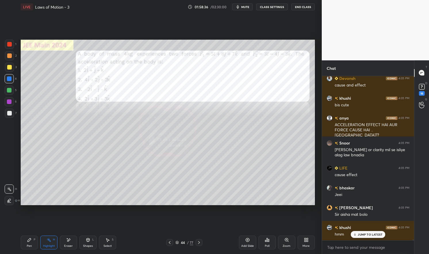
click at [365, 235] on p "JUMP TO LATEST" at bounding box center [370, 234] width 25 height 3
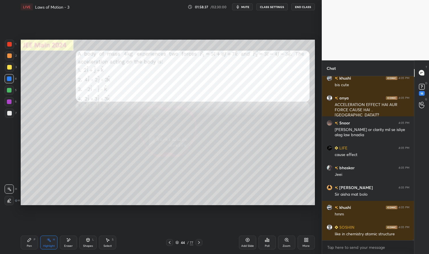
click at [30, 245] on div "Pen" at bounding box center [29, 246] width 5 height 3
click at [21, 244] on div "Pen P" at bounding box center [29, 243] width 17 height 14
click at [9, 45] on div at bounding box center [9, 44] width 5 height 5
click at [5, 43] on div "1 2 3 4 5 6 7" at bounding box center [11, 80] width 12 height 80
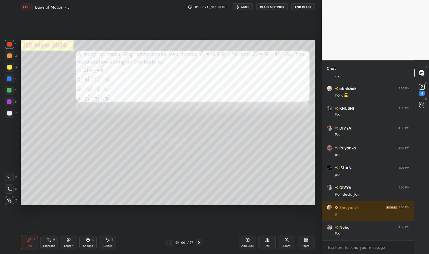
scroll to position [57004, 0]
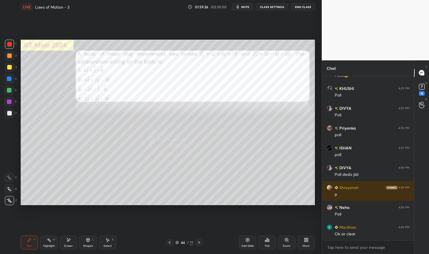
click at [176, 243] on icon at bounding box center [177, 243] width 3 height 1
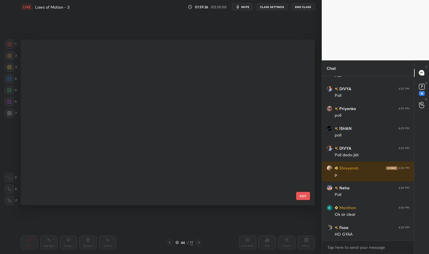
scroll to position [164, 291]
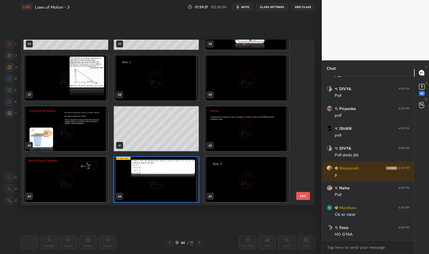
click at [180, 185] on img "grid" at bounding box center [156, 179] width 84 height 45
click at [175, 185] on img "grid" at bounding box center [156, 179] width 84 height 45
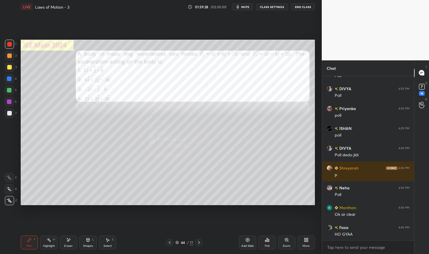
click at [270, 243] on div "Poll" at bounding box center [266, 243] width 17 height 14
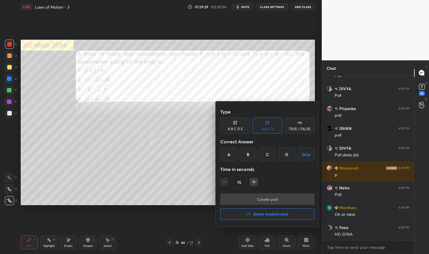
scroll to position [57043, 0]
click at [230, 155] on div "A" at bounding box center [228, 154] width 17 height 14
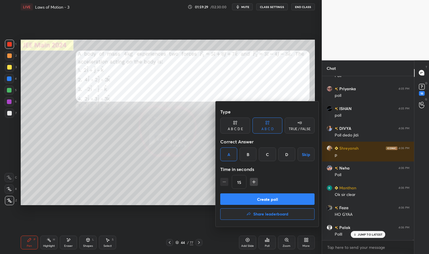
click at [244, 198] on button "Create poll" at bounding box center [267, 198] width 94 height 11
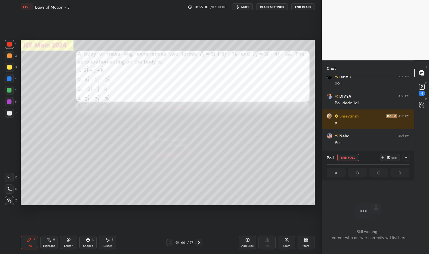
scroll to position [2, 2]
click at [406, 157] on icon at bounding box center [406, 157] width 5 height 5
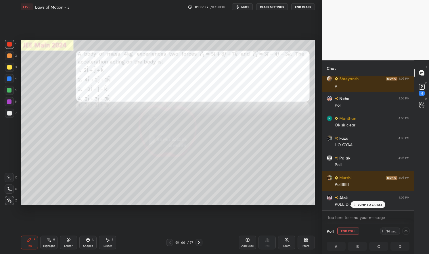
click at [32, 242] on div "Pen P" at bounding box center [29, 243] width 17 height 14
click at [30, 238] on icon at bounding box center [29, 240] width 5 height 5
click at [9, 81] on div at bounding box center [9, 78] width 9 height 9
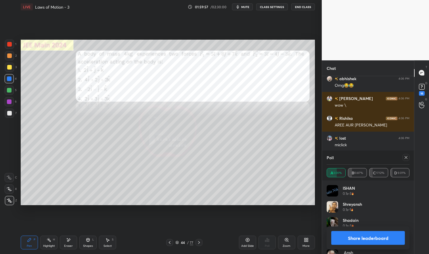
click at [405, 157] on icon at bounding box center [405, 157] width 3 height 3
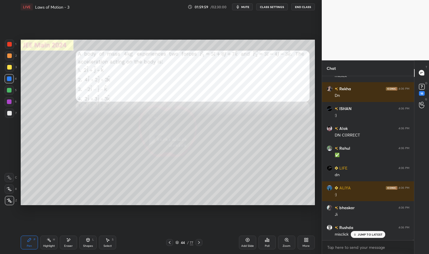
click at [34, 250] on div "Pen P Highlight H Eraser Shapes L Select S 44 / 77 Add Slide Poll Zoom More" at bounding box center [168, 242] width 294 height 23
click at [29, 242] on icon at bounding box center [29, 240] width 5 height 5
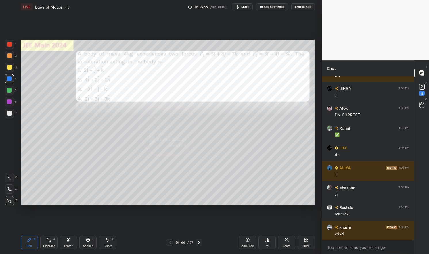
click at [11, 73] on div "3" at bounding box center [11, 68] width 12 height 11
click at [6, 79] on div at bounding box center [9, 78] width 9 height 9
click at [28, 243] on div "Pen P" at bounding box center [29, 243] width 17 height 14
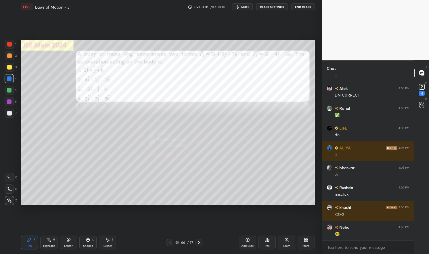
click at [22, 242] on div "Pen P" at bounding box center [29, 243] width 17 height 14
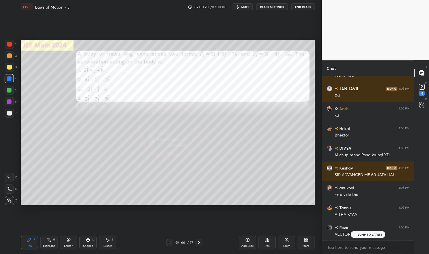
click at [245, 5] on span "mute" at bounding box center [245, 7] width 8 height 4
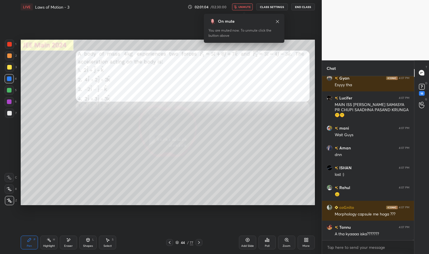
scroll to position [57752, 0]
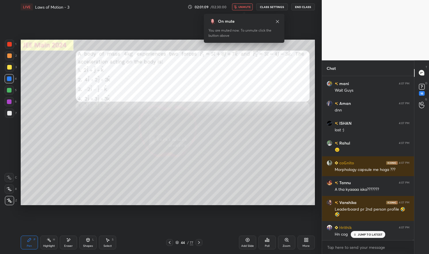
click at [365, 236] on p "JUMP TO LATEST" at bounding box center [370, 234] width 25 height 3
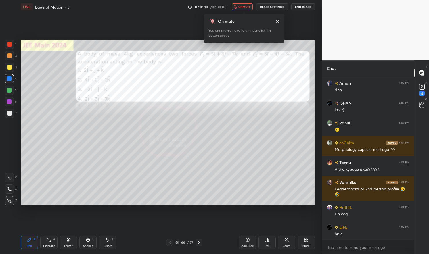
click at [250, 5] on span "unmute" at bounding box center [244, 7] width 12 height 4
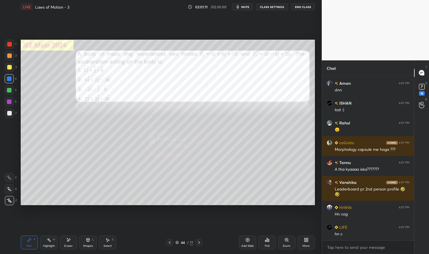
scroll to position [57832, 0]
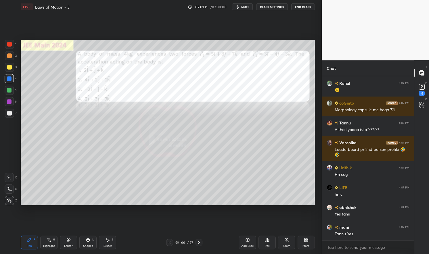
click at [29, 243] on div "Pen P" at bounding box center [29, 243] width 17 height 14
click at [27, 243] on div "Pen P" at bounding box center [29, 243] width 17 height 14
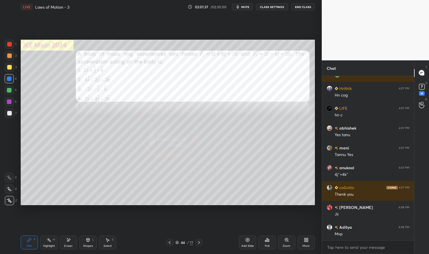
scroll to position [57865, 0]
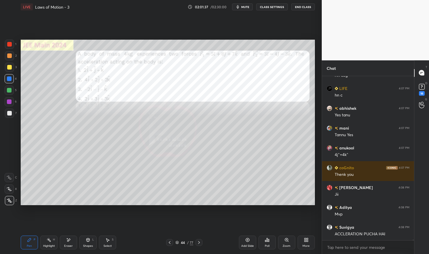
click at [73, 243] on div "Eraser" at bounding box center [68, 243] width 17 height 14
click at [34, 242] on div "Pen P" at bounding box center [29, 243] width 17 height 14
click at [34, 243] on div "Pen P" at bounding box center [29, 243] width 17 height 14
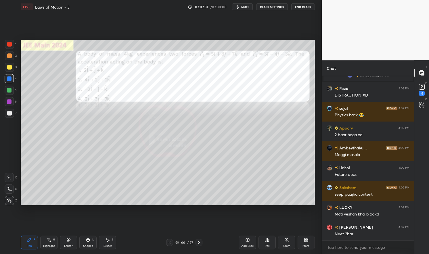
scroll to position [59005, 0]
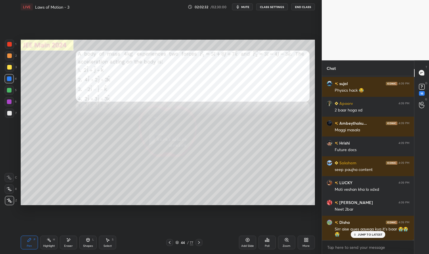
click at [374, 235] on p "JUMP TO LATEST" at bounding box center [370, 234] width 25 height 3
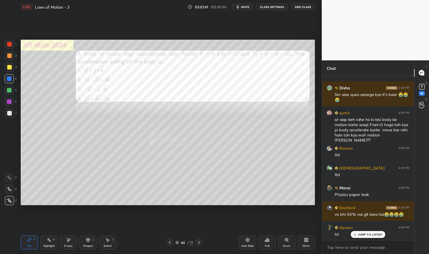
scroll to position [59204, 0]
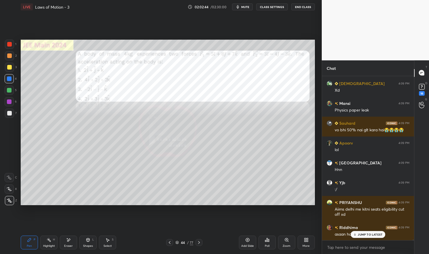
click at [370, 236] on p "JUMP TO LATEST" at bounding box center [370, 234] width 25 height 3
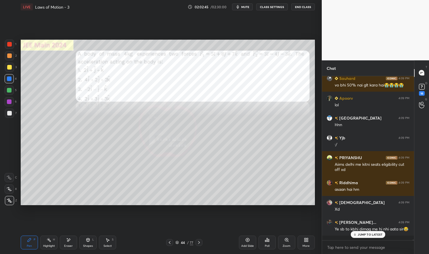
click at [198, 241] on icon at bounding box center [199, 242] width 5 height 5
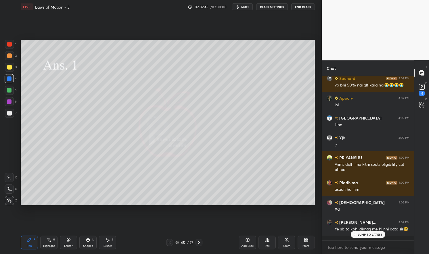
click at [199, 241] on icon at bounding box center [199, 242] width 5 height 5
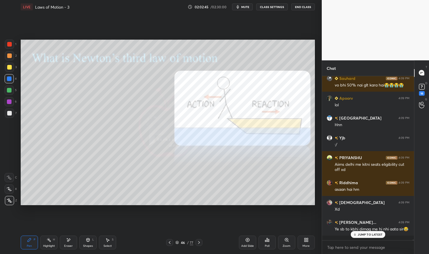
scroll to position [59289, 0]
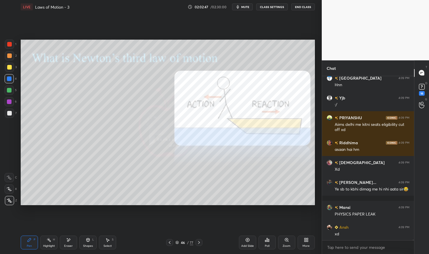
click at [9, 43] on div at bounding box center [9, 44] width 5 height 5
click at [10, 42] on div at bounding box center [9, 44] width 9 height 9
click at [25, 243] on div "Pen P" at bounding box center [29, 243] width 17 height 14
click at [24, 242] on div "Pen P" at bounding box center [29, 243] width 17 height 14
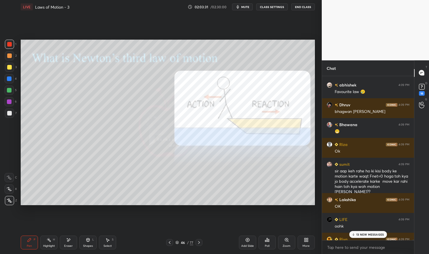
click at [376, 234] on p "13 NEW MESSAGES" at bounding box center [370, 234] width 28 height 3
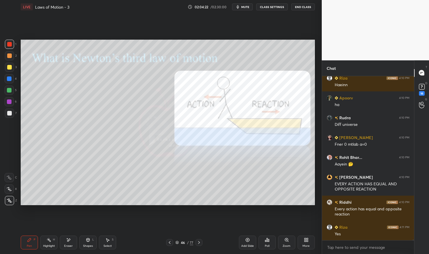
scroll to position [60456, 0]
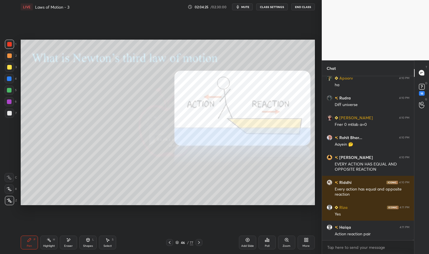
click at [20, 242] on div "LIVE Laws of Motion - 3 02:04:25 / 02:30:00 mute CLASS SETTINGS End Class Setti…" at bounding box center [167, 127] width 299 height 254
click at [23, 240] on div "Pen P" at bounding box center [29, 243] width 17 height 14
click at [11, 42] on div at bounding box center [9, 44] width 9 height 9
click at [7, 44] on div at bounding box center [9, 44] width 9 height 9
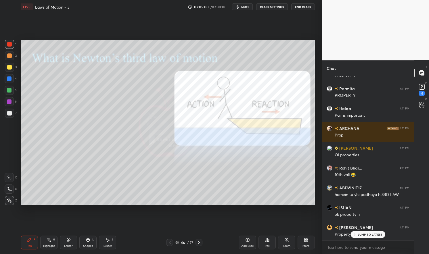
scroll to position [61562, 0]
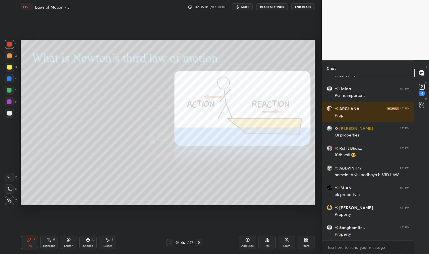
click at [9, 91] on div at bounding box center [9, 90] width 5 height 5
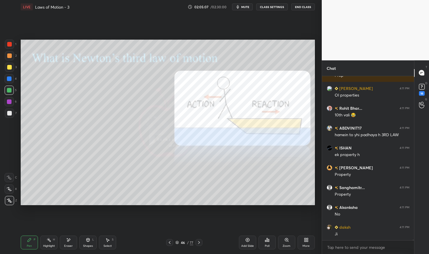
scroll to position [61621, 0]
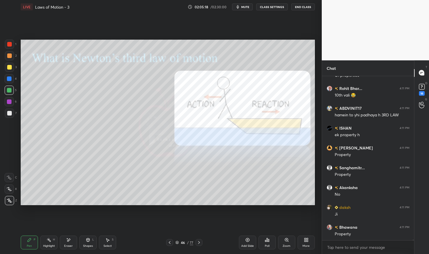
click at [69, 245] on div "Eraser" at bounding box center [68, 246] width 9 height 3
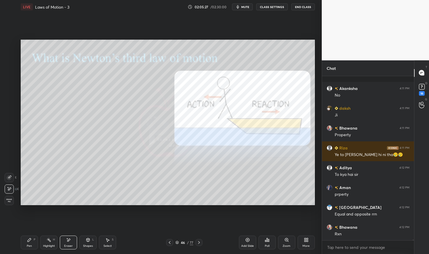
scroll to position [61751, 0]
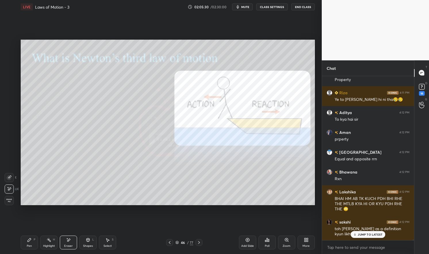
click at [26, 240] on div "Pen P" at bounding box center [29, 243] width 17 height 14
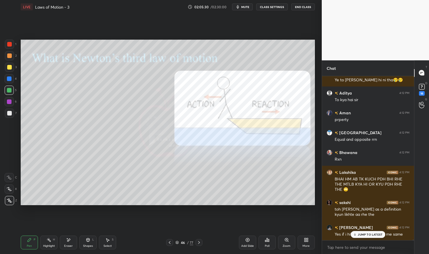
click at [30, 235] on div "Pen P Highlight H Eraser Shapes L Select S 46 / 77 Add Slide Poll Zoom More" at bounding box center [168, 242] width 294 height 23
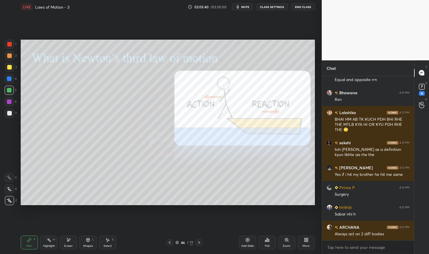
scroll to position [61875, 0]
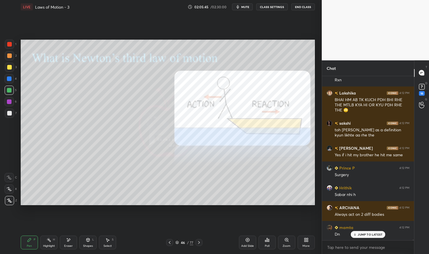
click at [9, 112] on div at bounding box center [9, 113] width 5 height 5
click at [7, 115] on div at bounding box center [9, 113] width 5 height 5
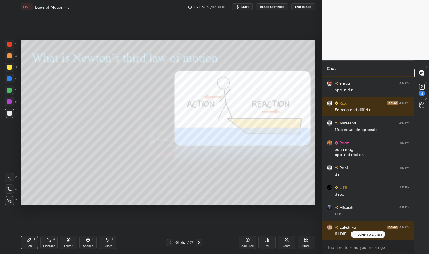
scroll to position [62672, 0]
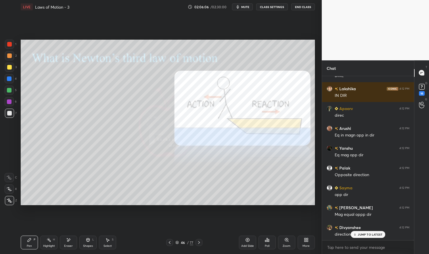
click at [44, 242] on div "Highlight H" at bounding box center [48, 243] width 17 height 14
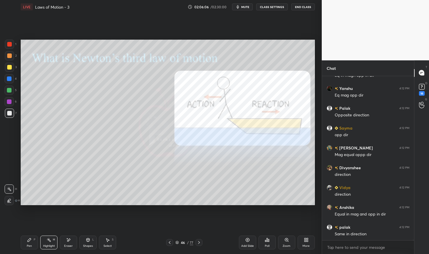
click at [47, 243] on div "Highlight H" at bounding box center [48, 243] width 17 height 14
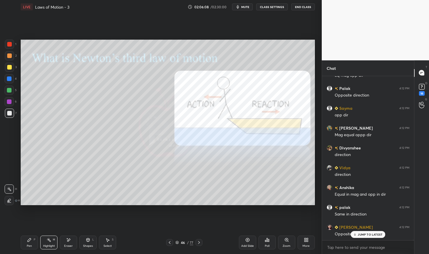
click at [7, 45] on div at bounding box center [9, 44] width 5 height 5
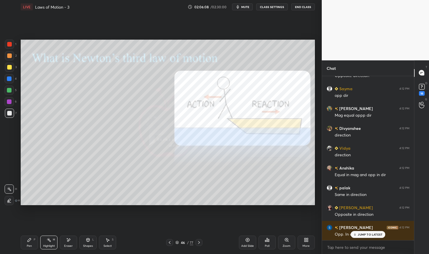
click at [5, 44] on div at bounding box center [9, 44] width 9 height 9
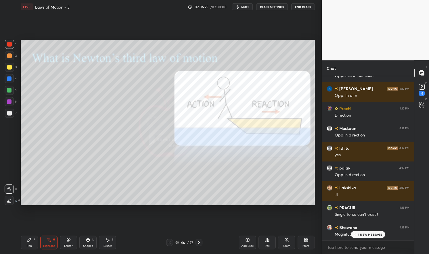
scroll to position [62930, 0]
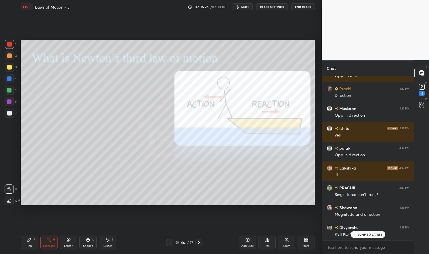
click at [371, 237] on div "JUMP TO LATEST" at bounding box center [368, 234] width 34 height 7
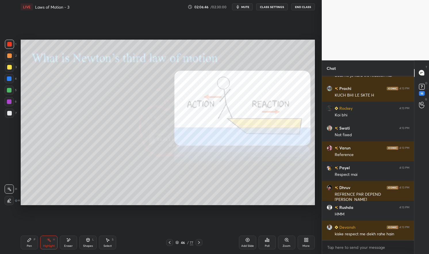
scroll to position [63664, 0]
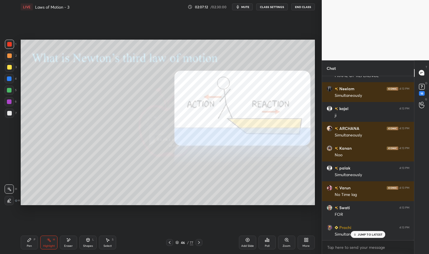
click at [43, 242] on div "Highlight H" at bounding box center [48, 243] width 17 height 14
click at [42, 241] on div "Highlight H" at bounding box center [48, 243] width 17 height 14
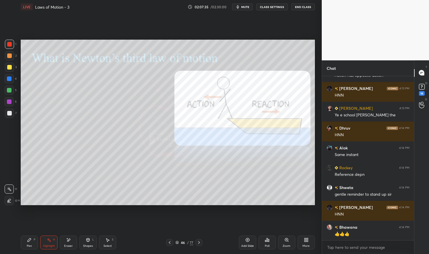
click at [251, 241] on div "Add Slide" at bounding box center [247, 243] width 17 height 14
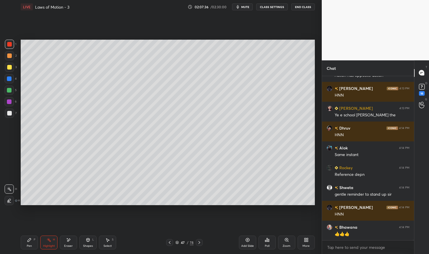
click at [42, 242] on div "Highlight H" at bounding box center [48, 243] width 17 height 14
click at [8, 84] on div "4" at bounding box center [11, 79] width 12 height 11
click at [8, 90] on div at bounding box center [9, 90] width 5 height 5
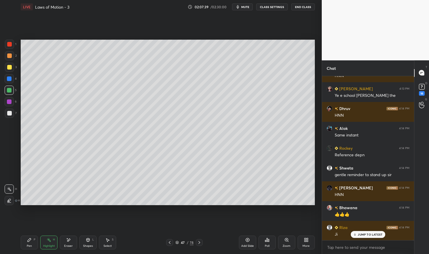
click at [28, 244] on div "Pen P" at bounding box center [29, 243] width 17 height 14
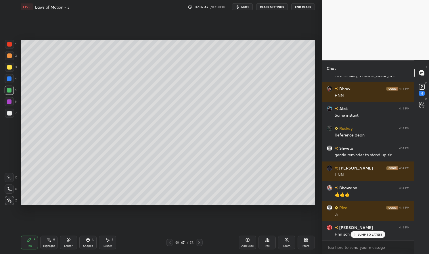
click at [360, 236] on p "JUMP TO LATEST" at bounding box center [370, 234] width 25 height 3
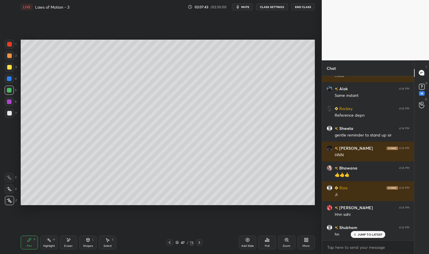
click at [7, 44] on div at bounding box center [9, 44] width 9 height 9
click at [4, 40] on div "1 2 3 4 5 6 7 C X Z E E Erase all H H" at bounding box center [9, 122] width 18 height 165
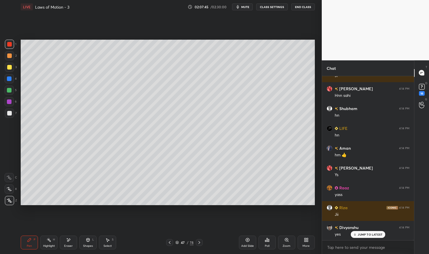
scroll to position [64596, 0]
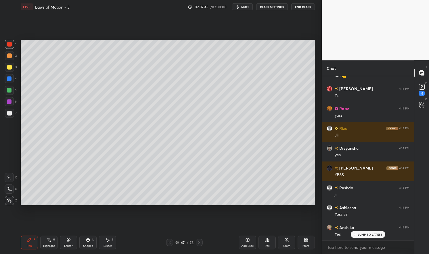
click at [7, 91] on div at bounding box center [9, 90] width 5 height 5
click at [7, 93] on div at bounding box center [9, 90] width 9 height 9
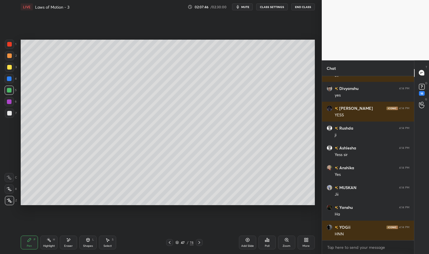
click at [7, 42] on div at bounding box center [9, 44] width 9 height 9
click at [9, 43] on div at bounding box center [9, 44] width 5 height 5
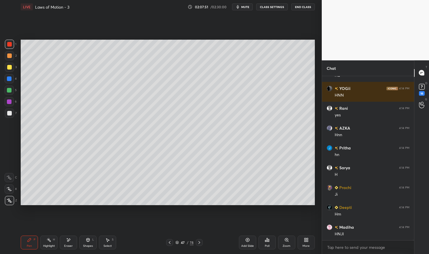
scroll to position [64834, 0]
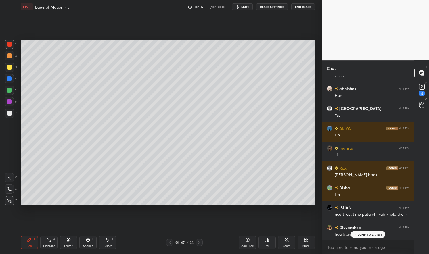
click at [11, 114] on div at bounding box center [9, 113] width 5 height 5
click at [10, 112] on div at bounding box center [9, 113] width 5 height 5
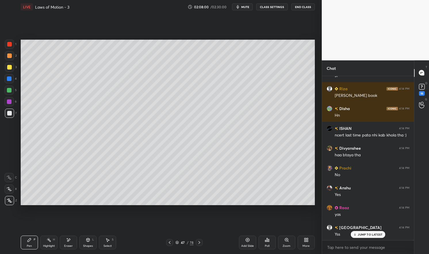
click at [9, 80] on div at bounding box center [9, 78] width 5 height 5
click at [10, 80] on div at bounding box center [9, 78] width 5 height 5
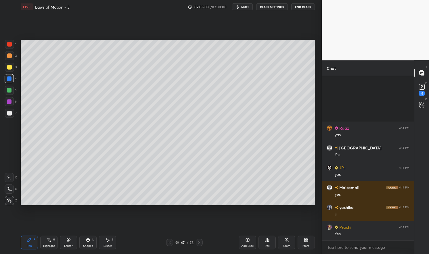
scroll to position [65191, 0]
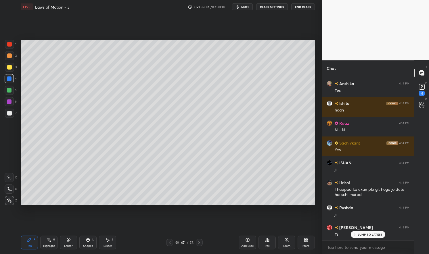
click at [7, 48] on div at bounding box center [9, 44] width 9 height 9
click at [8, 45] on div at bounding box center [9, 44] width 5 height 5
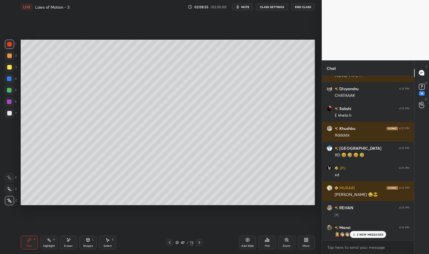
scroll to position [66510, 0]
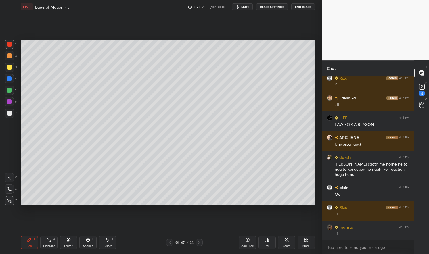
click at [31, 240] on icon at bounding box center [29, 240] width 5 height 5
click at [25, 237] on div "Pen P" at bounding box center [29, 243] width 17 height 14
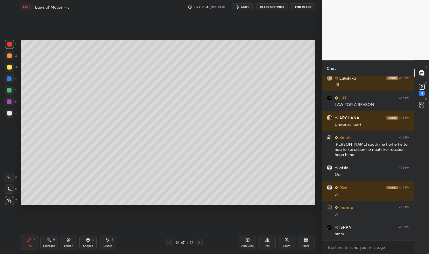
click at [10, 72] on div "3" at bounding box center [11, 68] width 12 height 11
click at [10, 80] on div at bounding box center [9, 78] width 5 height 5
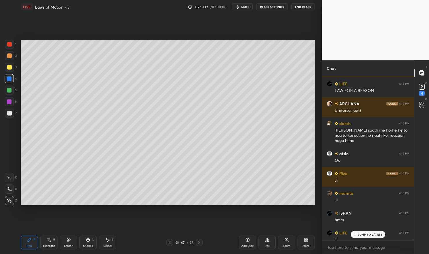
click at [374, 232] on div "JUMP TO LATEST" at bounding box center [368, 234] width 34 height 7
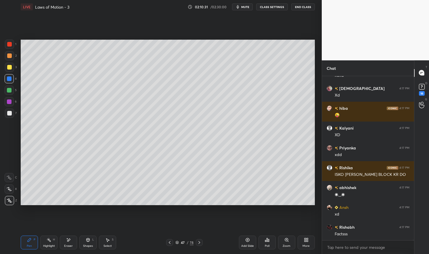
scroll to position [69140, 0]
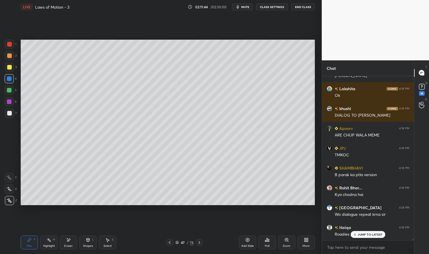
click at [30, 243] on div "Pen P" at bounding box center [29, 243] width 17 height 14
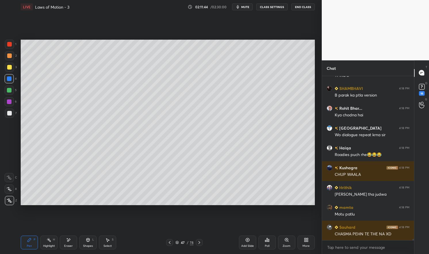
click at [33, 233] on div "Pen P Highlight H Eraser Shapes L Select S 47 / 78 Add Slide Poll Zoom More" at bounding box center [168, 242] width 294 height 23
click at [8, 67] on div at bounding box center [9, 67] width 5 height 5
click at [3, 69] on div "1 2 3 4 5 6 7 C X Z E E Erase all H H" at bounding box center [9, 122] width 18 height 165
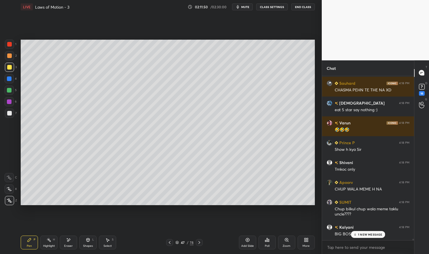
click at [45, 242] on div "Highlight H" at bounding box center [48, 243] width 17 height 14
click at [45, 243] on div "Highlight H" at bounding box center [48, 243] width 17 height 14
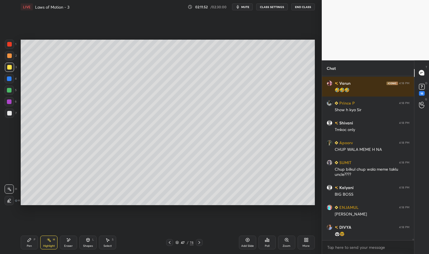
click at [248, 243] on div "Add Slide" at bounding box center [247, 243] width 17 height 14
click at [28, 245] on div "Pen" at bounding box center [29, 246] width 5 height 3
click at [29, 243] on div "Pen P" at bounding box center [29, 243] width 17 height 14
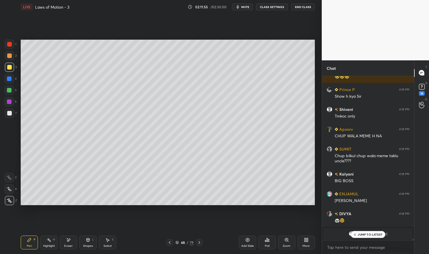
click at [7, 66] on div at bounding box center [9, 67] width 5 height 5
click at [6, 67] on div at bounding box center [9, 67] width 9 height 9
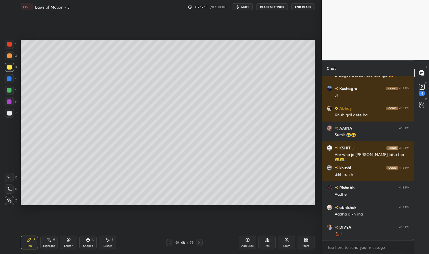
click at [68, 242] on icon at bounding box center [68, 240] width 5 height 5
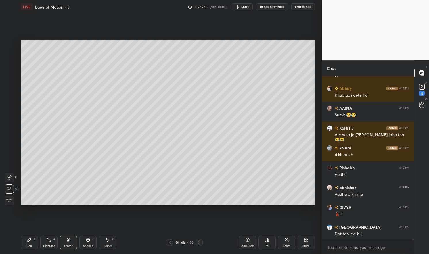
scroll to position [18576, 0]
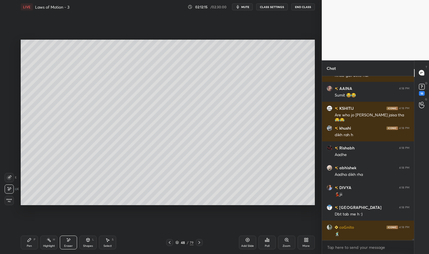
click at [109, 243] on div "Select S" at bounding box center [107, 243] width 17 height 14
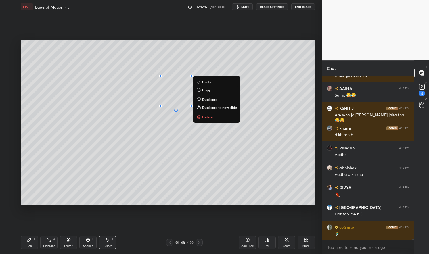
click at [30, 248] on div "Pen P" at bounding box center [29, 243] width 17 height 14
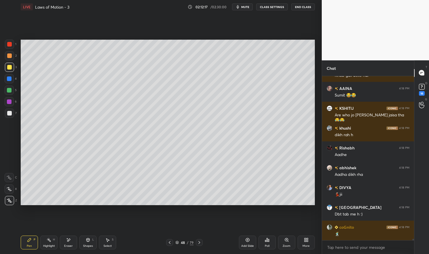
click at [24, 243] on div "Pen P" at bounding box center [29, 243] width 17 height 14
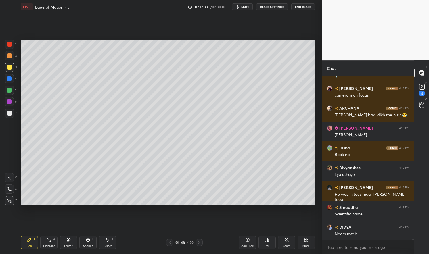
scroll to position [18656, 0]
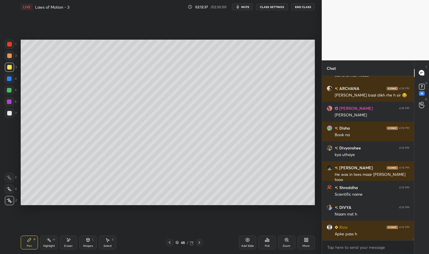
click at [29, 240] on icon at bounding box center [29, 239] width 3 height 3
click at [28, 237] on div "Pen P" at bounding box center [29, 243] width 17 height 14
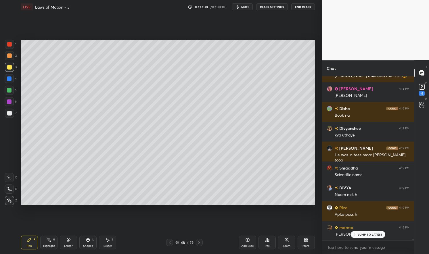
click at [10, 79] on div at bounding box center [9, 78] width 5 height 5
click at [6, 82] on div at bounding box center [9, 78] width 9 height 9
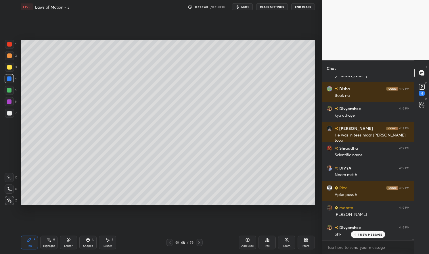
click at [369, 235] on p "1 NEW MESSAGE" at bounding box center [370, 234] width 24 height 3
click at [26, 242] on div "Pen P" at bounding box center [29, 243] width 17 height 14
click at [20, 241] on div "LIVE Laws of Motion - 3 02:12:41 / 02:30:00 mute CLASS SETTINGS End Class Setti…" at bounding box center [167, 127] width 299 height 254
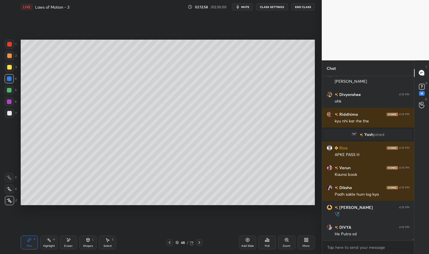
scroll to position [18848, 0]
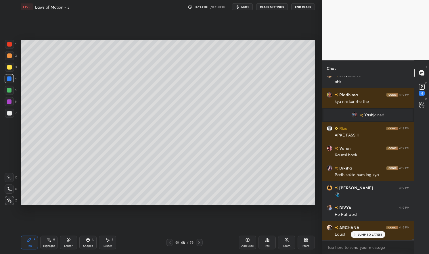
click at [42, 243] on div "Highlight H" at bounding box center [48, 243] width 17 height 14
click at [48, 243] on div "Highlight H" at bounding box center [48, 243] width 17 height 14
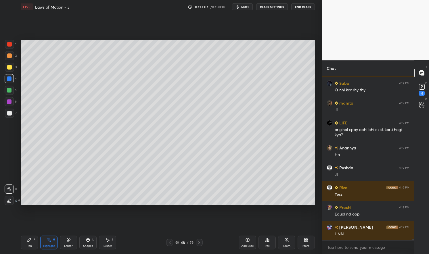
scroll to position [19032, 0]
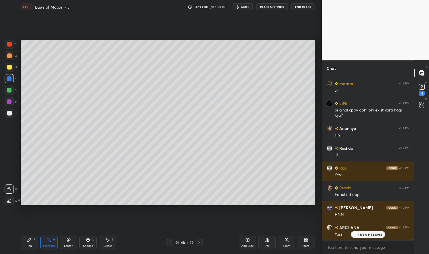
click at [25, 243] on div "Pen P" at bounding box center [29, 243] width 17 height 14
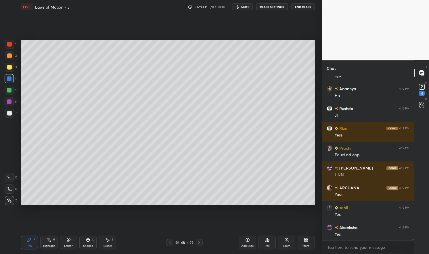
scroll to position [19092, 0]
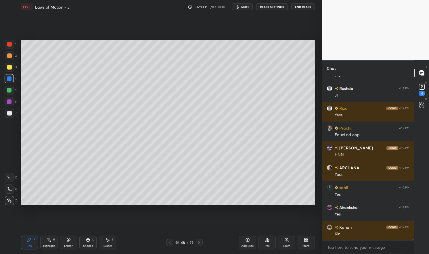
click at [10, 46] on div at bounding box center [9, 44] width 5 height 5
click at [11, 44] on div at bounding box center [9, 44] width 5 height 5
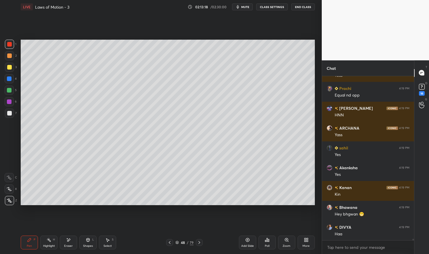
scroll to position [19151, 0]
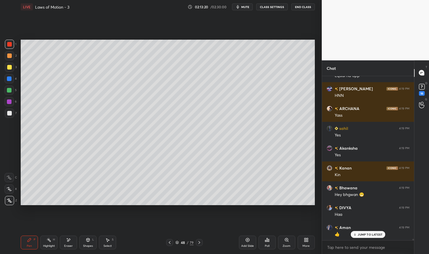
click at [71, 239] on div "Eraser" at bounding box center [68, 243] width 17 height 14
click at [70, 242] on icon at bounding box center [68, 240] width 5 height 5
click at [32, 239] on div "Pen P" at bounding box center [29, 243] width 17 height 14
click at [30, 239] on icon at bounding box center [29, 239] width 3 height 3
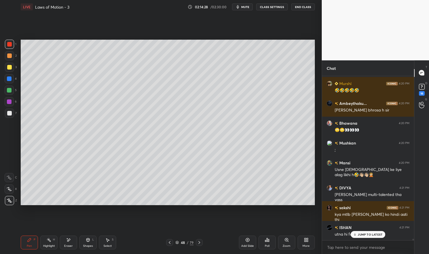
scroll to position [20160, 0]
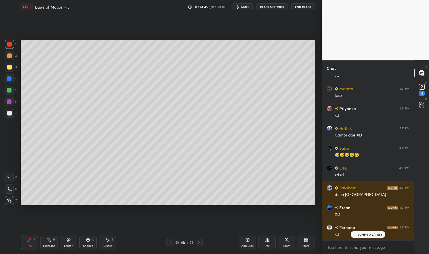
click at [374, 234] on p "JUMP TO LATEST" at bounding box center [370, 234] width 25 height 3
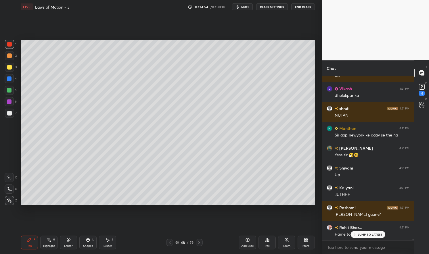
click at [49, 241] on rect at bounding box center [49, 240] width 3 height 3
click at [46, 235] on div "Pen P Highlight H Eraser Shapes L Select S 48 / 79 Add Slide Poll Zoom More" at bounding box center [168, 242] width 294 height 23
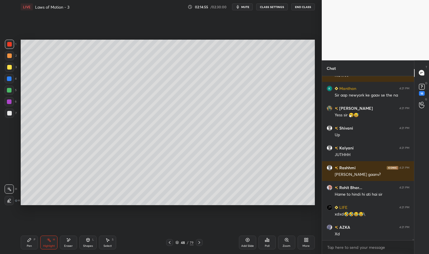
click at [11, 80] on div at bounding box center [9, 78] width 5 height 5
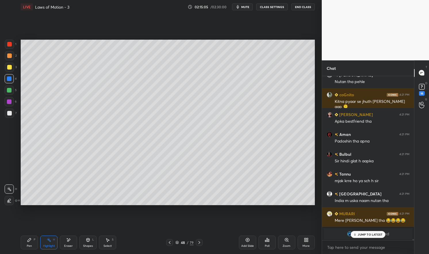
click at [28, 240] on icon at bounding box center [29, 239] width 3 height 3
click at [26, 236] on div "Pen P" at bounding box center [29, 243] width 17 height 14
click at [12, 41] on div at bounding box center [9, 44] width 9 height 9
click at [10, 42] on div at bounding box center [9, 44] width 5 height 5
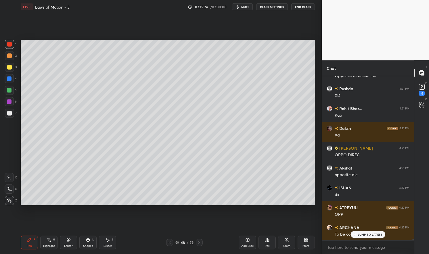
click at [51, 243] on div "Highlight H" at bounding box center [48, 243] width 17 height 14
click at [49, 238] on icon at bounding box center [49, 240] width 5 height 5
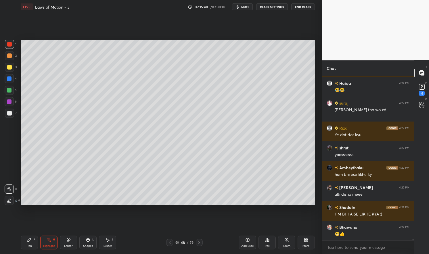
click at [28, 239] on icon at bounding box center [29, 240] width 5 height 5
click at [22, 237] on div "Pen P" at bounding box center [29, 243] width 17 height 14
click at [12, 42] on div at bounding box center [9, 44] width 9 height 9
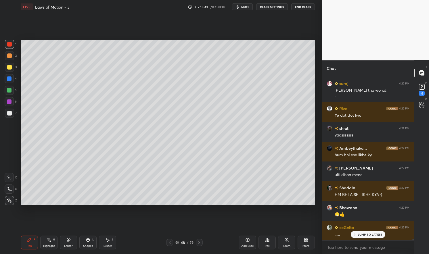
click at [9, 41] on div at bounding box center [9, 44] width 9 height 9
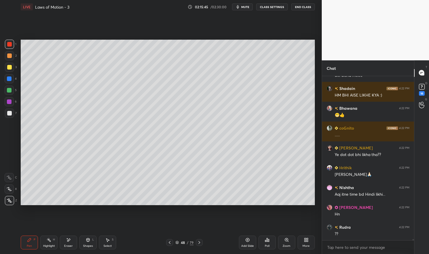
click at [9, 78] on div at bounding box center [9, 78] width 5 height 5
click at [7, 79] on div at bounding box center [9, 78] width 5 height 5
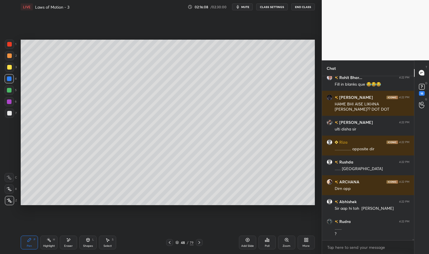
scroll to position [23530, 0]
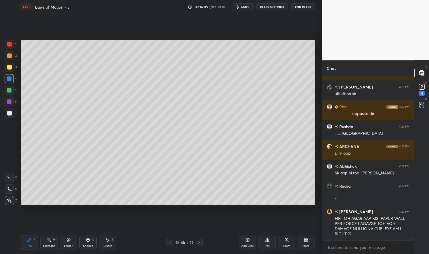
click at [44, 243] on div "Highlight H" at bounding box center [48, 243] width 17 height 14
click at [45, 241] on div "Highlight H" at bounding box center [48, 243] width 17 height 14
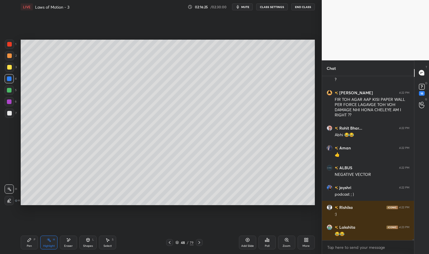
scroll to position [23669, 0]
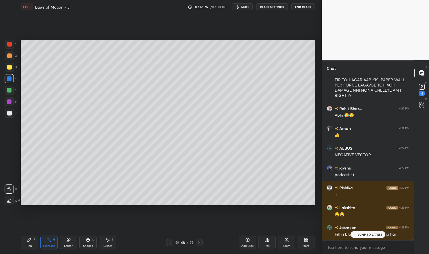
click at [369, 236] on p "JUMP TO LATEST" at bounding box center [370, 234] width 25 height 3
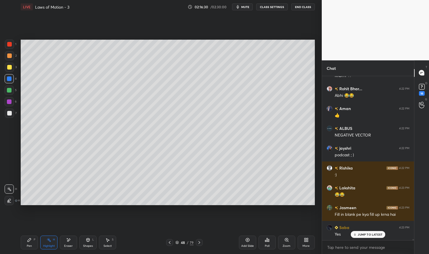
click at [48, 243] on div "Highlight H" at bounding box center [48, 243] width 17 height 14
click at [48, 239] on icon at bounding box center [49, 240] width 5 height 5
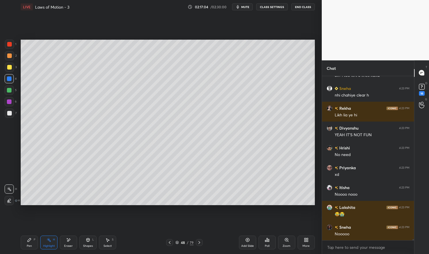
scroll to position [25434, 0]
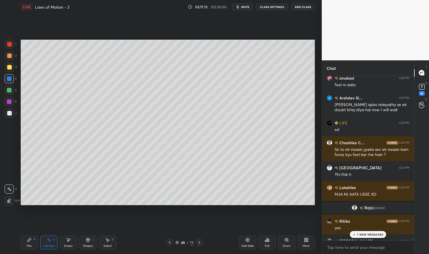
click at [368, 235] on p "7 NEW MESSAGES" at bounding box center [370, 234] width 26 height 3
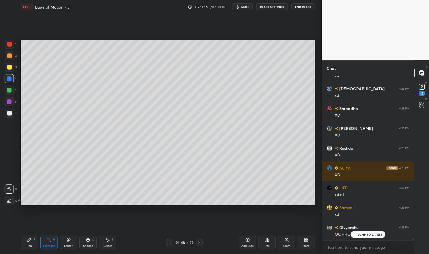
click at [13, 46] on div at bounding box center [9, 44] width 9 height 9
click at [8, 45] on div at bounding box center [9, 44] width 5 height 5
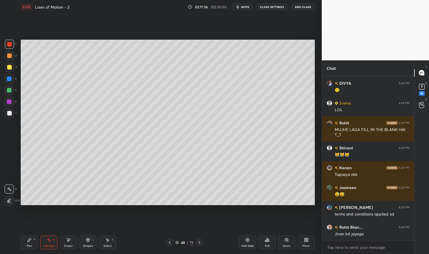
click at [26, 242] on div "Pen P" at bounding box center [29, 243] width 17 height 14
click at [29, 237] on div "Pen P" at bounding box center [29, 243] width 17 height 14
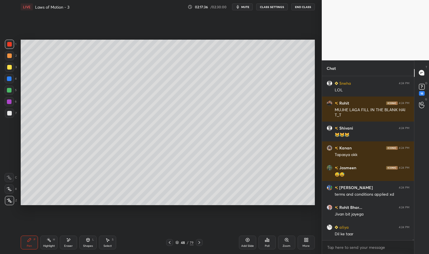
click at [8, 45] on div at bounding box center [9, 44] width 5 height 5
click at [7, 42] on div at bounding box center [9, 44] width 9 height 9
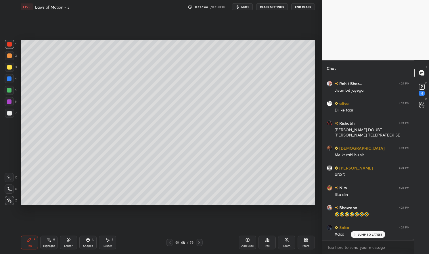
click at [67, 243] on div "Eraser" at bounding box center [68, 243] width 17 height 14
click at [169, 242] on icon at bounding box center [170, 242] width 2 height 3
click at [50, 244] on div "Highlight H" at bounding box center [48, 243] width 17 height 14
click at [46, 244] on div "Highlight H" at bounding box center [48, 243] width 17 height 14
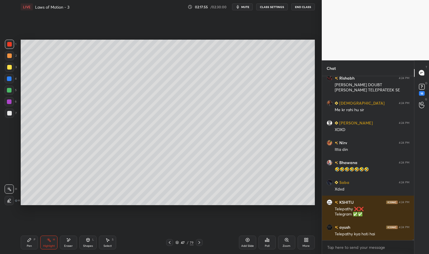
click at [7, 77] on div at bounding box center [9, 78] width 5 height 5
click at [7, 78] on div at bounding box center [9, 78] width 5 height 5
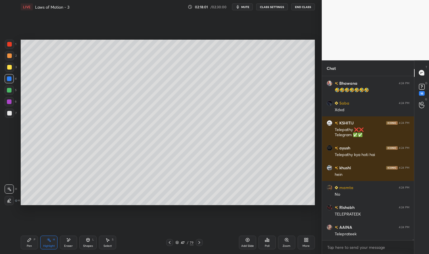
click at [199, 239] on div at bounding box center [199, 242] width 7 height 7
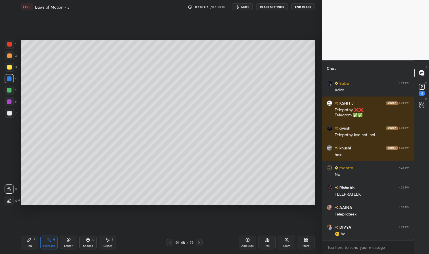
scroll to position [28528, 0]
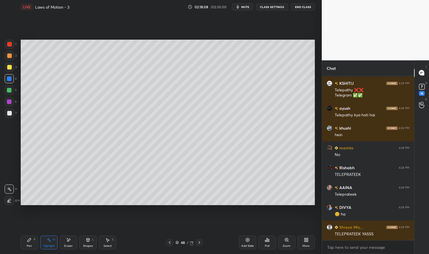
click at [170, 241] on icon at bounding box center [170, 242] width 2 height 3
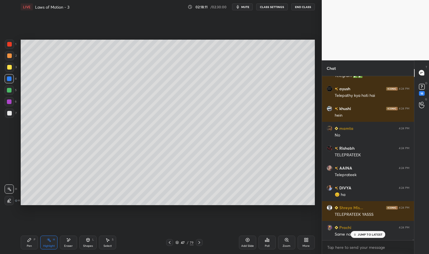
click at [171, 243] on icon at bounding box center [169, 242] width 5 height 5
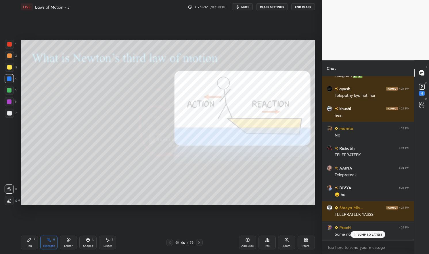
scroll to position [28567, 0]
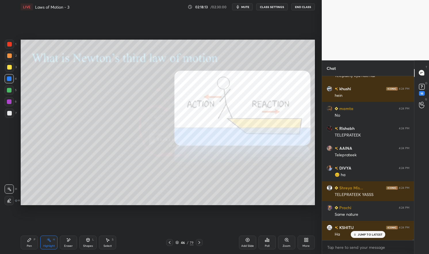
click at [26, 242] on div "Pen P" at bounding box center [29, 243] width 17 height 14
click at [26, 244] on div "Pen P" at bounding box center [29, 243] width 17 height 14
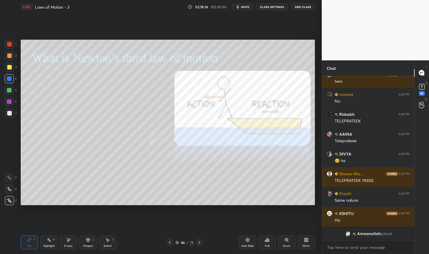
click at [11, 91] on div at bounding box center [9, 90] width 5 height 5
click at [10, 89] on div at bounding box center [9, 90] width 5 height 5
click at [248, 242] on icon at bounding box center [247, 240] width 5 height 5
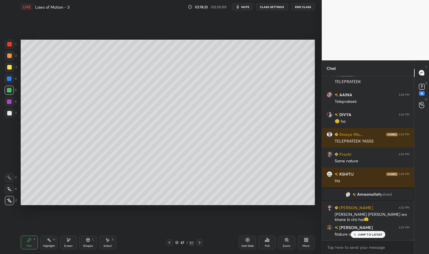
scroll to position [28641, 0]
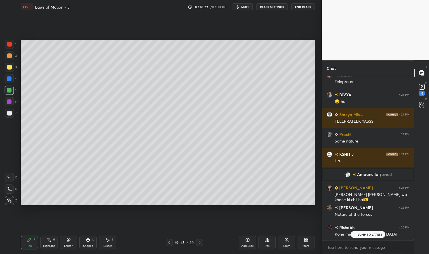
click at [379, 234] on p "JUMP TO LATEST" at bounding box center [370, 234] width 25 height 3
click at [170, 243] on icon at bounding box center [169, 242] width 5 height 5
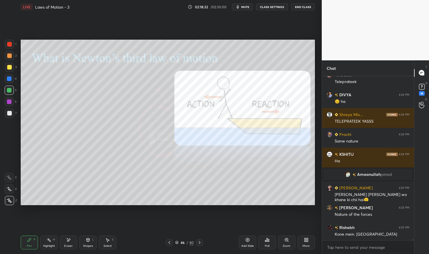
click at [200, 242] on icon at bounding box center [199, 242] width 5 height 5
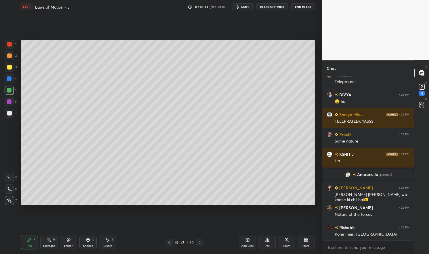
click at [171, 241] on div at bounding box center [169, 242] width 7 height 7
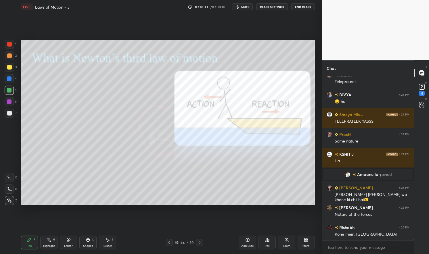
click at [168, 241] on icon at bounding box center [169, 242] width 5 height 5
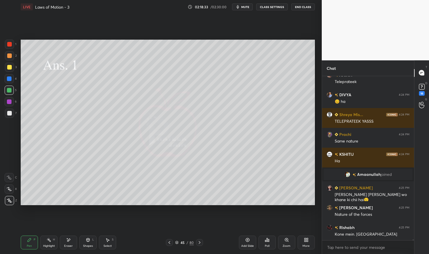
click at [167, 242] on icon at bounding box center [169, 242] width 5 height 5
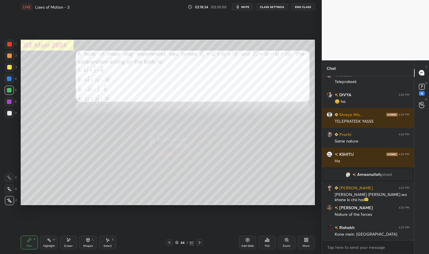
click at [199, 241] on icon at bounding box center [199, 242] width 5 height 5
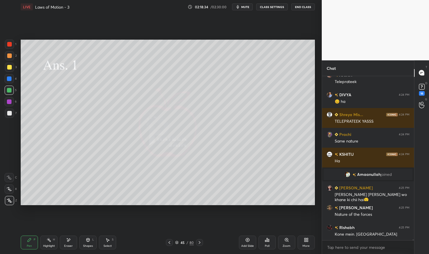
click at [199, 241] on icon at bounding box center [199, 242] width 5 height 5
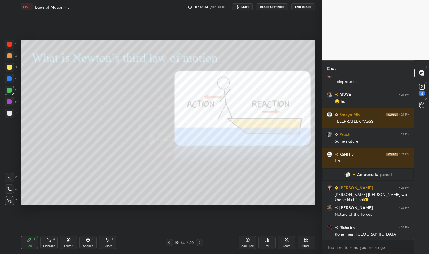
click at [200, 241] on icon at bounding box center [199, 242] width 5 height 5
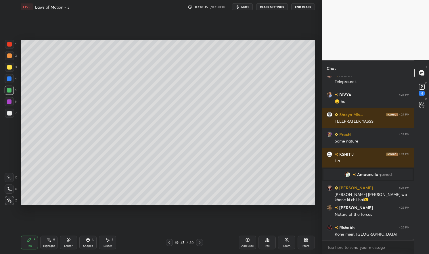
click at [199, 241] on icon at bounding box center [199, 242] width 5 height 5
click at [170, 241] on icon at bounding box center [169, 242] width 5 height 5
click at [47, 247] on div "Highlight" at bounding box center [49, 246] width 12 height 3
click at [46, 239] on div "Highlight H" at bounding box center [48, 243] width 17 height 14
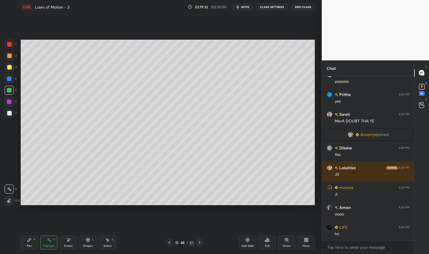
scroll to position [29164, 0]
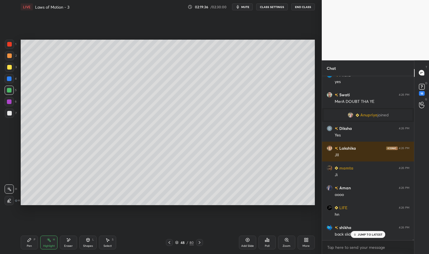
click at [369, 238] on div "shikha 4:26 PM back slide sir" at bounding box center [368, 231] width 92 height 20
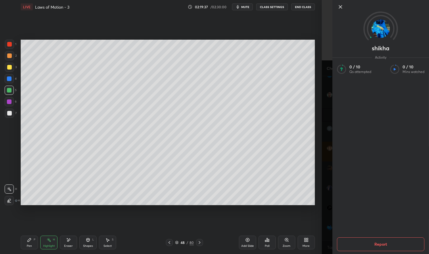
click at [283, 218] on div "Setting up your live class Poll for secs No correct answer Start poll" at bounding box center [167, 122] width 299 height 217
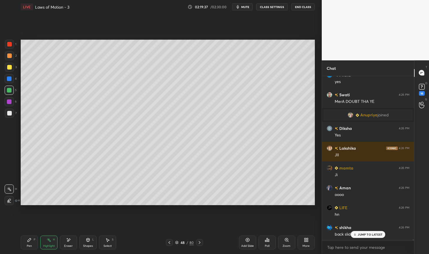
click at [285, 216] on div "Setting up your live class Poll for secs No correct answer Start poll" at bounding box center [167, 122] width 299 height 217
click at [373, 237] on div "1 NEW MESSAGE" at bounding box center [368, 234] width 34 height 7
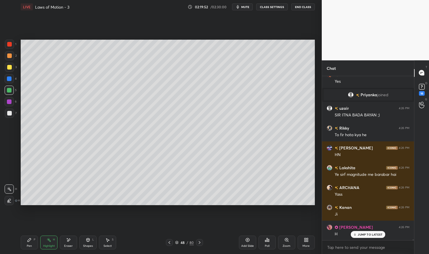
scroll to position [26800, 0]
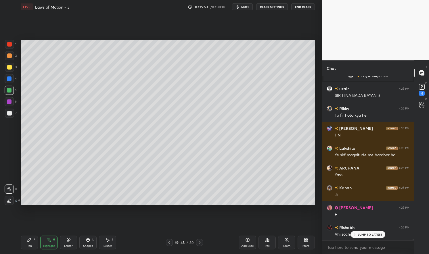
click at [172, 240] on div at bounding box center [169, 242] width 7 height 7
click at [26, 237] on div "Pen P" at bounding box center [29, 243] width 17 height 14
click at [24, 238] on div "Pen P" at bounding box center [29, 243] width 17 height 14
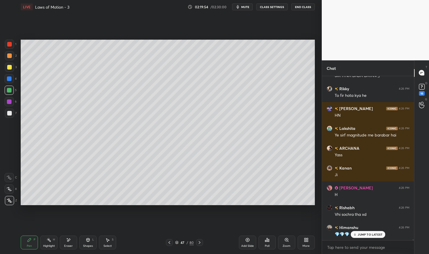
click at [9, 92] on div at bounding box center [9, 90] width 5 height 5
click at [10, 90] on div at bounding box center [9, 90] width 5 height 5
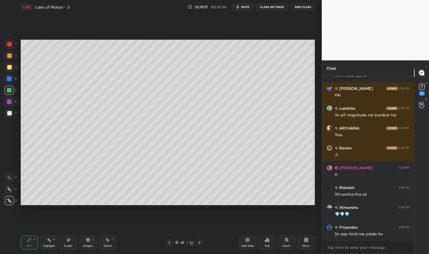
scroll to position [26860, 0]
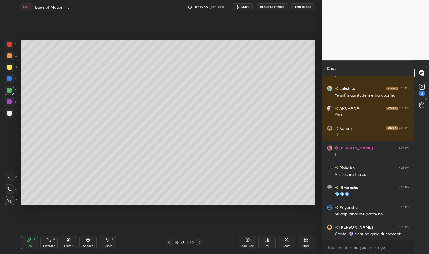
click at [25, 242] on div "Pen P" at bounding box center [29, 243] width 17 height 14
click at [19, 239] on div "LIVE Laws of Motion - 3 02:19:59 / 02:30:00 mute CLASS SETTINGS End Class Setti…" at bounding box center [167, 127] width 299 height 254
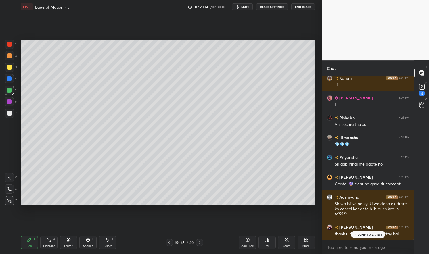
scroll to position [26923, 0]
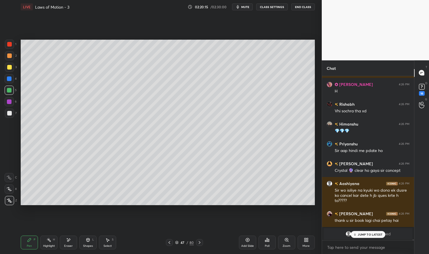
click at [198, 243] on icon at bounding box center [199, 242] width 5 height 5
click at [200, 242] on icon at bounding box center [199, 242] width 5 height 5
click at [41, 243] on div "Highlight H" at bounding box center [48, 243] width 17 height 14
click at [35, 243] on div "Pen P" at bounding box center [29, 243] width 17 height 14
click at [44, 241] on div "Highlight H" at bounding box center [48, 243] width 17 height 14
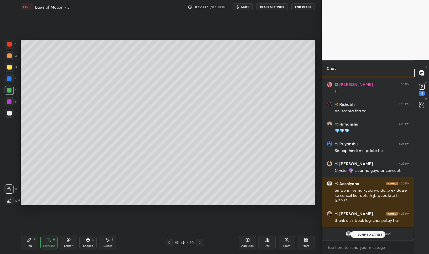
scroll to position [26873, 0]
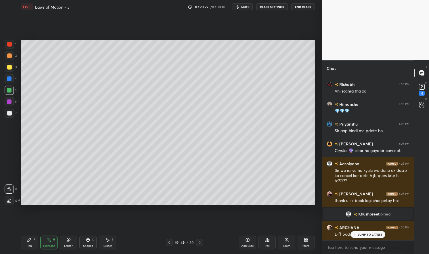
click at [170, 244] on icon at bounding box center [169, 242] width 2 height 3
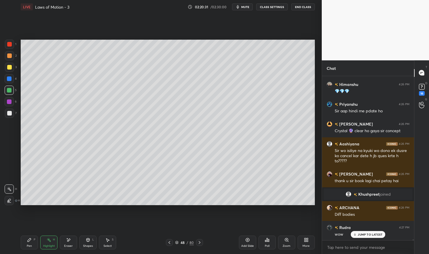
click at [371, 238] on div "JUMP TO LATEST" at bounding box center [368, 234] width 34 height 7
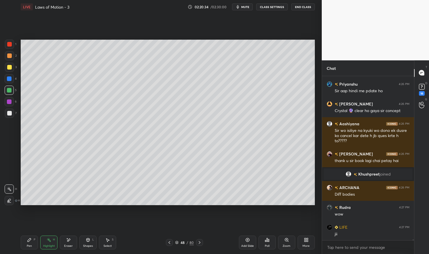
click at [171, 242] on icon at bounding box center [169, 242] width 5 height 5
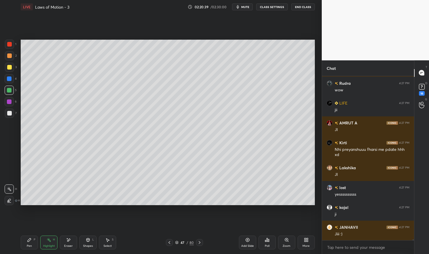
scroll to position [27056, 0]
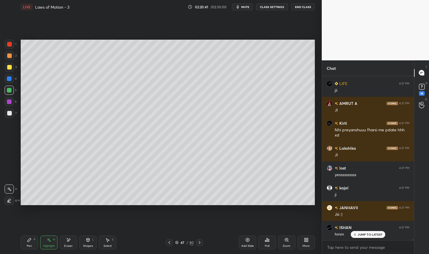
click at [203, 243] on div "47 / 80" at bounding box center [184, 242] width 109 height 7
click at [199, 242] on icon at bounding box center [199, 242] width 5 height 5
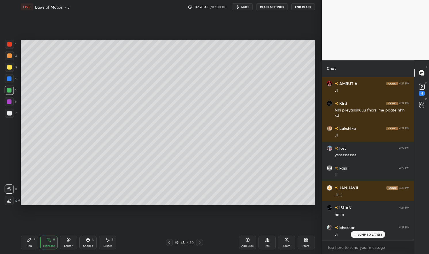
click at [366, 235] on p "JUMP TO LATEST" at bounding box center [370, 234] width 25 height 3
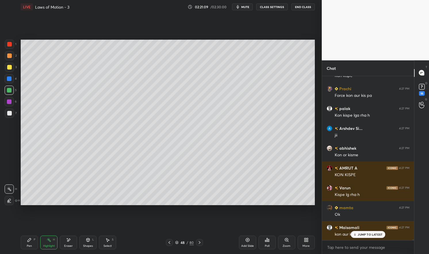
scroll to position [27646, 0]
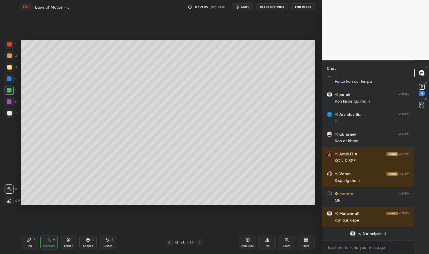
click at [367, 234] on span "Nainci" at bounding box center [368, 233] width 12 height 5
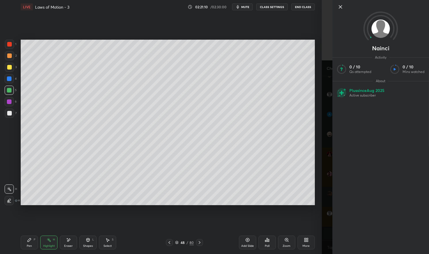
scroll to position [27705, 0]
click at [296, 215] on div "Setting up your live class Poll for secs No correct answer Start poll" at bounding box center [167, 122] width 299 height 217
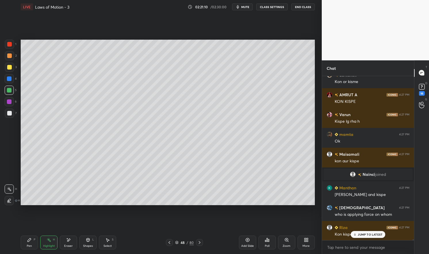
click at [294, 216] on div "Setting up your live class Poll for secs No correct answer Start poll" at bounding box center [167, 122] width 299 height 217
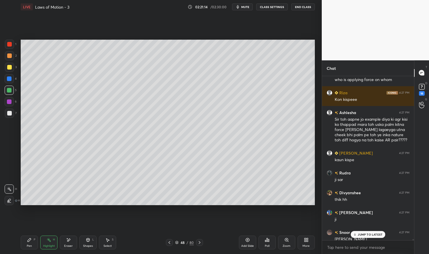
scroll to position [27840, 0]
click at [371, 235] on p "9 NEW MESSAGES" at bounding box center [370, 234] width 27 height 3
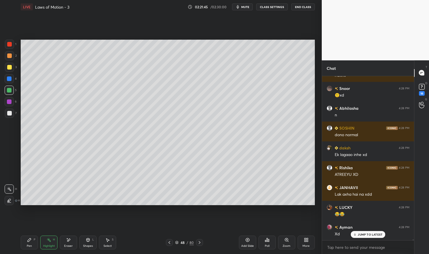
scroll to position [28915, 0]
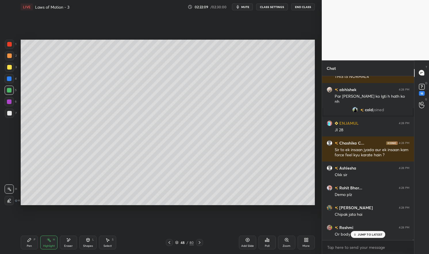
click at [241, 241] on div "Add Slide" at bounding box center [247, 243] width 17 height 14
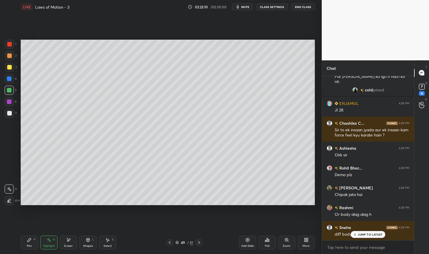
click at [23, 243] on div "Pen P" at bounding box center [29, 243] width 17 height 14
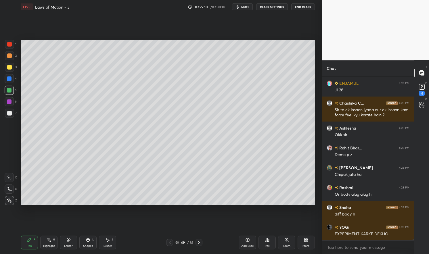
click at [20, 241] on div "LIVE Laws of Motion - 3 02:22:10 / 02:30:00 mute CLASS SETTINGS End Class Setti…" at bounding box center [167, 127] width 299 height 254
click at [8, 70] on div at bounding box center [9, 67] width 9 height 9
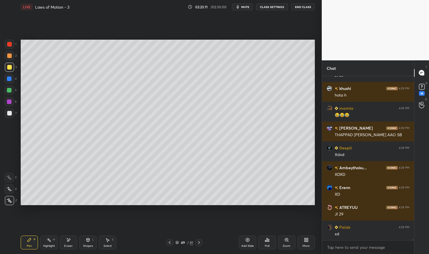
click at [170, 241] on icon at bounding box center [169, 242] width 5 height 5
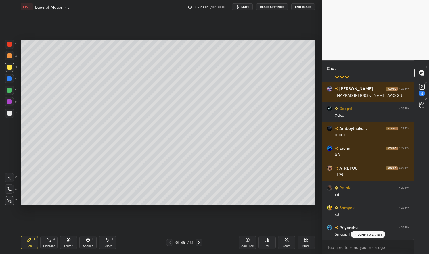
click at [368, 233] on p "JUMP TO LATEST" at bounding box center [370, 234] width 25 height 3
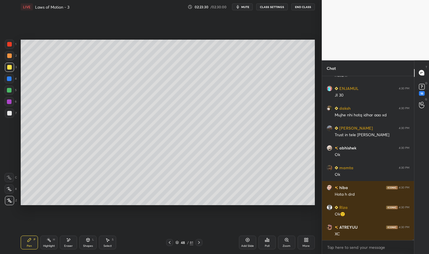
click at [31, 247] on div "Pen" at bounding box center [29, 246] width 5 height 3
click at [26, 241] on div "Pen P" at bounding box center [29, 243] width 17 height 14
click at [9, 44] on div at bounding box center [9, 44] width 5 height 5
click at [8, 43] on div at bounding box center [9, 44] width 5 height 5
click at [198, 241] on icon at bounding box center [199, 242] width 5 height 5
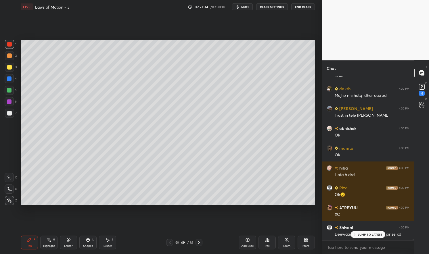
click at [173, 242] on div "49 / 81" at bounding box center [184, 242] width 36 height 7
click at [375, 236] on p "JUMP TO LATEST" at bounding box center [370, 234] width 25 height 3
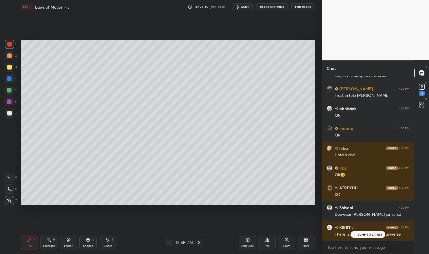
click at [200, 241] on icon at bounding box center [199, 242] width 5 height 5
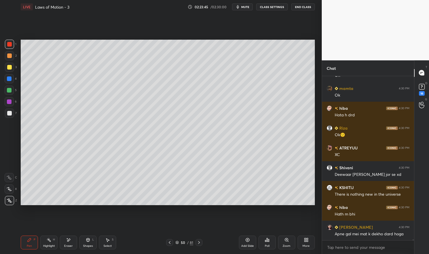
click at [250, 245] on div "Add Slide" at bounding box center [247, 246] width 13 height 3
click at [28, 243] on div "Pen P" at bounding box center [29, 243] width 17 height 14
click at [12, 78] on div at bounding box center [9, 78] width 9 height 9
click at [9, 80] on div at bounding box center [9, 78] width 5 height 5
click at [10, 112] on div at bounding box center [9, 113] width 5 height 5
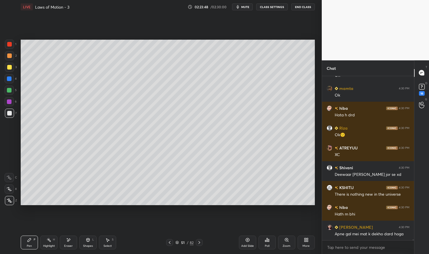
click at [12, 113] on div at bounding box center [9, 113] width 9 height 9
click at [10, 50] on div "1" at bounding box center [10, 45] width 11 height 11
click at [11, 47] on div at bounding box center [9, 44] width 9 height 9
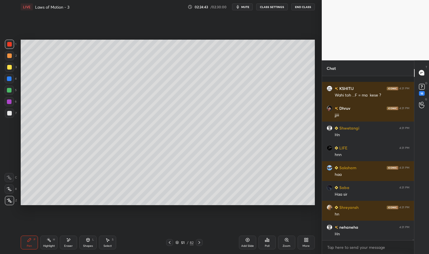
scroll to position [35295, 0]
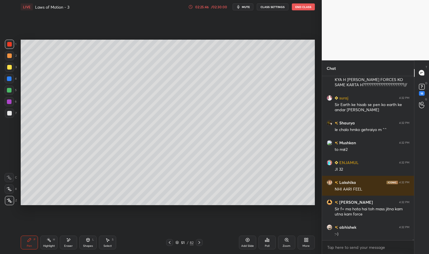
click at [250, 240] on div "Add Slide" at bounding box center [247, 243] width 17 height 14
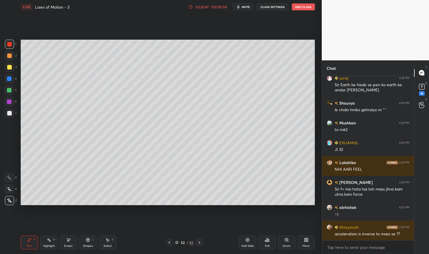
click at [31, 238] on icon at bounding box center [29, 240] width 5 height 5
click at [26, 242] on div "Pen P" at bounding box center [29, 243] width 17 height 14
click at [12, 113] on div at bounding box center [9, 113] width 9 height 9
click at [9, 113] on div at bounding box center [9, 113] width 5 height 5
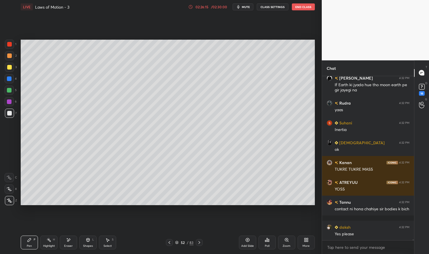
click at [25, 238] on div "Pen P" at bounding box center [29, 243] width 17 height 14
click at [26, 233] on div "Pen P Highlight H Eraser Shapes L Select S 52 / 83 Add Slide Poll Zoom More" at bounding box center [168, 242] width 294 height 23
click at [11, 67] on div at bounding box center [9, 67] width 5 height 5
click at [10, 66] on div at bounding box center [9, 67] width 5 height 5
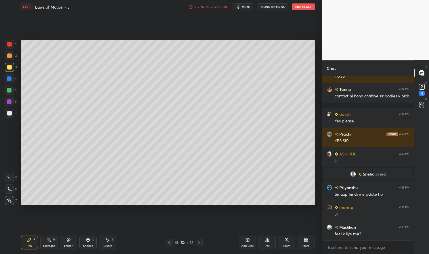
click at [9, 47] on div at bounding box center [9, 44] width 9 height 9
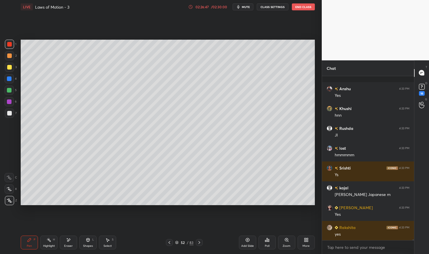
scroll to position [35184, 0]
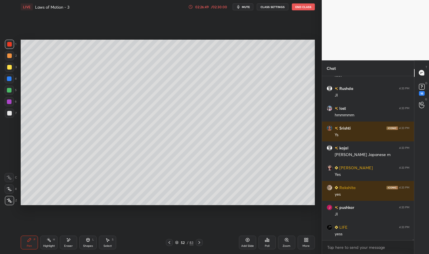
click at [51, 244] on div "Highlight H" at bounding box center [48, 243] width 17 height 14
click at [47, 247] on div "Highlight" at bounding box center [49, 246] width 12 height 3
click at [33, 244] on div "Pen P" at bounding box center [29, 243] width 17 height 14
click at [28, 242] on icon at bounding box center [29, 239] width 3 height 3
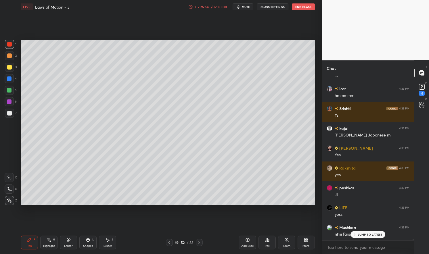
click at [9, 72] on div at bounding box center [9, 67] width 9 height 9
click at [10, 68] on div at bounding box center [9, 67] width 5 height 5
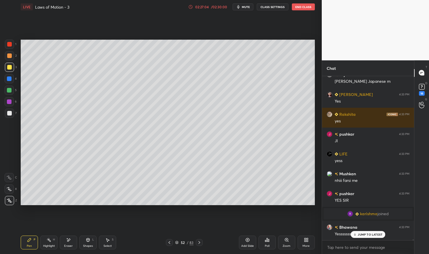
scroll to position [35276, 0]
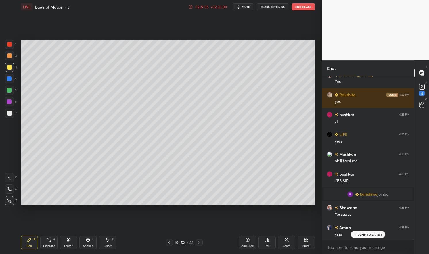
click at [12, 51] on div "1" at bounding box center [10, 45] width 11 height 11
click at [9, 47] on div at bounding box center [9, 44] width 9 height 9
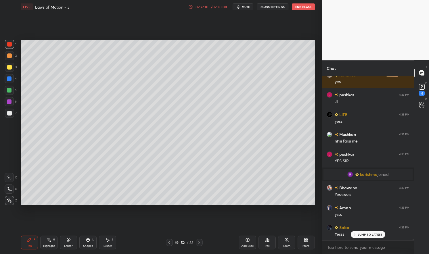
click at [13, 68] on div at bounding box center [9, 67] width 9 height 9
click at [10, 69] on div at bounding box center [9, 67] width 5 height 5
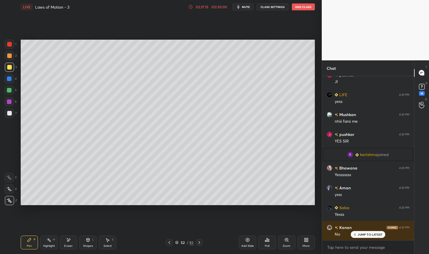
click at [12, 48] on div at bounding box center [9, 44] width 9 height 9
click at [7, 43] on div at bounding box center [9, 44] width 5 height 5
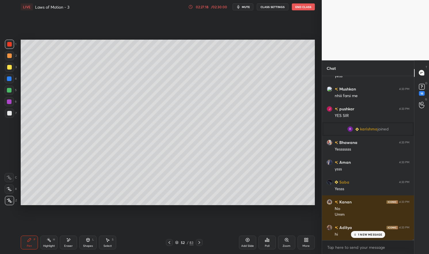
scroll to position [35362, 0]
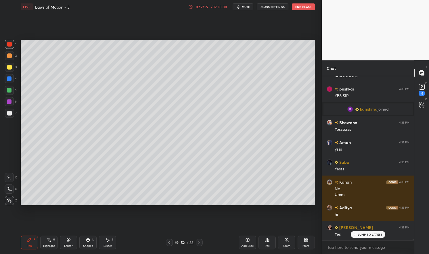
click at [10, 68] on div at bounding box center [9, 67] width 5 height 5
click at [9, 69] on div at bounding box center [9, 67] width 5 height 5
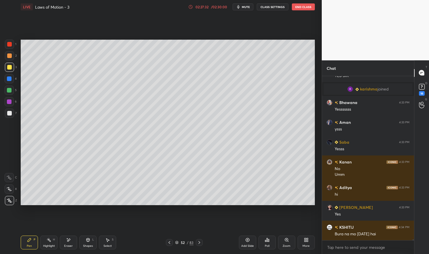
click at [12, 45] on div at bounding box center [9, 44] width 9 height 9
click at [7, 43] on div at bounding box center [9, 44] width 9 height 9
click at [8, 79] on div at bounding box center [9, 78] width 5 height 5
click at [9, 82] on div at bounding box center [9, 78] width 9 height 9
click at [18, 241] on div "LIVE Laws of Motion - 3 02:27:41 / 02:30:00 mute CLASS SETTINGS End Class Setti…" at bounding box center [167, 127] width 299 height 254
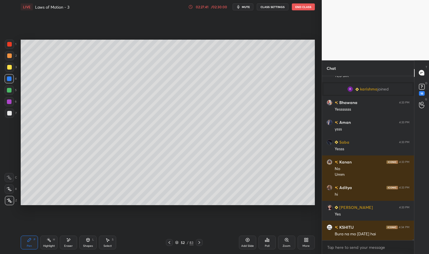
click at [21, 243] on div "Pen P" at bounding box center [29, 243] width 17 height 14
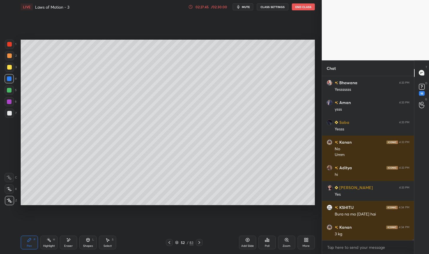
scroll to position [35421, 0]
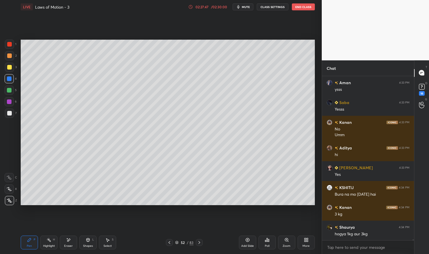
click at [11, 46] on div at bounding box center [9, 44] width 5 height 5
click at [9, 44] on div at bounding box center [9, 44] width 5 height 5
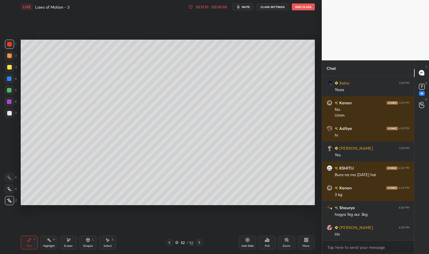
scroll to position [35461, 0]
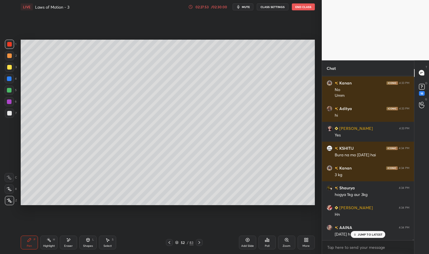
click at [38, 239] on div "Pen P Highlight H Eraser Shapes L Select S" at bounding box center [75, 243] width 109 height 14
click at [43, 243] on div "Highlight H" at bounding box center [48, 243] width 17 height 14
click at [44, 243] on div "Highlight H" at bounding box center [48, 243] width 17 height 14
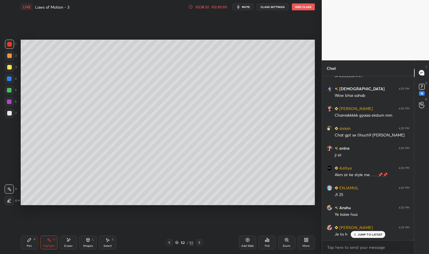
scroll to position [36542, 0]
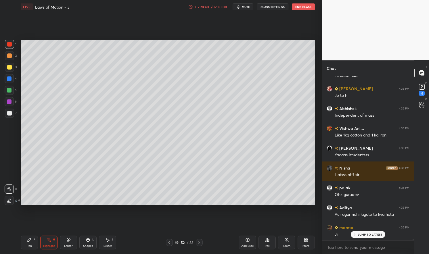
click at [201, 243] on icon at bounding box center [199, 242] width 5 height 5
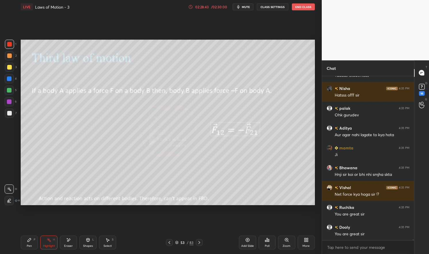
click at [199, 243] on icon at bounding box center [199, 242] width 5 height 5
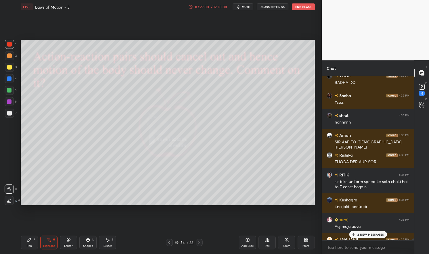
click at [364, 233] on p "12 NEW MESSAGES" at bounding box center [370, 234] width 28 height 3
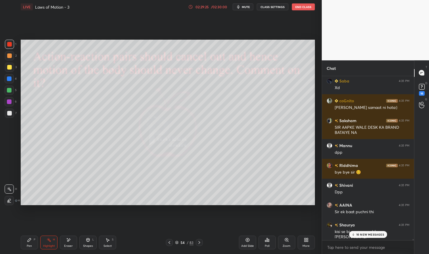
click at [363, 234] on p "16 NEW MESSAGES" at bounding box center [370, 234] width 28 height 3
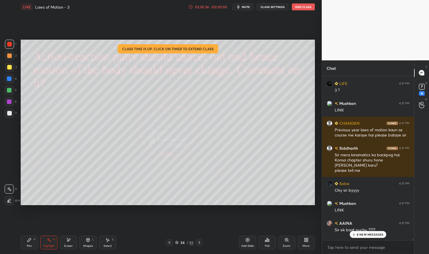
click at [372, 231] on div "Sir ek baat puchu ????" at bounding box center [372, 230] width 75 height 6
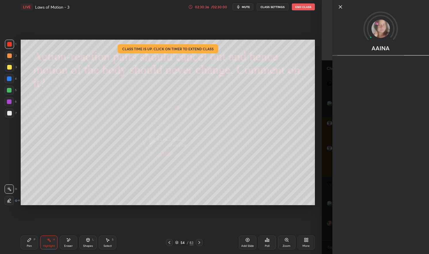
click at [305, 210] on div "Setting up your live class Class time is up. Click on timer to extend class Pol…" at bounding box center [167, 122] width 299 height 217
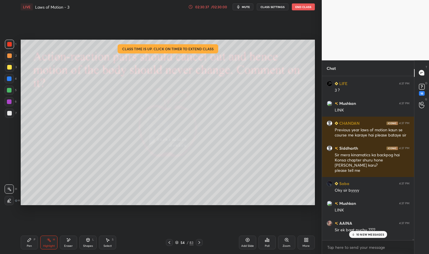
click at [373, 235] on p "10 NEW MESSAGES" at bounding box center [370, 234] width 28 height 3
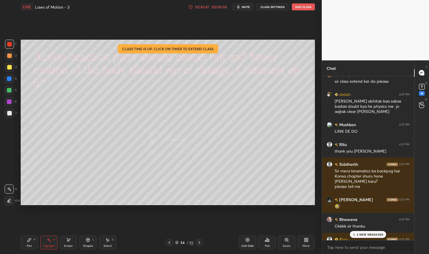
click at [373, 234] on p "2 NEW MESSAGES" at bounding box center [370, 234] width 26 height 3
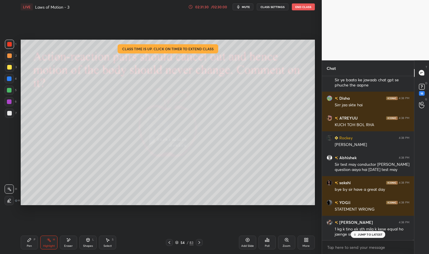
scroll to position [44915, 0]
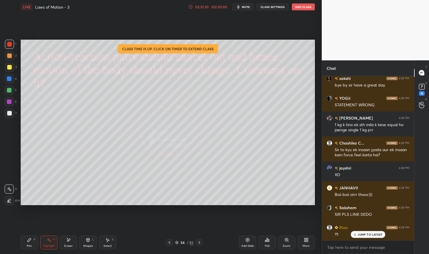
click at [303, 9] on button "End Class" at bounding box center [303, 6] width 23 height 7
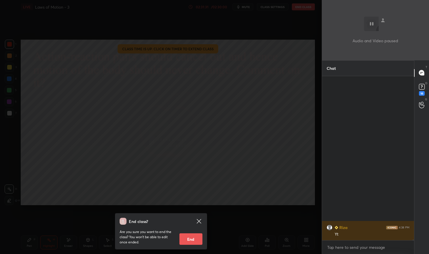
scroll to position [45089, 0]
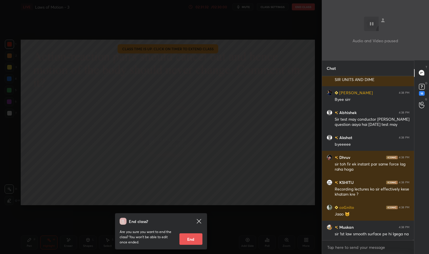
click at [193, 237] on button "End" at bounding box center [190, 238] width 23 height 11
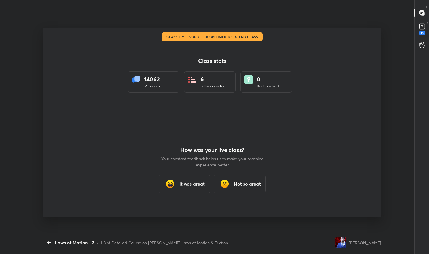
scroll to position [28523, 28399]
